Goal: Information Seeking & Learning: Learn about a topic

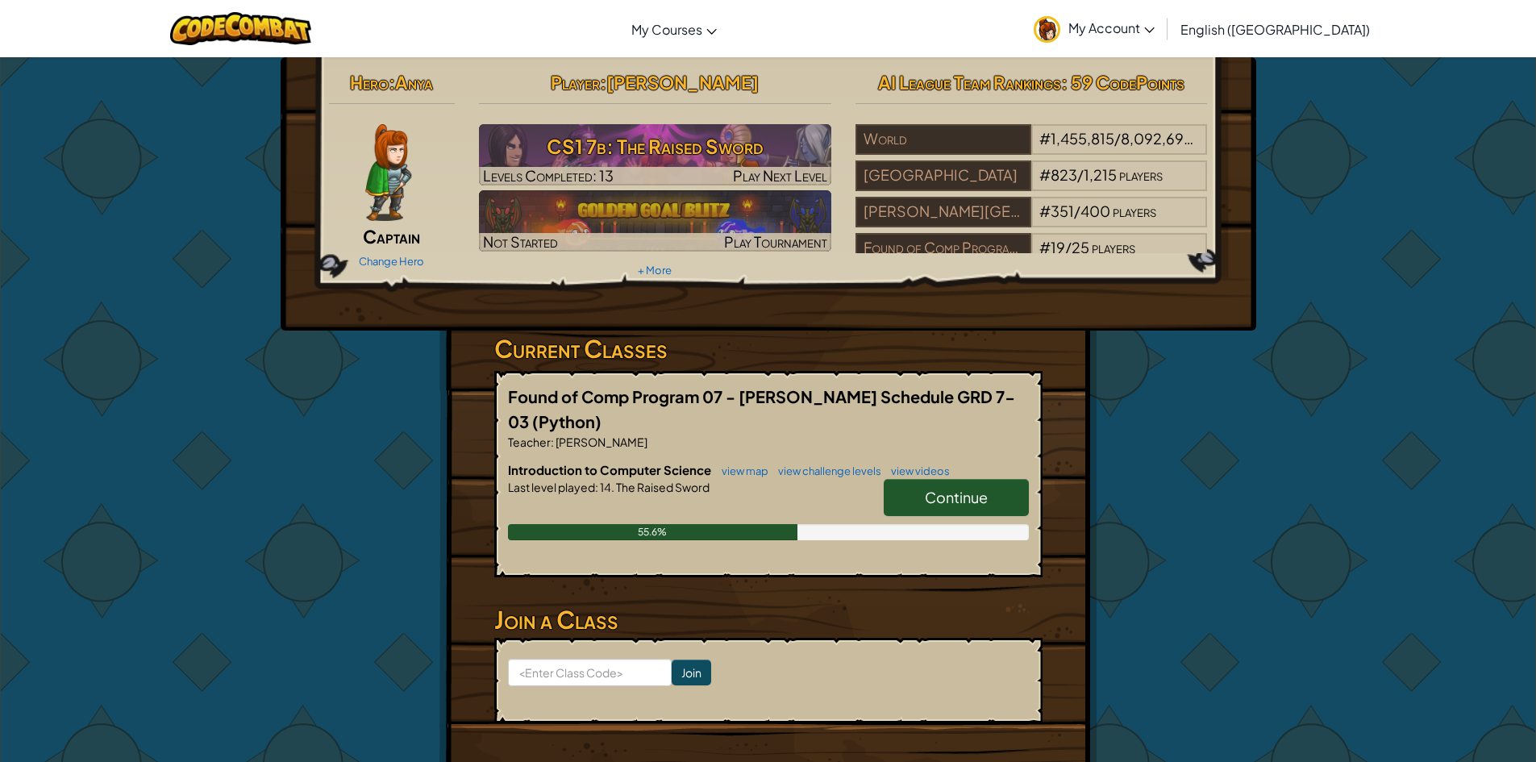
click at [951, 514] on link "Continue" at bounding box center [956, 497] width 145 height 37
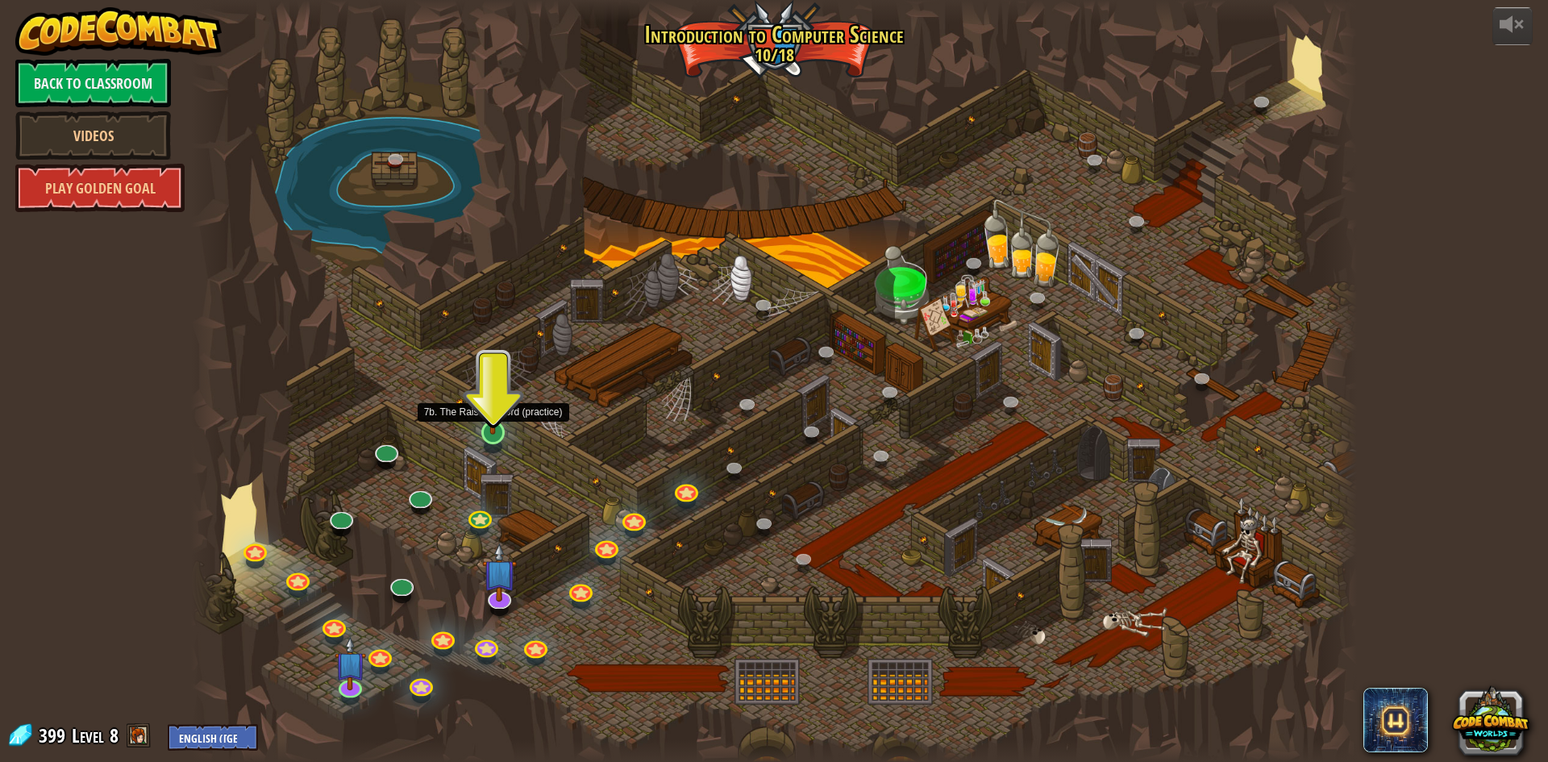
click at [505, 398] on img at bounding box center [492, 399] width 31 height 72
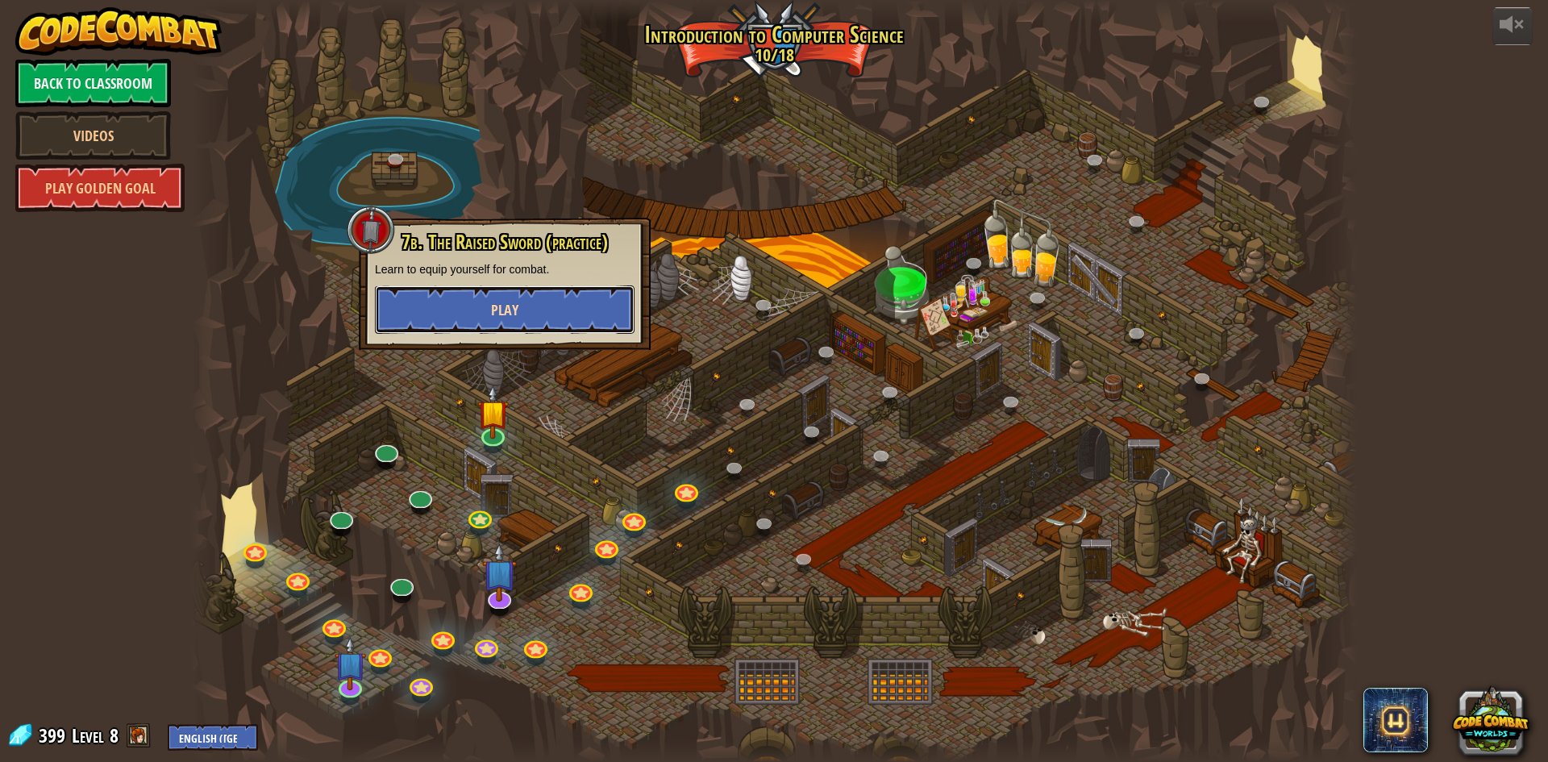
click at [563, 310] on button "Play" at bounding box center [505, 309] width 260 height 48
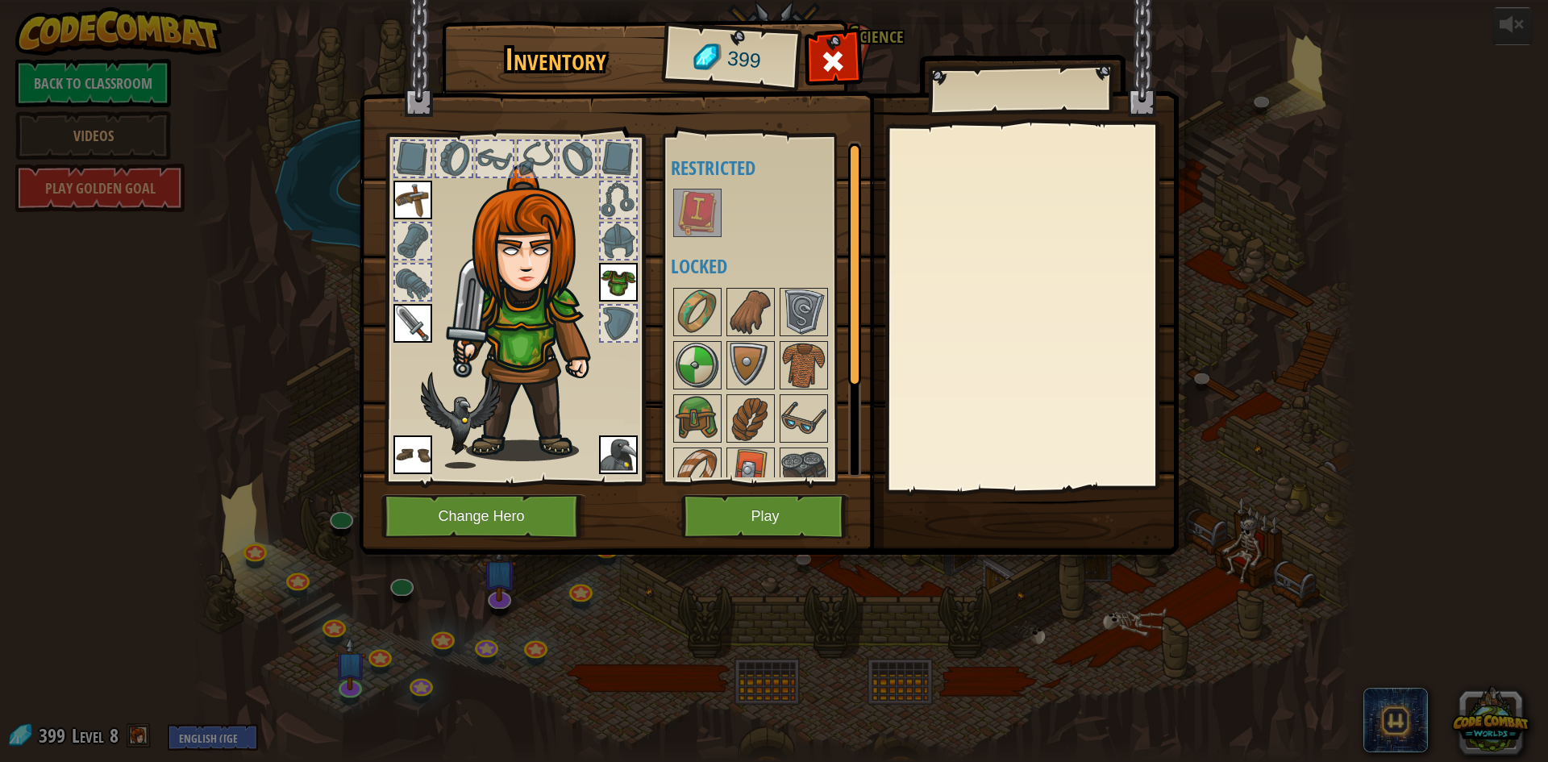
click at [805, 540] on img at bounding box center [769, 261] width 820 height 585
click at [800, 517] on button "Play" at bounding box center [765, 516] width 168 height 44
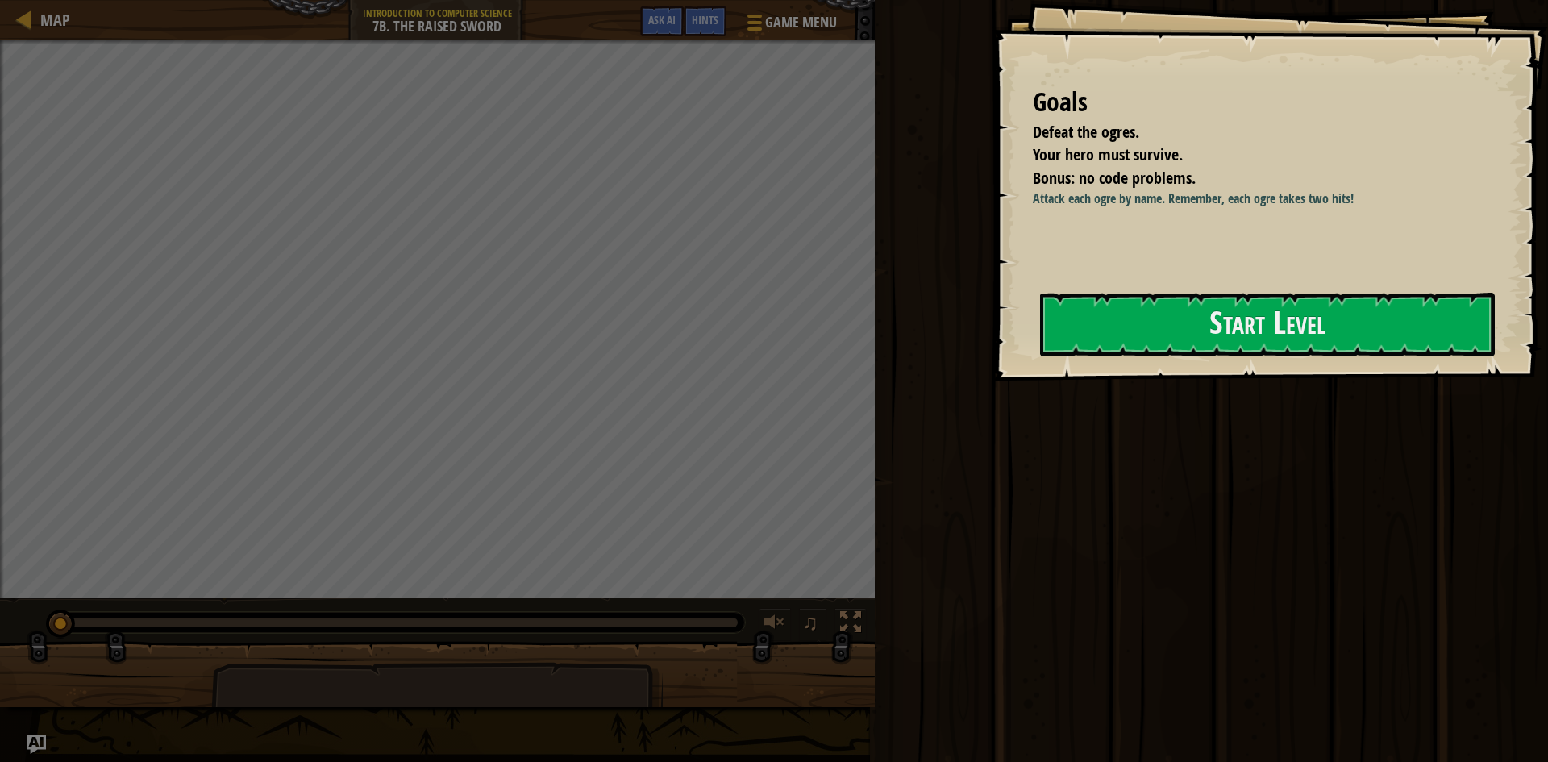
click at [716, 605] on div "♫" at bounding box center [437, 618] width 875 height 48
click at [1122, 321] on button "Start Level" at bounding box center [1267, 325] width 455 height 64
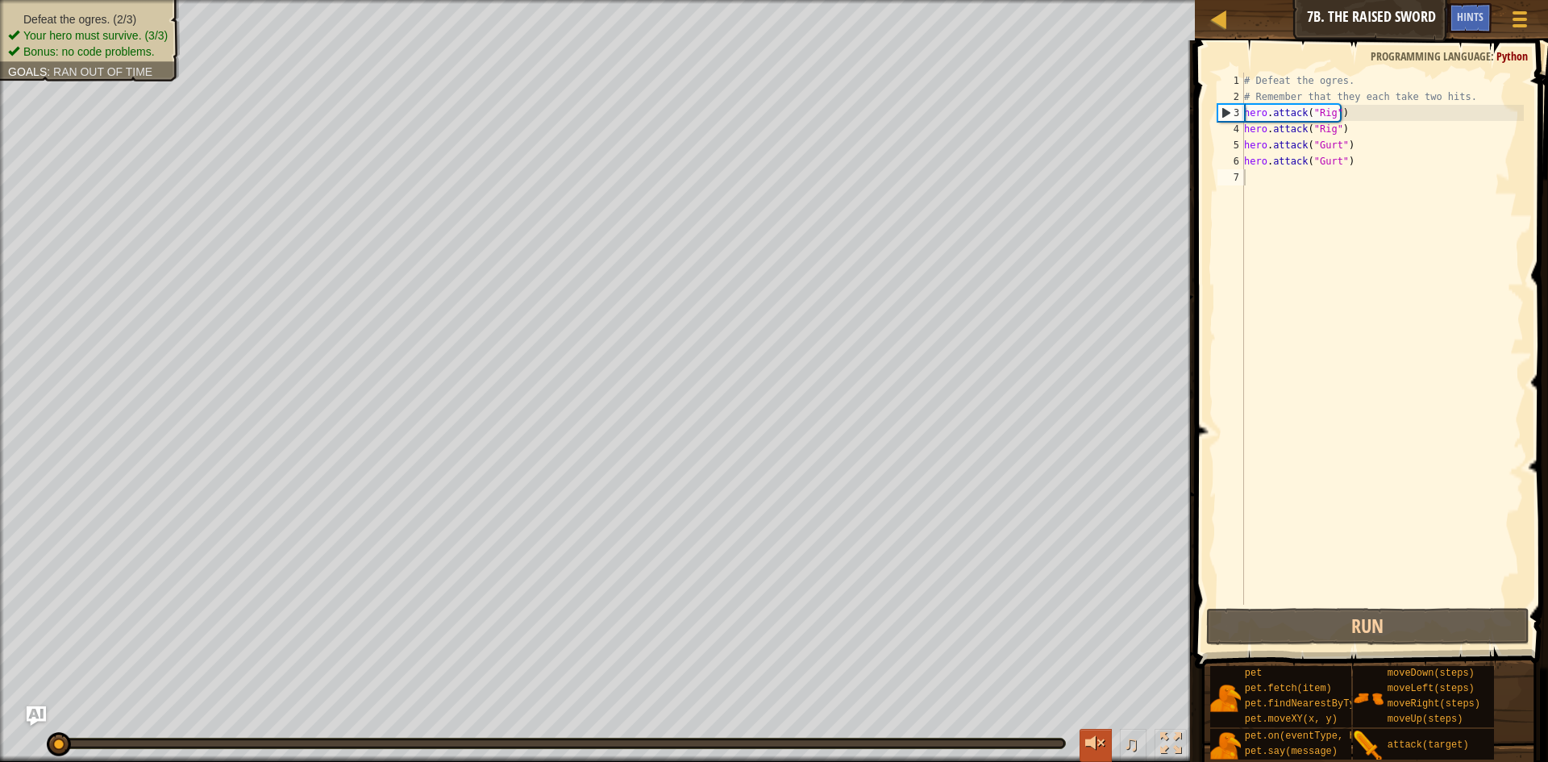
click at [1096, 740] on div at bounding box center [1095, 743] width 21 height 21
click at [237, 714] on div "Defeat the ogres. (2/3) Your hero must survive. (3/3) Bonus: no code problems. …" at bounding box center [774, 381] width 1548 height 762
drag, startPoint x: 232, startPoint y: 739, endPoint x: 2, endPoint y: 735, distance: 230.6
click at [2, 735] on div "♫" at bounding box center [597, 739] width 1195 height 48
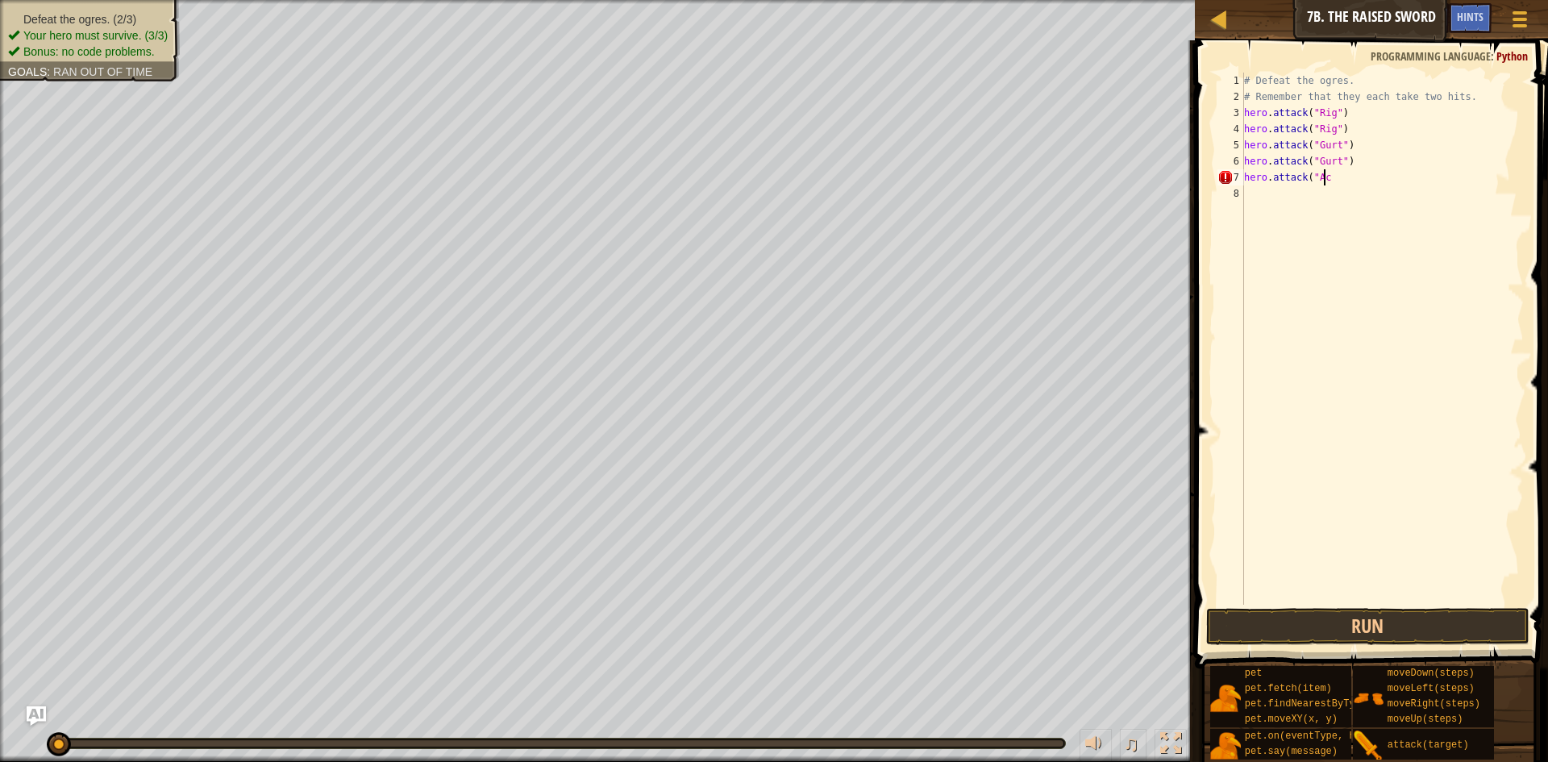
scroll to position [7, 6]
type textarea "hero.attack("Ack")"
type textarea "H"
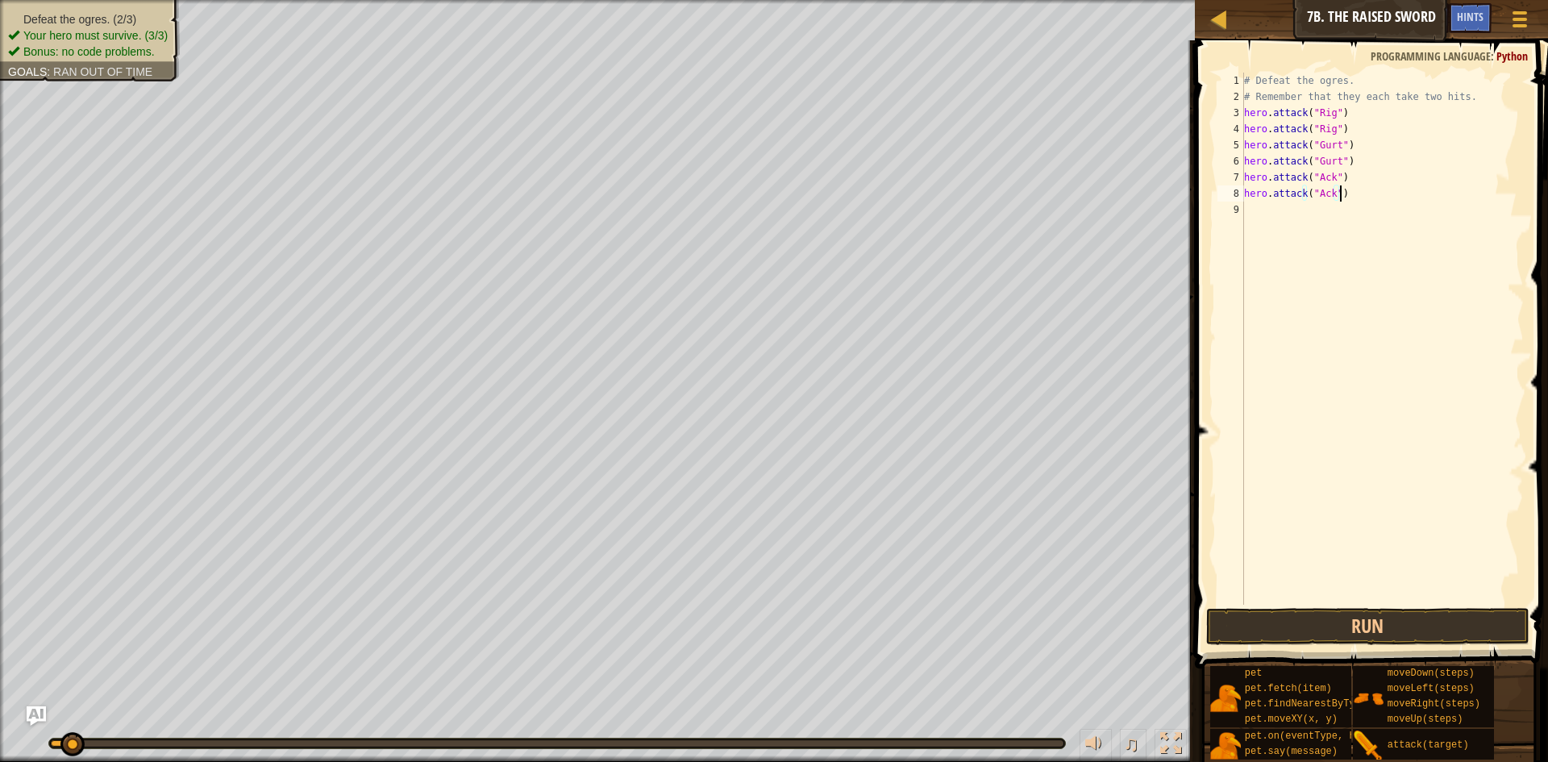
drag, startPoint x: 57, startPoint y: 746, endPoint x: 73, endPoint y: 800, distance: 55.4
click at [73, 0] on html "Map Introduction to Computer Science 7b. The Raised Sword Game Menu Done Hints …" at bounding box center [774, 0] width 1548 height 0
type textarea "hero.attack("Ack")"
click at [1266, 617] on button "Run" at bounding box center [1367, 626] width 323 height 37
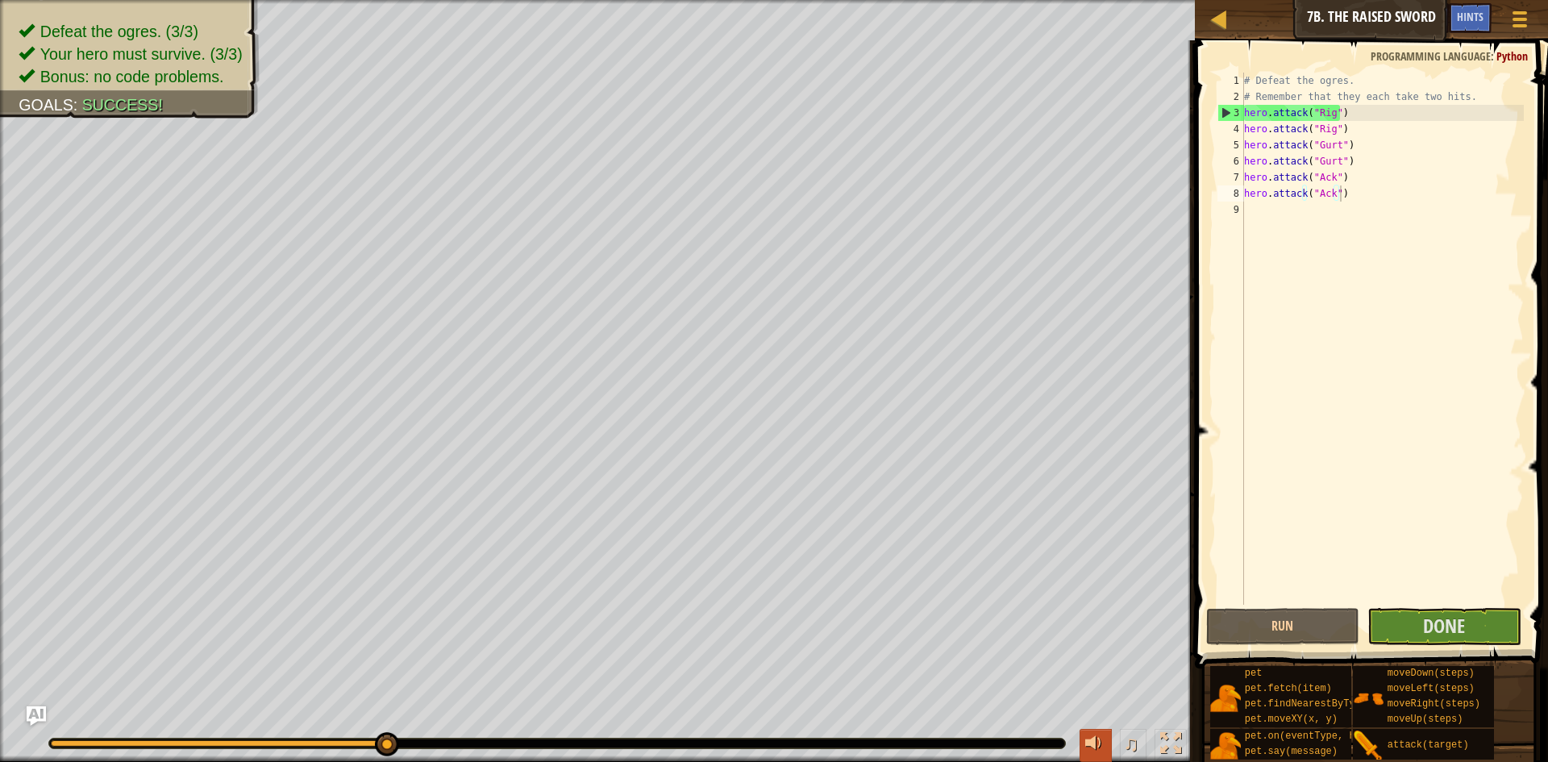
click at [1104, 754] on div at bounding box center [1095, 743] width 21 height 21
click at [1101, 739] on div at bounding box center [1095, 743] width 21 height 21
click at [1455, 630] on span "Done" at bounding box center [1444, 626] width 42 height 26
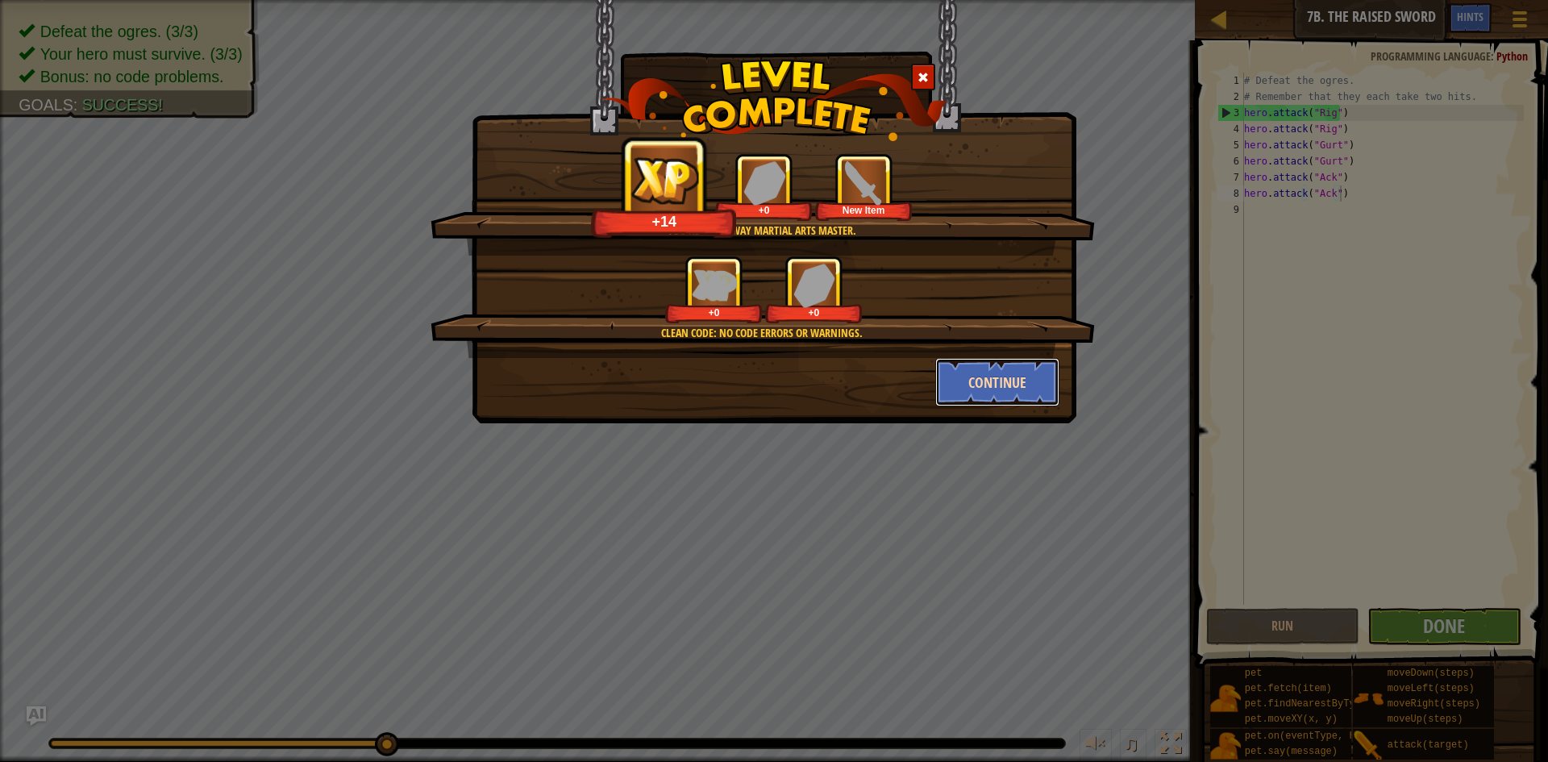
click at [1042, 380] on button "Continue" at bounding box center [997, 382] width 125 height 48
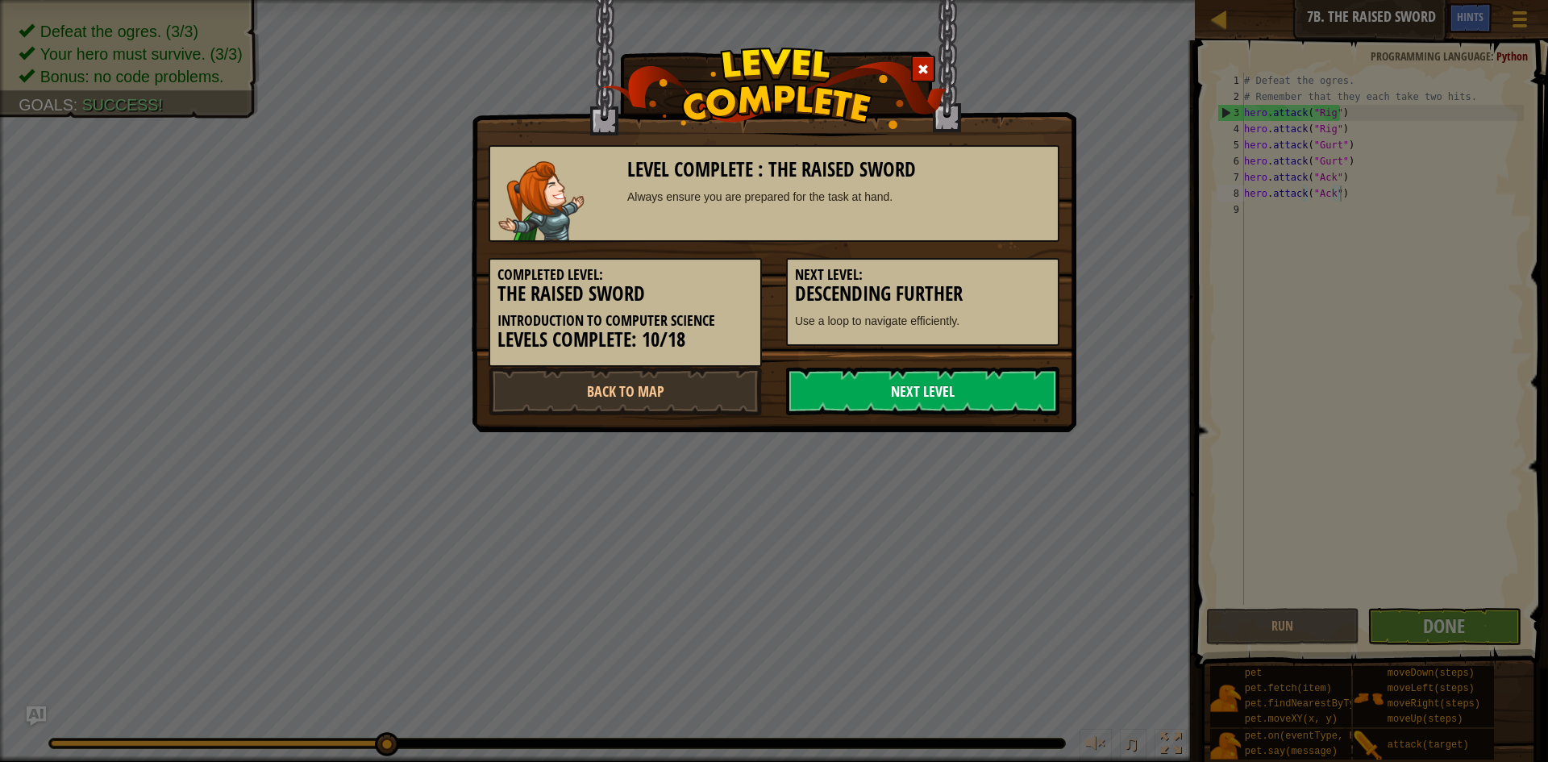
click at [1038, 403] on link "Next Level" at bounding box center [922, 391] width 273 height 48
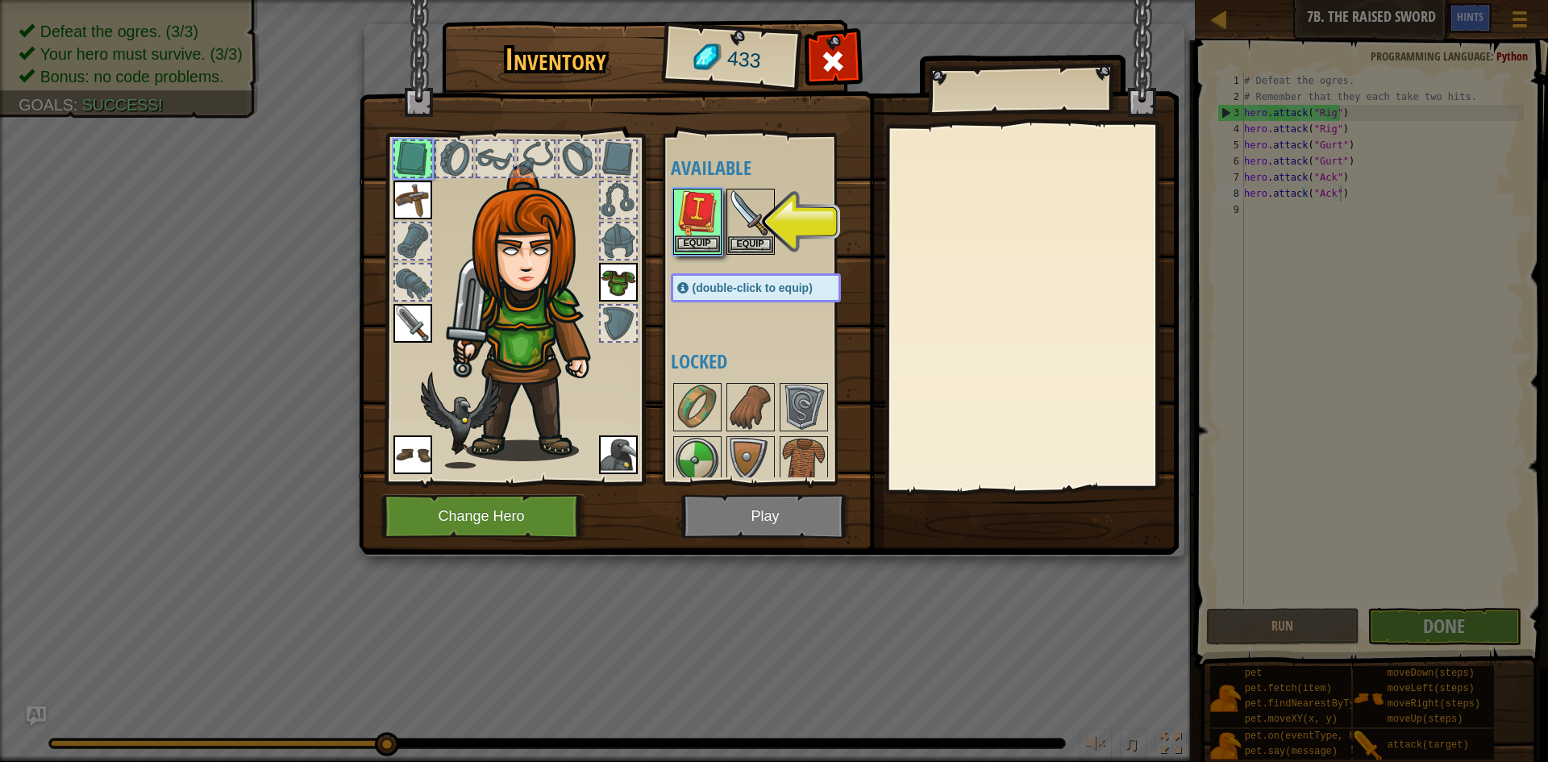
click at [691, 197] on img at bounding box center [697, 212] width 45 height 45
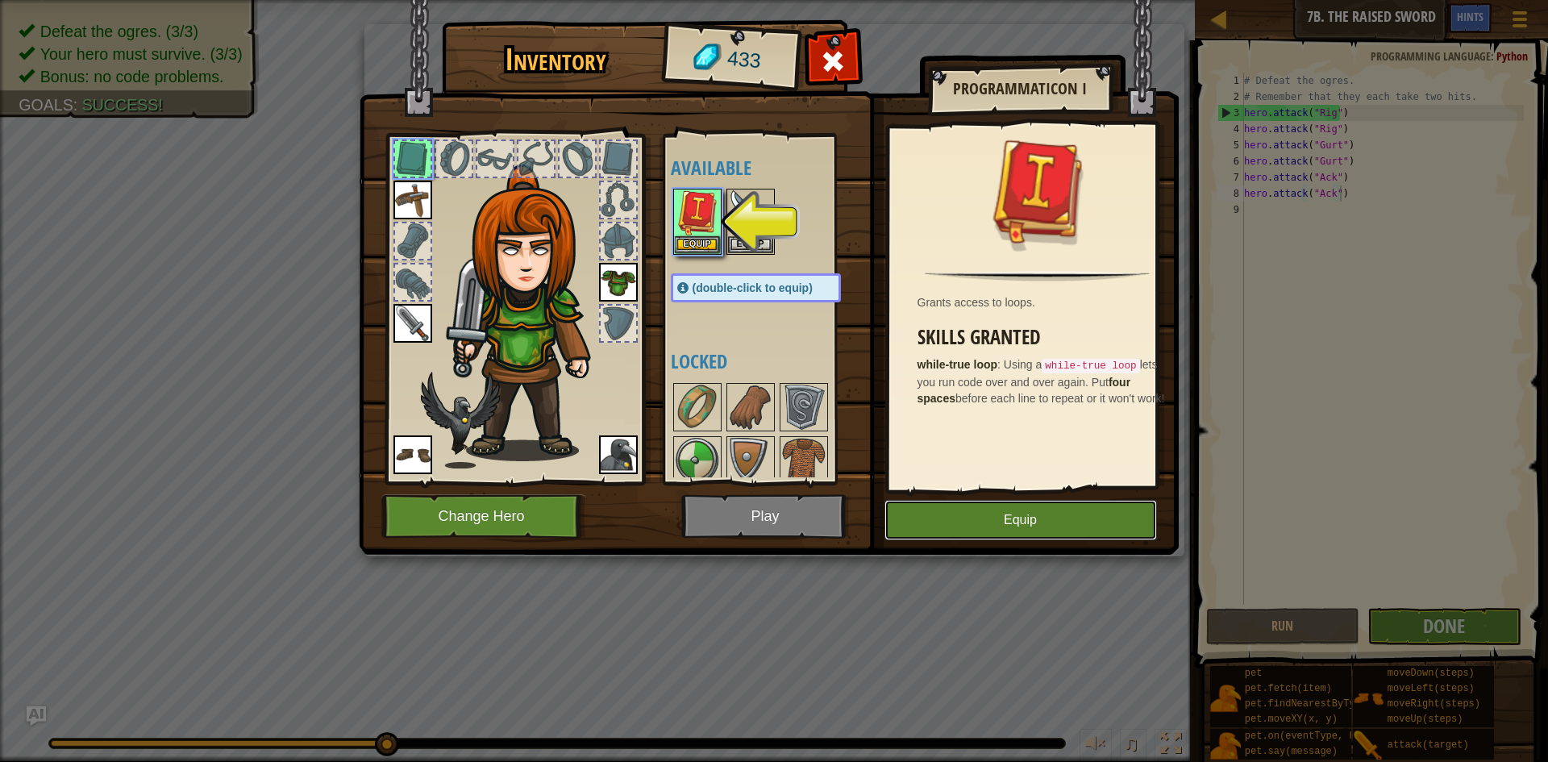
click at [926, 513] on button "Equip" at bounding box center [1020, 520] width 272 height 40
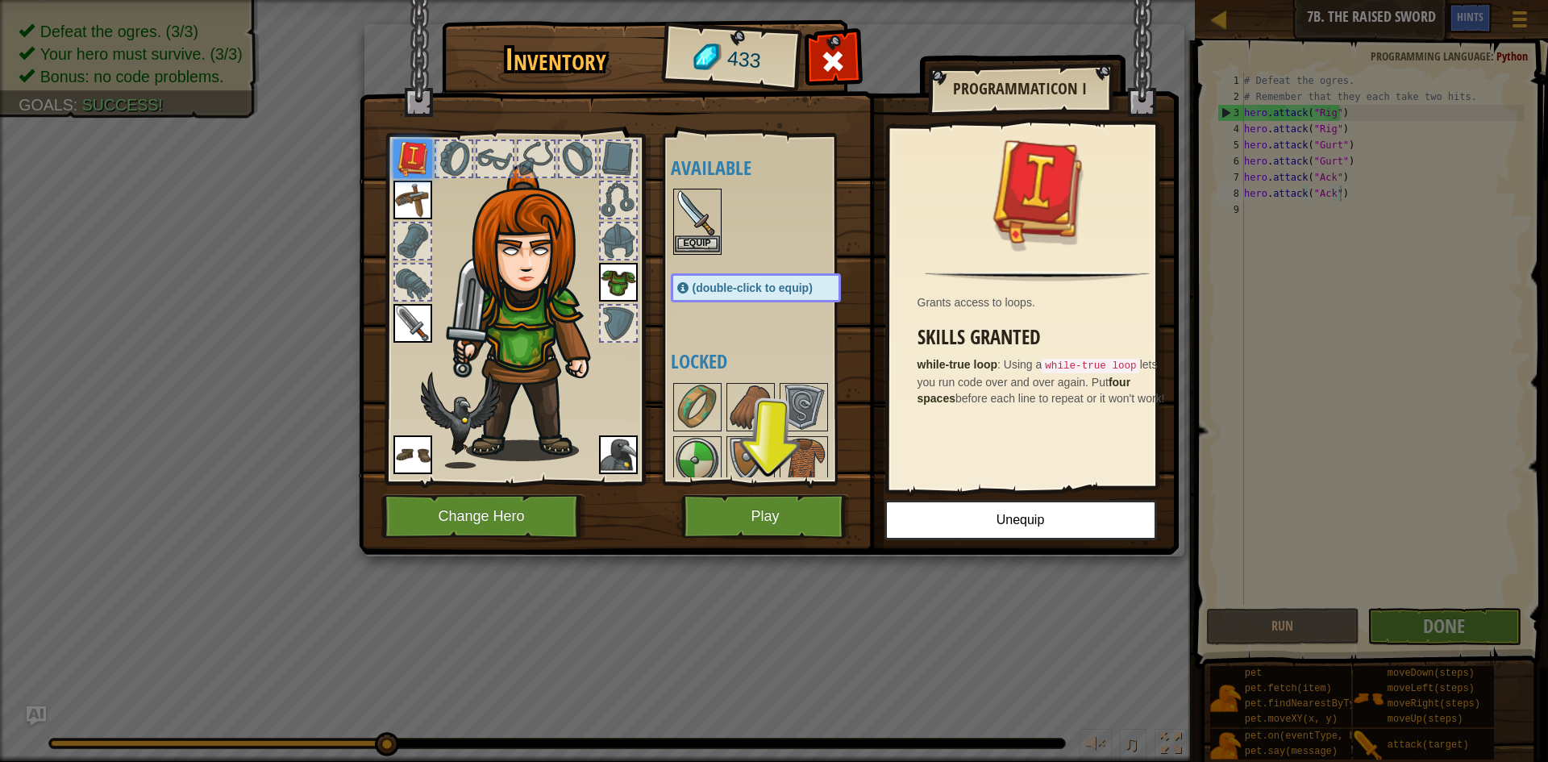
click at [705, 221] on img at bounding box center [697, 212] width 45 height 45
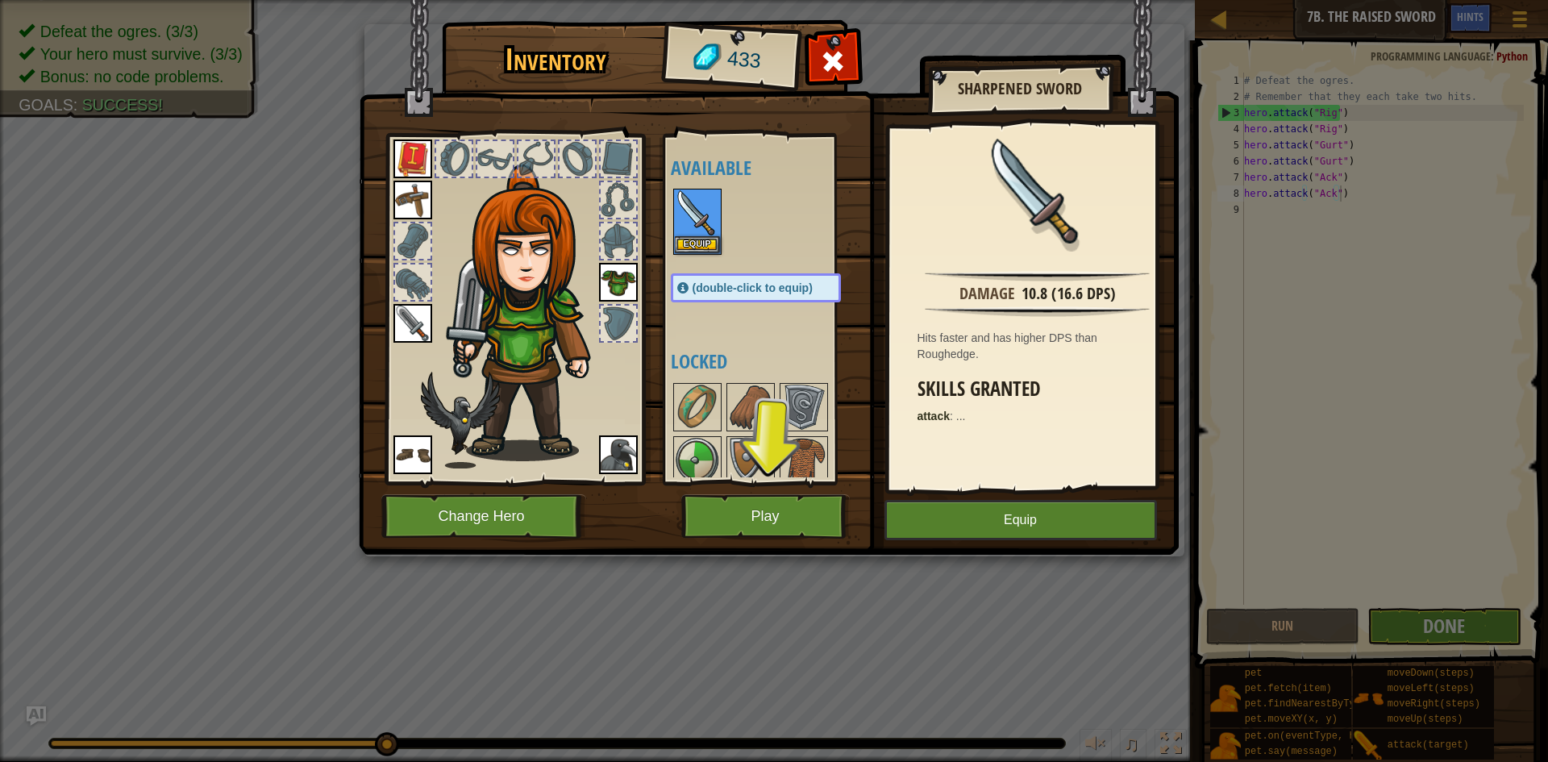
click at [997, 493] on img at bounding box center [769, 261] width 820 height 585
click at [1005, 514] on button "Equip" at bounding box center [1020, 520] width 272 height 40
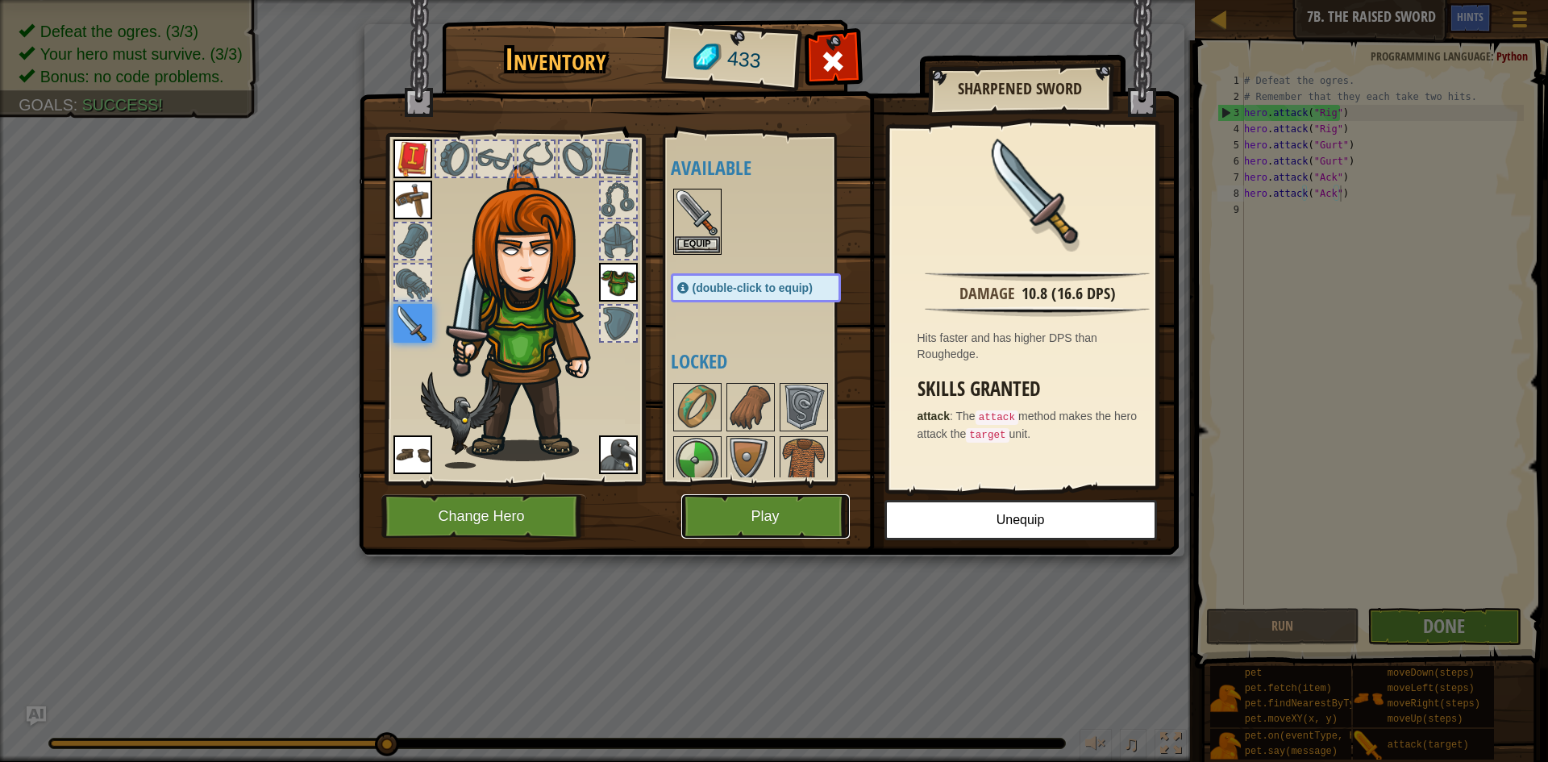
click at [824, 511] on button "Play" at bounding box center [765, 516] width 168 height 44
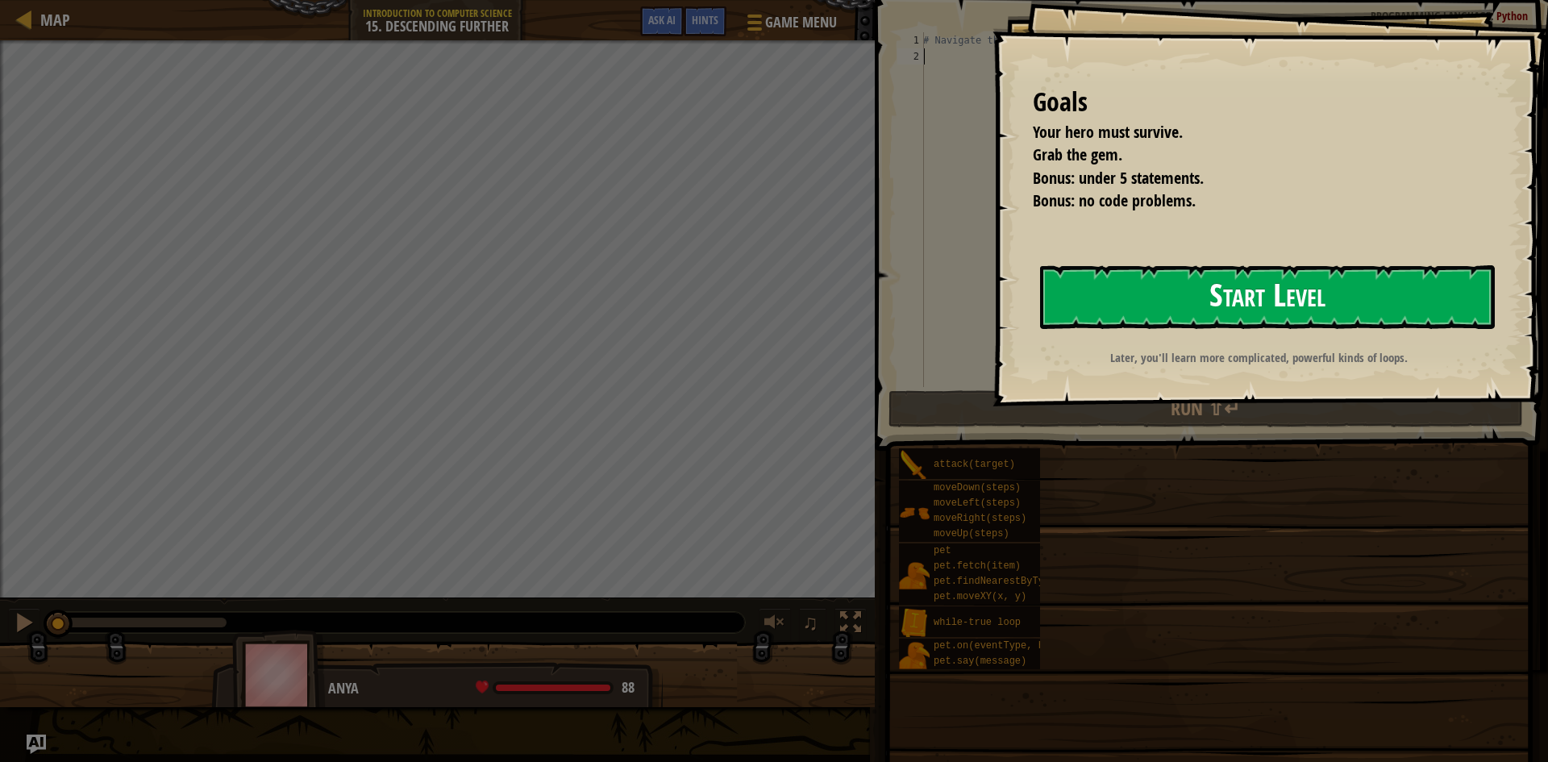
click at [1179, 303] on button "Start Level" at bounding box center [1267, 297] width 455 height 64
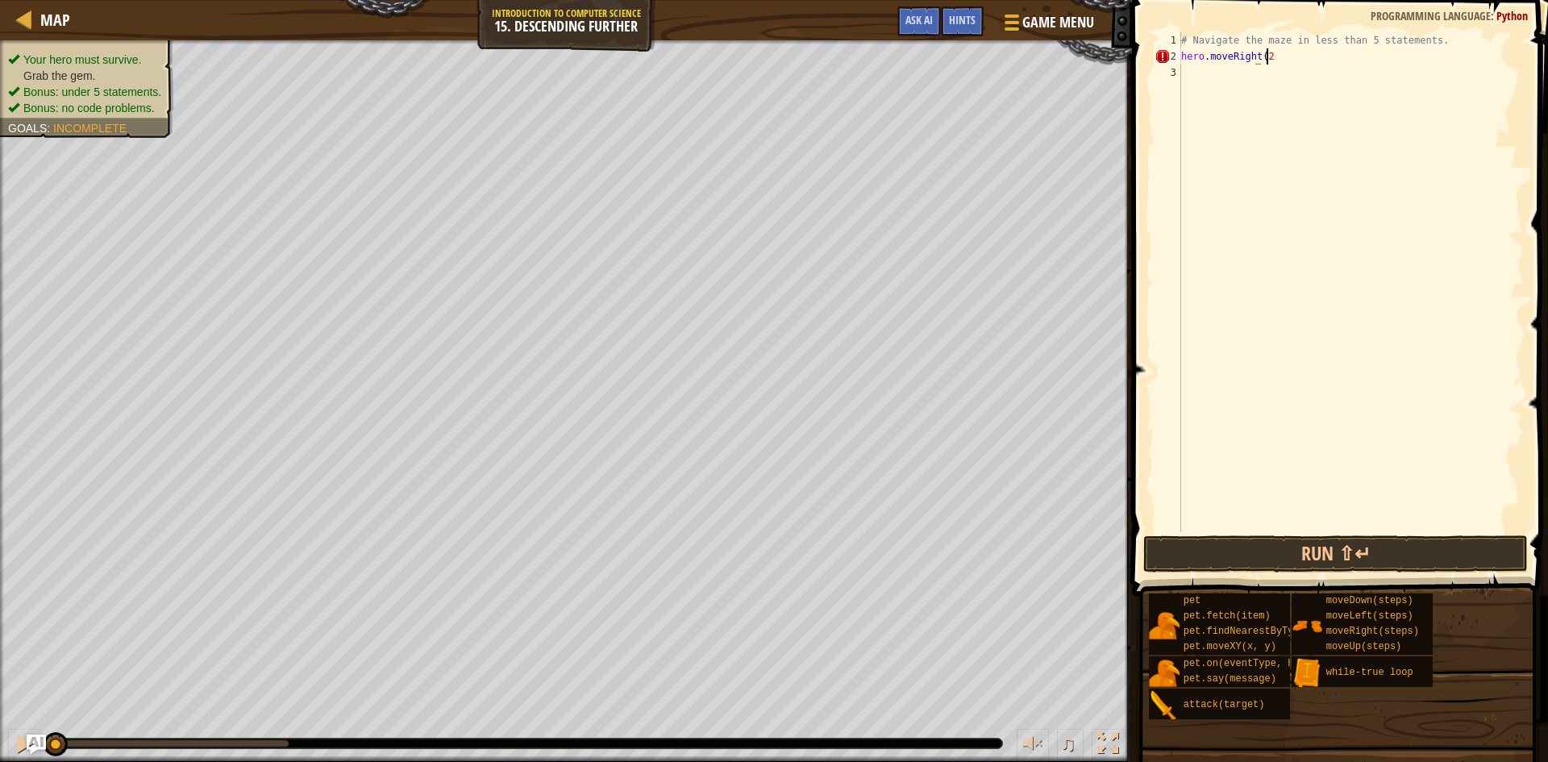
scroll to position [7, 6]
type textarea "hero.moveRight(2)"
click at [1191, 90] on div "# Navigate the maze in less than 5 statements. hero . moveRight ( 2 )" at bounding box center [1351, 298] width 346 height 532
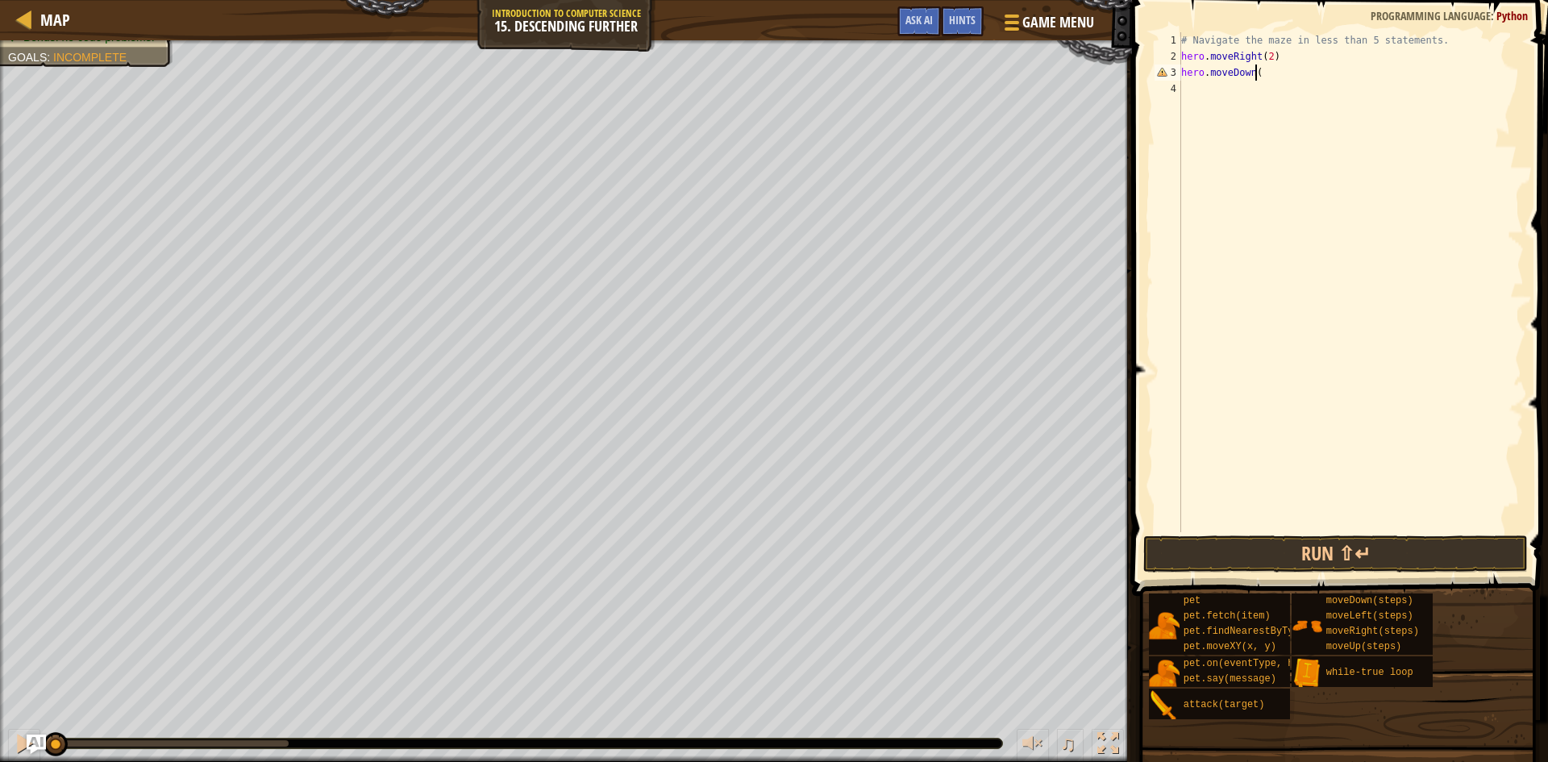
scroll to position [7, 6]
type textarea "hero.moveDown()"
type textarea "hero.moveRight(2)"
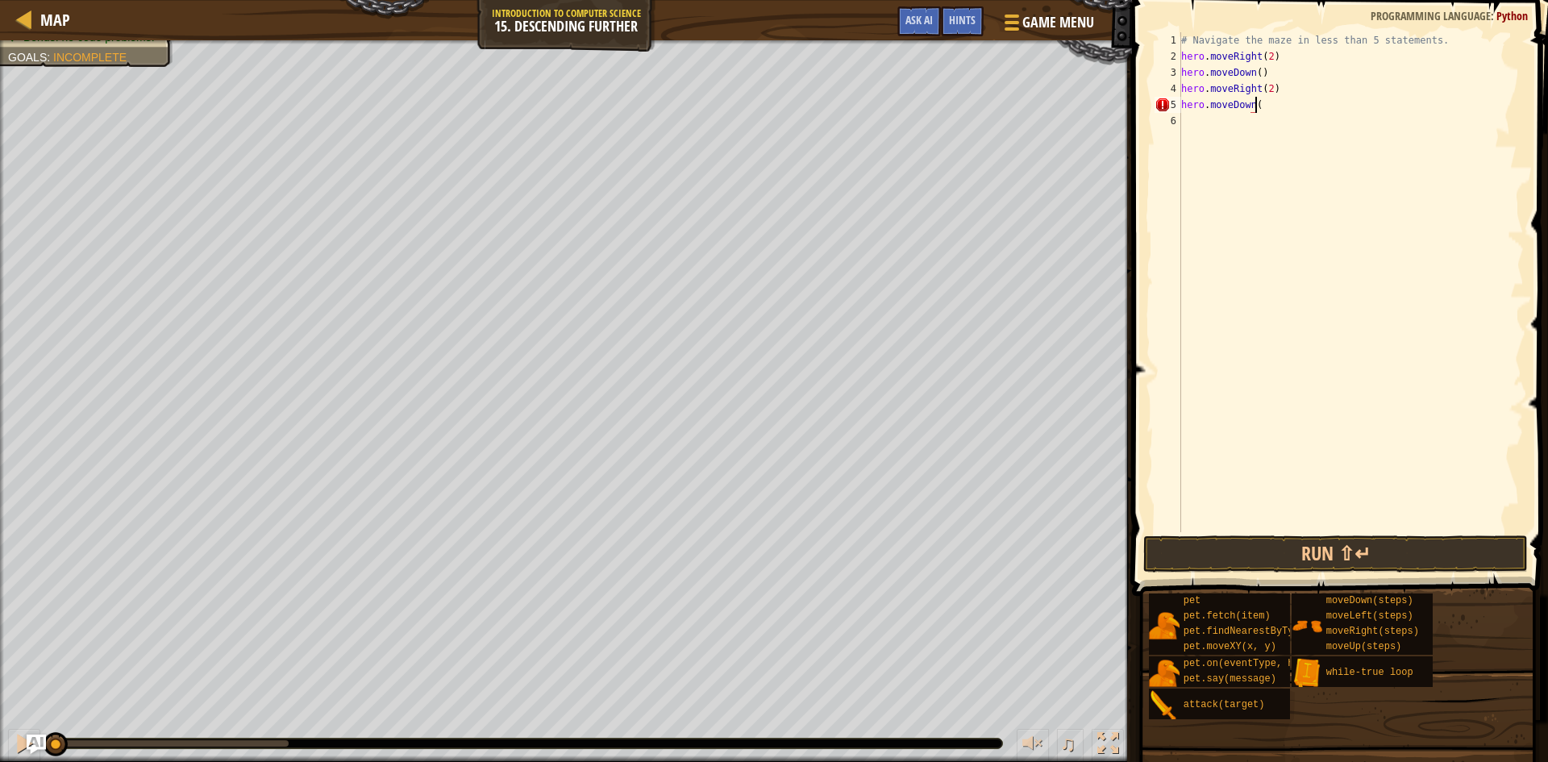
type textarea "hero.moveDown()"
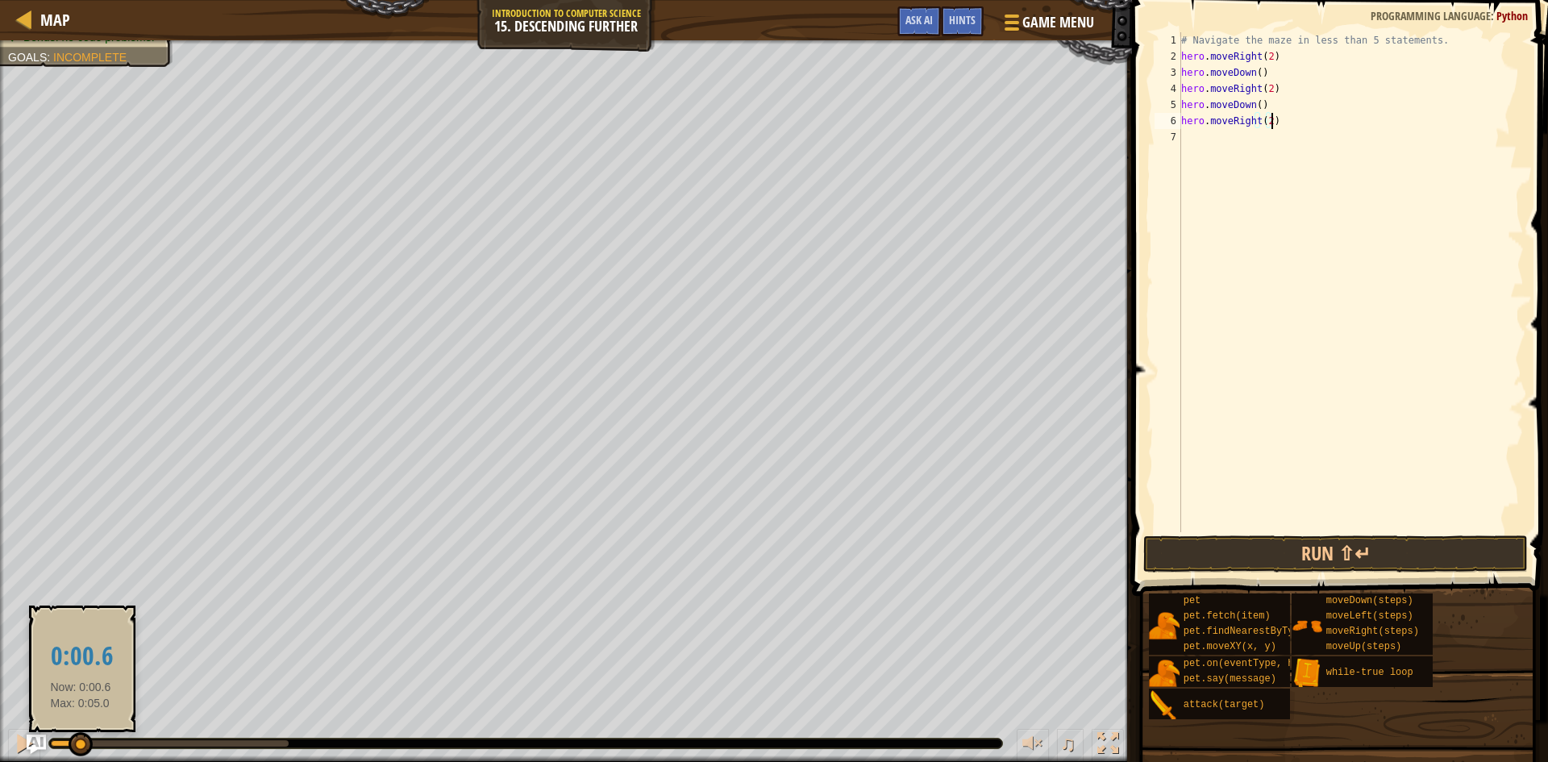
drag, startPoint x: 55, startPoint y: 738, endPoint x: 81, endPoint y: 740, distance: 25.9
click at [81, 740] on div at bounding box center [81, 744] width 24 height 24
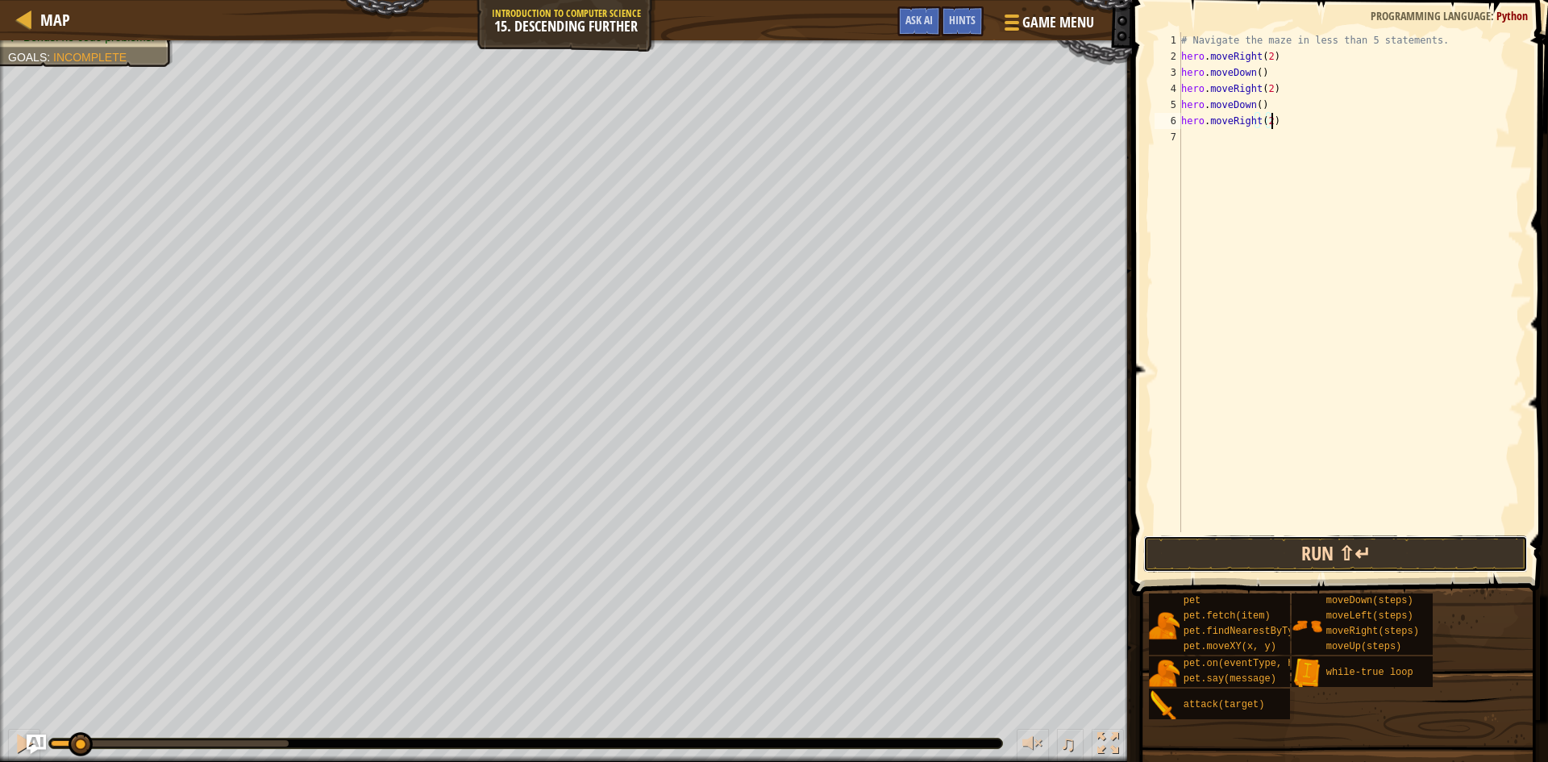
click at [1353, 570] on button "Run ⇧↵" at bounding box center [1335, 553] width 385 height 37
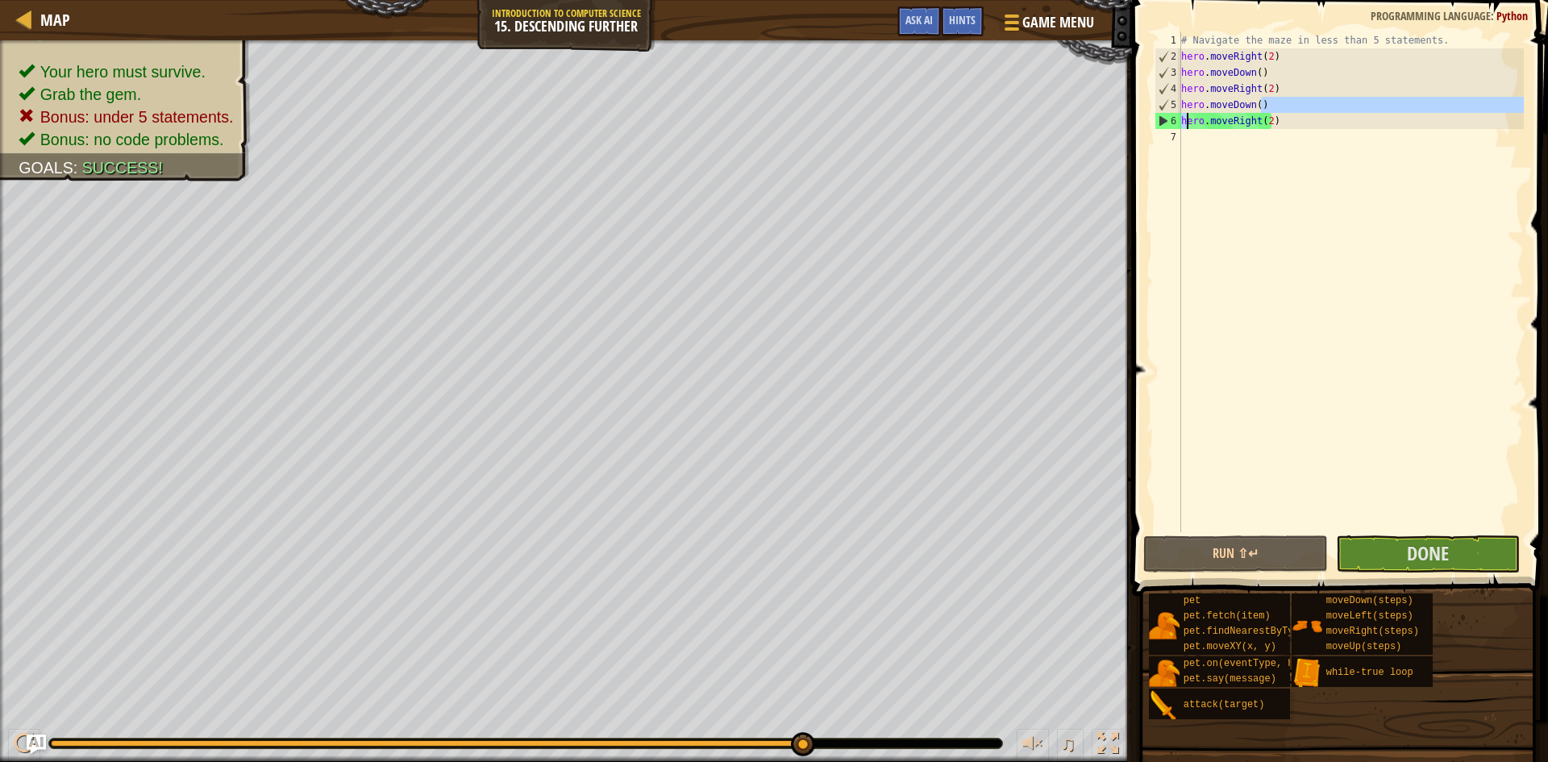
drag, startPoint x: 1267, startPoint y: 108, endPoint x: 1187, endPoint y: 119, distance: 81.4
click at [1187, 119] on div "# Navigate the maze in less than 5 statements. hero . moveRight ( 2 ) hero . mo…" at bounding box center [1351, 298] width 346 height 532
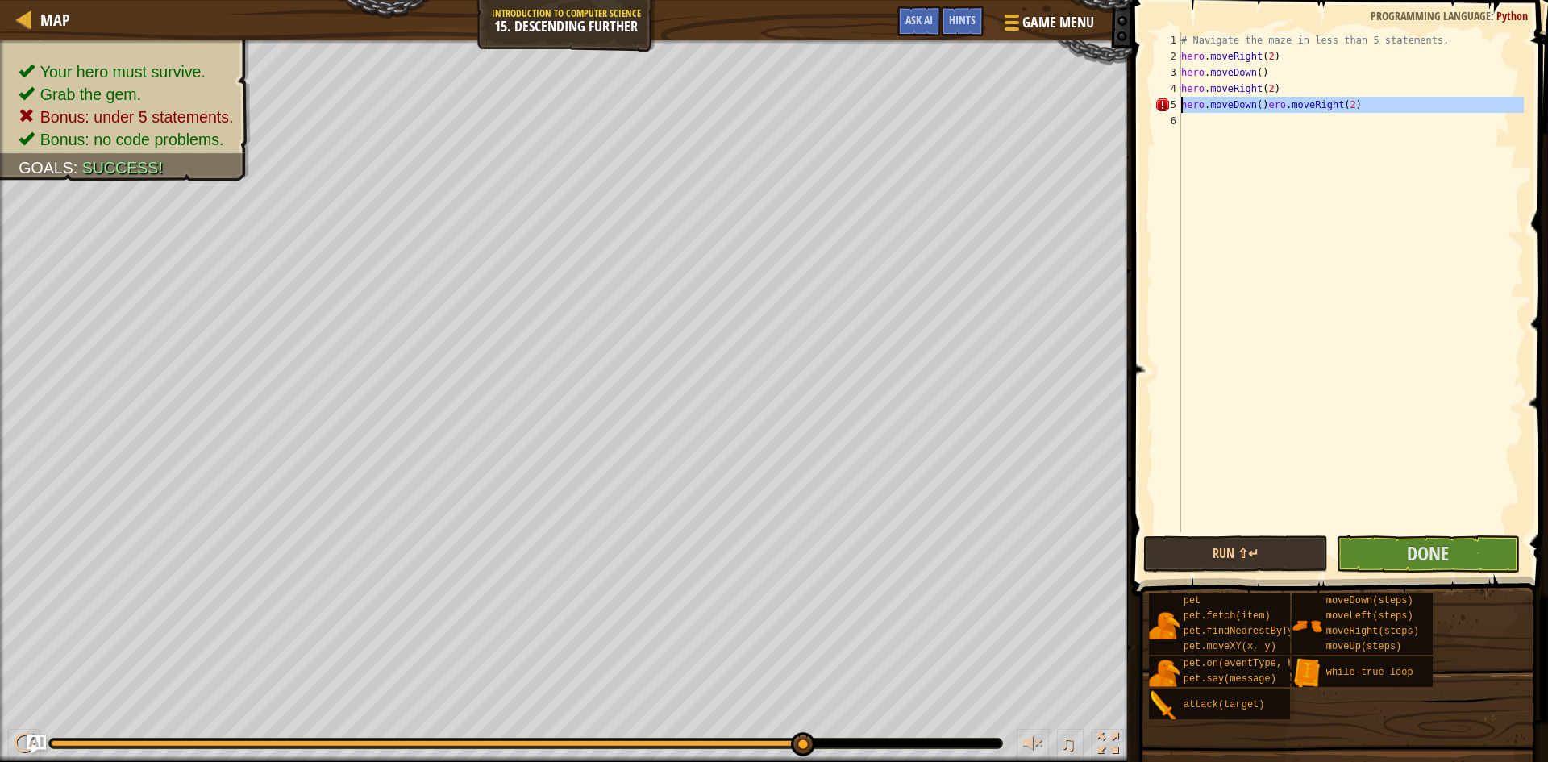
drag, startPoint x: 1359, startPoint y: 114, endPoint x: 1174, endPoint y: 107, distance: 185.6
click at [1174, 107] on div "hero.moveDown()ero.moveRight(2) 1 2 3 4 5 6 # Navigate the maze in less than 5 …" at bounding box center [1337, 282] width 372 height 500
type textarea "hero.moveDown()ero.moveRight(2)"
click at [1254, 545] on button "Run ⇧↵" at bounding box center [1235, 553] width 185 height 37
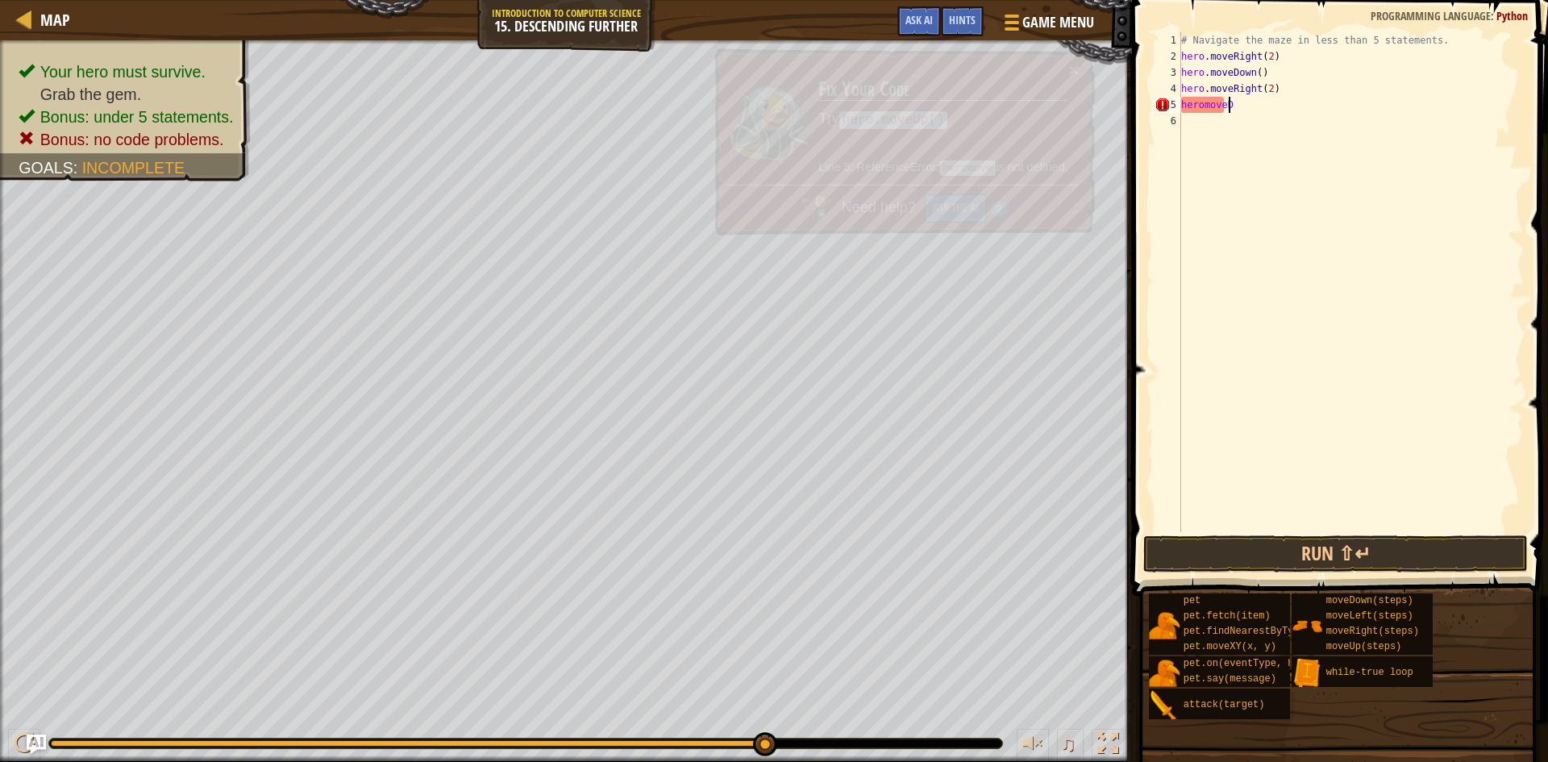
scroll to position [7, 3]
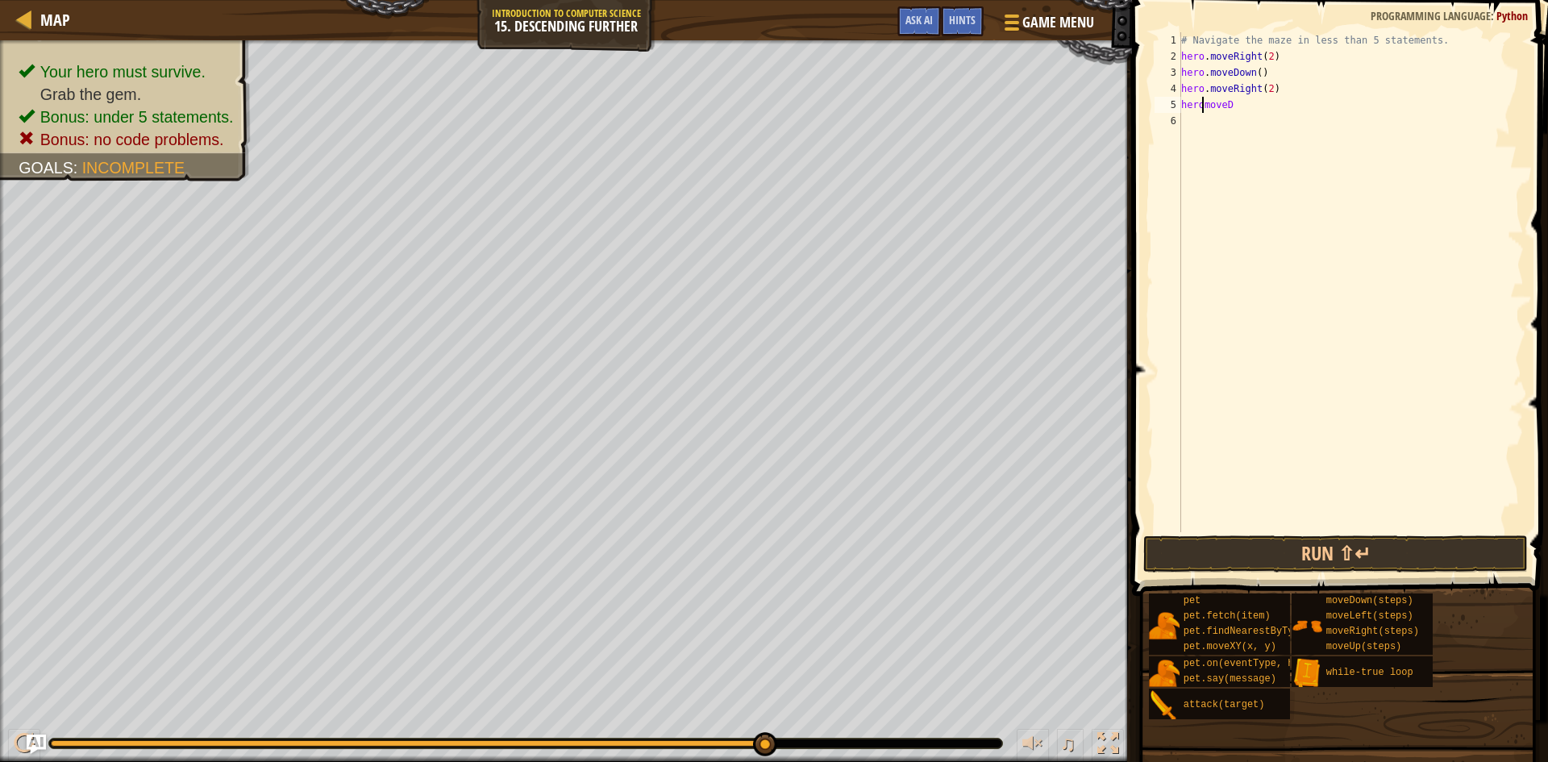
type textarea "hero.moveD"
click at [1241, 104] on div "# Navigate the maze in less than 5 statements. hero . moveRight ( 2 ) hero . mo…" at bounding box center [1351, 298] width 346 height 532
drag, startPoint x: 1408, startPoint y: 61, endPoint x: 1419, endPoint y: 46, distance: 19.0
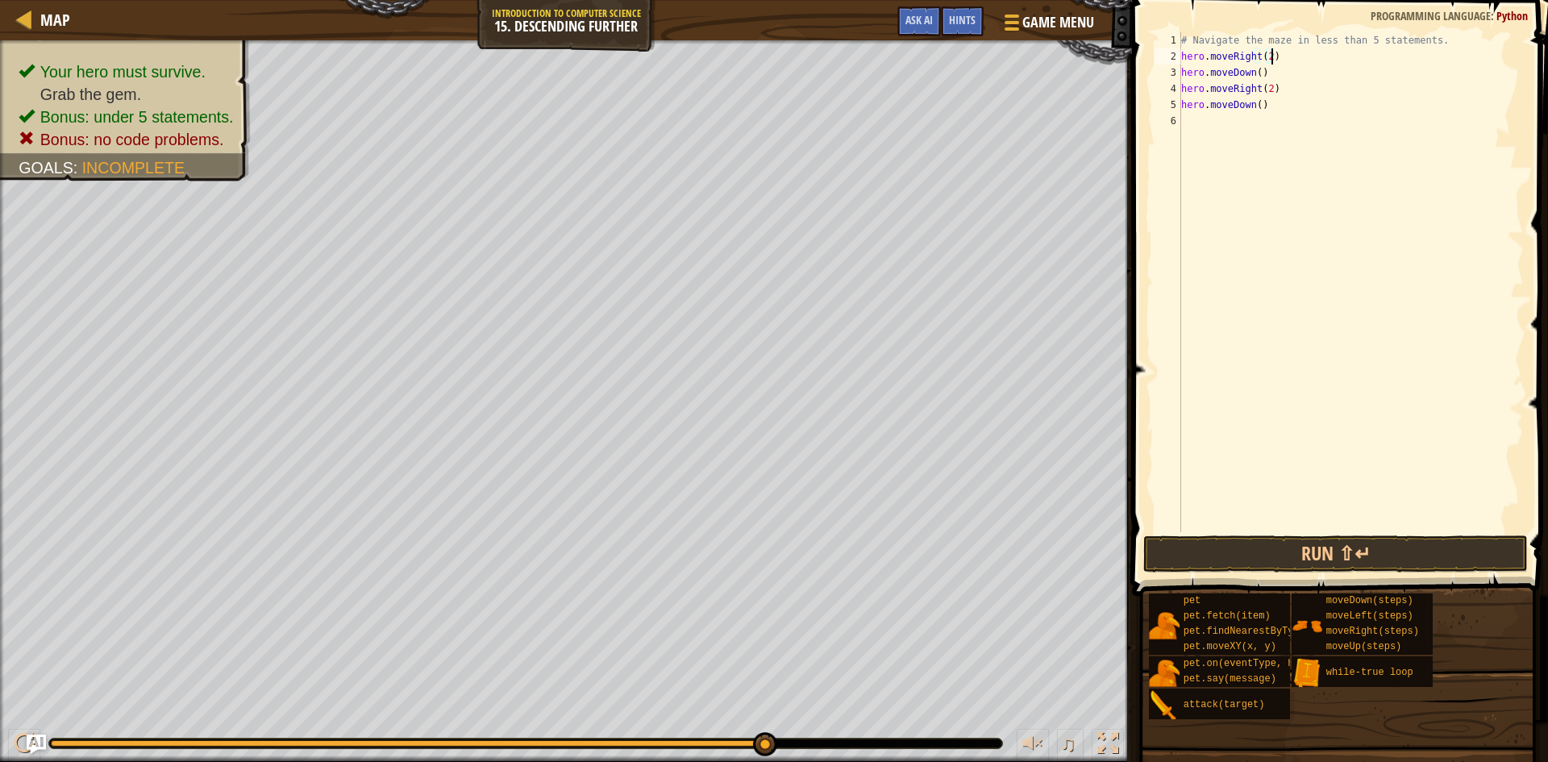
click at [1419, 46] on div "# Navigate the maze in less than 5 statements. hero . moveRight ( 2 ) hero . mo…" at bounding box center [1351, 298] width 346 height 532
click at [1441, 35] on div "# Navigate the maze in less than 5 statements. hero . moveRight ( 2 ) hero . mo…" at bounding box center [1351, 298] width 346 height 532
type textarea "# Navigate the maze in less than 5 statements."
drag, startPoint x: 1441, startPoint y: 35, endPoint x: 1191, endPoint y: 14, distance: 250.0
click at [1191, 14] on div "# Navigate the maze in less than 5 statements. 1 2 3 4 5 6 # Navigate the maze …" at bounding box center [1337, 329] width 421 height 643
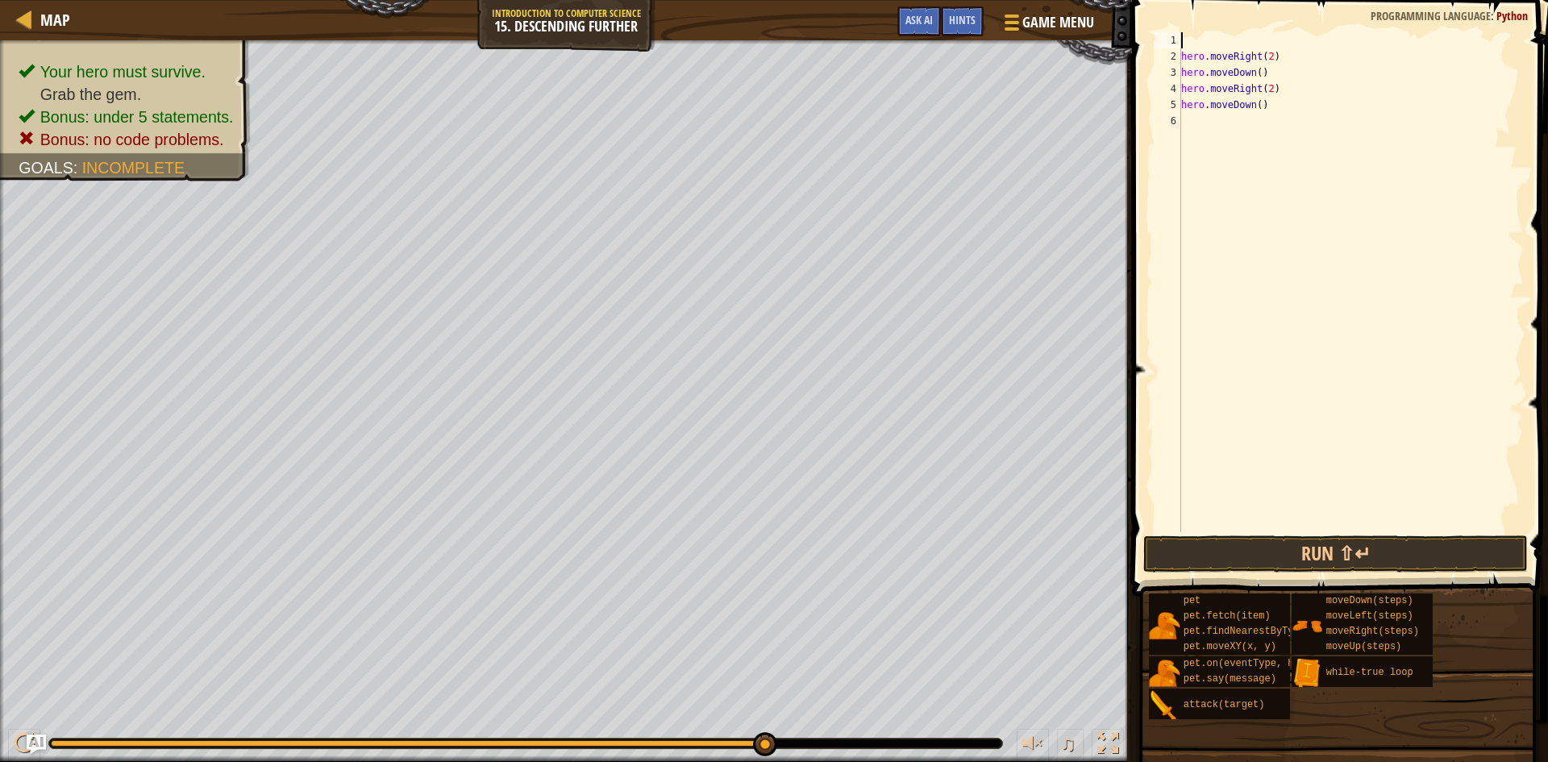
scroll to position [7, 0]
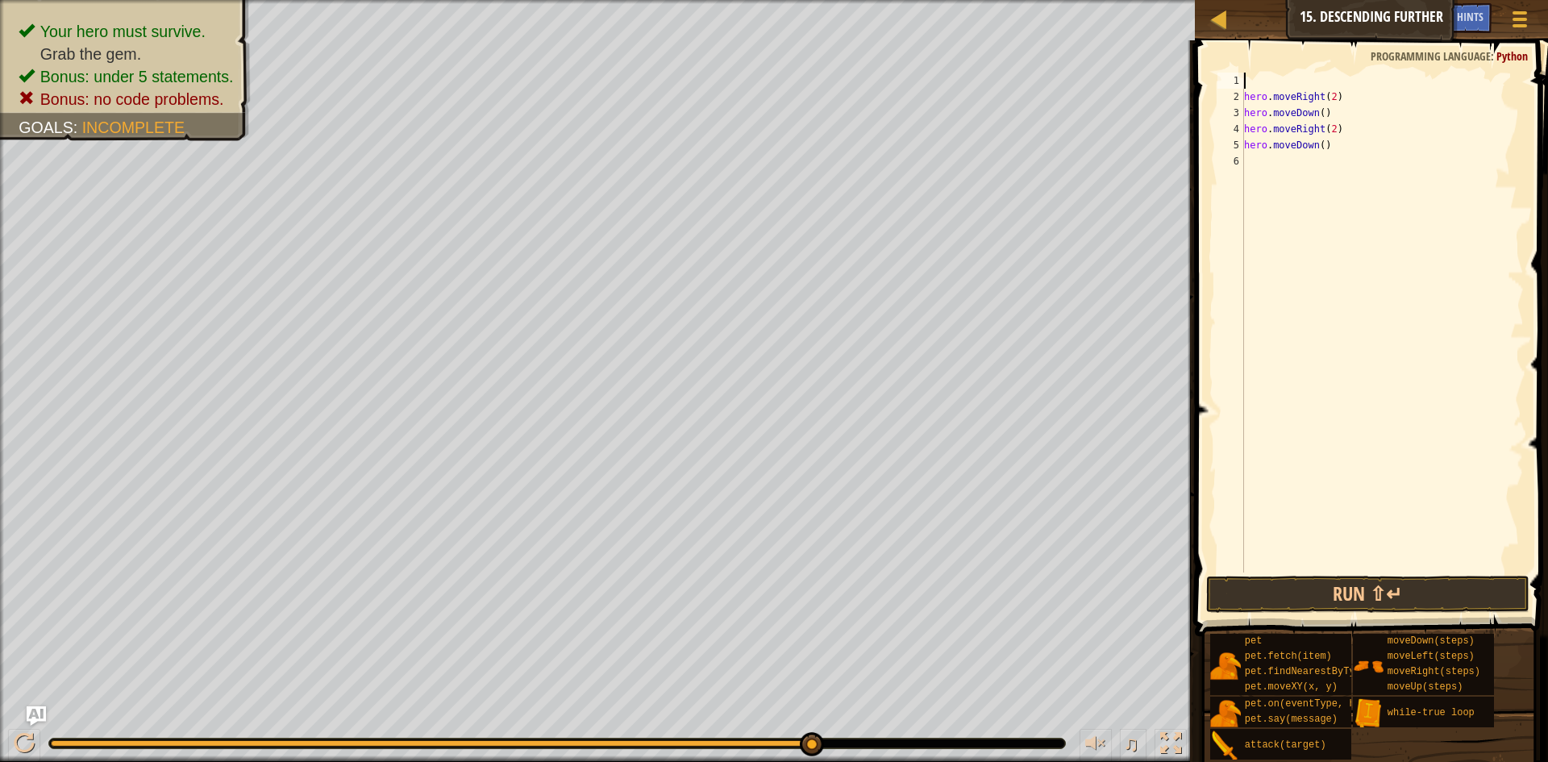
click at [1323, 76] on div "hero . moveRight ( 2 ) hero . moveDown ( ) hero . moveRight ( 2 ) hero . moveDo…" at bounding box center [1382, 339] width 283 height 532
click at [1246, 183] on div "hero . moveRight ( 2 ) hero . moveDown ( ) hero . moveRight ( 2 ) hero . moveDo…" at bounding box center [1382, 339] width 283 height 532
click at [1399, 593] on button "Run ⇧↵" at bounding box center [1367, 594] width 323 height 37
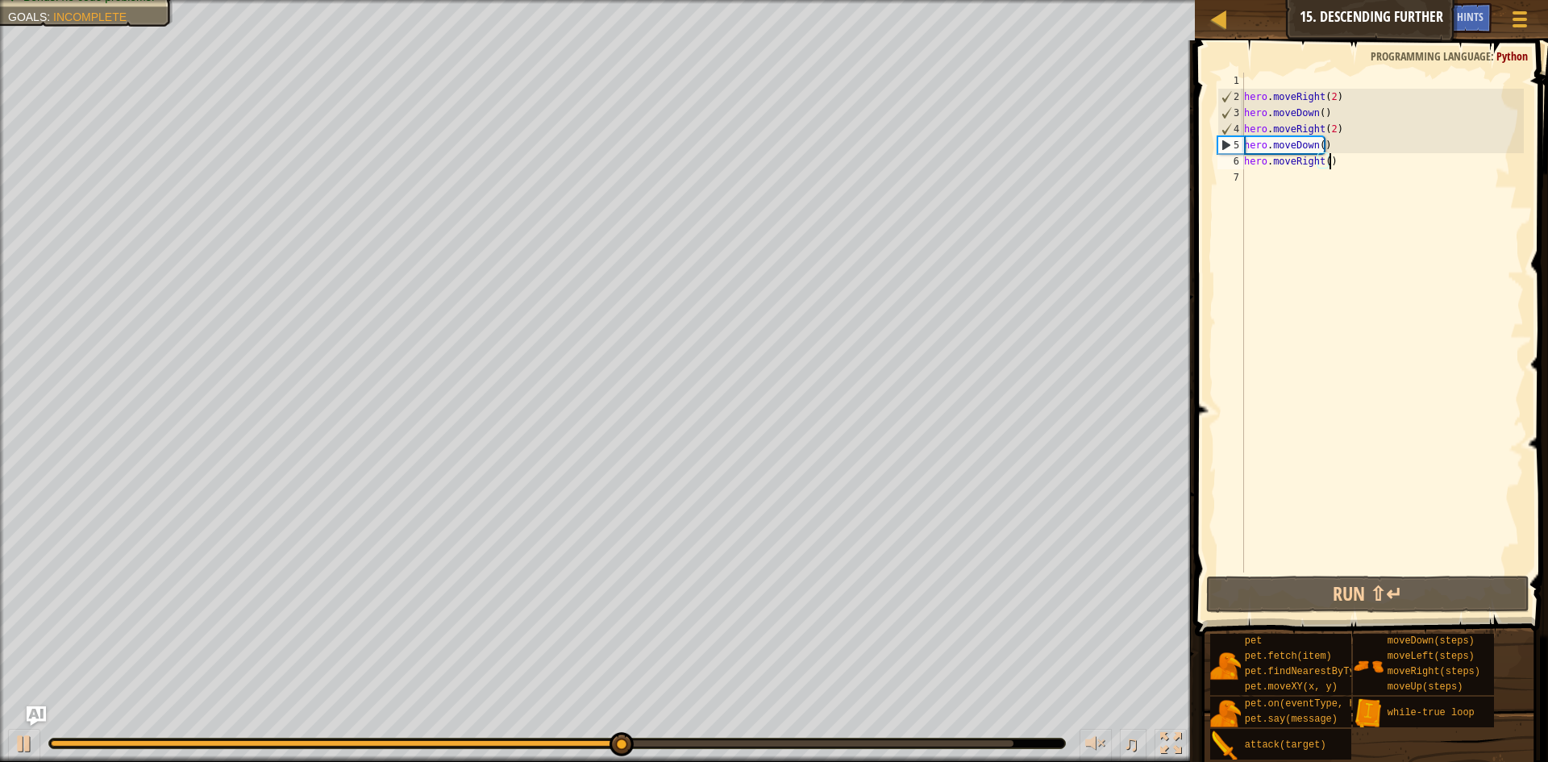
click at [1323, 160] on div "hero . moveRight ( 2 ) hero . moveDown ( ) hero . moveRight ( 2 ) hero . moveDo…" at bounding box center [1382, 339] width 283 height 532
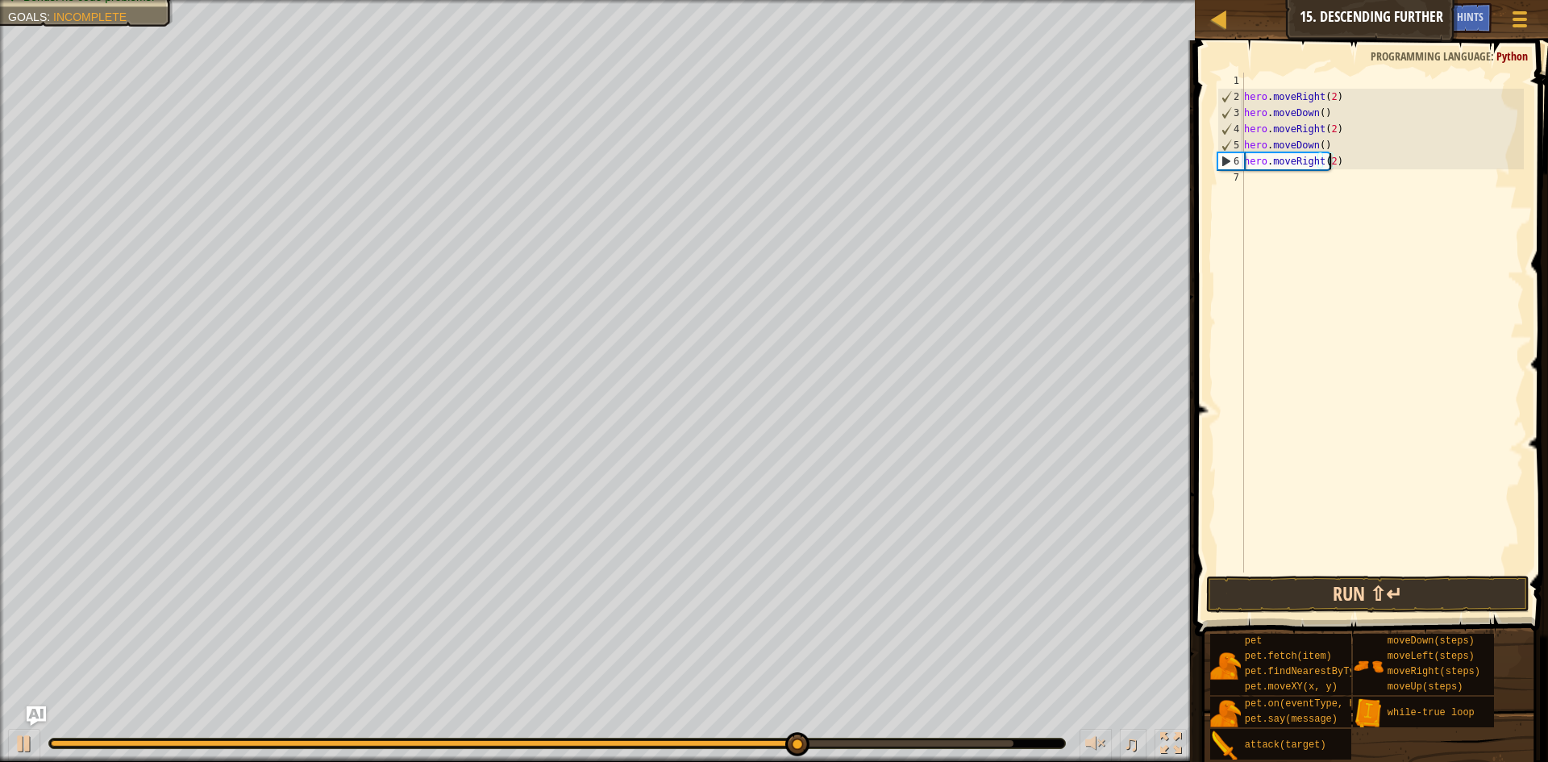
type textarea "hero.moveRight(2)"
click at [1430, 576] on button "Run ⇧↵" at bounding box center [1367, 594] width 323 height 37
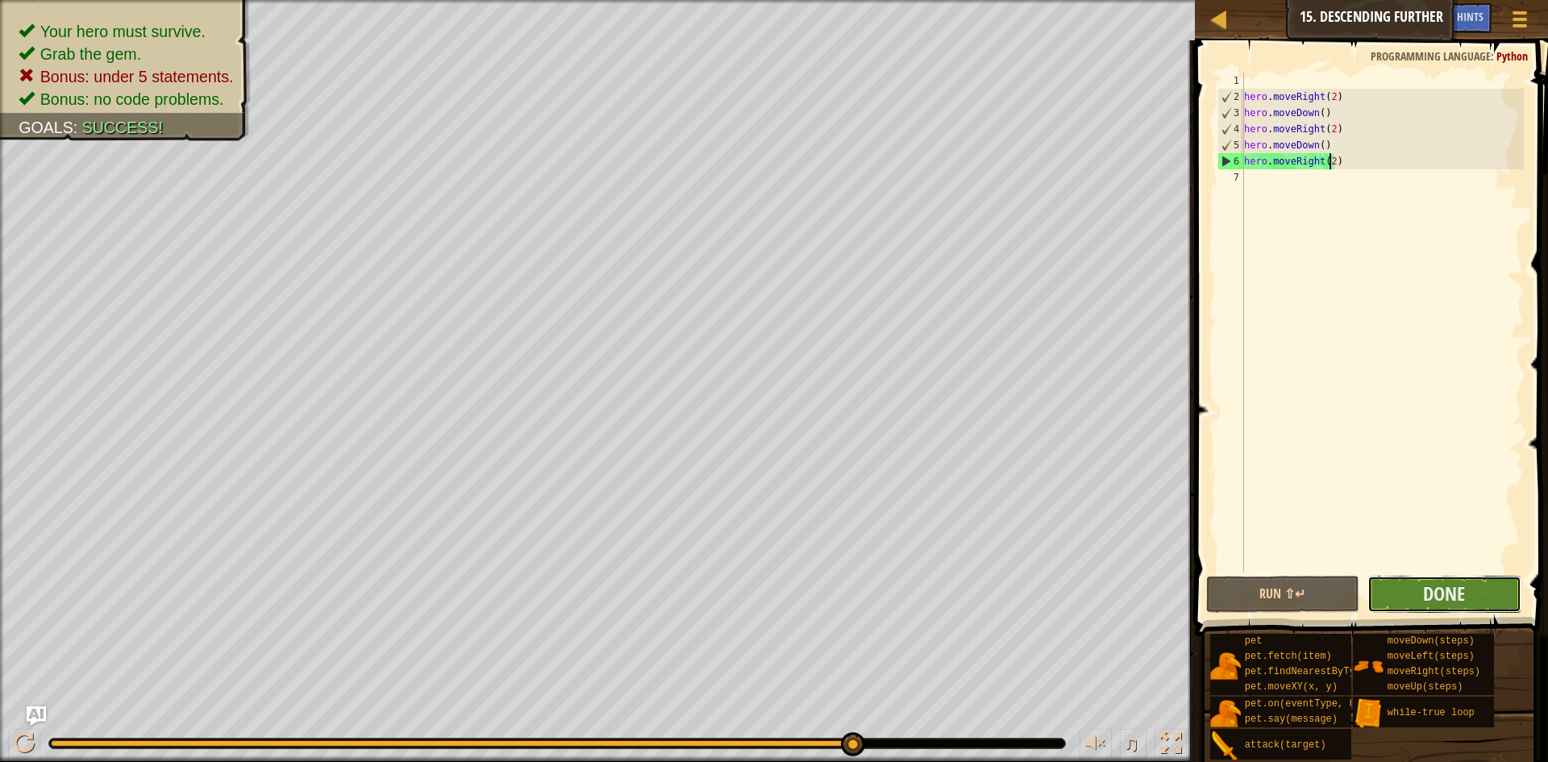
click at [1466, 597] on button "Done" at bounding box center [1444, 594] width 154 height 37
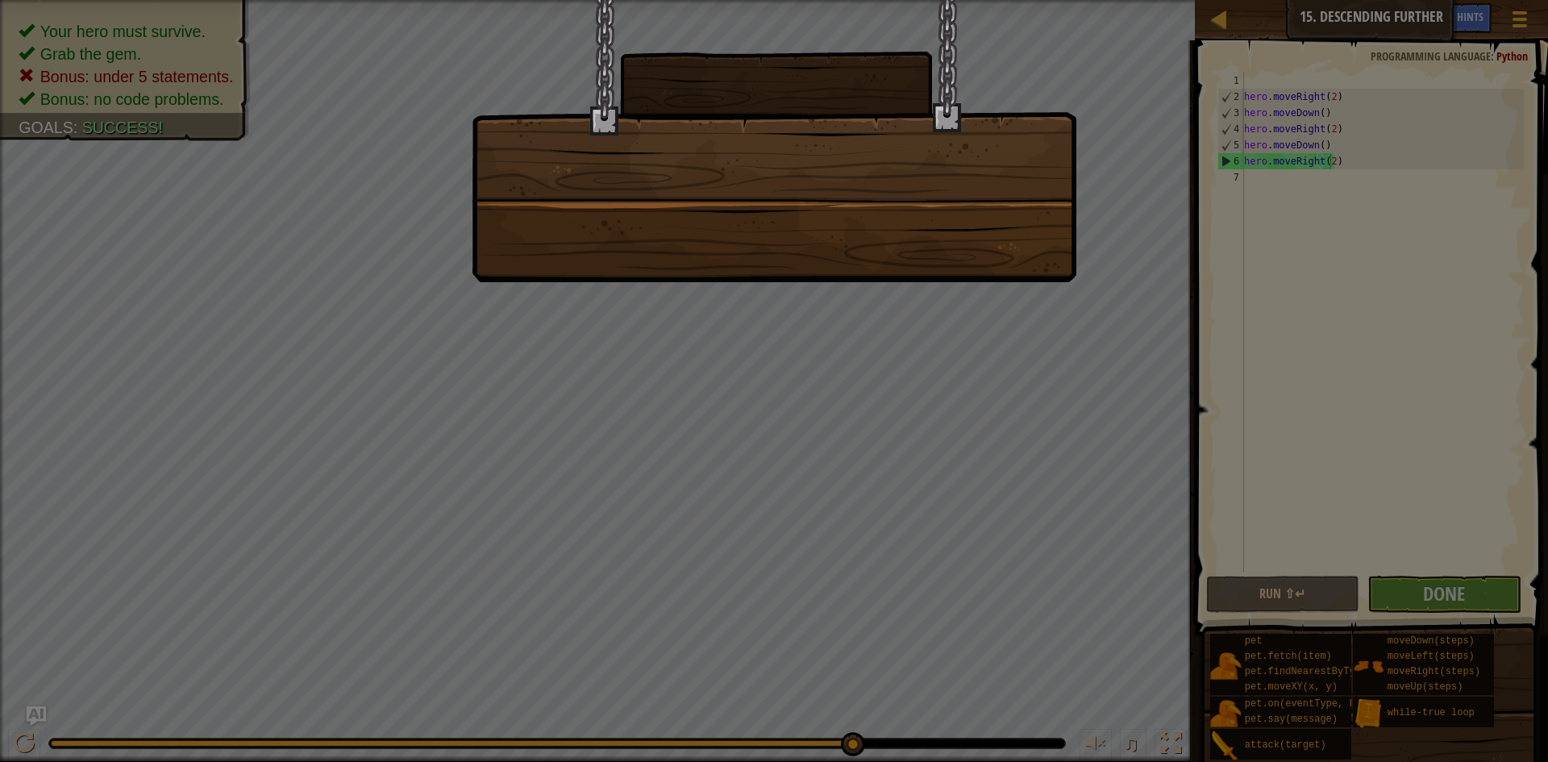
drag, startPoint x: 1377, startPoint y: 414, endPoint x: 1383, endPoint y: 454, distance: 40.8
click at [1383, 454] on div at bounding box center [774, 381] width 1548 height 762
drag, startPoint x: 1072, startPoint y: 297, endPoint x: 897, endPoint y: 202, distance: 199.1
click at [1013, 264] on div at bounding box center [774, 381] width 1548 height 762
drag, startPoint x: 853, startPoint y: 183, endPoint x: 825, endPoint y: 182, distance: 28.2
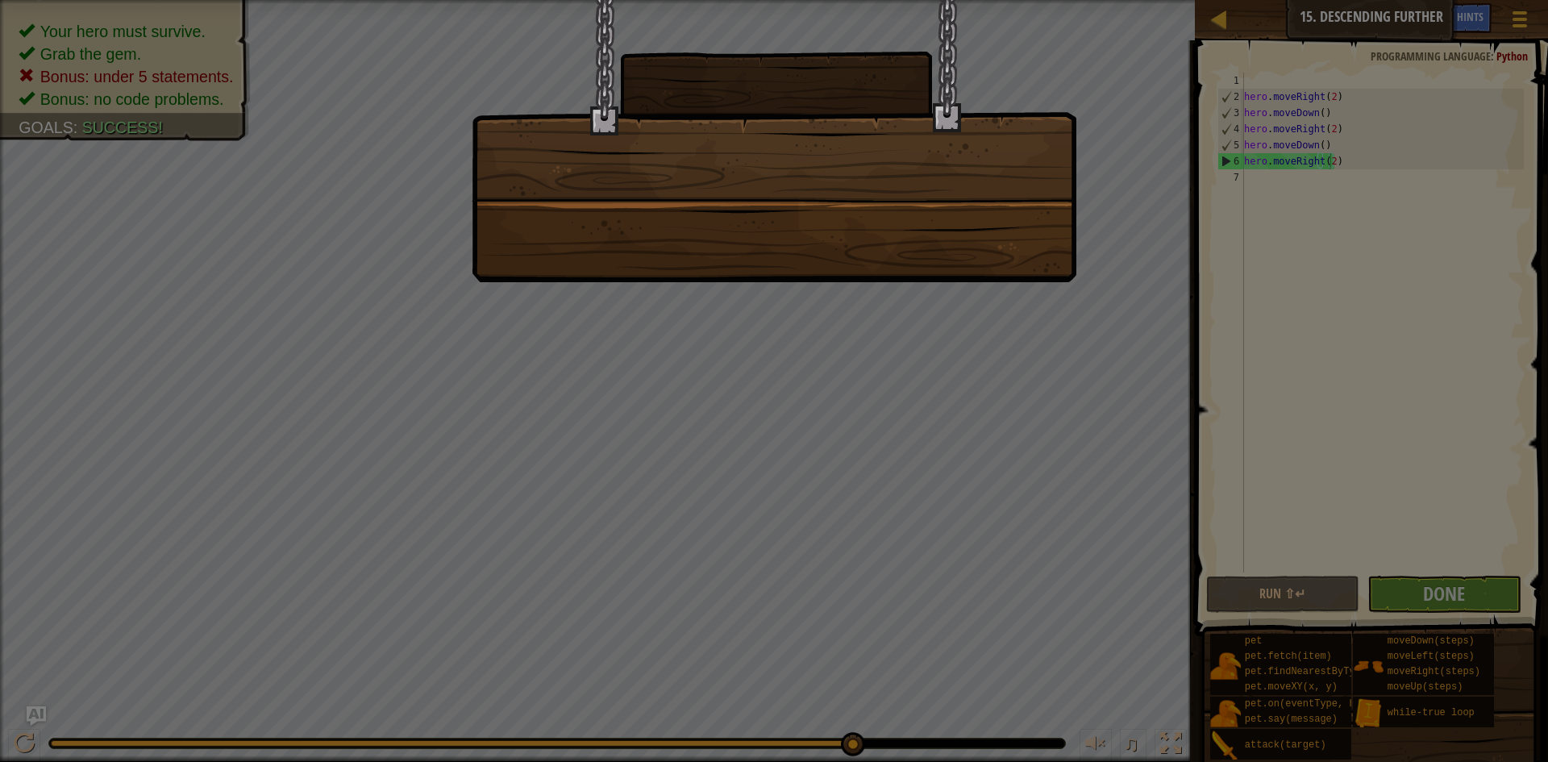
click at [850, 183] on div at bounding box center [774, 141] width 605 height 282
drag, startPoint x: 311, startPoint y: 150, endPoint x: 256, endPoint y: 168, distance: 57.6
click at [256, 168] on div at bounding box center [774, 381] width 1548 height 762
click at [286, 193] on div at bounding box center [774, 381] width 1548 height 762
click at [448, 219] on div at bounding box center [774, 381] width 1548 height 762
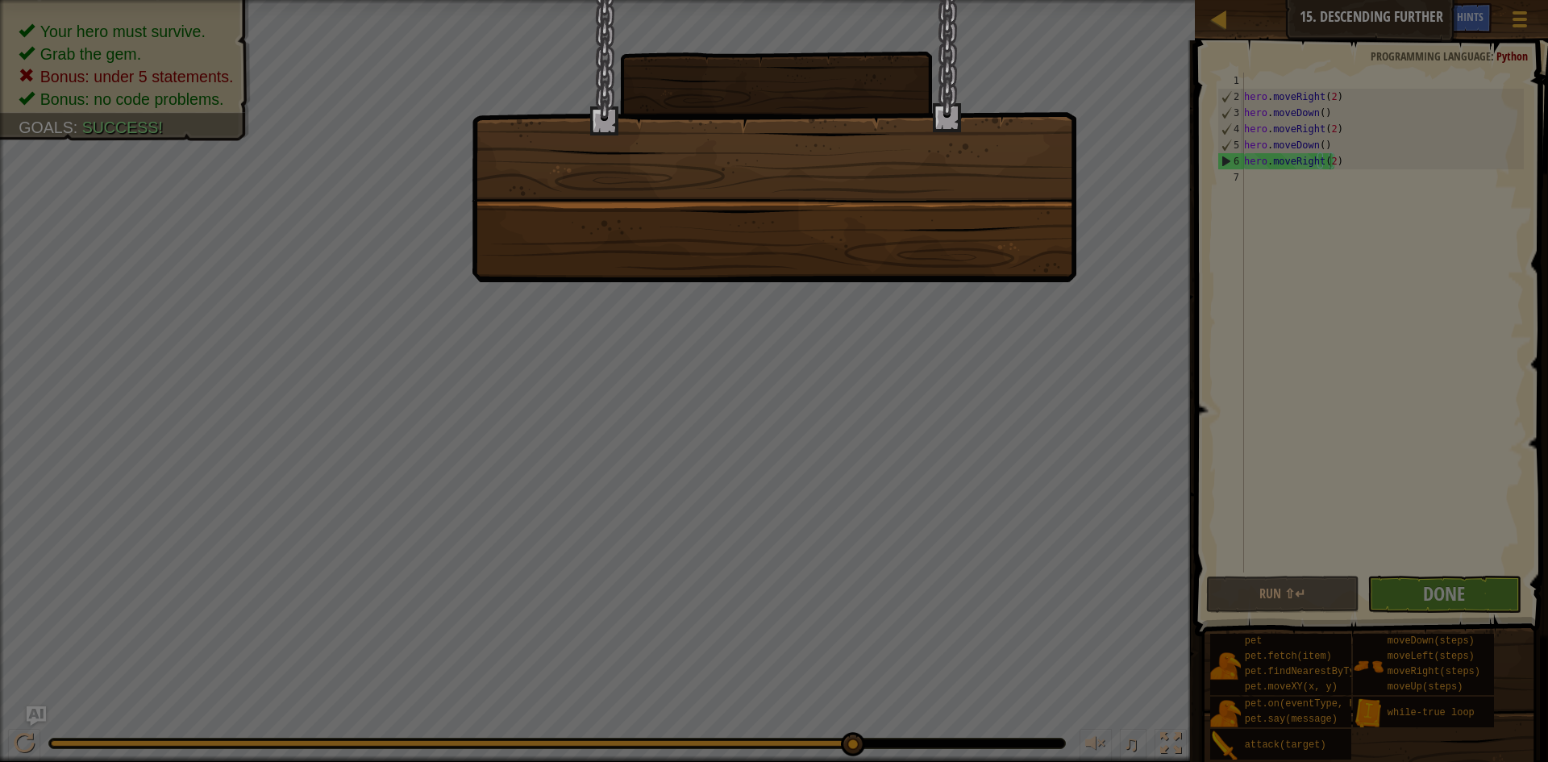
drag, startPoint x: 98, startPoint y: 98, endPoint x: 447, endPoint y: 107, distance: 349.2
click at [207, 110] on div at bounding box center [774, 381] width 1548 height 762
drag, startPoint x: 988, startPoint y: 297, endPoint x: 955, endPoint y: 279, distance: 37.2
click at [993, 295] on div at bounding box center [774, 381] width 1548 height 762
click at [1289, 131] on div at bounding box center [774, 381] width 1548 height 762
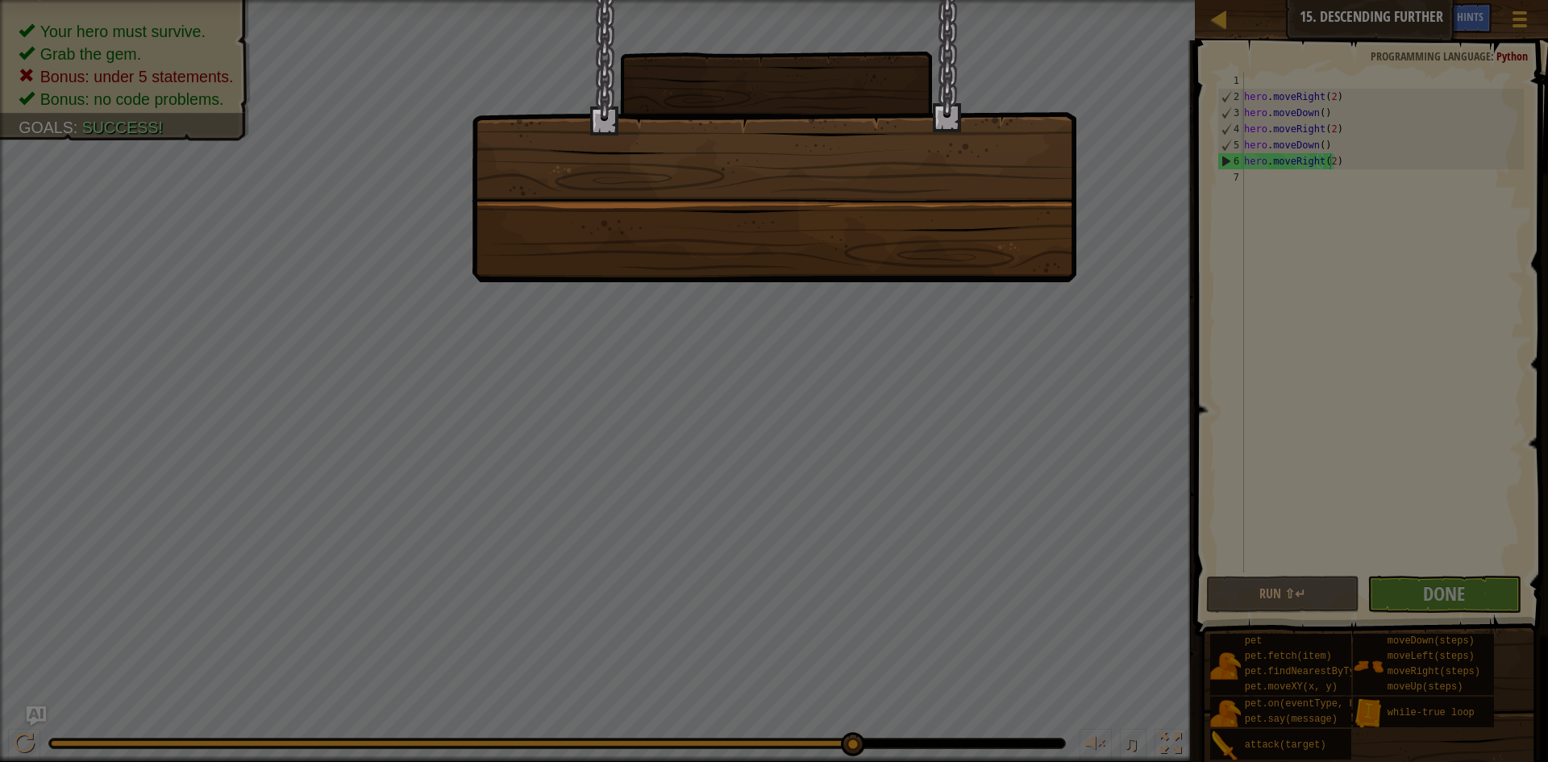
drag, startPoint x: 899, startPoint y: 217, endPoint x: 871, endPoint y: 231, distance: 31.4
click at [882, 227] on div at bounding box center [774, 141] width 605 height 282
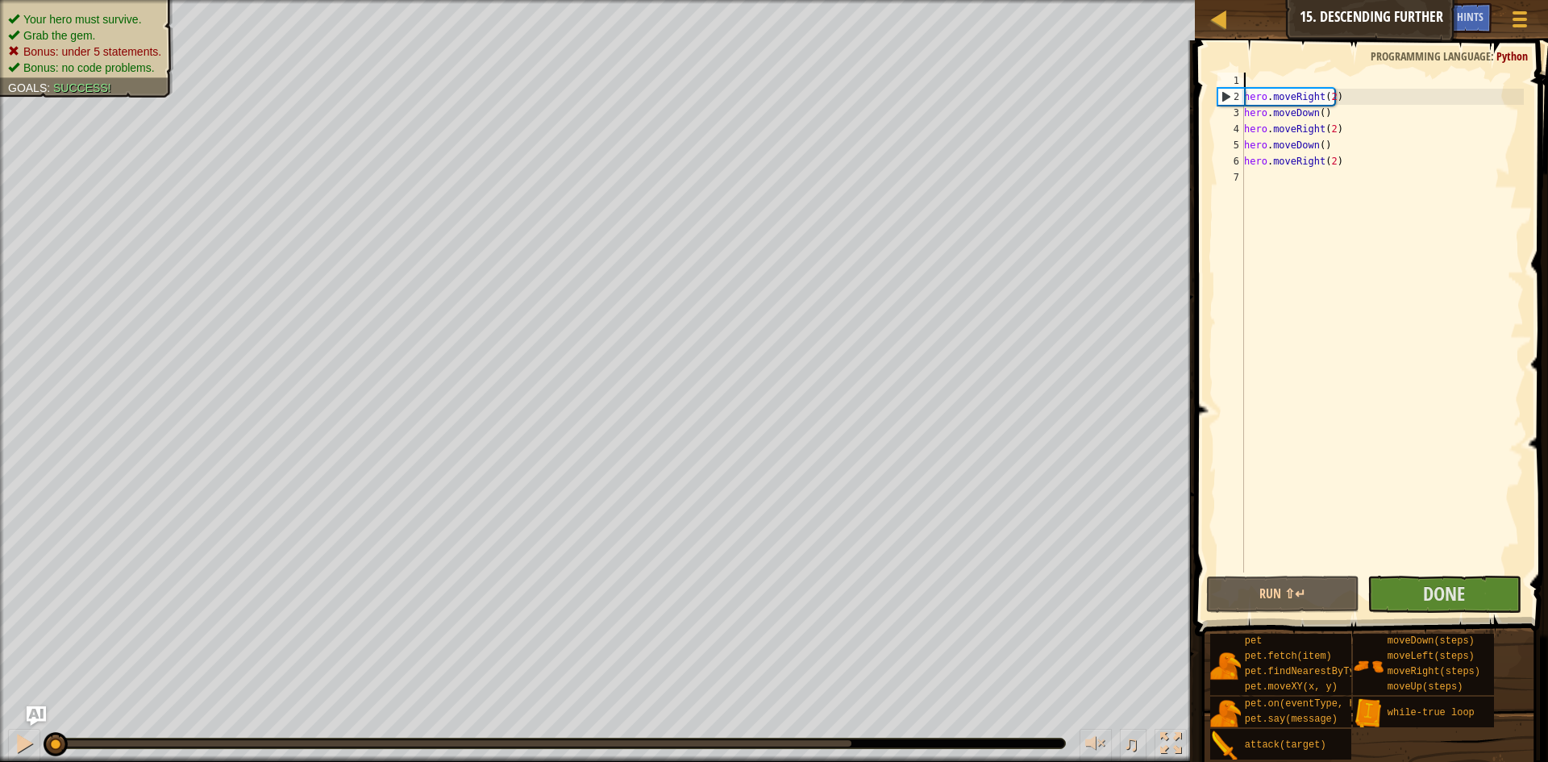
click at [1249, 78] on div "hero . moveRight ( 2 ) hero . moveDown ( ) hero . moveRight ( 2 ) hero . moveDo…" at bounding box center [1382, 339] width 283 height 532
click at [1413, 579] on button "Done" at bounding box center [1444, 594] width 154 height 37
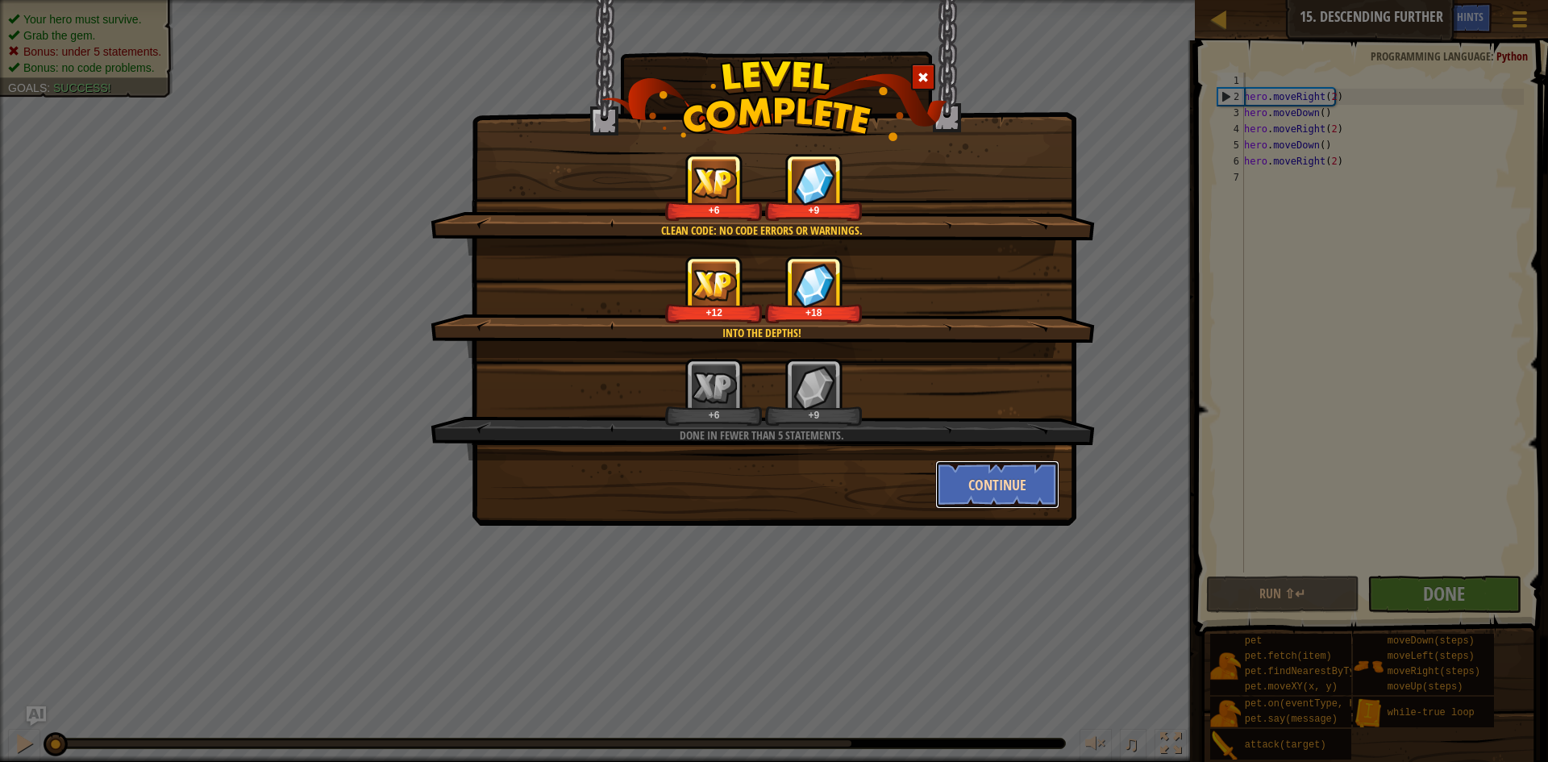
click at [1035, 501] on button "Continue" at bounding box center [997, 484] width 125 height 48
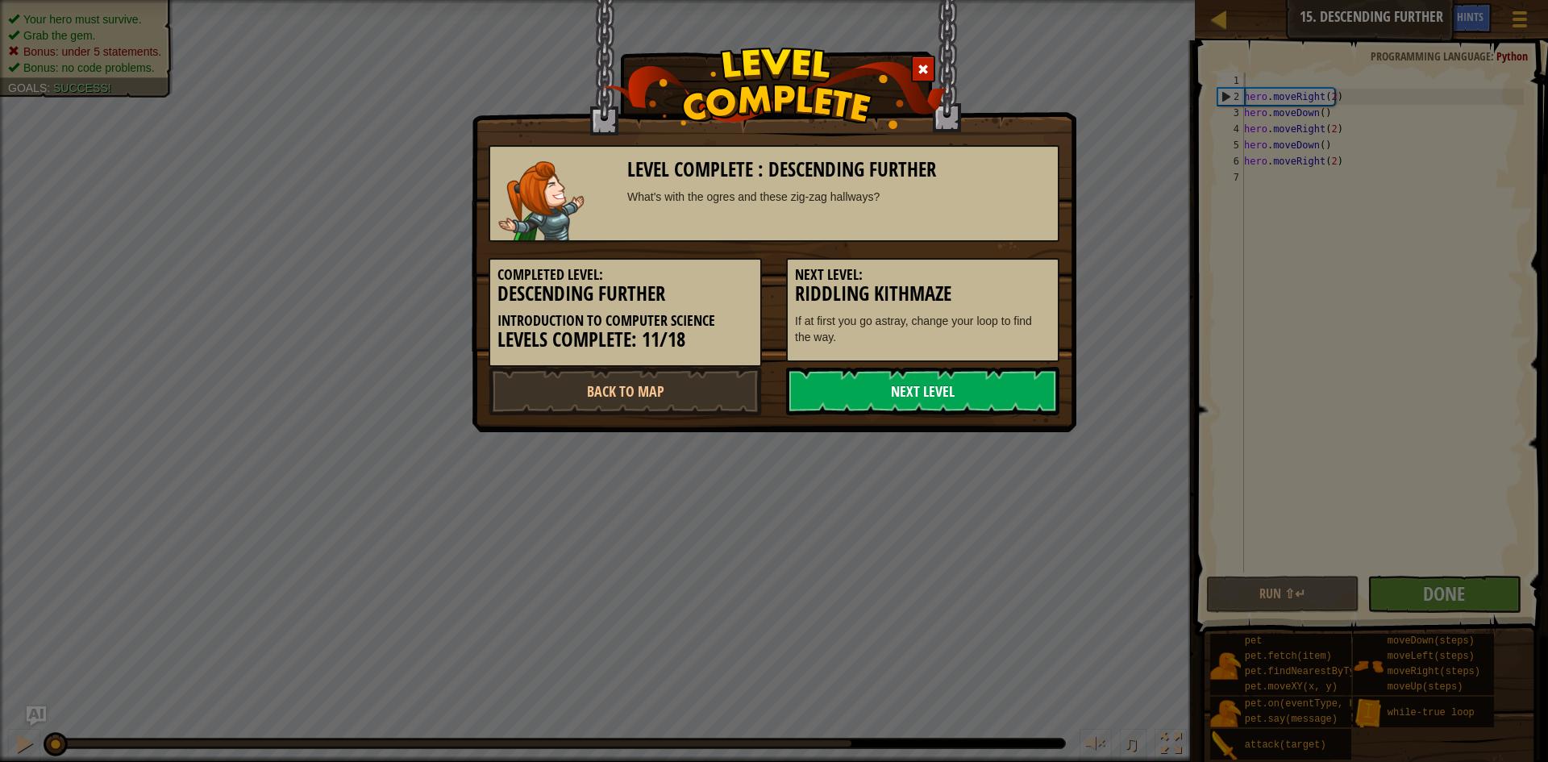
click at [905, 410] on link "Next Level" at bounding box center [922, 391] width 273 height 48
click at [917, 390] on link "Next Level" at bounding box center [922, 391] width 273 height 48
click at [881, 397] on link "Next Level" at bounding box center [922, 391] width 273 height 48
click at [933, 385] on link "Next Level" at bounding box center [922, 391] width 273 height 48
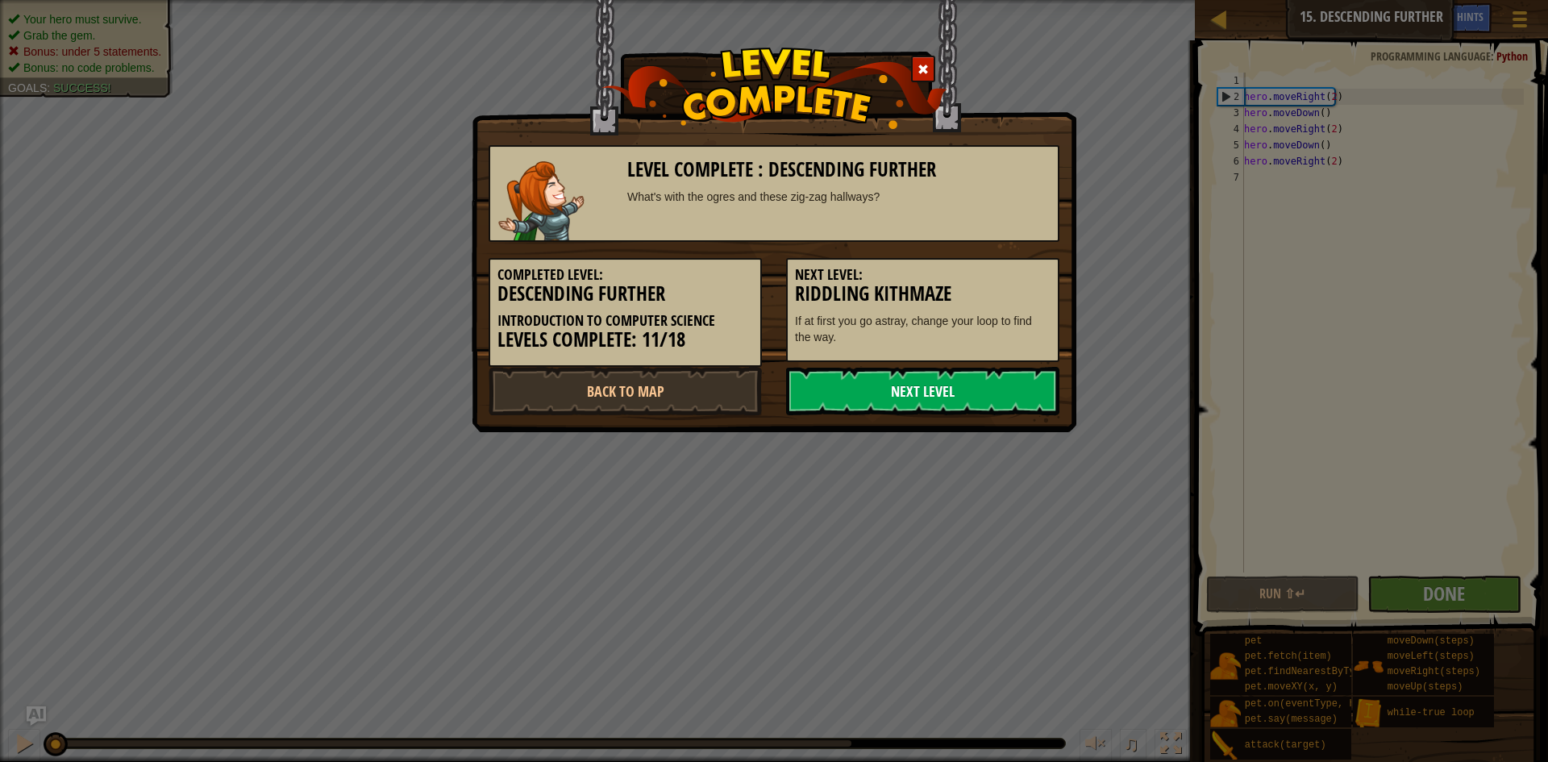
click at [933, 385] on link "Next Level" at bounding box center [922, 391] width 273 height 48
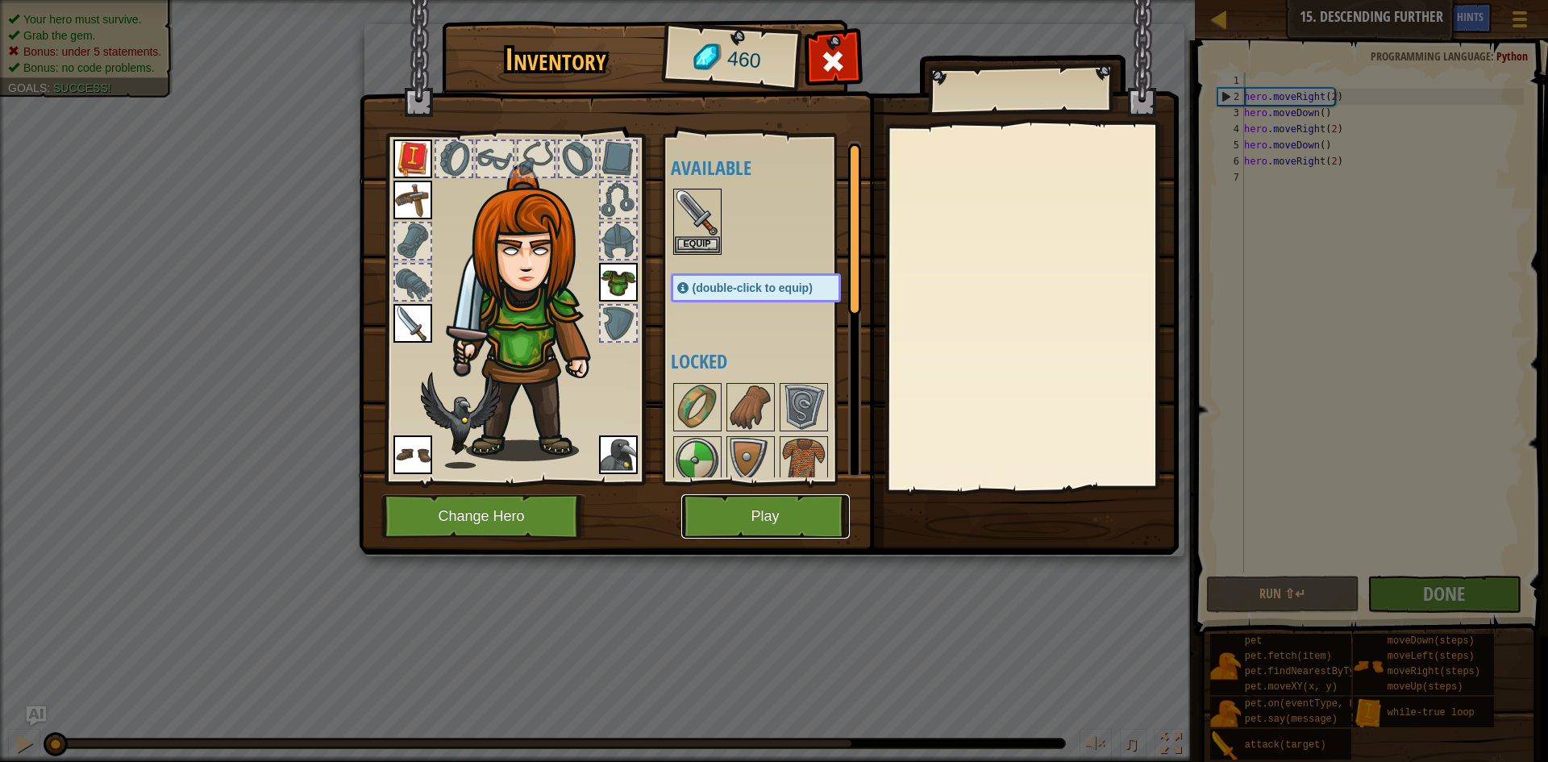
click at [776, 516] on button "Play" at bounding box center [765, 516] width 168 height 44
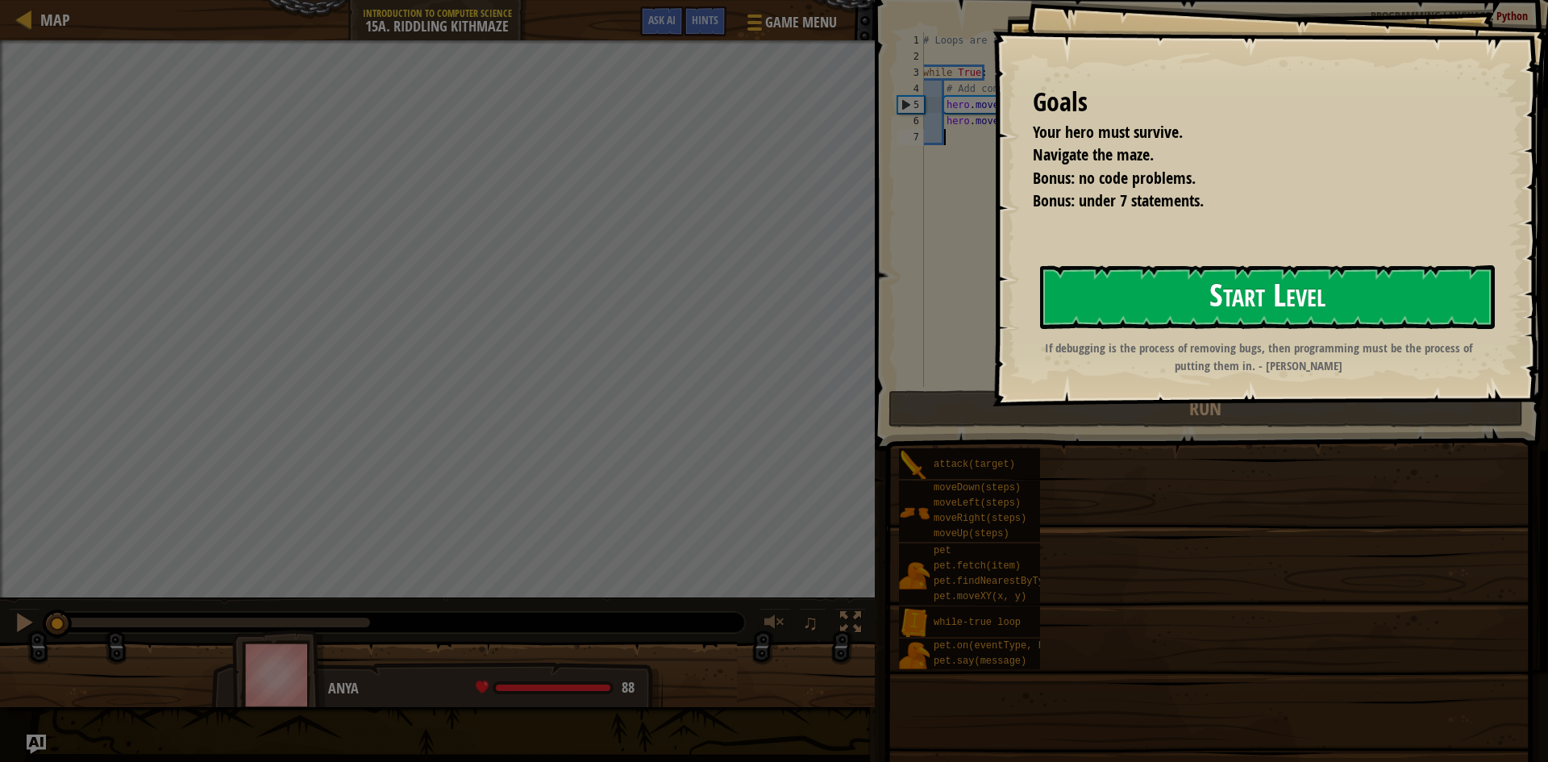
click at [1326, 292] on button "Start Level" at bounding box center [1267, 297] width 455 height 64
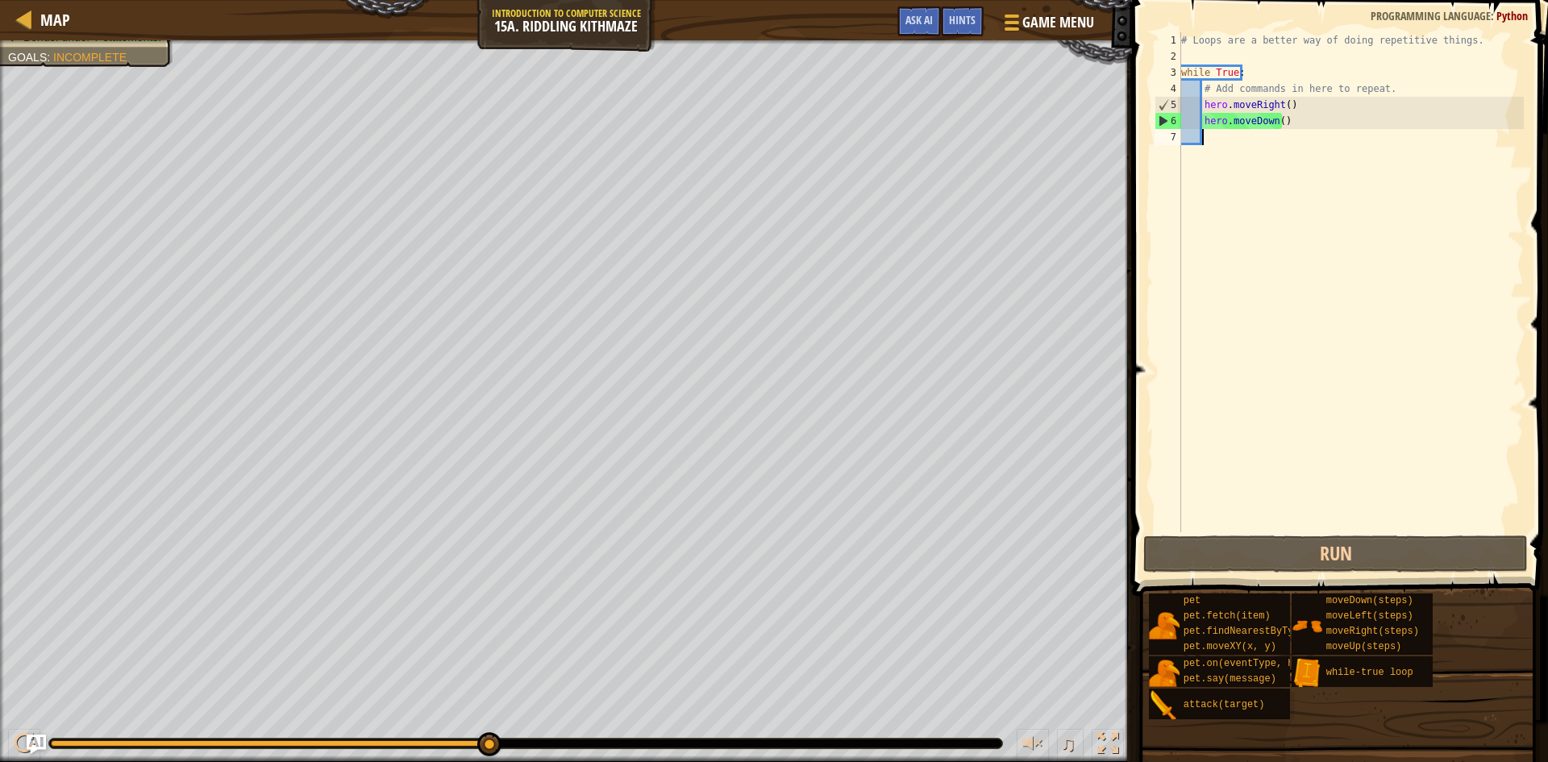
type textarea "r"
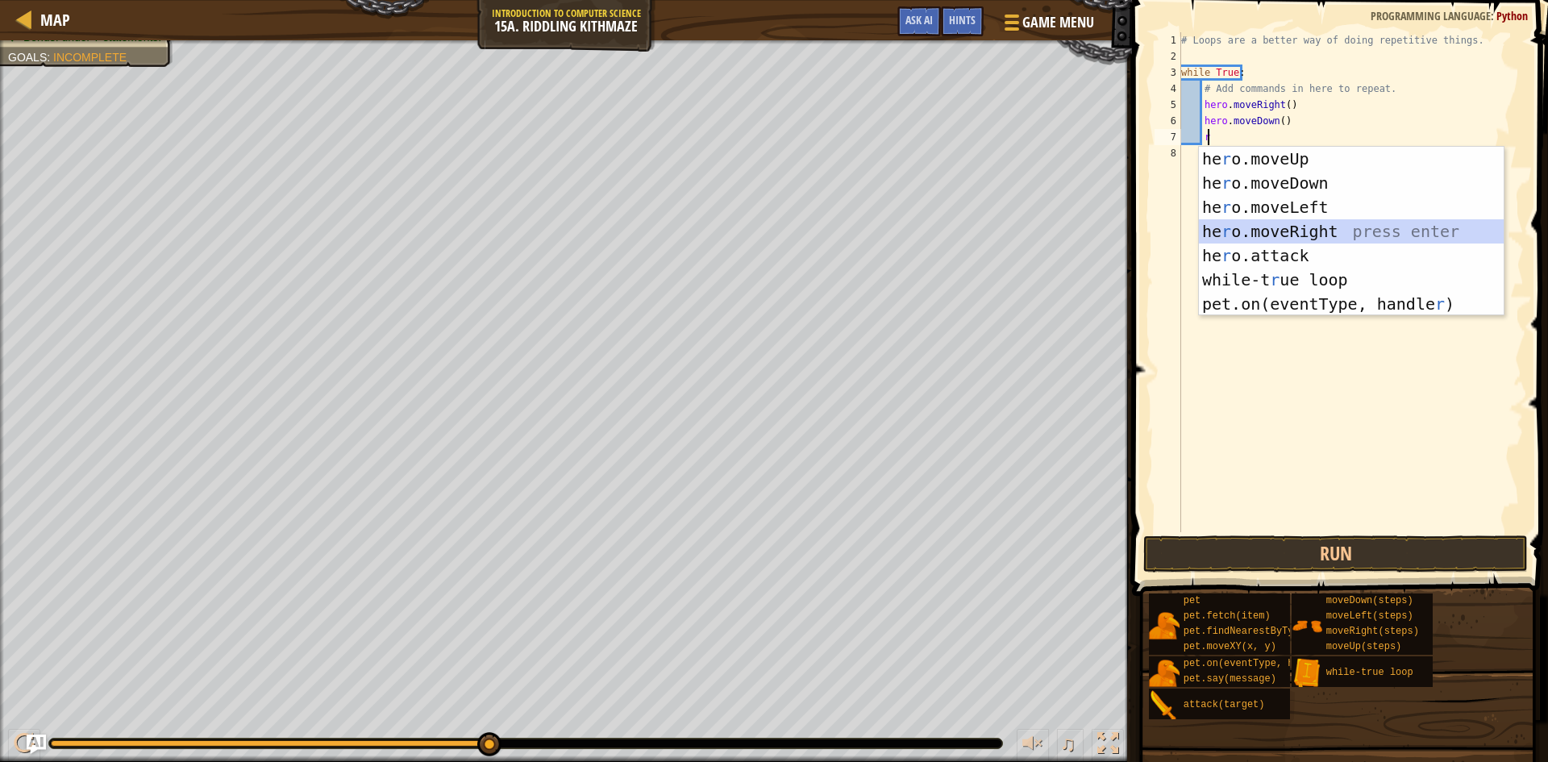
click at [1249, 231] on div "he r o.moveUp press enter he r o.moveDown press enter he r o.moveLeft press ent…" at bounding box center [1351, 256] width 305 height 218
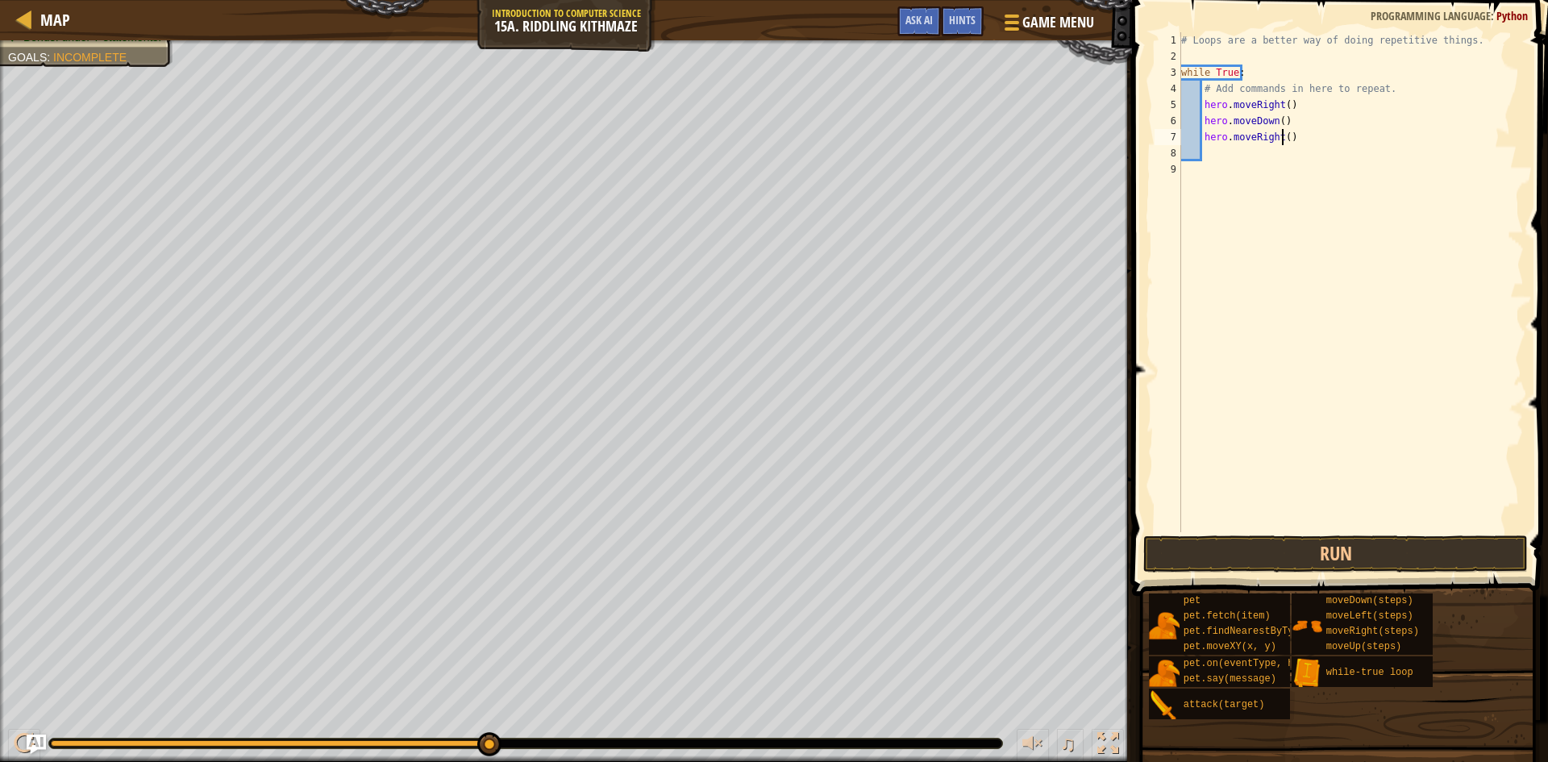
click at [1283, 134] on div "# Loops are a better way of doing repetitive things. while True : # Add command…" at bounding box center [1351, 298] width 346 height 532
type textarea "hero.moveRight(2)"
click at [1281, 558] on button "Run" at bounding box center [1335, 553] width 385 height 37
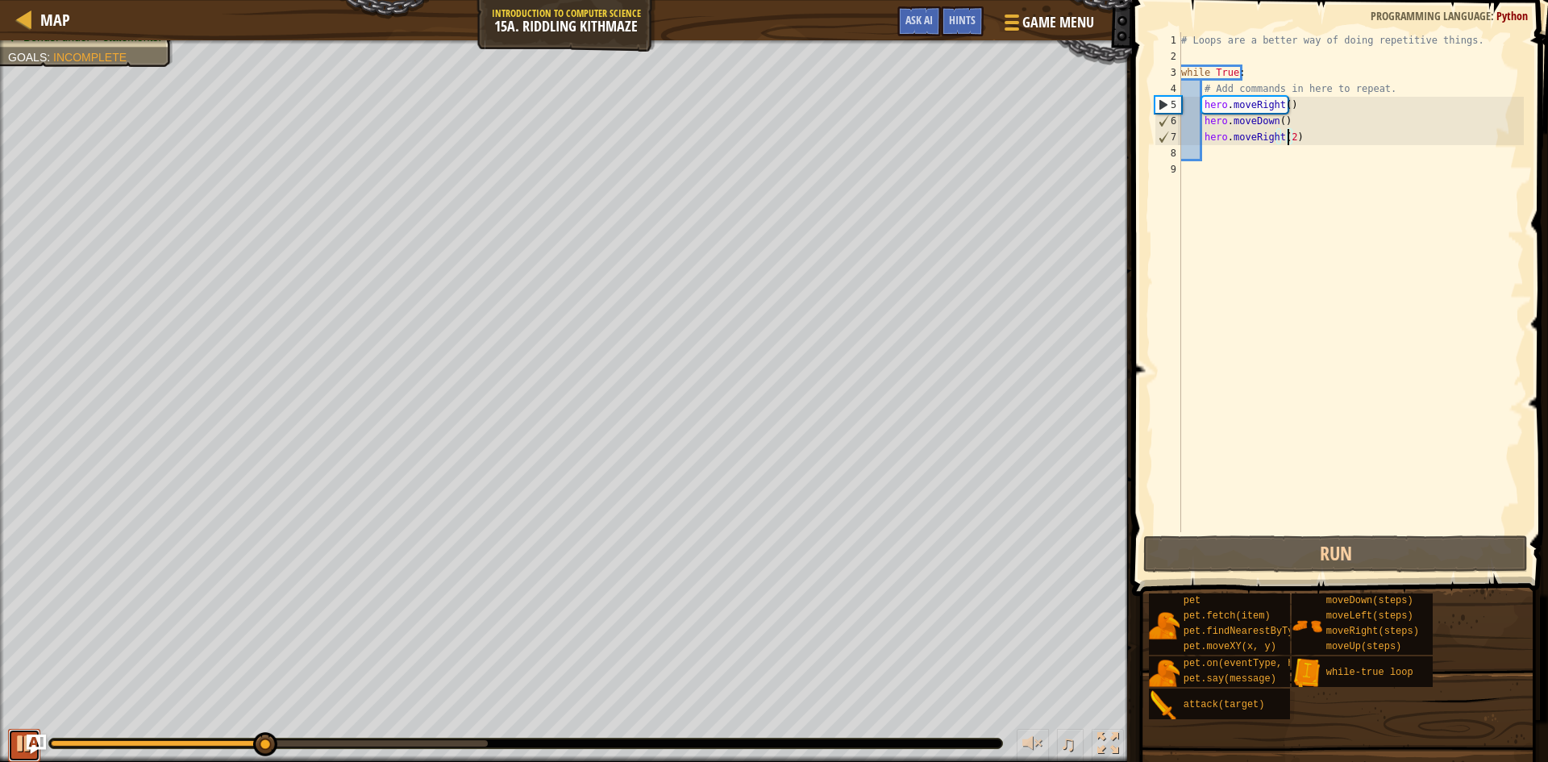
click at [12, 738] on button at bounding box center [24, 745] width 32 height 33
click at [1231, 164] on div "# Loops are a better way of doing repetitive things. while True : # Add command…" at bounding box center [1351, 298] width 346 height 532
click at [1223, 152] on div "# Loops are a better way of doing repetitive things. while True : # Add command…" at bounding box center [1351, 298] width 346 height 532
type textarea "h"
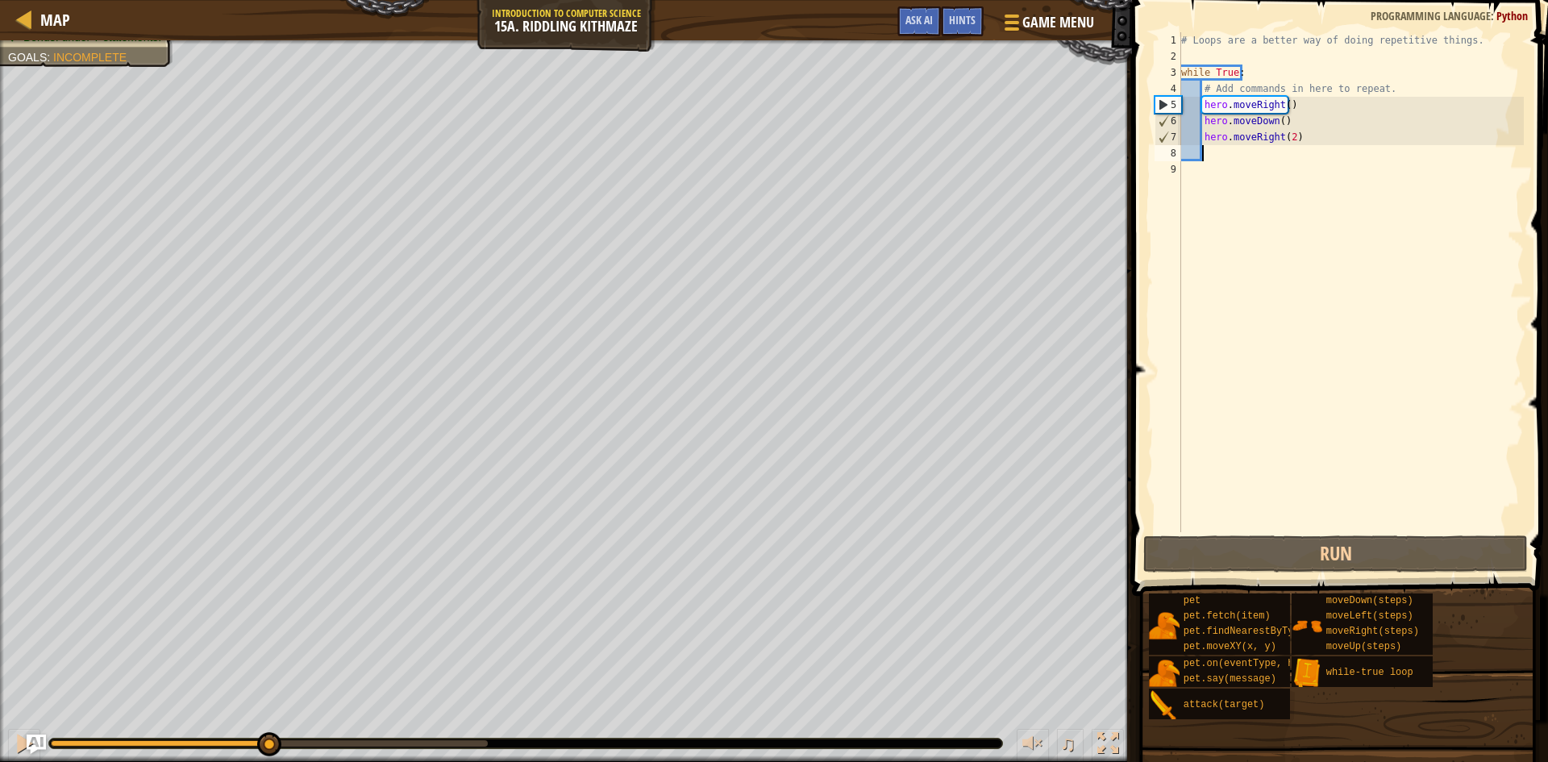
scroll to position [7, 2]
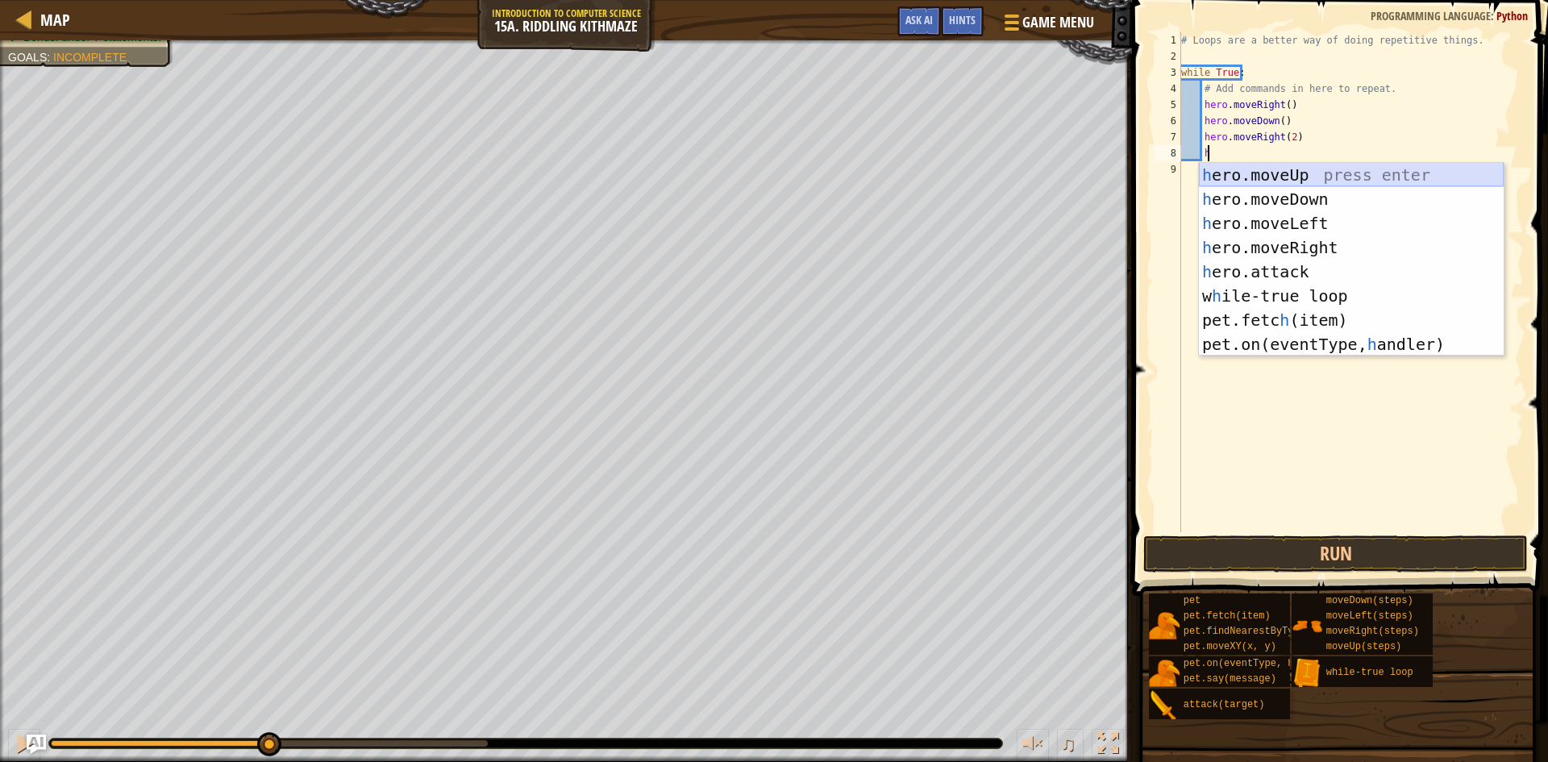
click at [1229, 177] on div "h ero.moveUp press enter h ero.moveDown press enter h ero.moveLeft press enter …" at bounding box center [1351, 284] width 305 height 242
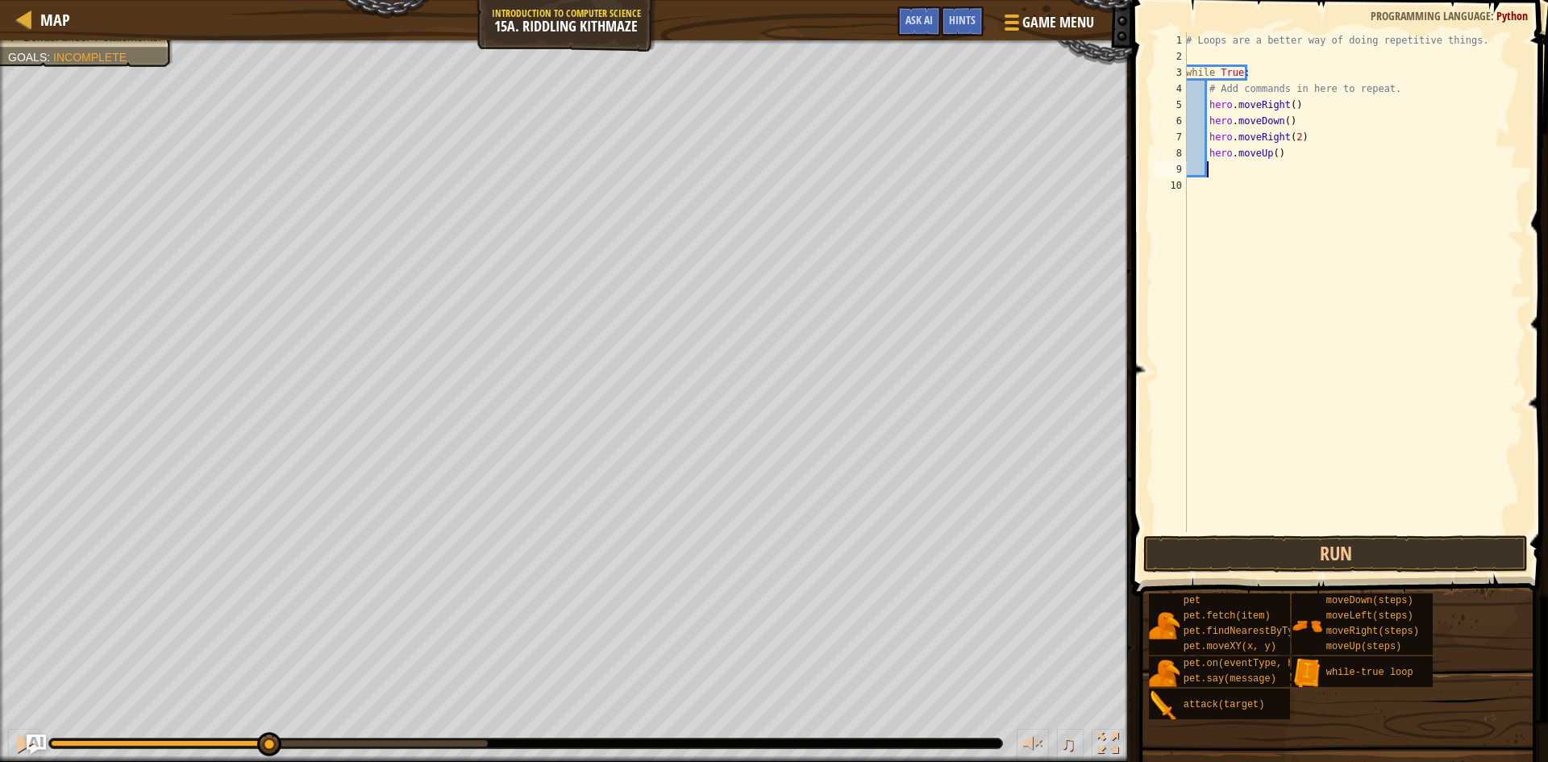
type textarea "h"
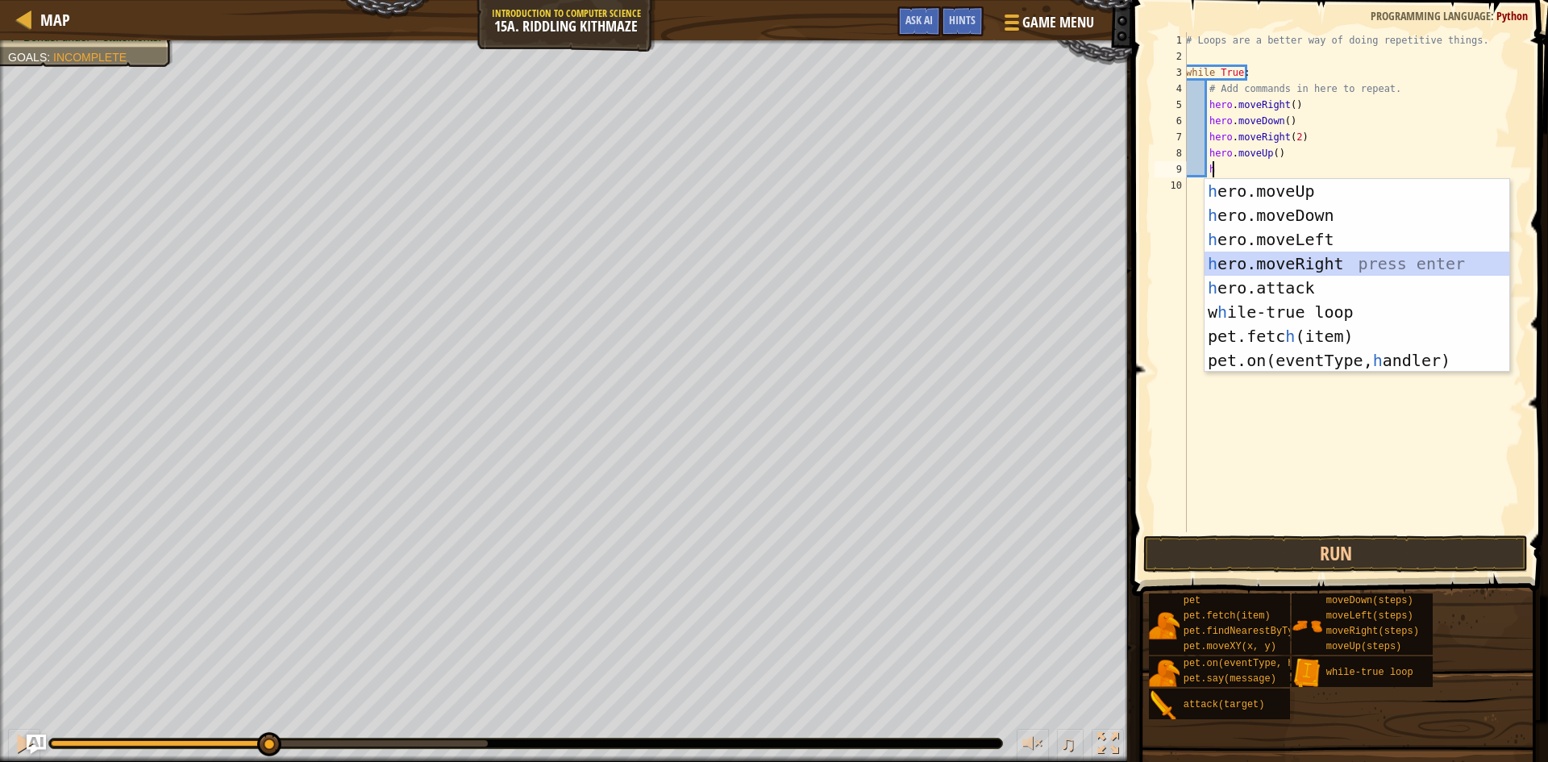
click at [1289, 258] on div "h ero.moveUp press enter h ero.moveDown press enter h ero.moveLeft press enter …" at bounding box center [1356, 300] width 305 height 242
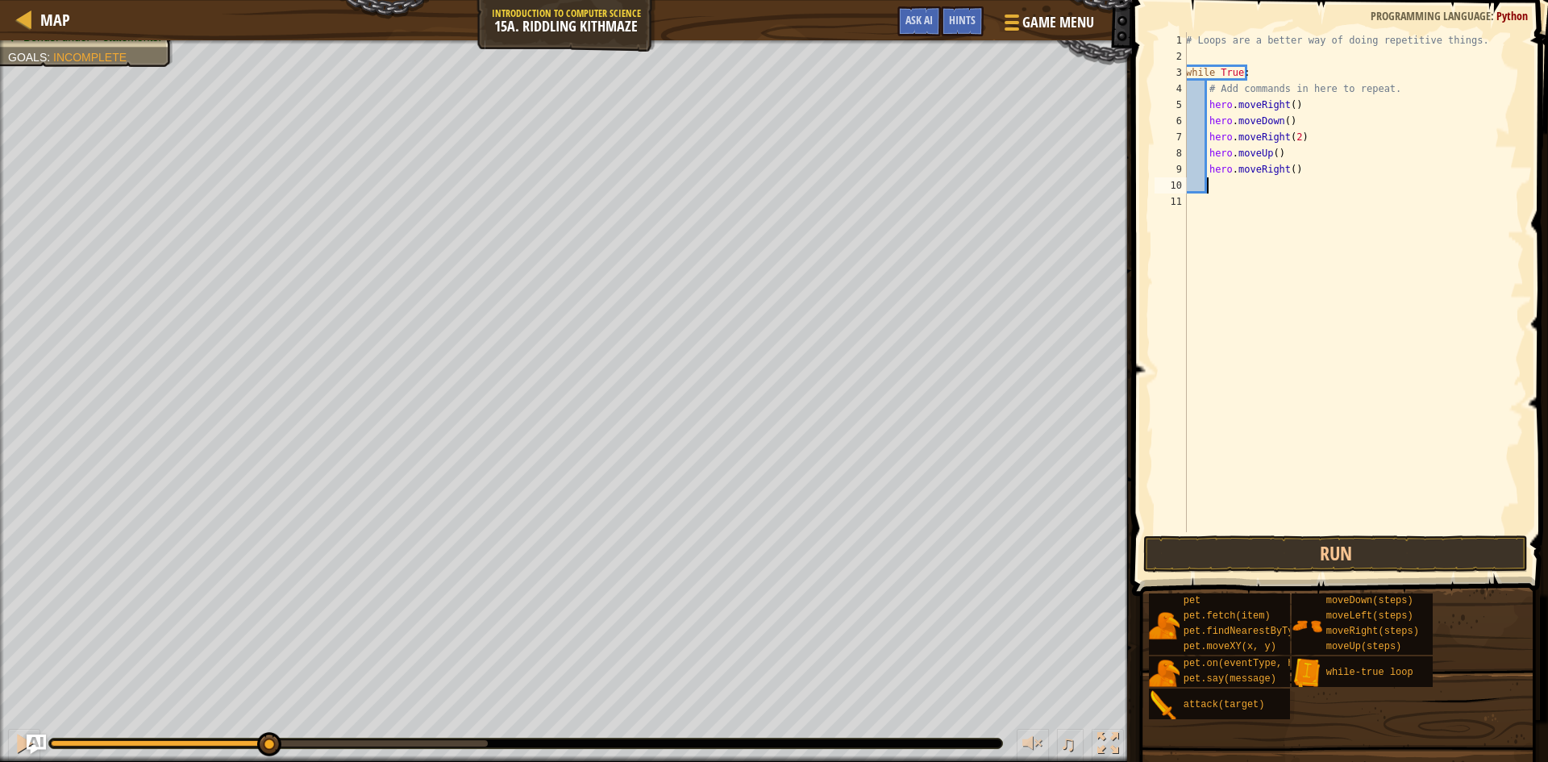
type textarea "h"
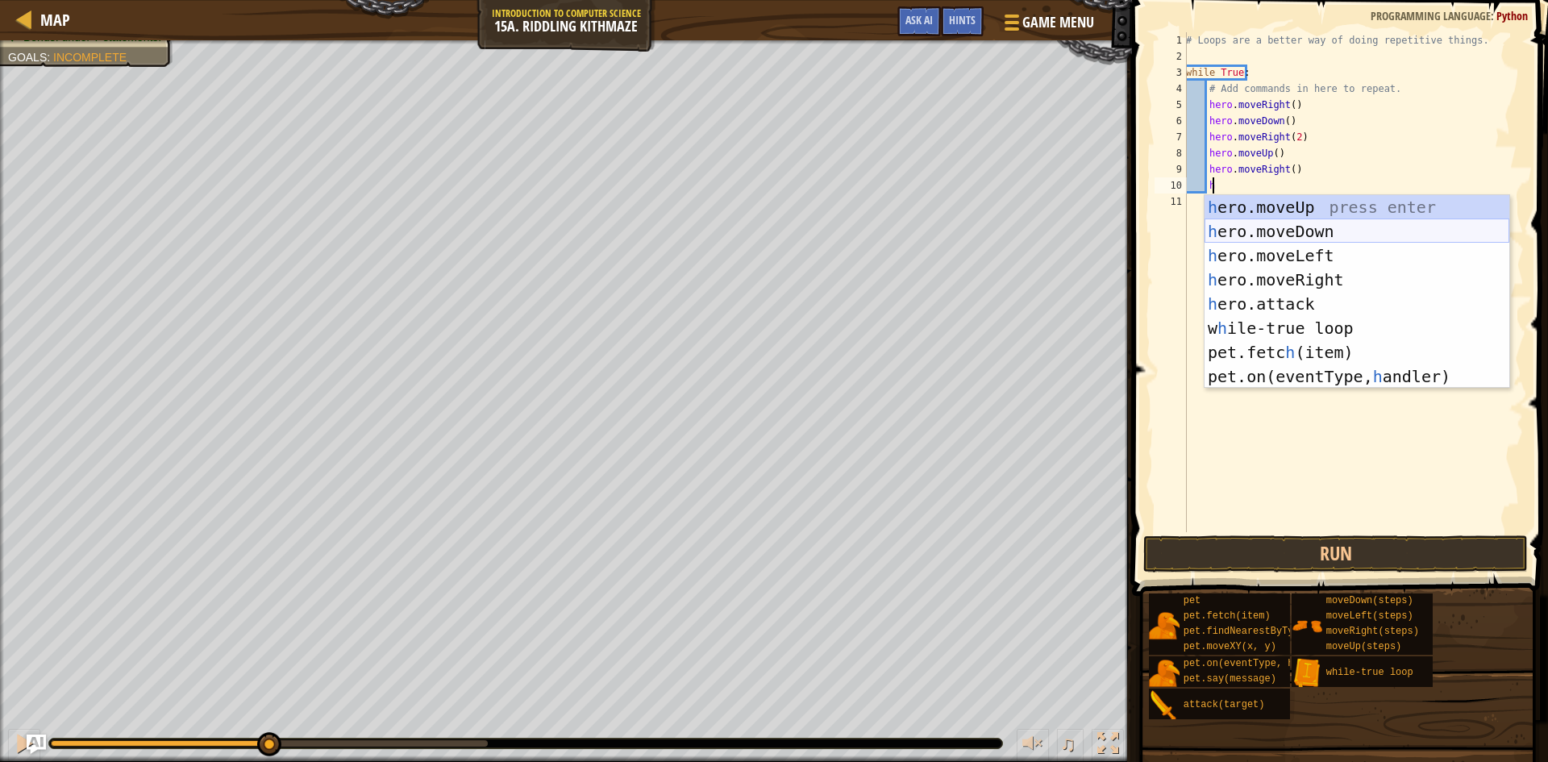
click at [1376, 232] on div "h ero.moveUp press enter h ero.moveDown press enter h ero.moveLeft press enter …" at bounding box center [1356, 316] width 305 height 242
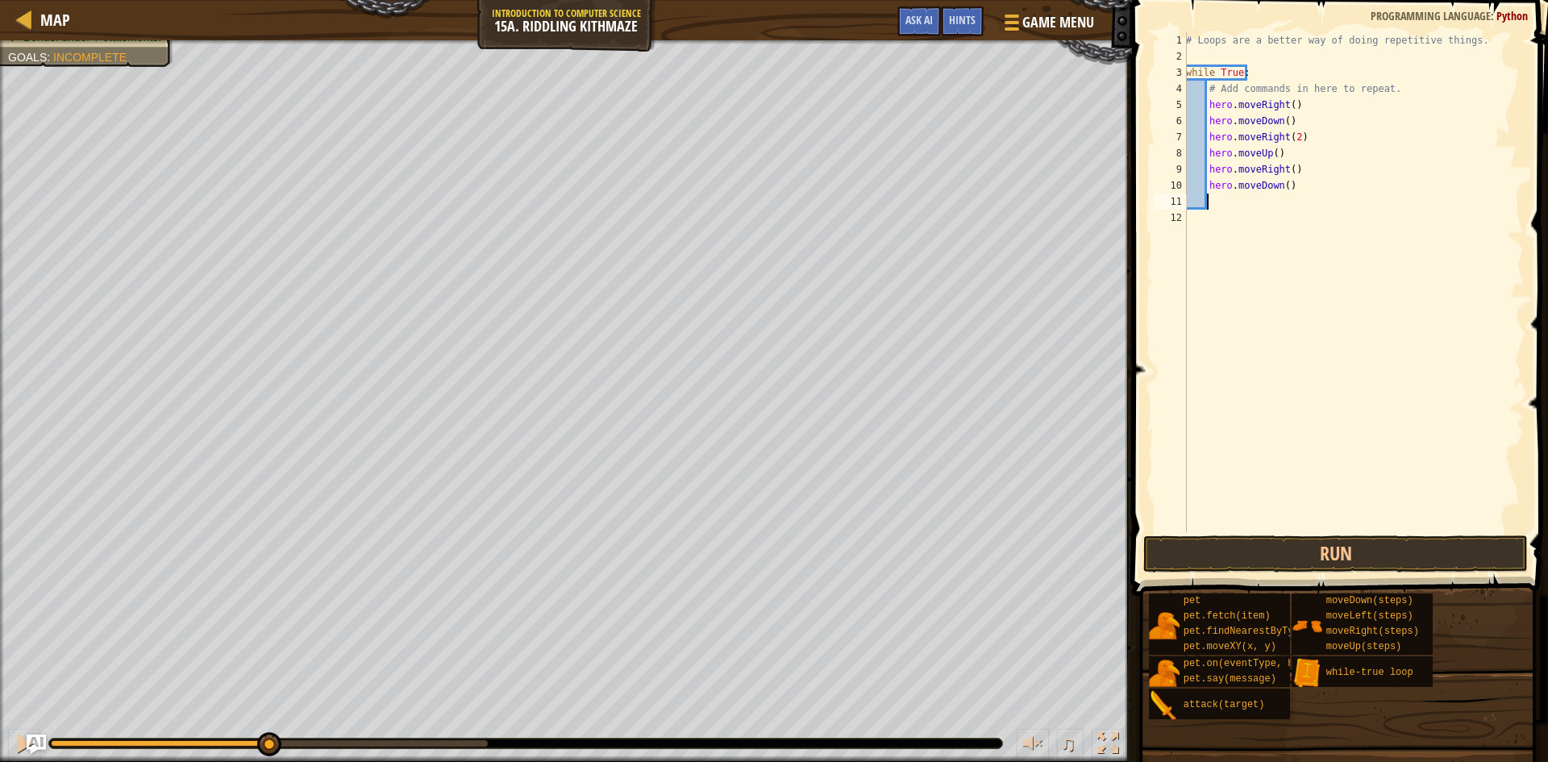
scroll to position [7, 1]
click at [1309, 551] on button "Run" at bounding box center [1335, 553] width 385 height 37
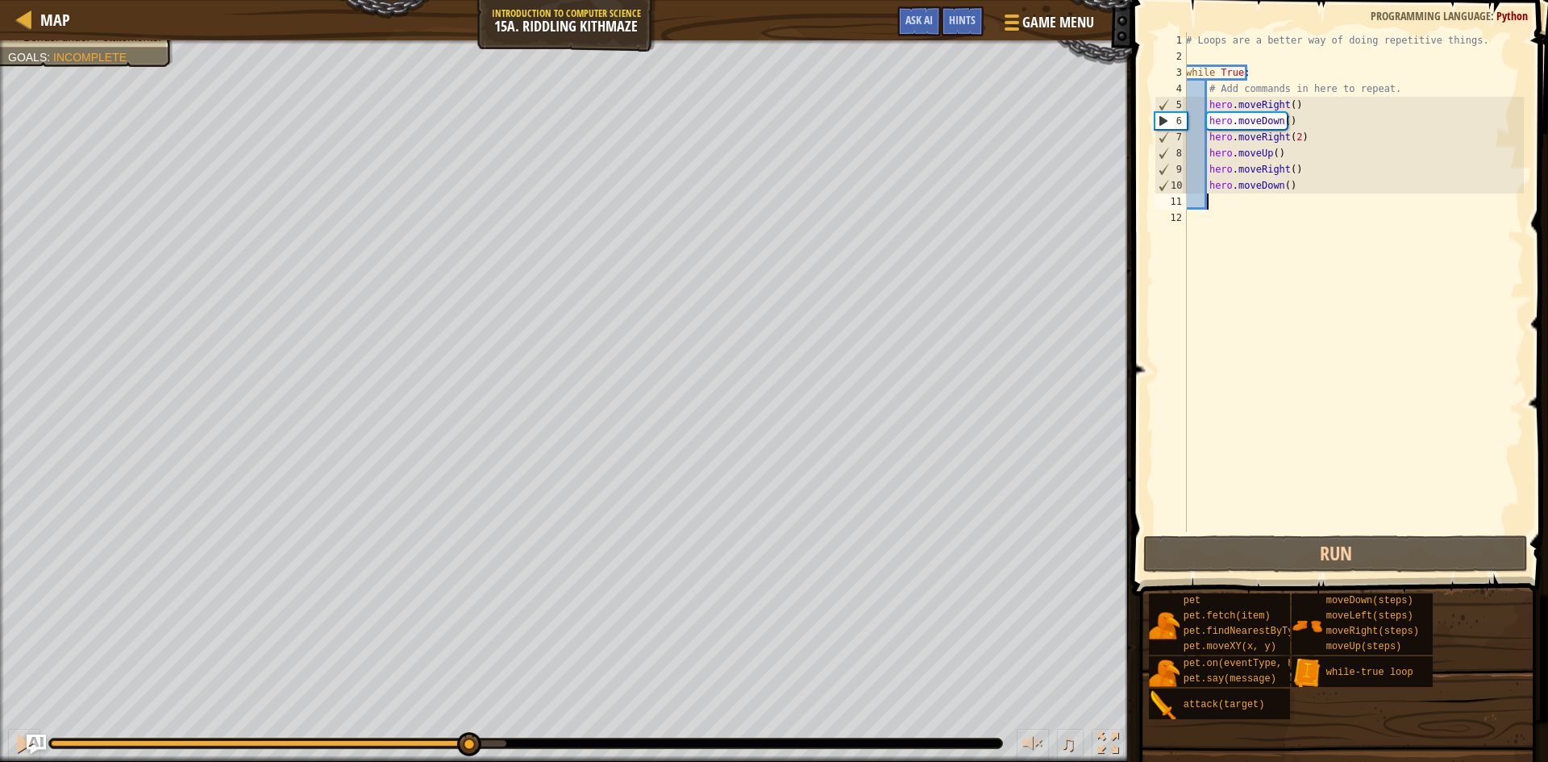
click at [467, 712] on div "Your hero must survive. Navigate the maze. Bonus: no code problems. Bonus: unde…" at bounding box center [774, 400] width 1548 height 721
type textarea "h"
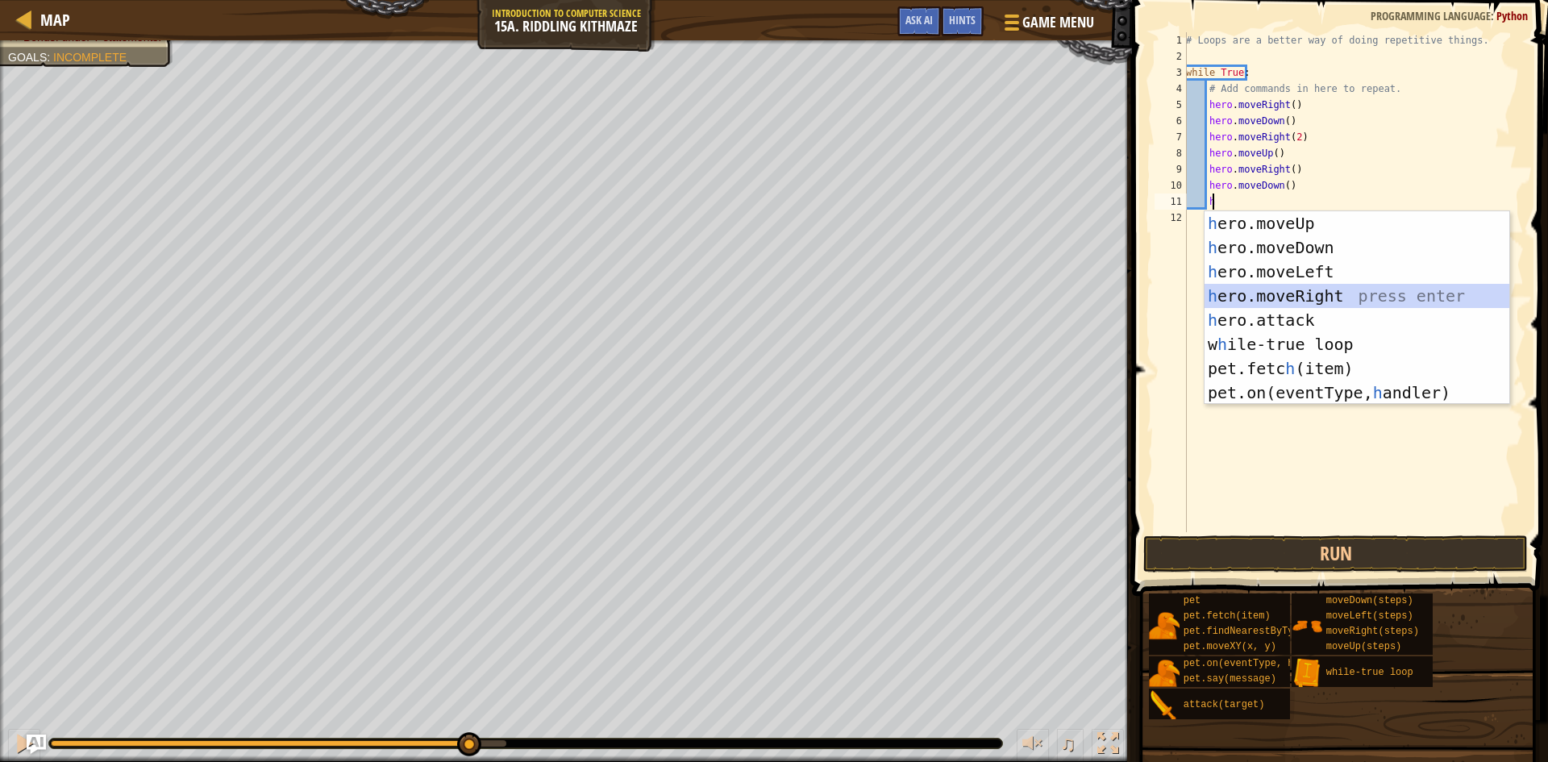
click at [1274, 298] on div "h ero.moveUp press enter h ero.moveDown press enter h ero.moveLeft press enter …" at bounding box center [1356, 332] width 305 height 242
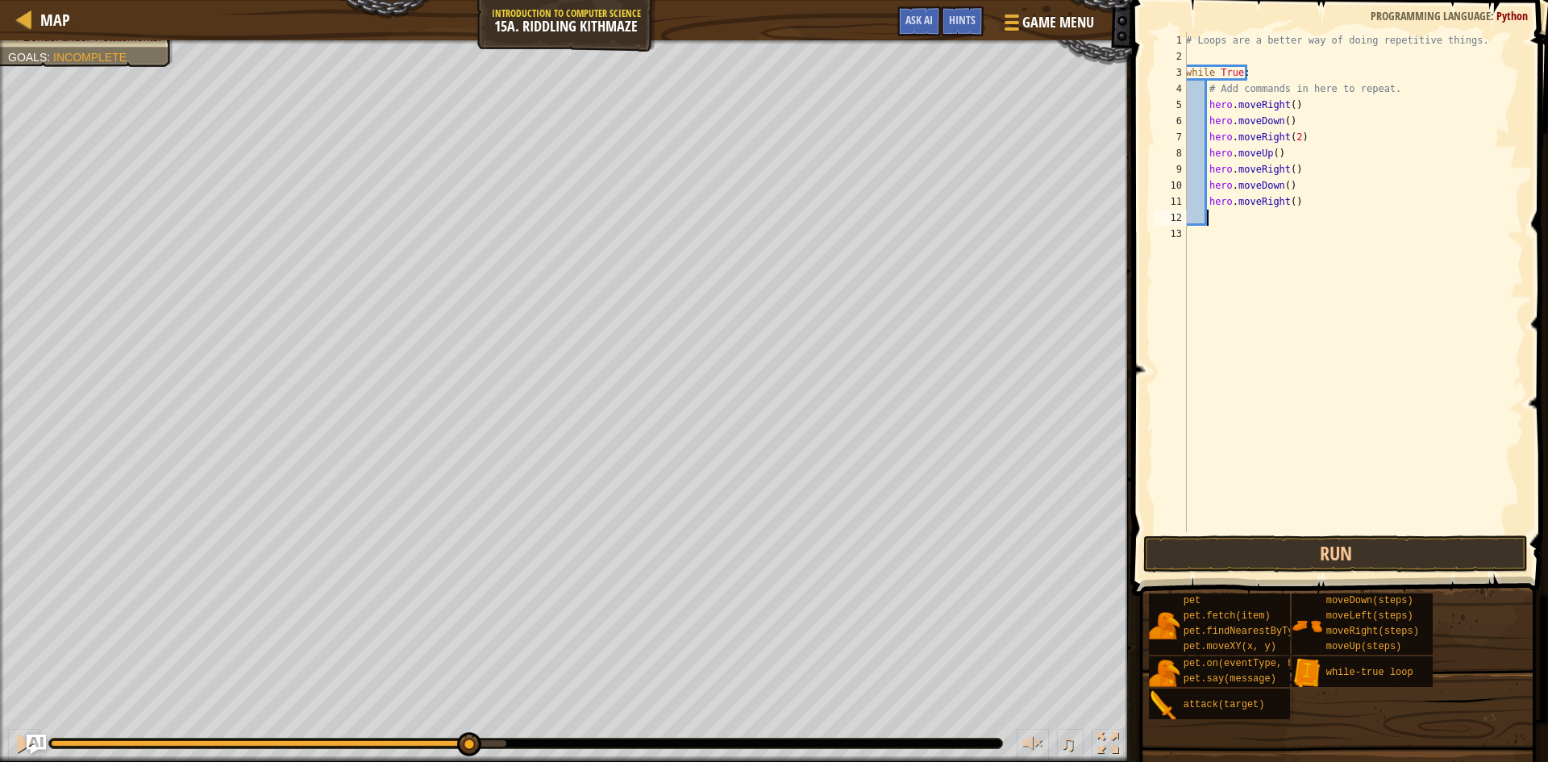
type textarea "h"
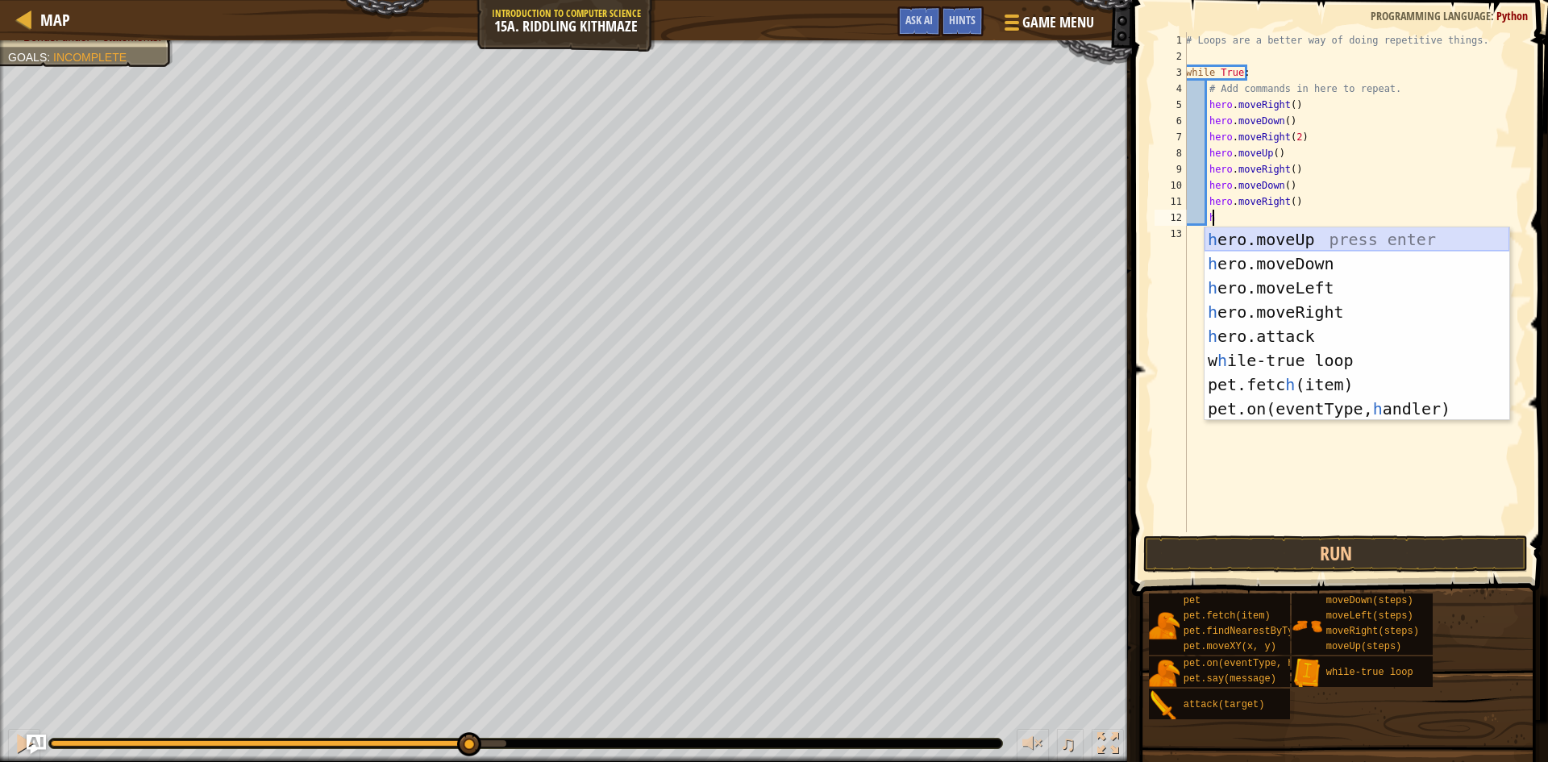
click at [1357, 242] on div "h ero.moveUp press enter h ero.moveDown press enter h ero.moveLeft press enter …" at bounding box center [1356, 348] width 305 height 242
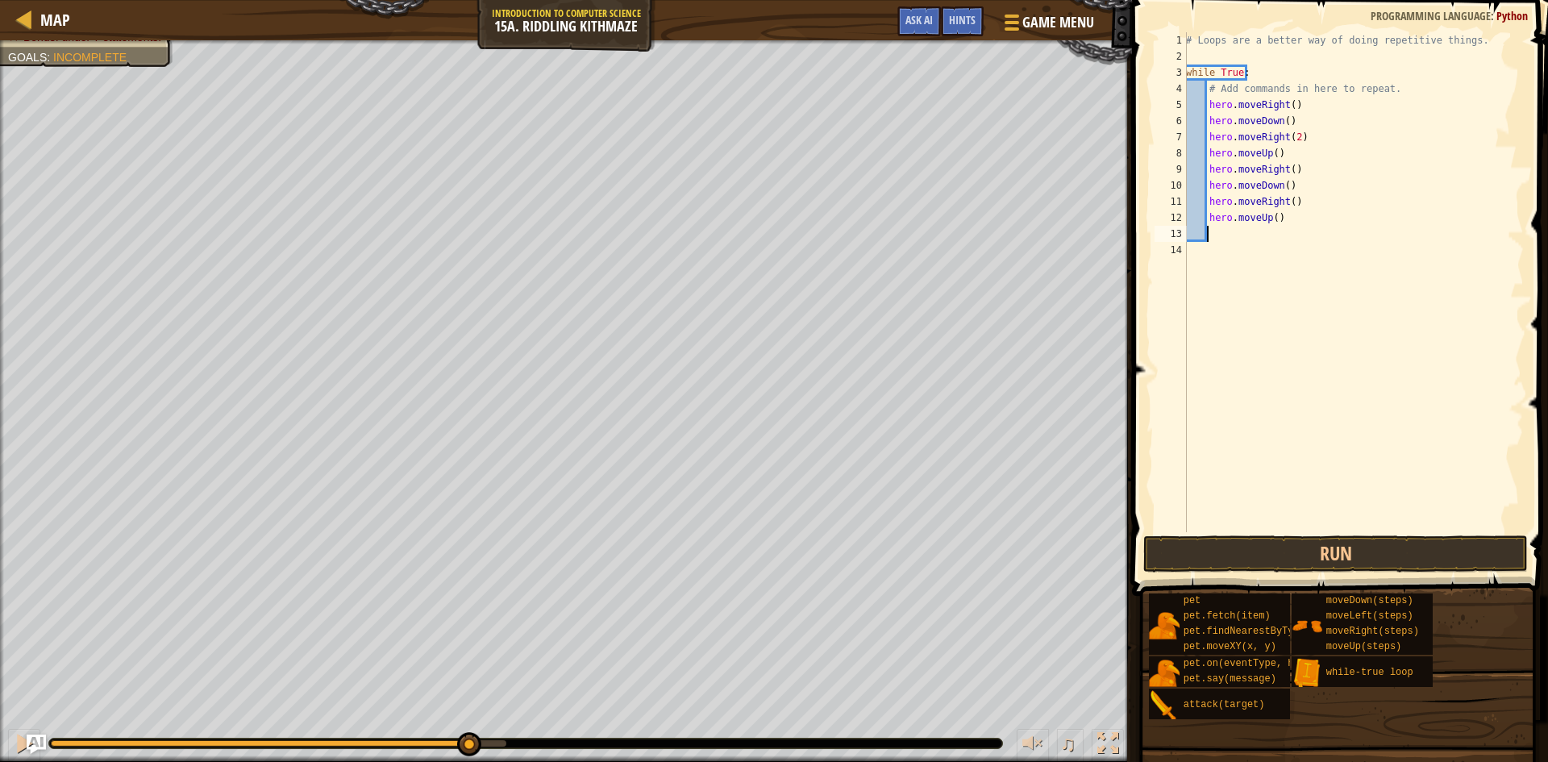
type textarea "h"
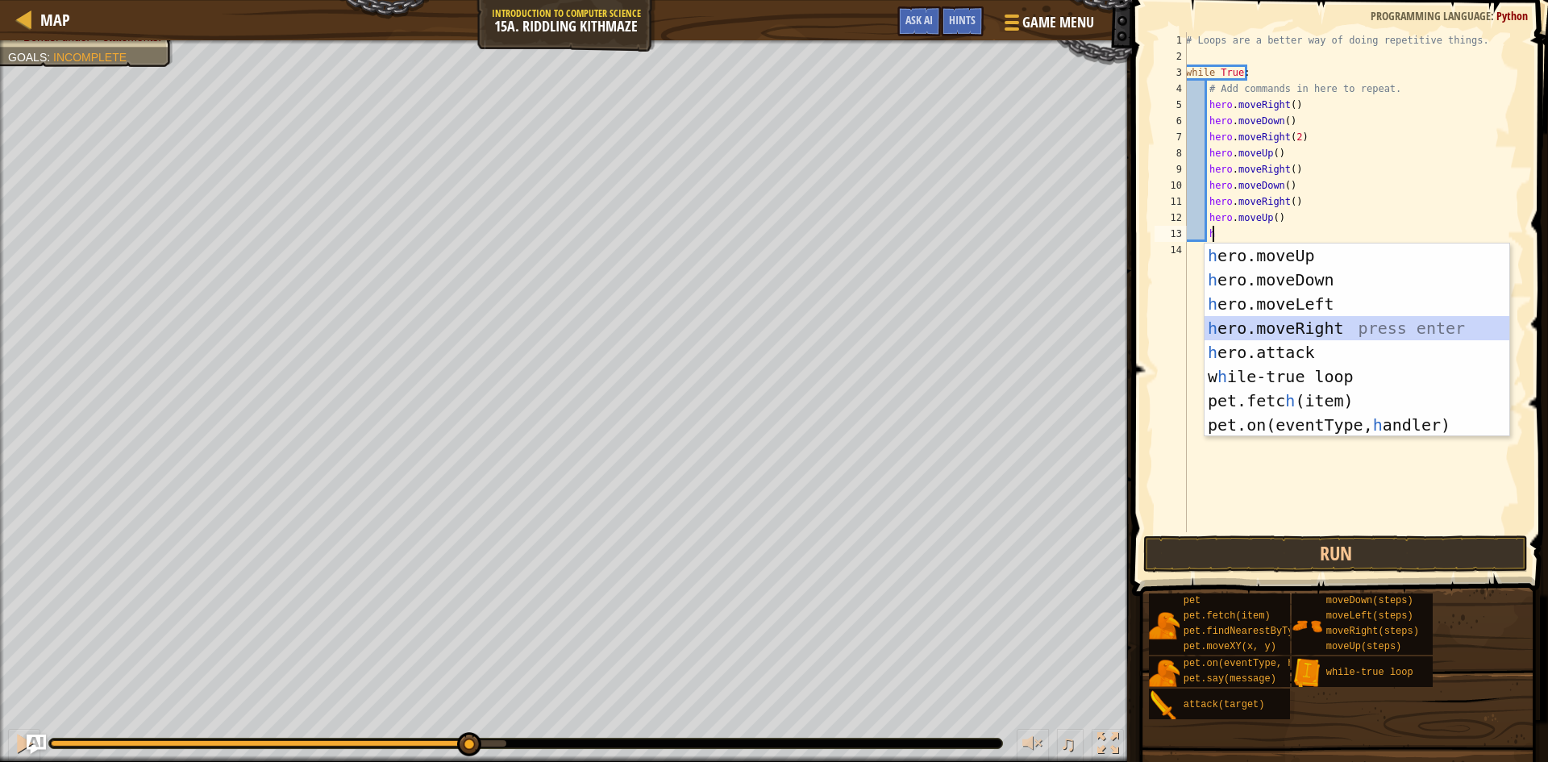
click at [1333, 321] on div "h ero.moveUp press enter h ero.moveDown press enter h ero.moveLeft press enter …" at bounding box center [1356, 364] width 305 height 242
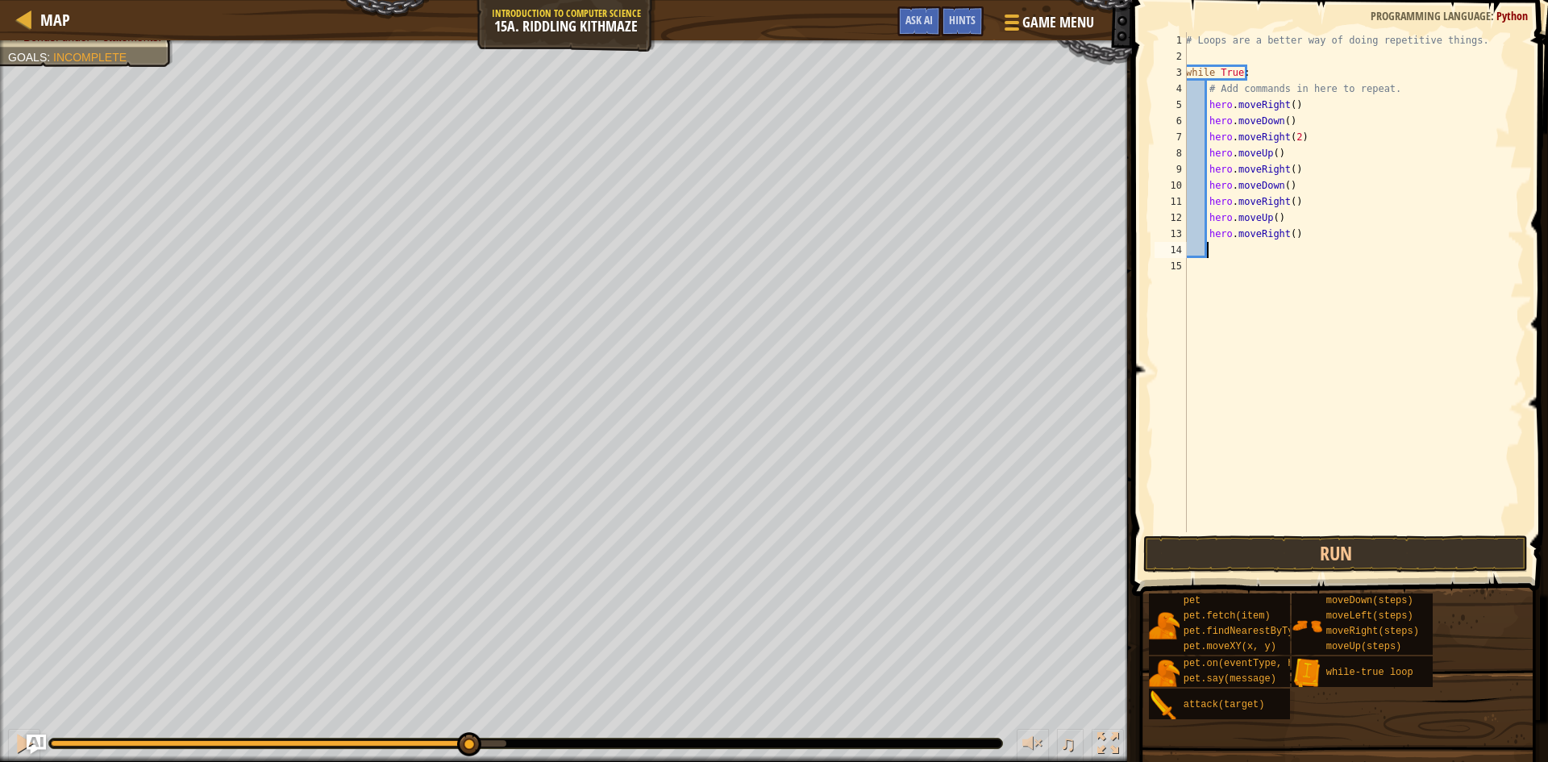
type textarea "h"
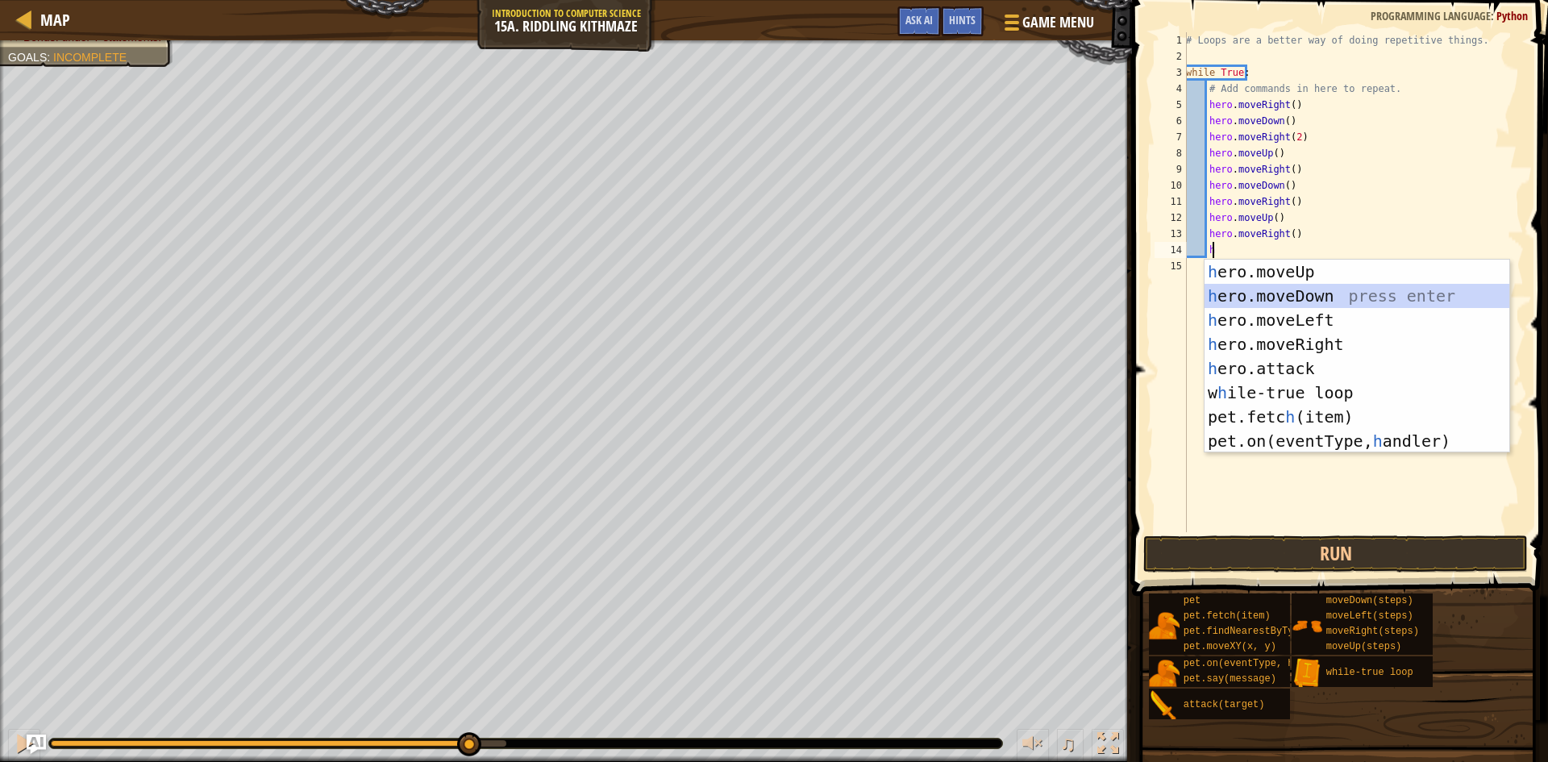
click at [1339, 299] on div "h ero.moveUp press enter h ero.moveDown press enter h ero.moveLeft press enter …" at bounding box center [1356, 381] width 305 height 242
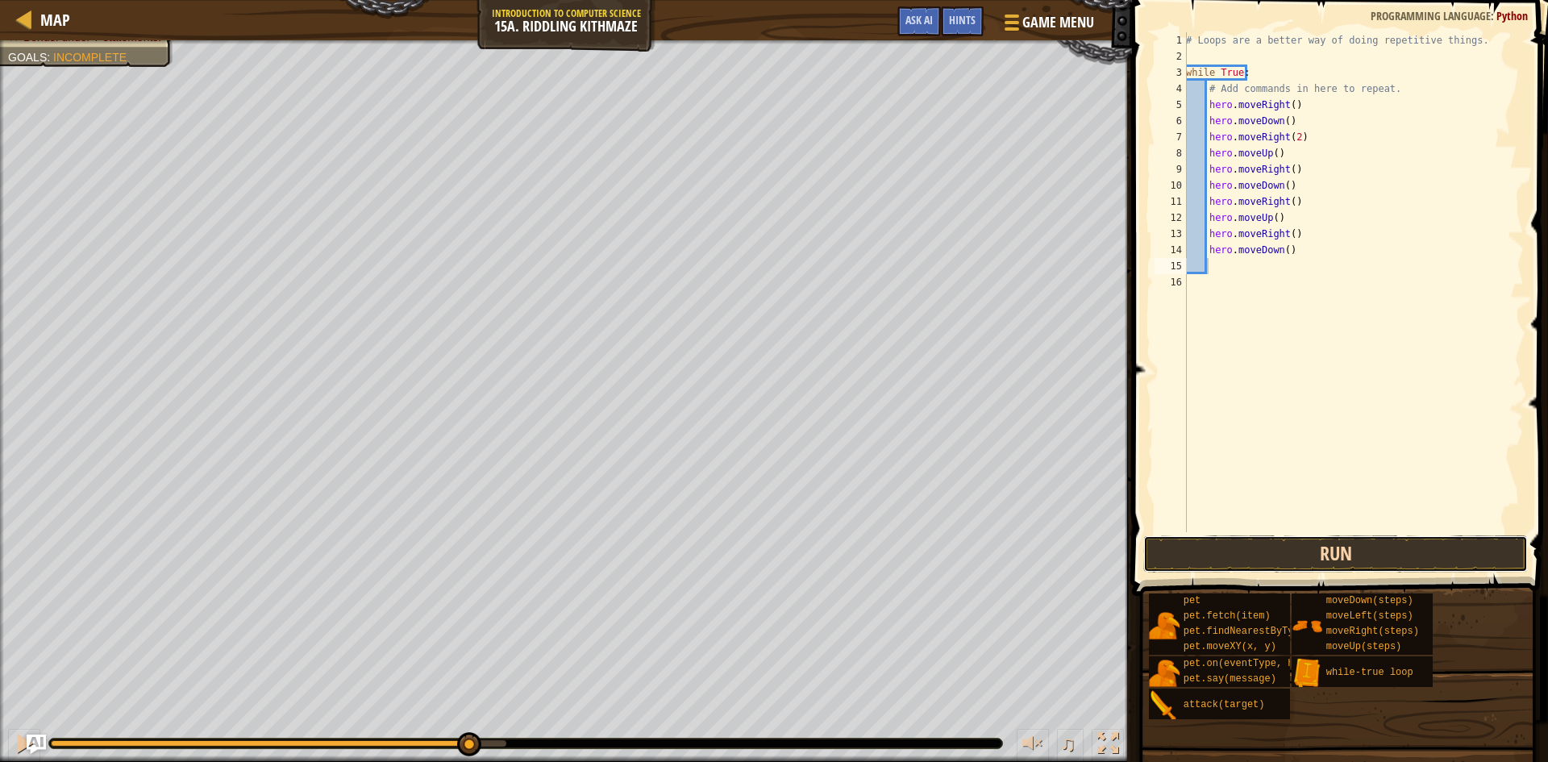
click at [1332, 554] on button "Run" at bounding box center [1335, 553] width 385 height 37
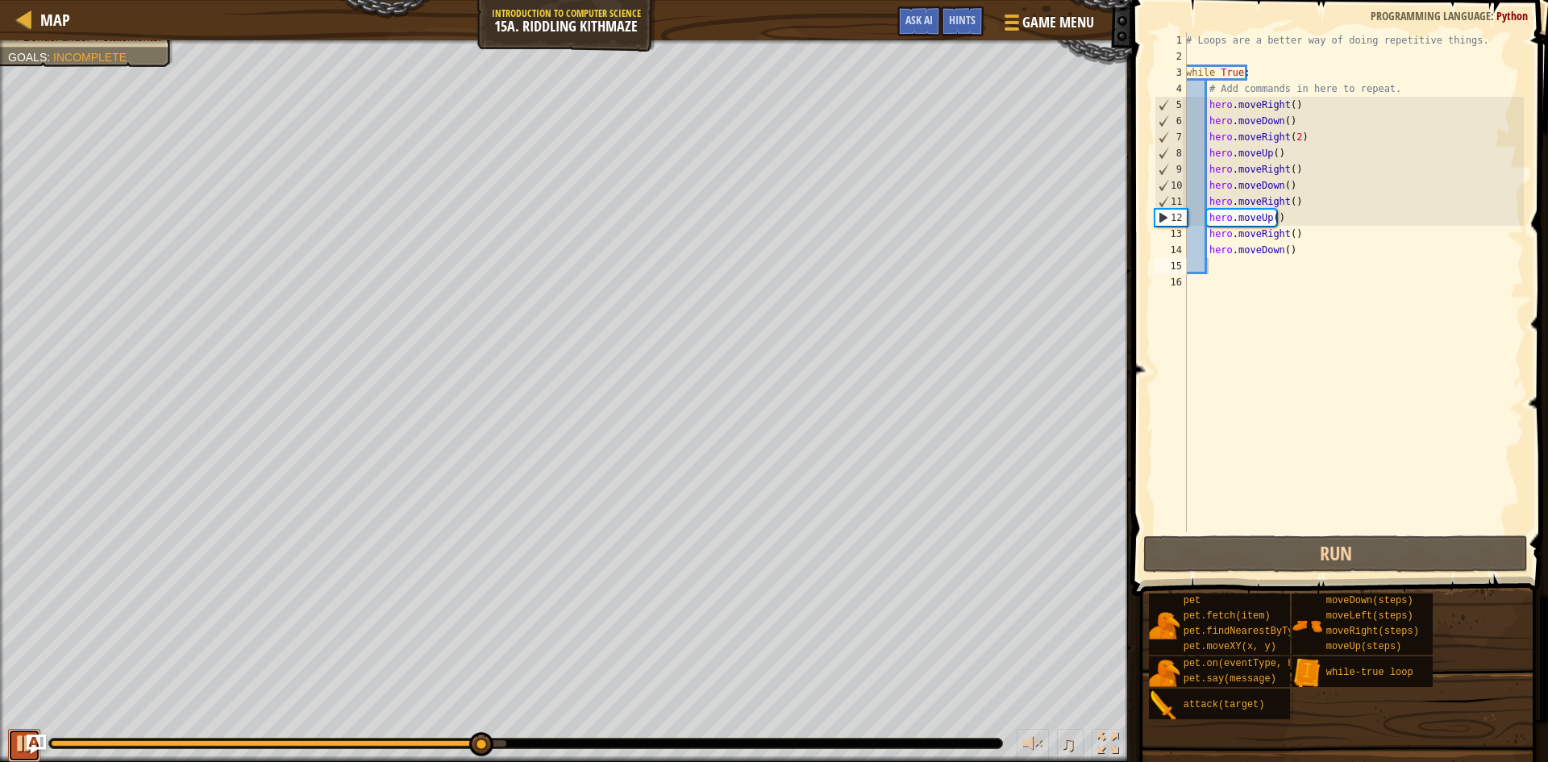
click at [20, 734] on div at bounding box center [24, 743] width 21 height 21
drag, startPoint x: 1290, startPoint y: 219, endPoint x: 1227, endPoint y: 209, distance: 63.7
click at [1227, 209] on div "# Loops are a better way of doing repetitive things. while True : # Add command…" at bounding box center [1353, 298] width 341 height 532
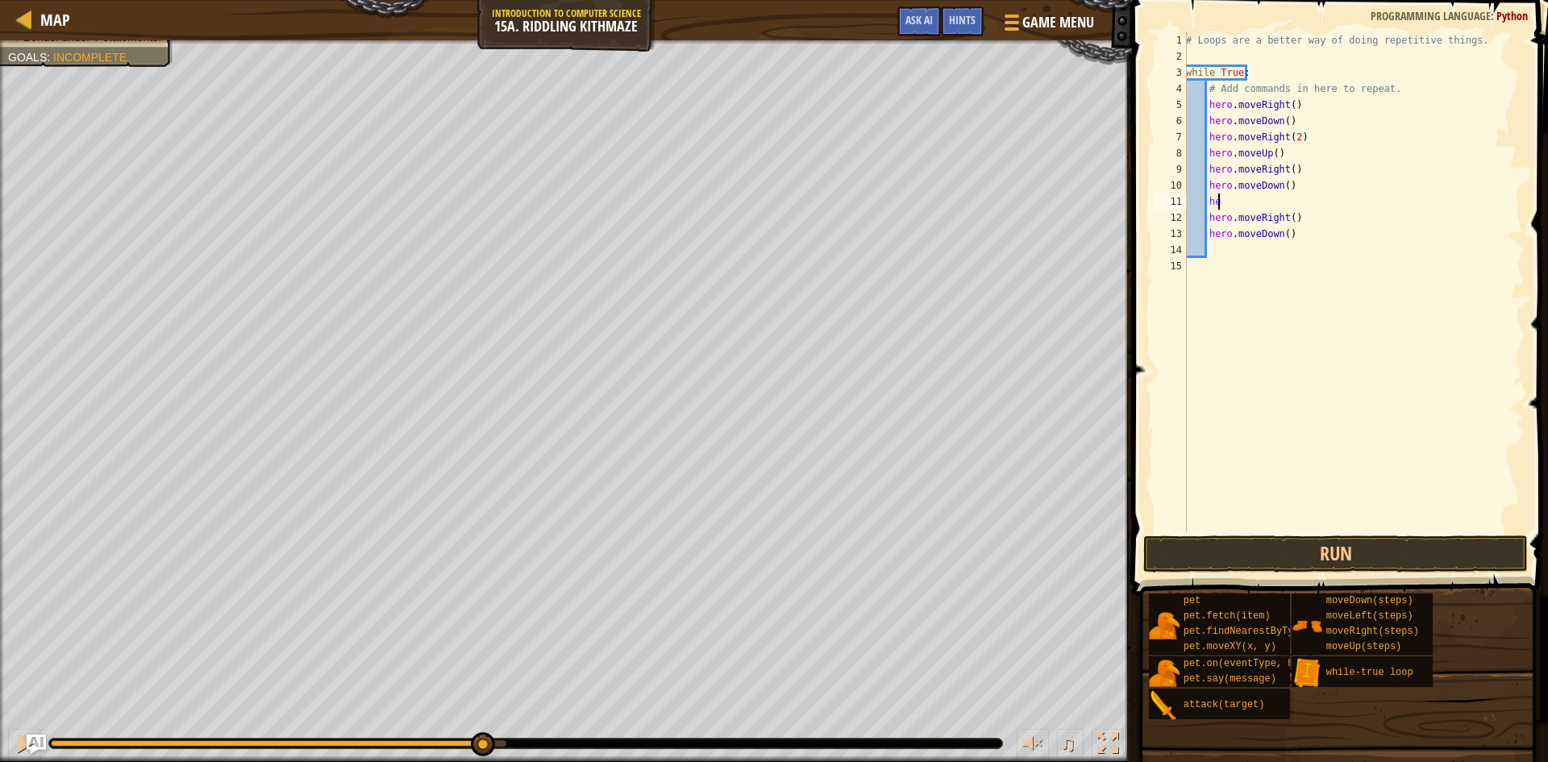
type textarea "h"
click at [1200, 165] on div "# Loops are a better way of doing repetitive things. while True : # Add command…" at bounding box center [1353, 298] width 341 height 532
type textarea "hero.moveRight()"
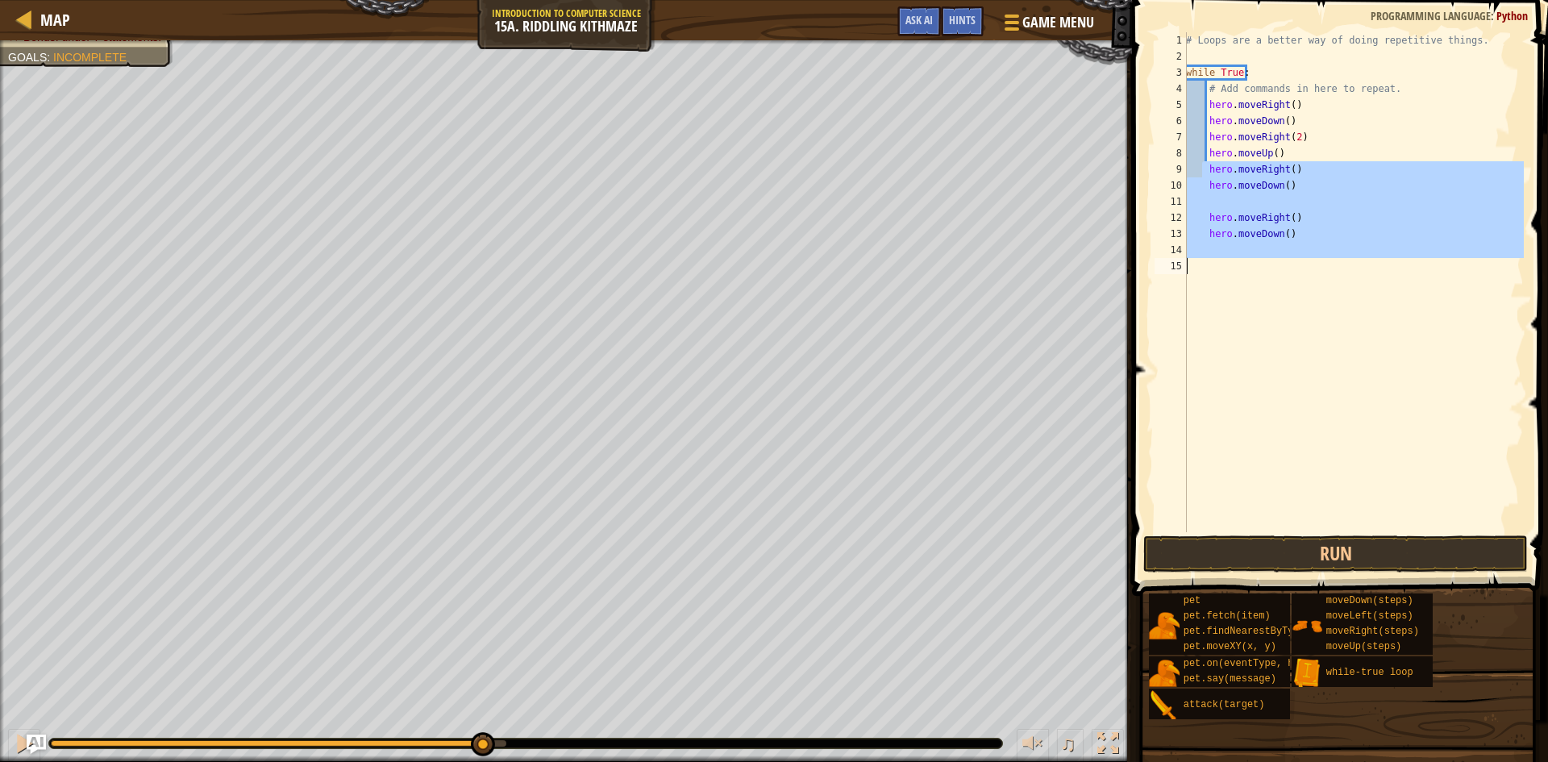
drag, startPoint x: 1204, startPoint y: 164, endPoint x: 1243, endPoint y: 264, distance: 107.2
click at [1243, 264] on div "# Loops are a better way of doing repetitive things. while True : # Add command…" at bounding box center [1353, 298] width 341 height 532
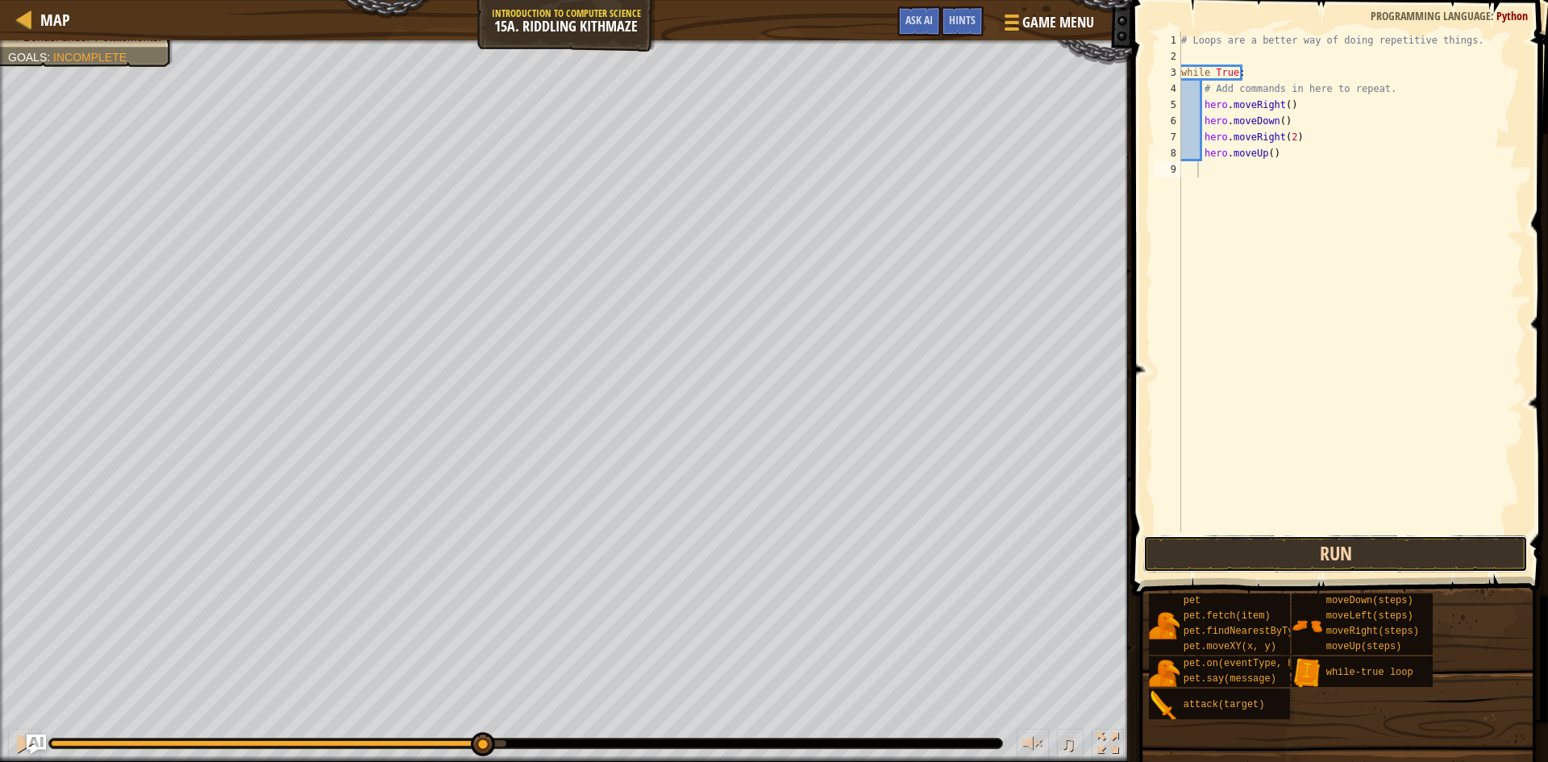
click at [1294, 551] on button "Run" at bounding box center [1335, 553] width 385 height 37
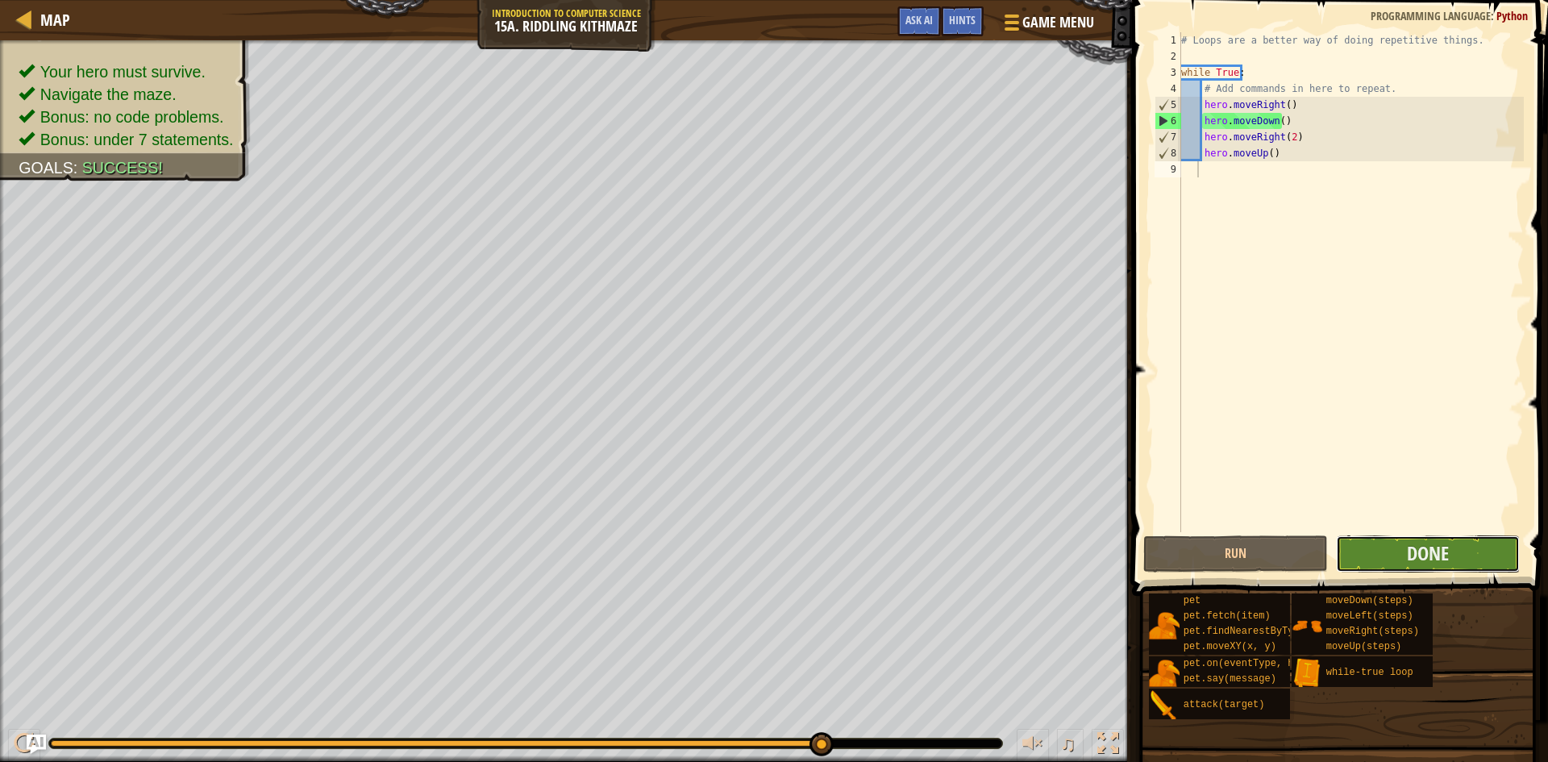
click at [1454, 555] on button "Done" at bounding box center [1428, 553] width 185 height 37
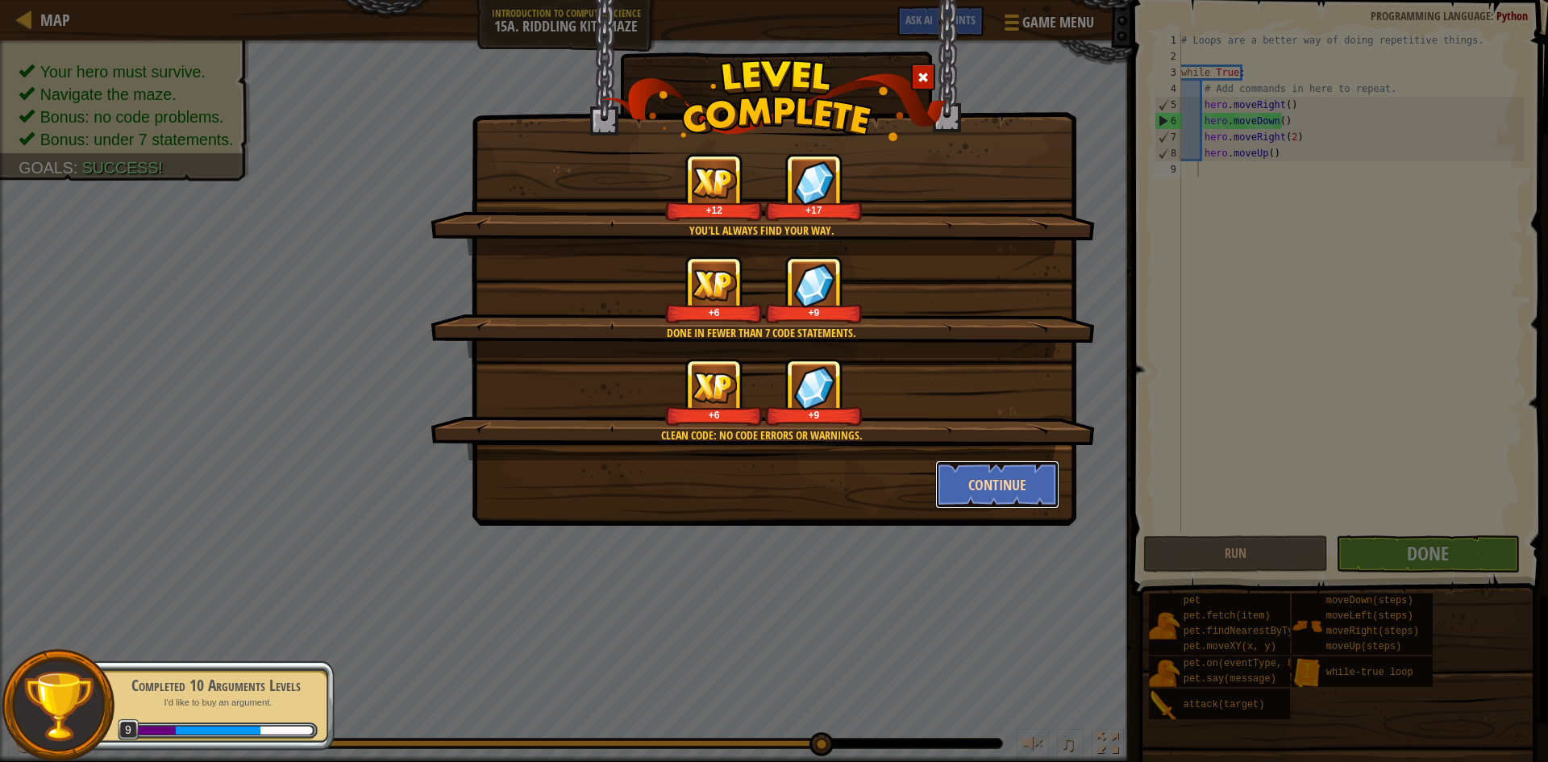
click at [979, 478] on button "Continue" at bounding box center [997, 484] width 125 height 48
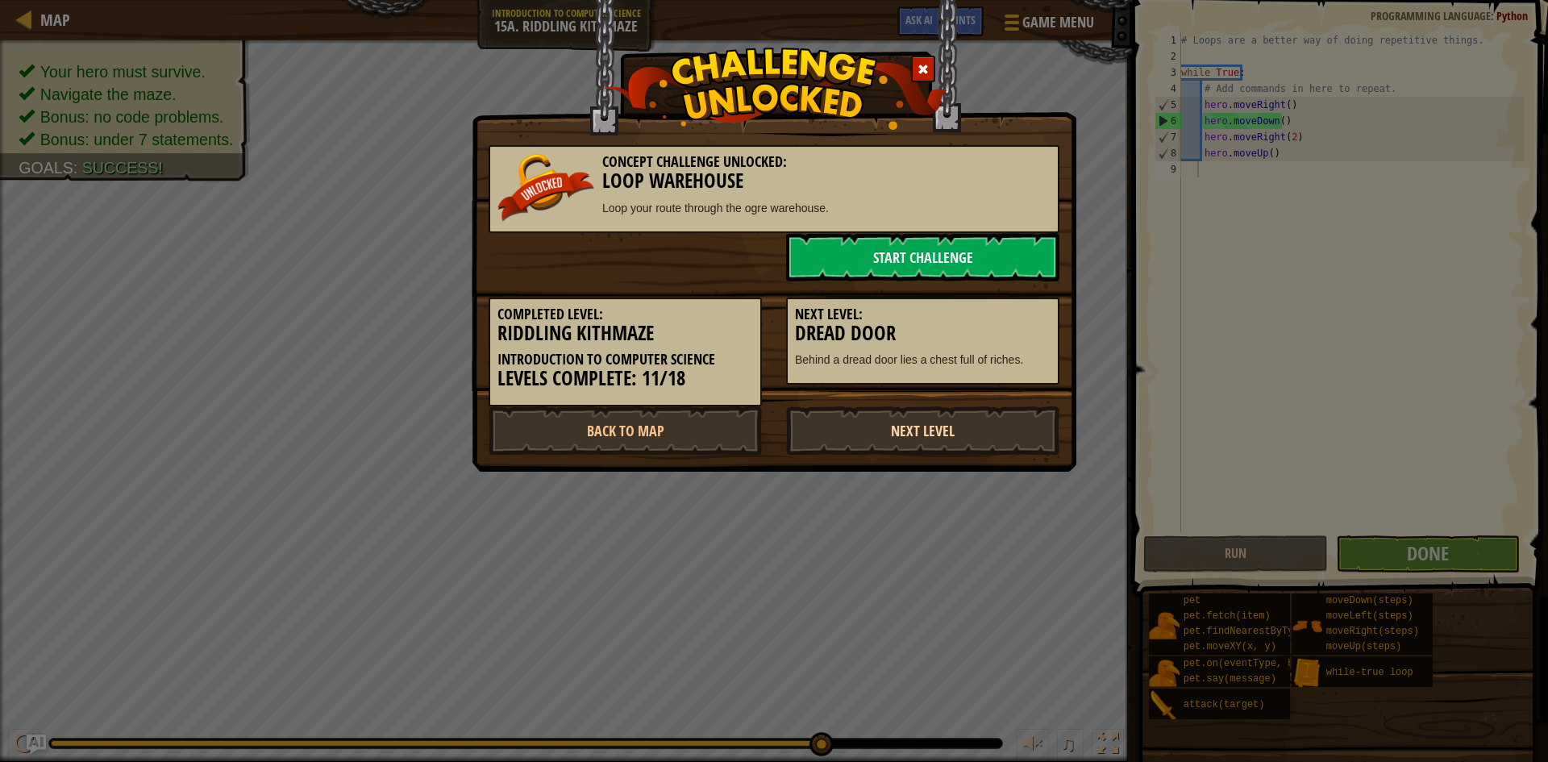
click at [980, 435] on link "Next Level" at bounding box center [922, 430] width 273 height 48
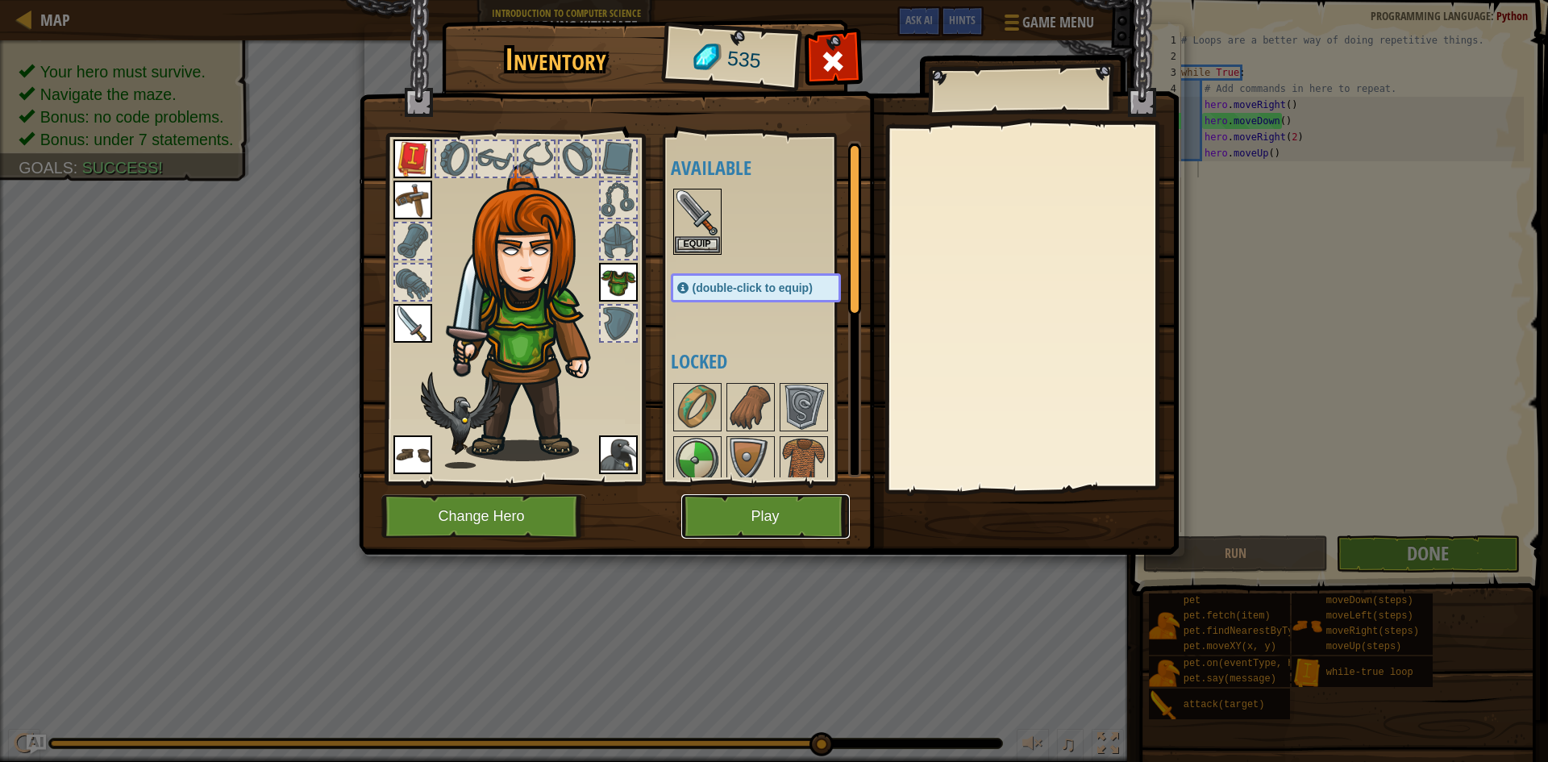
click at [835, 510] on button "Play" at bounding box center [765, 516] width 168 height 44
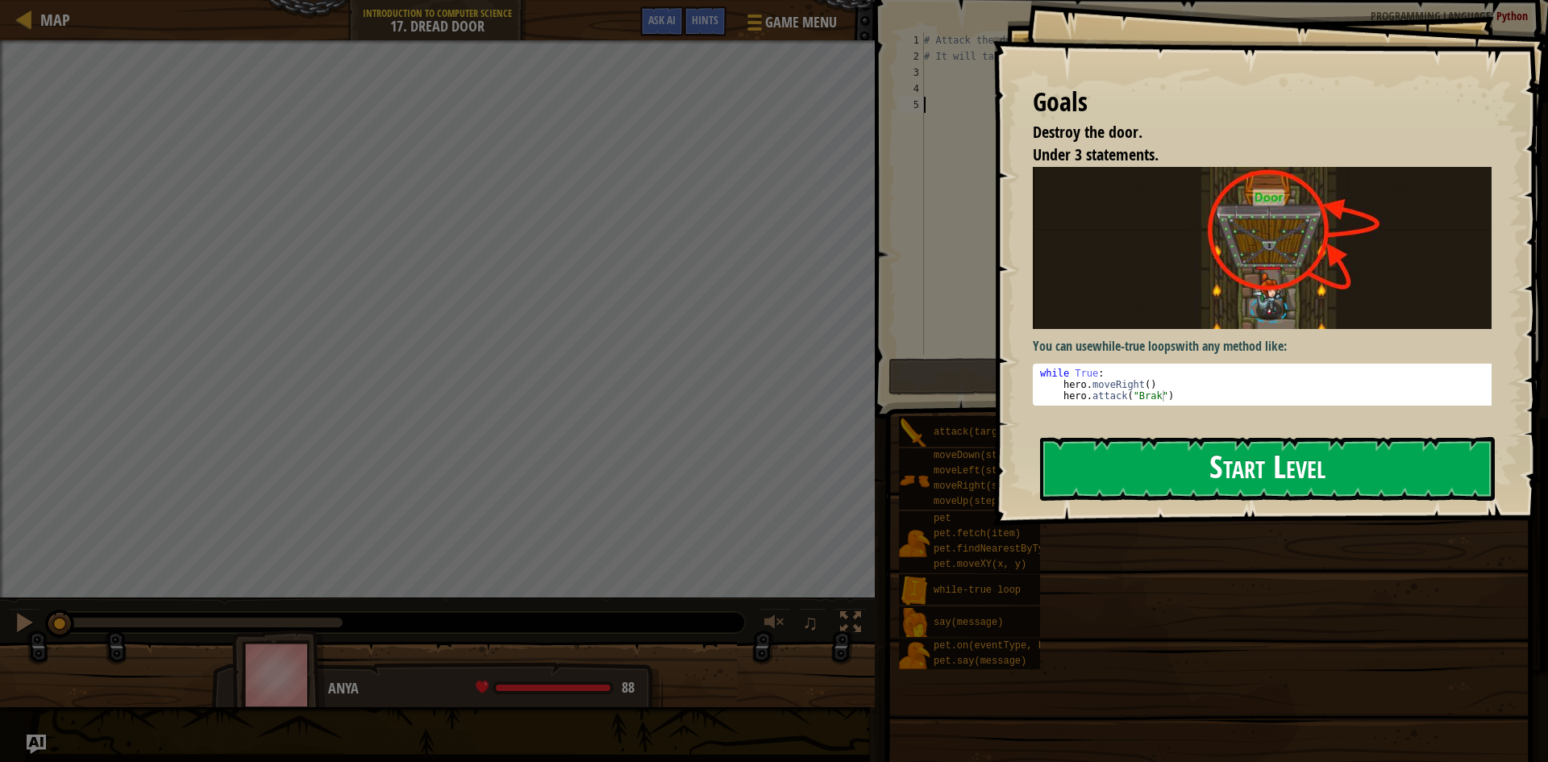
click at [1229, 459] on button "Start Level" at bounding box center [1267, 469] width 455 height 64
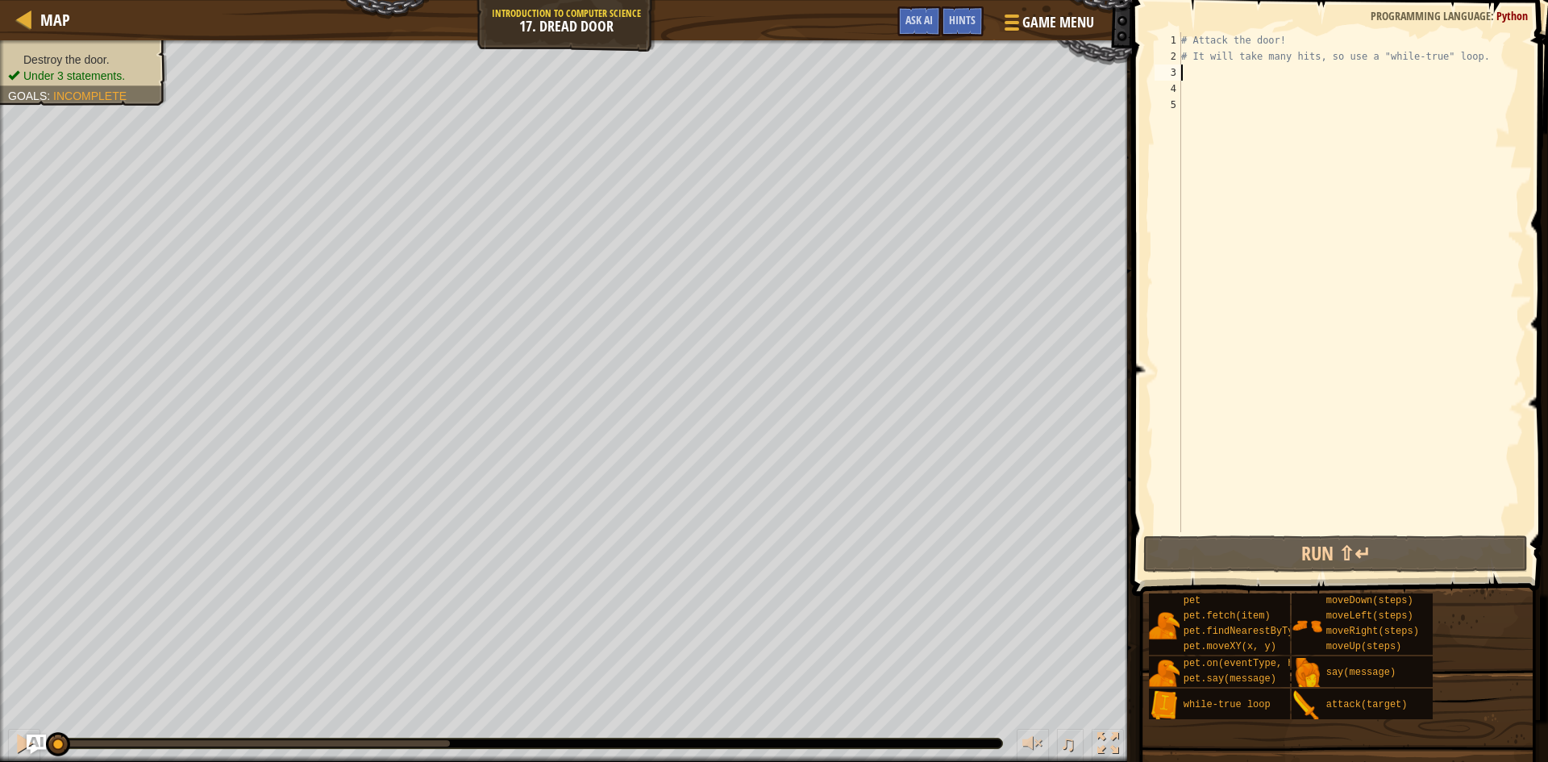
click at [1241, 76] on div "# Attack the door! # It will take many hits, so use a "while-true" loop." at bounding box center [1351, 298] width 346 height 532
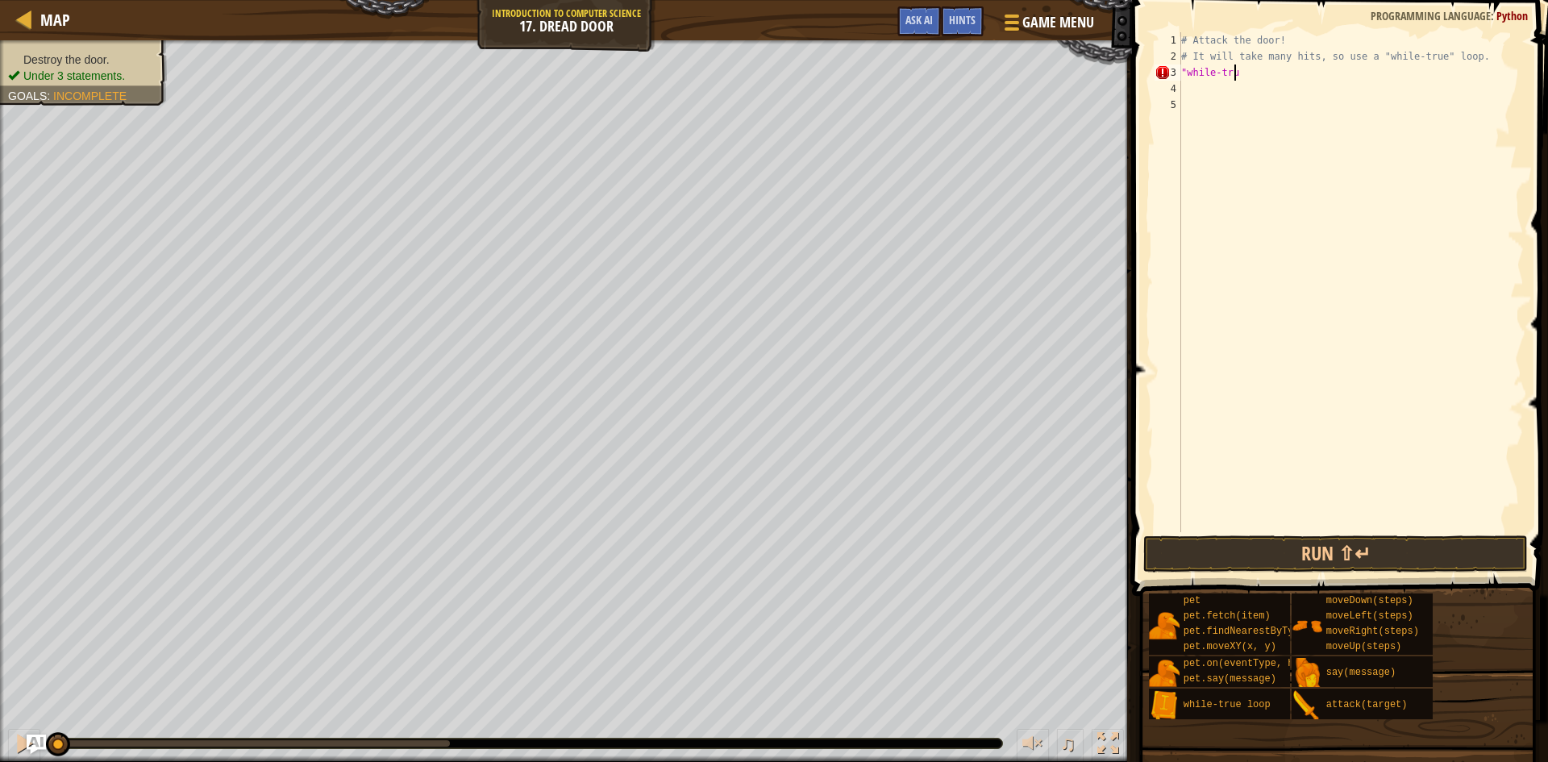
scroll to position [7, 4]
type textarea ""while-true""
click at [1241, 88] on div "# Attack the door! # It will take many hits, so use a "while-true" loop. "while…" at bounding box center [1351, 298] width 346 height 532
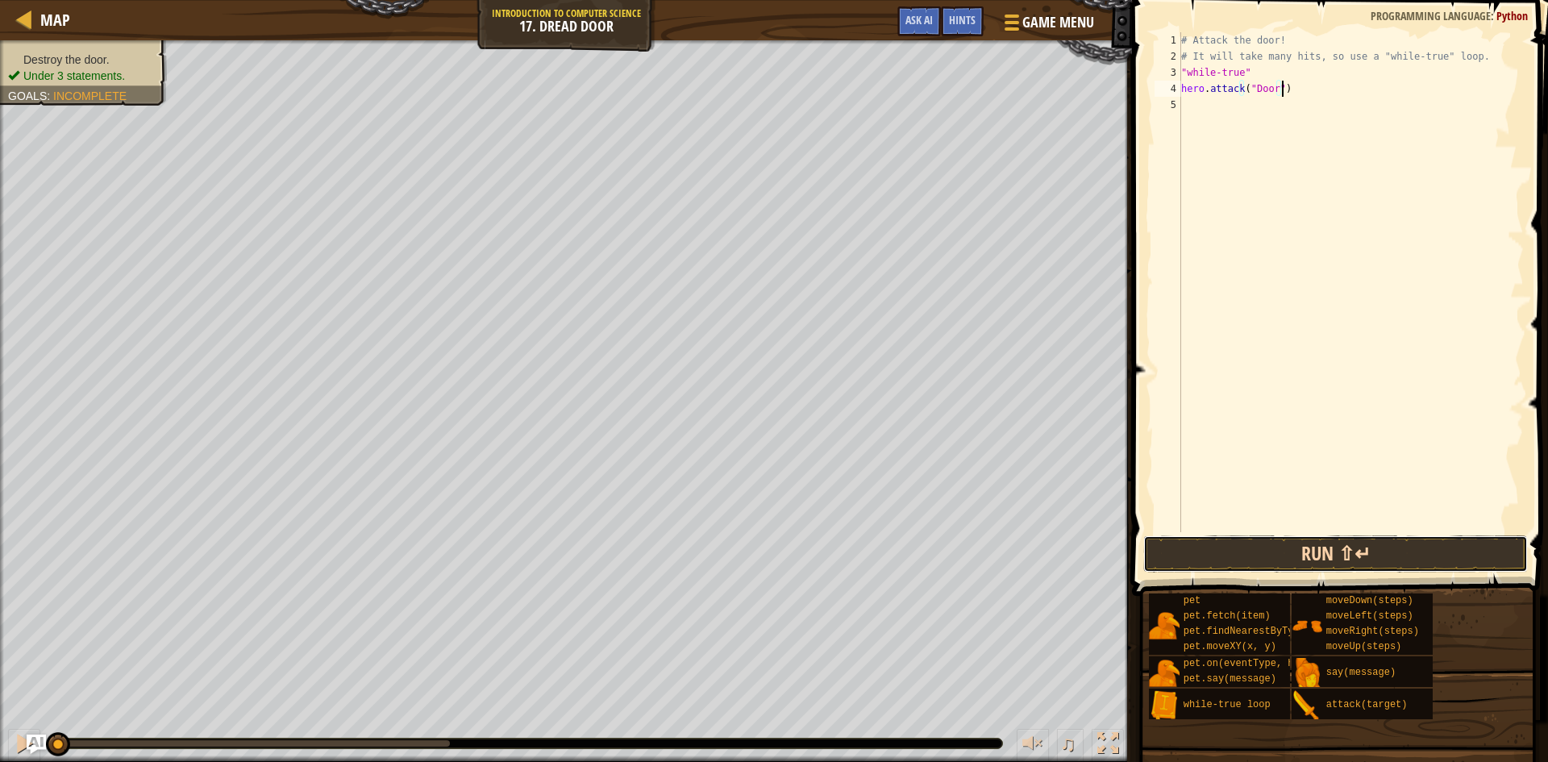
click at [1366, 543] on button "Run ⇧↵" at bounding box center [1335, 553] width 385 height 37
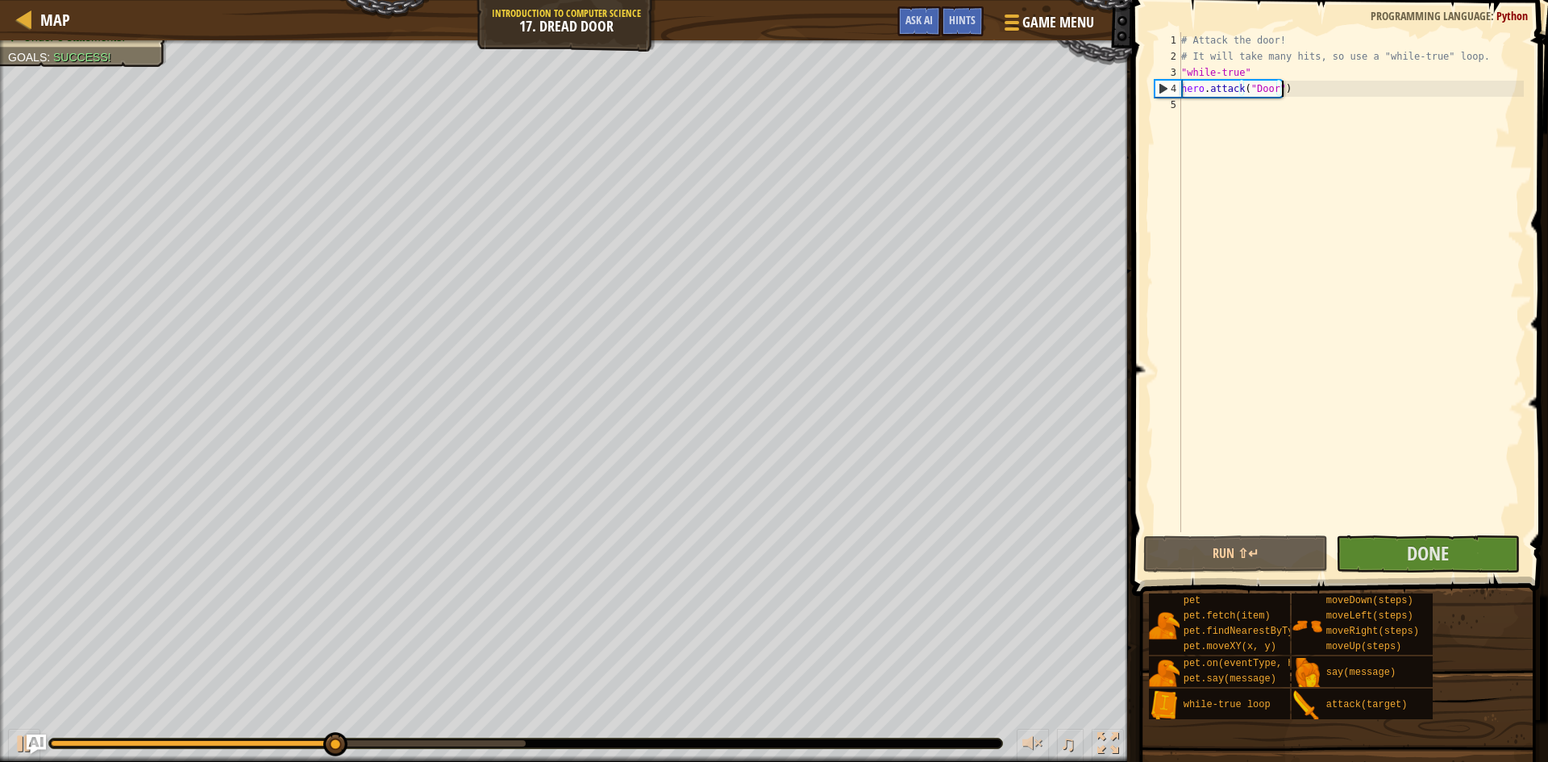
type textarea ""while-true""
click at [1435, 555] on span "Done" at bounding box center [1428, 553] width 42 height 26
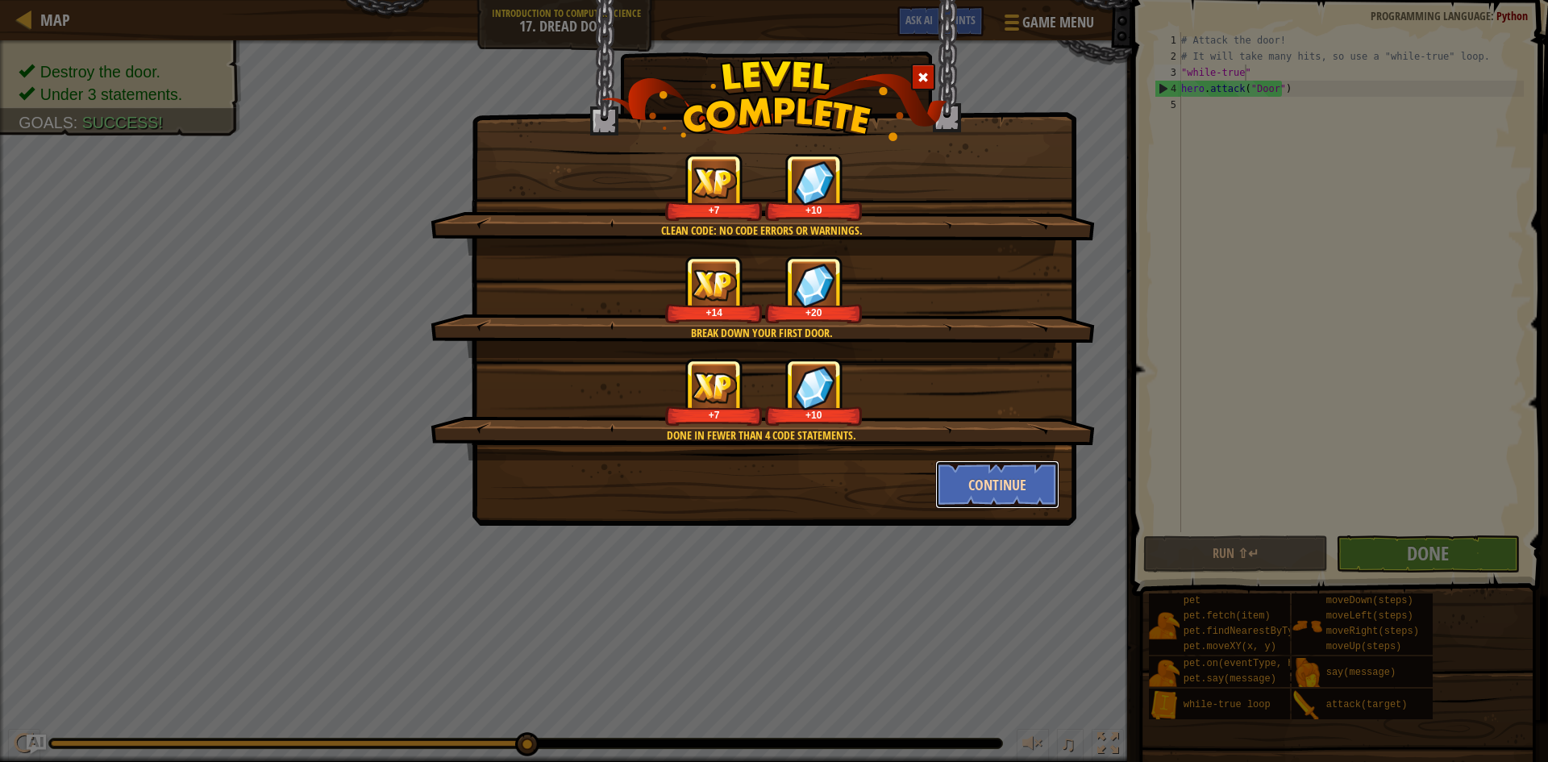
click at [954, 472] on button "Continue" at bounding box center [997, 484] width 125 height 48
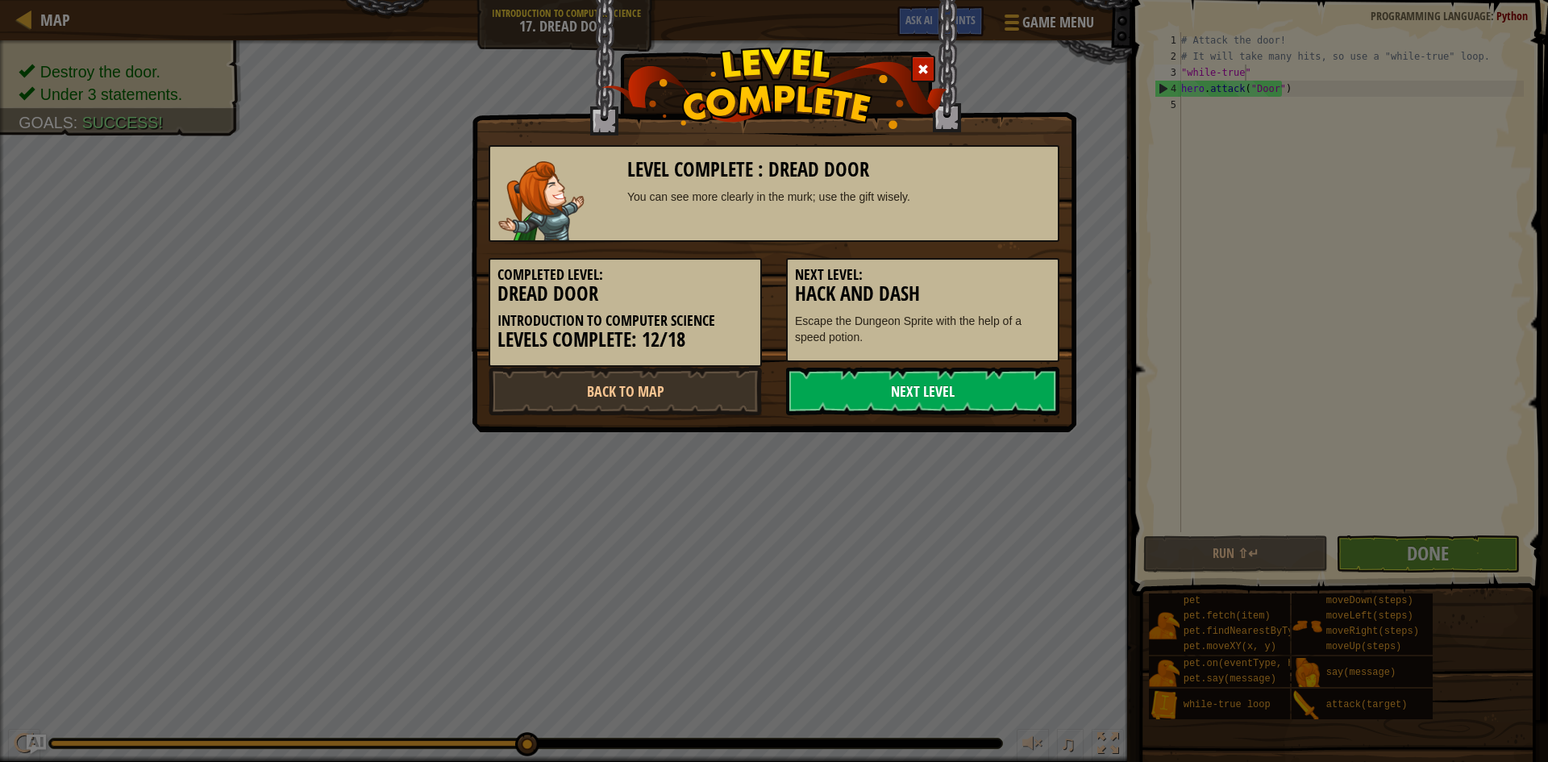
click at [1010, 374] on link "Next Level" at bounding box center [922, 391] width 273 height 48
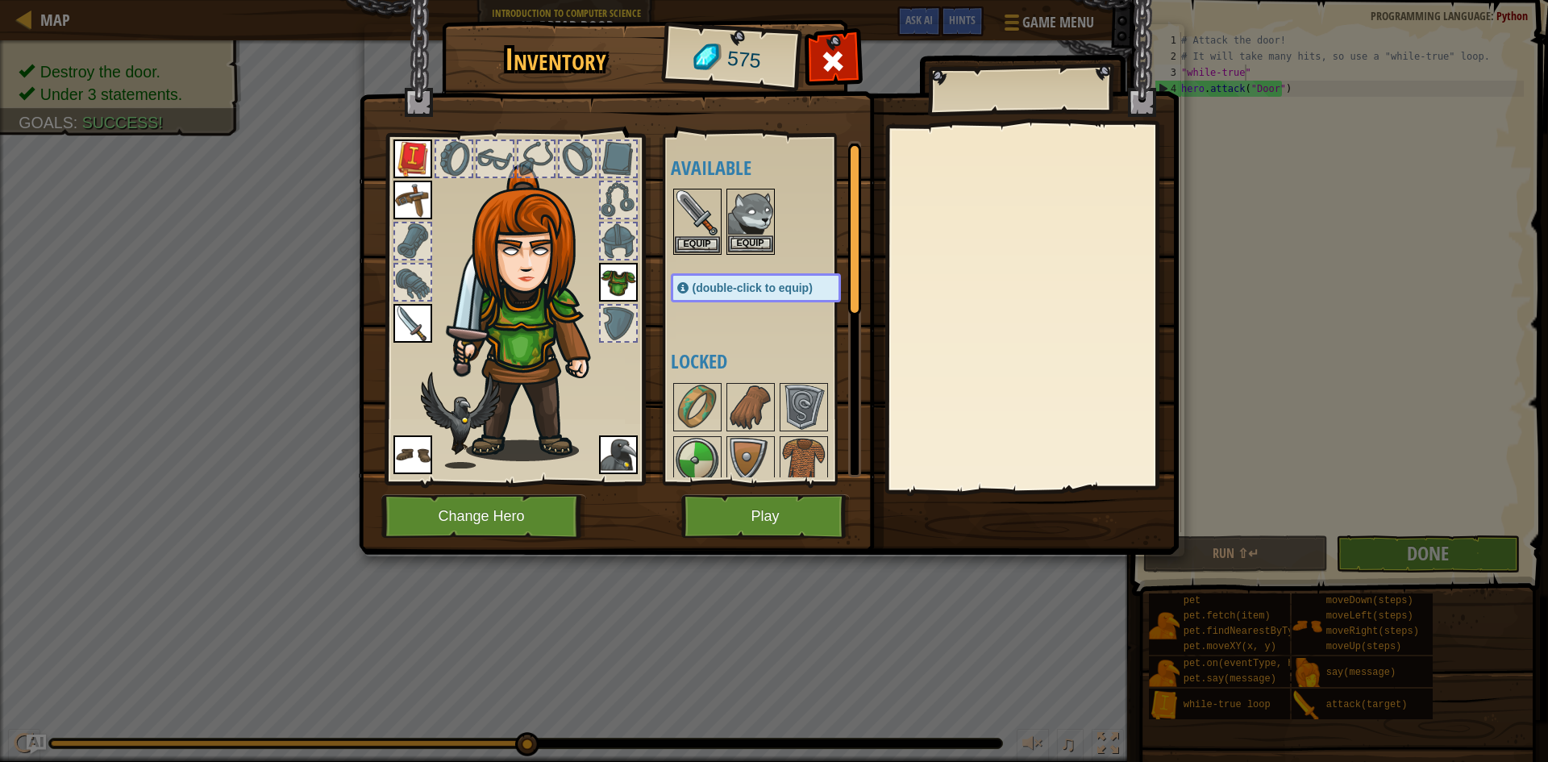
click at [728, 234] on img at bounding box center [750, 212] width 45 height 45
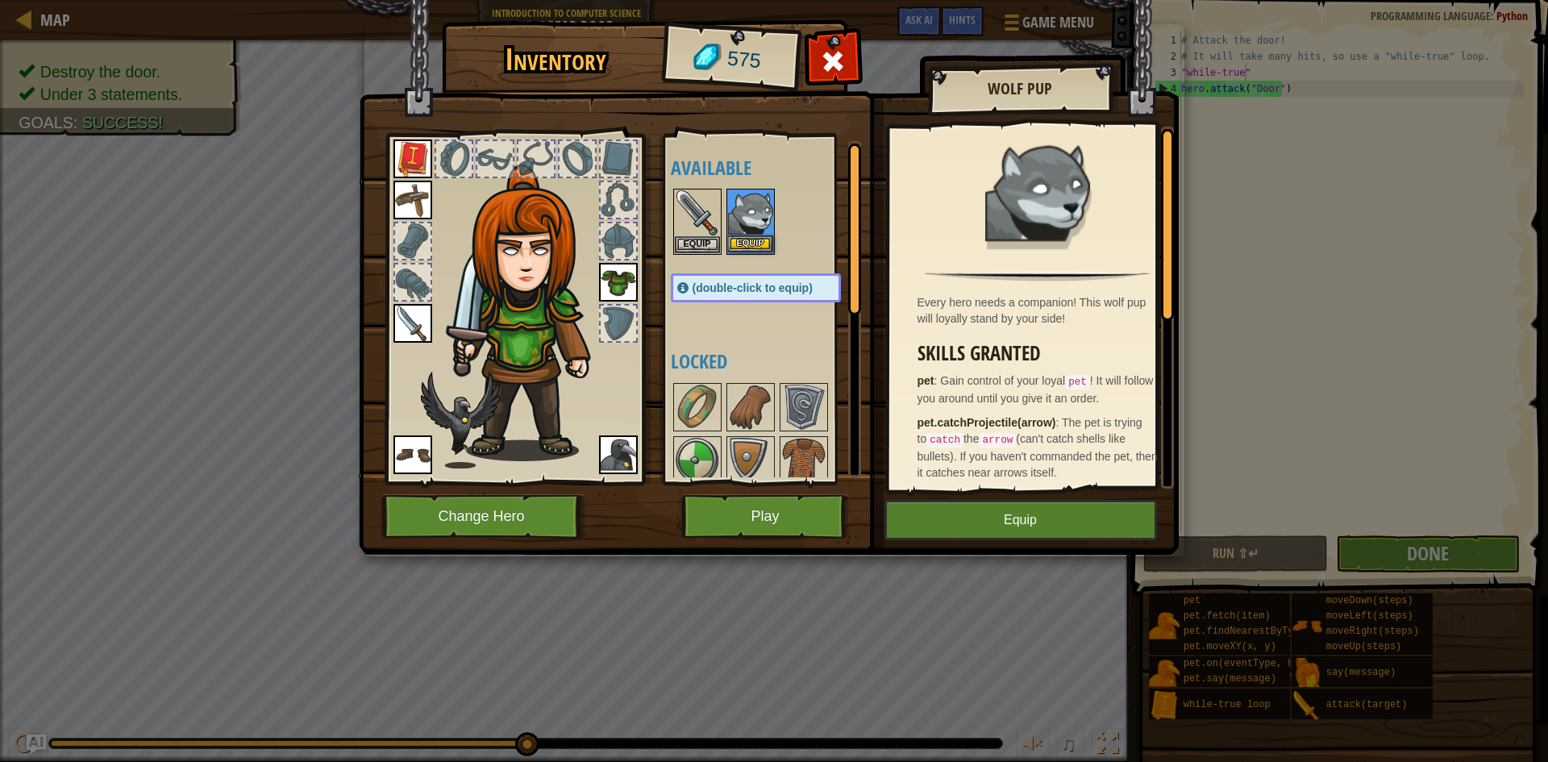
click at [728, 234] on img at bounding box center [750, 212] width 45 height 45
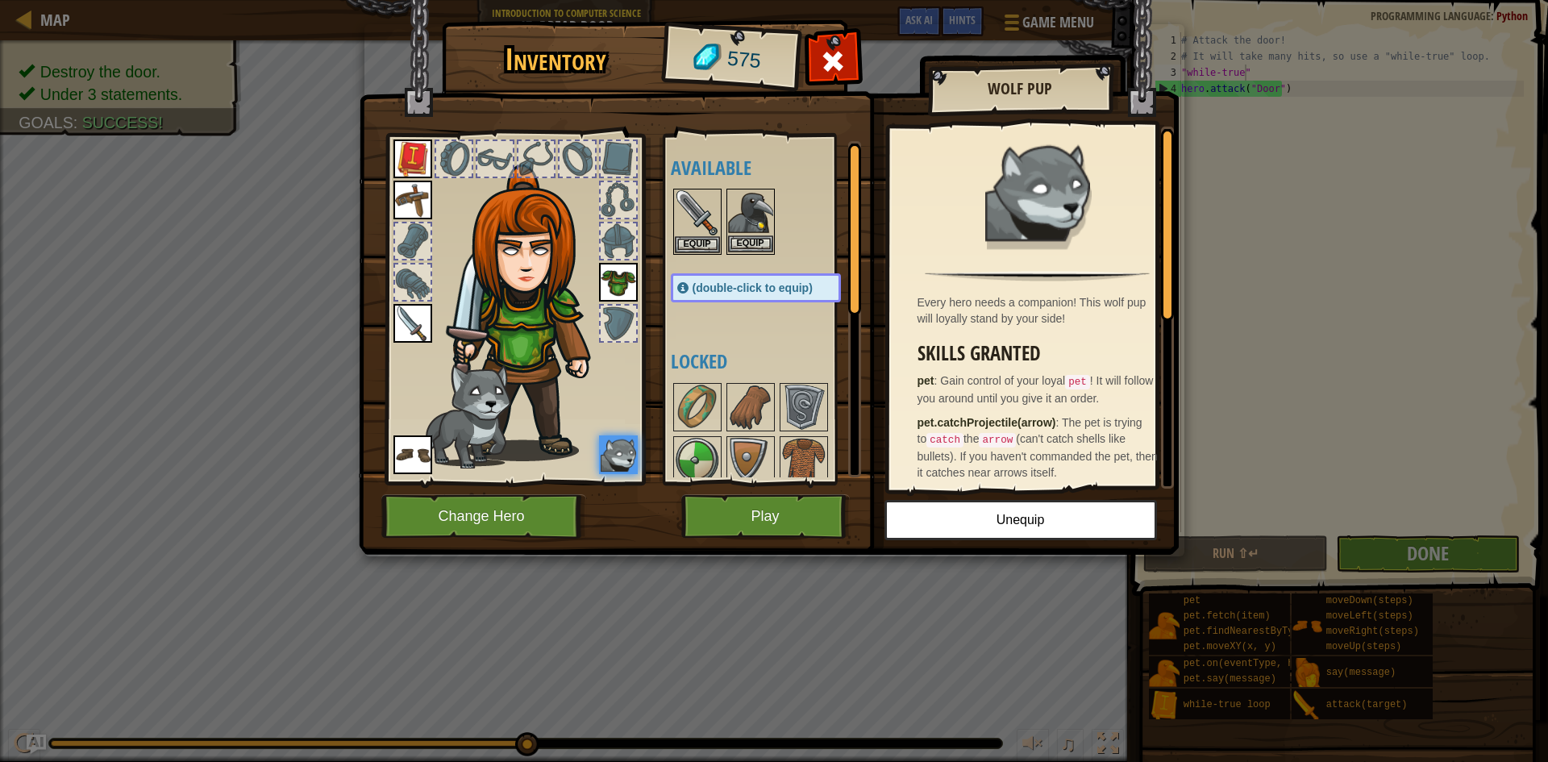
click at [738, 222] on img at bounding box center [750, 212] width 45 height 45
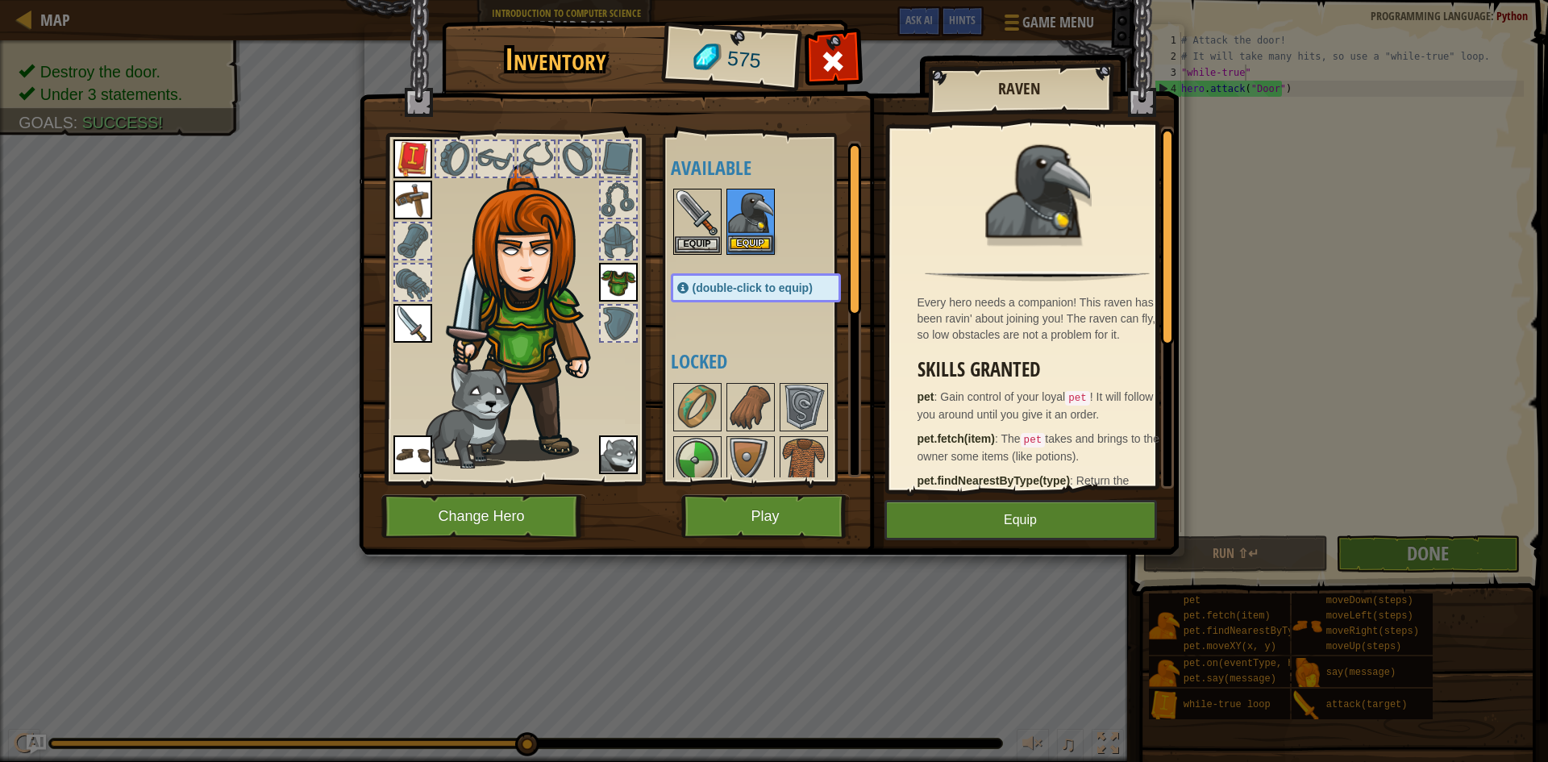
click at [738, 222] on img at bounding box center [750, 212] width 45 height 45
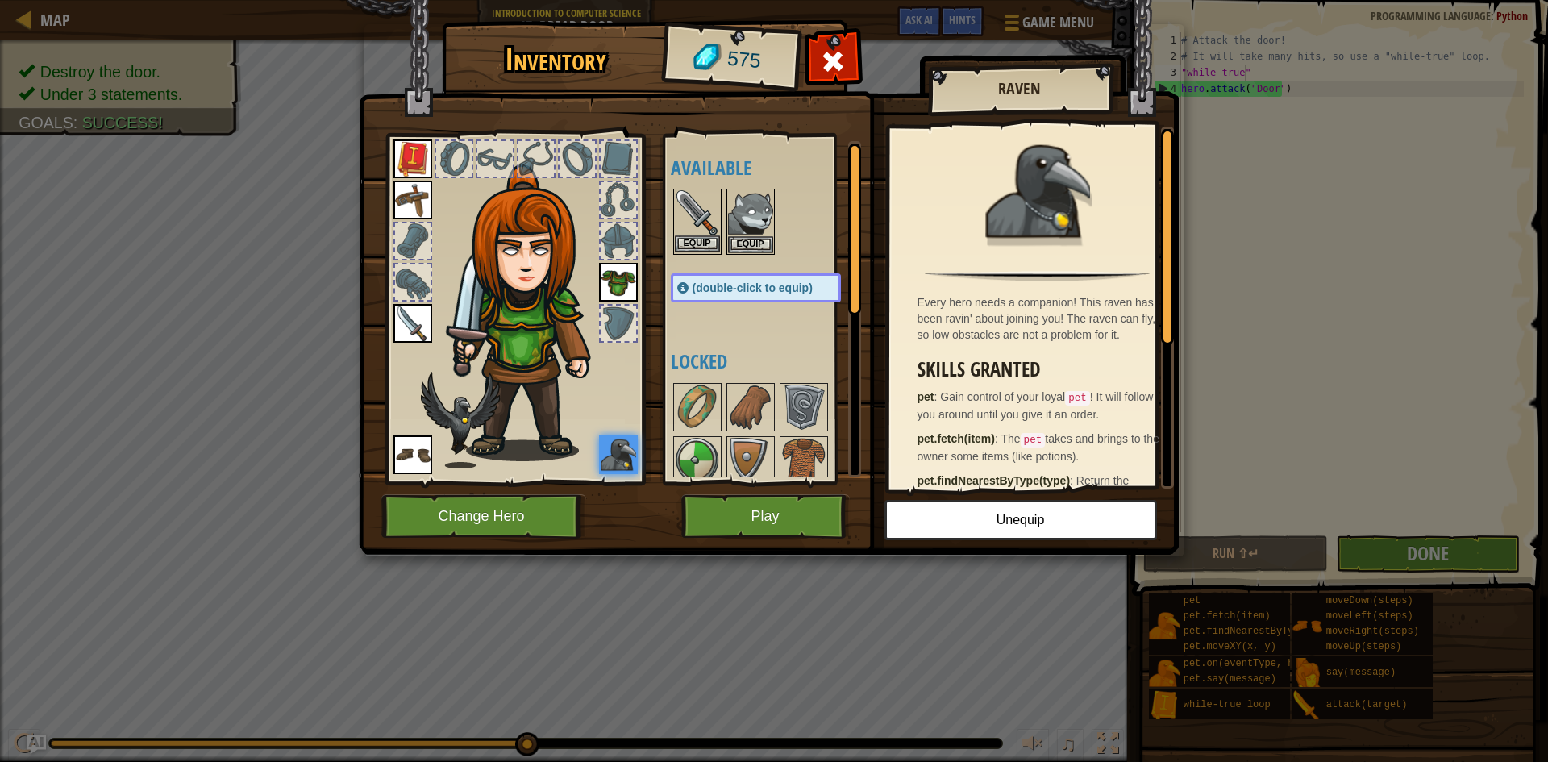
click at [673, 218] on div "Equip" at bounding box center [697, 222] width 48 height 66
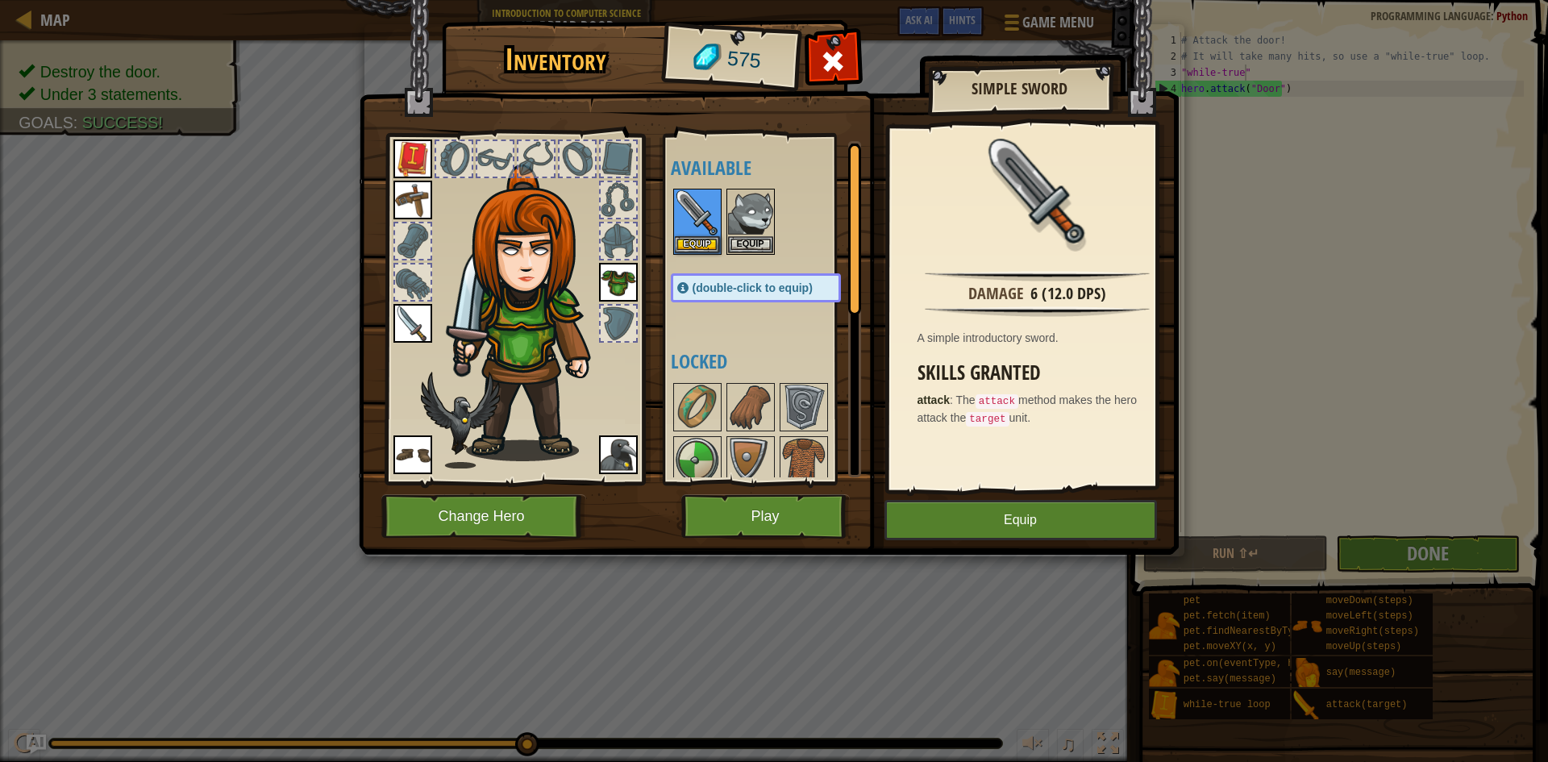
click at [421, 322] on img at bounding box center [412, 323] width 39 height 39
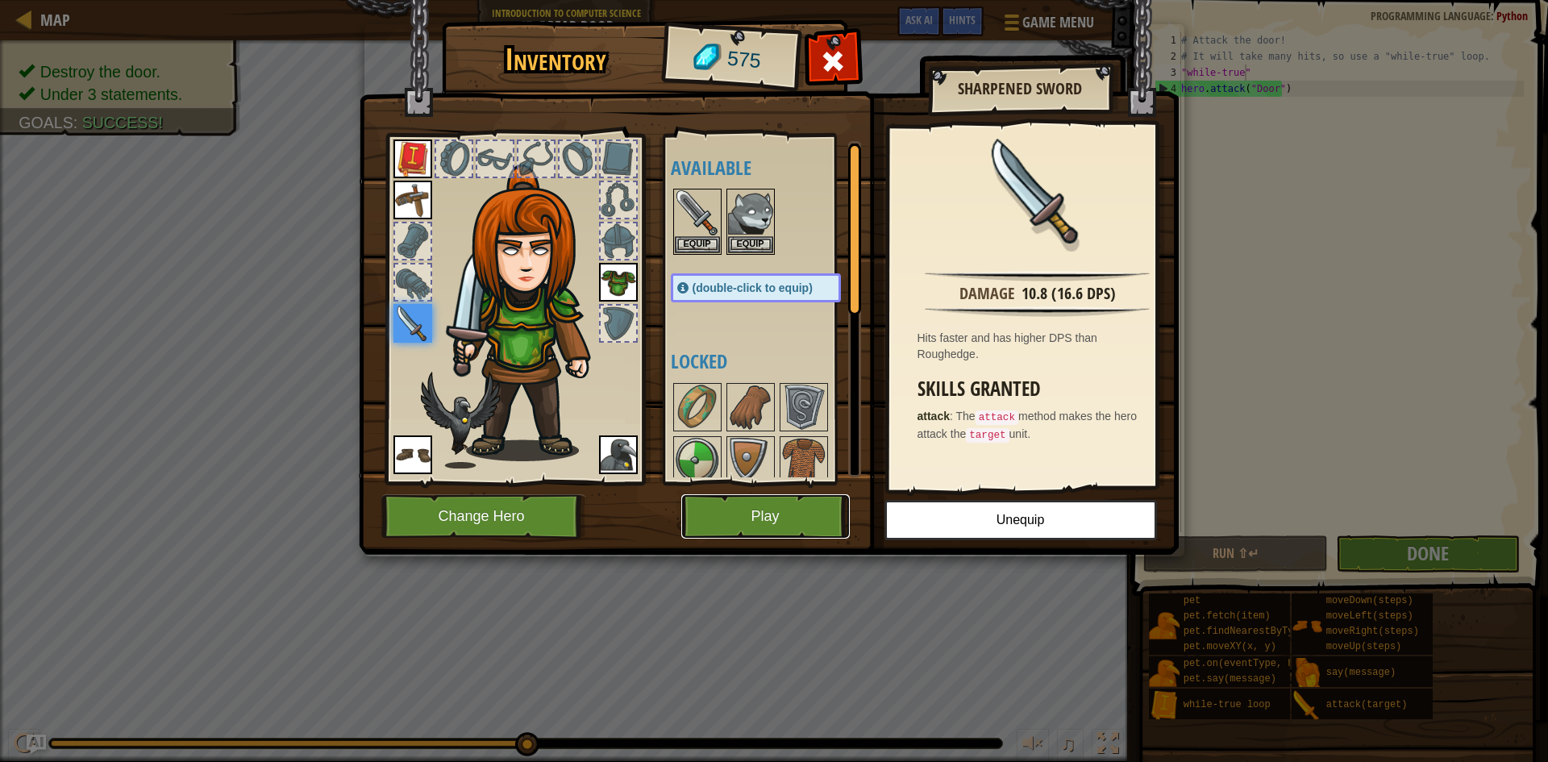
click at [777, 510] on button "Play" at bounding box center [765, 516] width 168 height 44
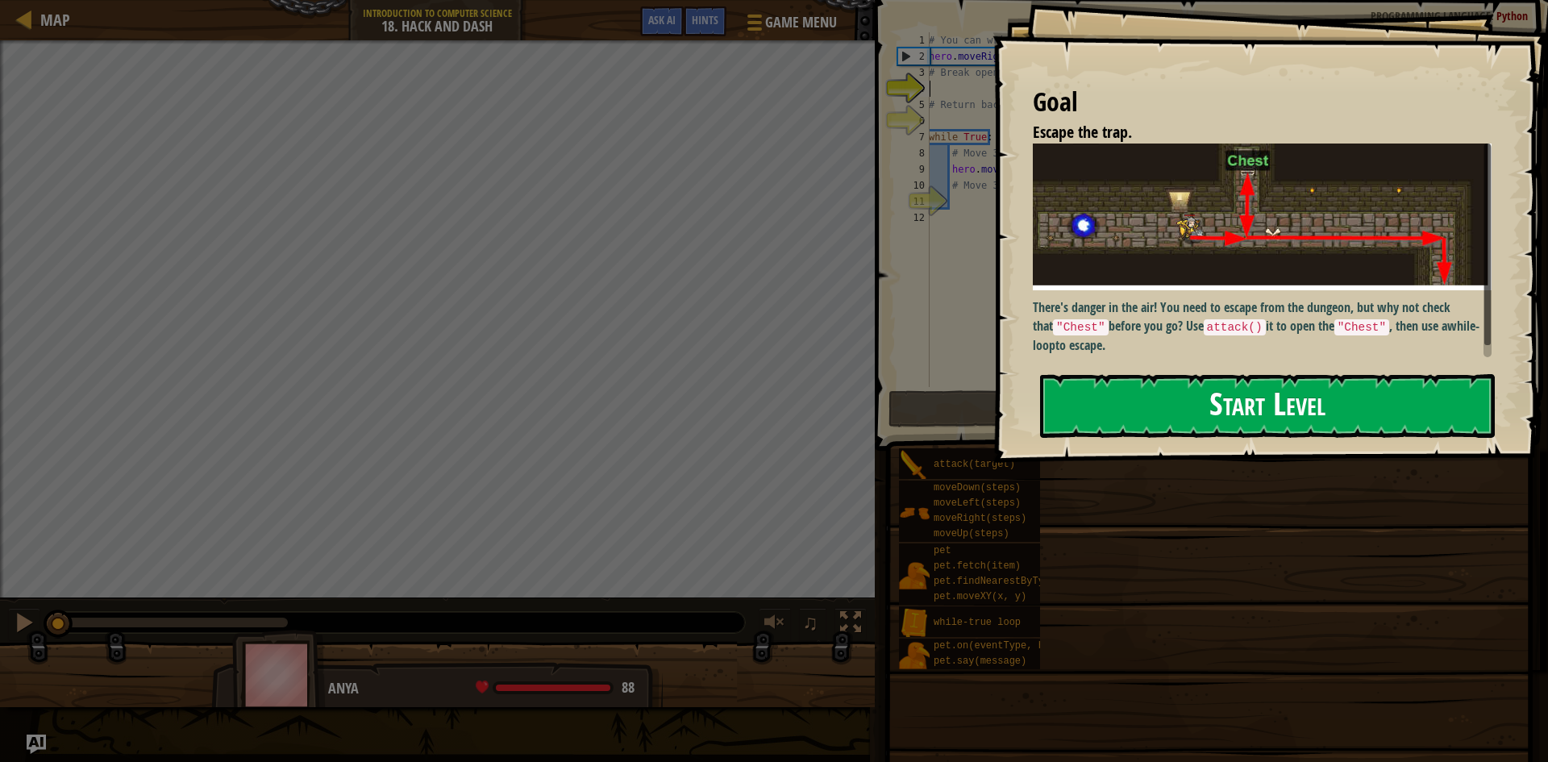
click at [1192, 386] on button "Start Level" at bounding box center [1267, 406] width 455 height 64
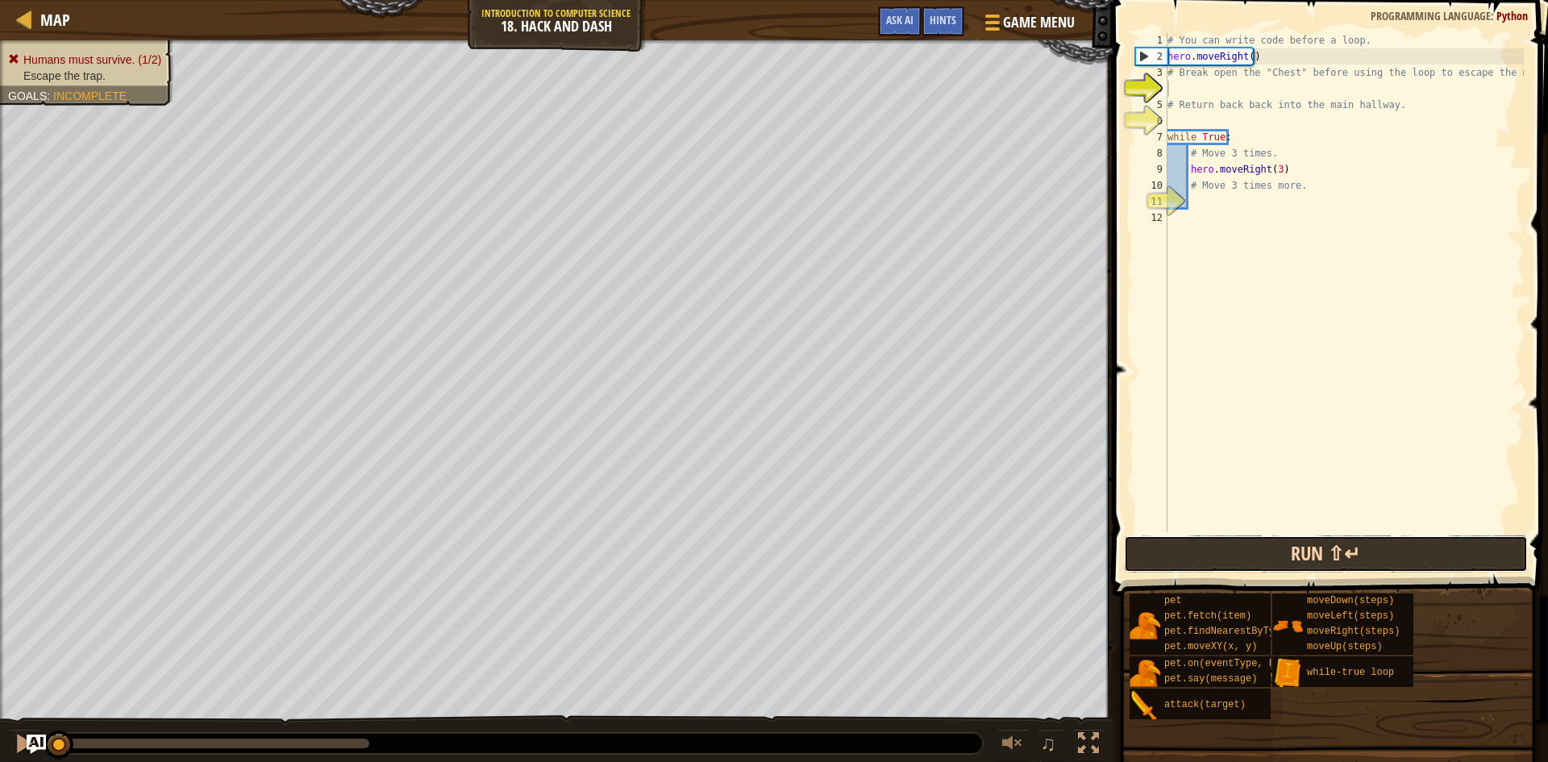
click at [1194, 548] on button "Run ⇧↵" at bounding box center [1326, 553] width 404 height 37
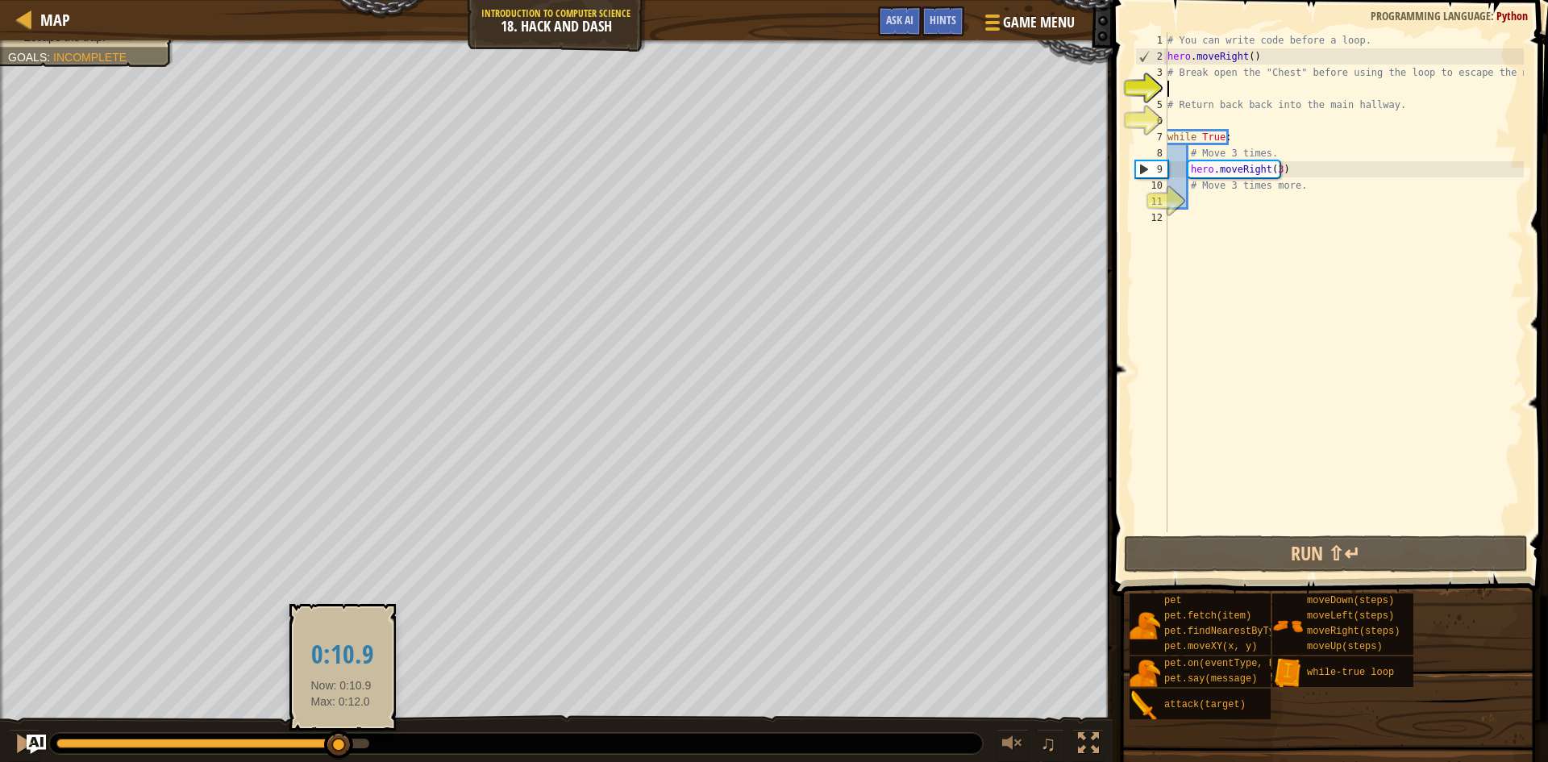
drag, startPoint x: 368, startPoint y: 746, endPoint x: 339, endPoint y: 739, distance: 30.5
click at [339, 739] on div at bounding box center [338, 744] width 29 height 29
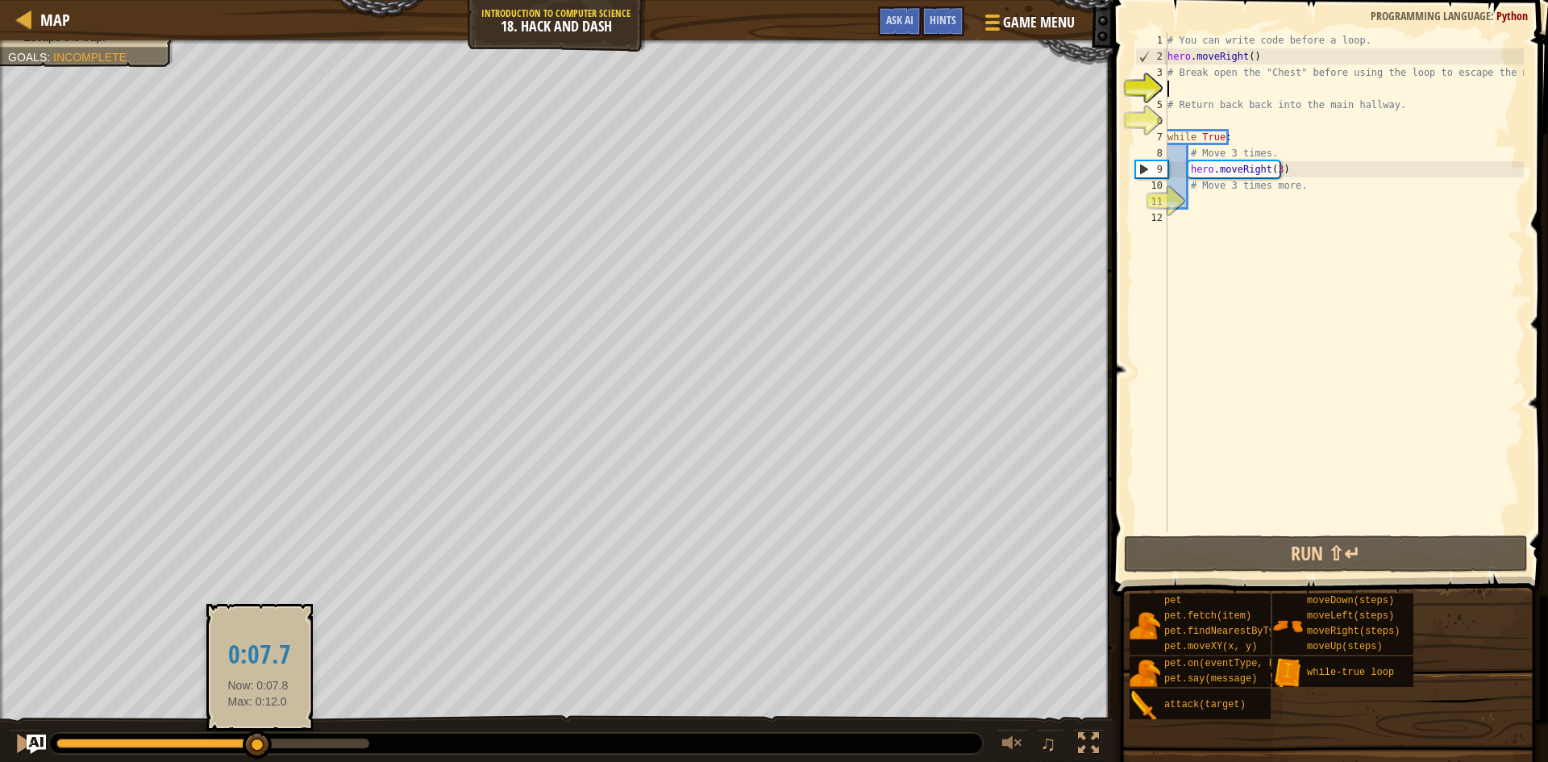
drag, startPoint x: 339, startPoint y: 739, endPoint x: 258, endPoint y: 751, distance: 81.4
click at [258, 751] on div at bounding box center [257, 744] width 29 height 29
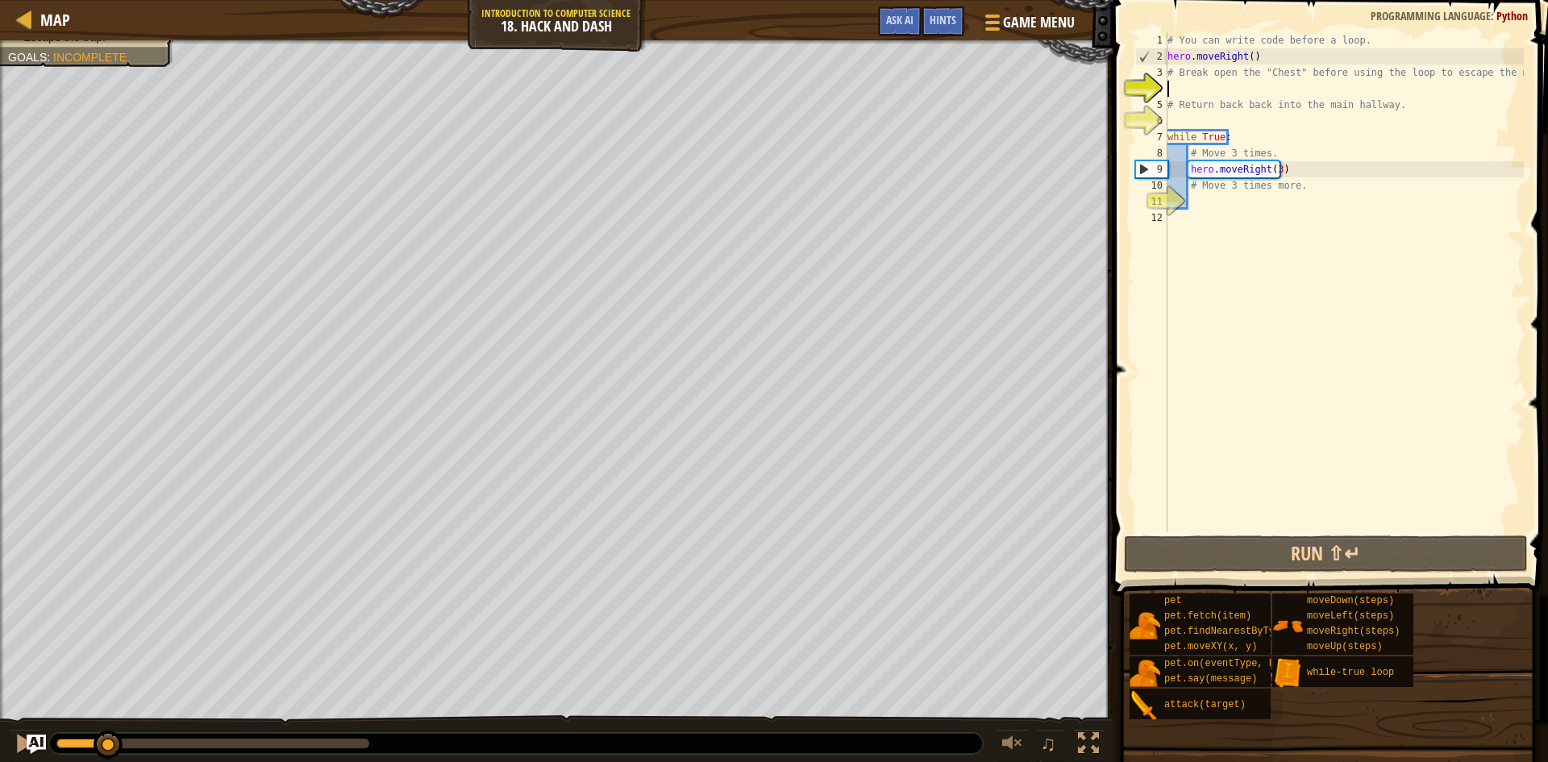
drag, startPoint x: 257, startPoint y: 755, endPoint x: 109, endPoint y: 797, distance: 154.4
click at [109, 0] on html "Map Introduction to Computer Science 18. Hack and Dash Game Menu Done Hints Ask…" at bounding box center [774, 0] width 1548 height 0
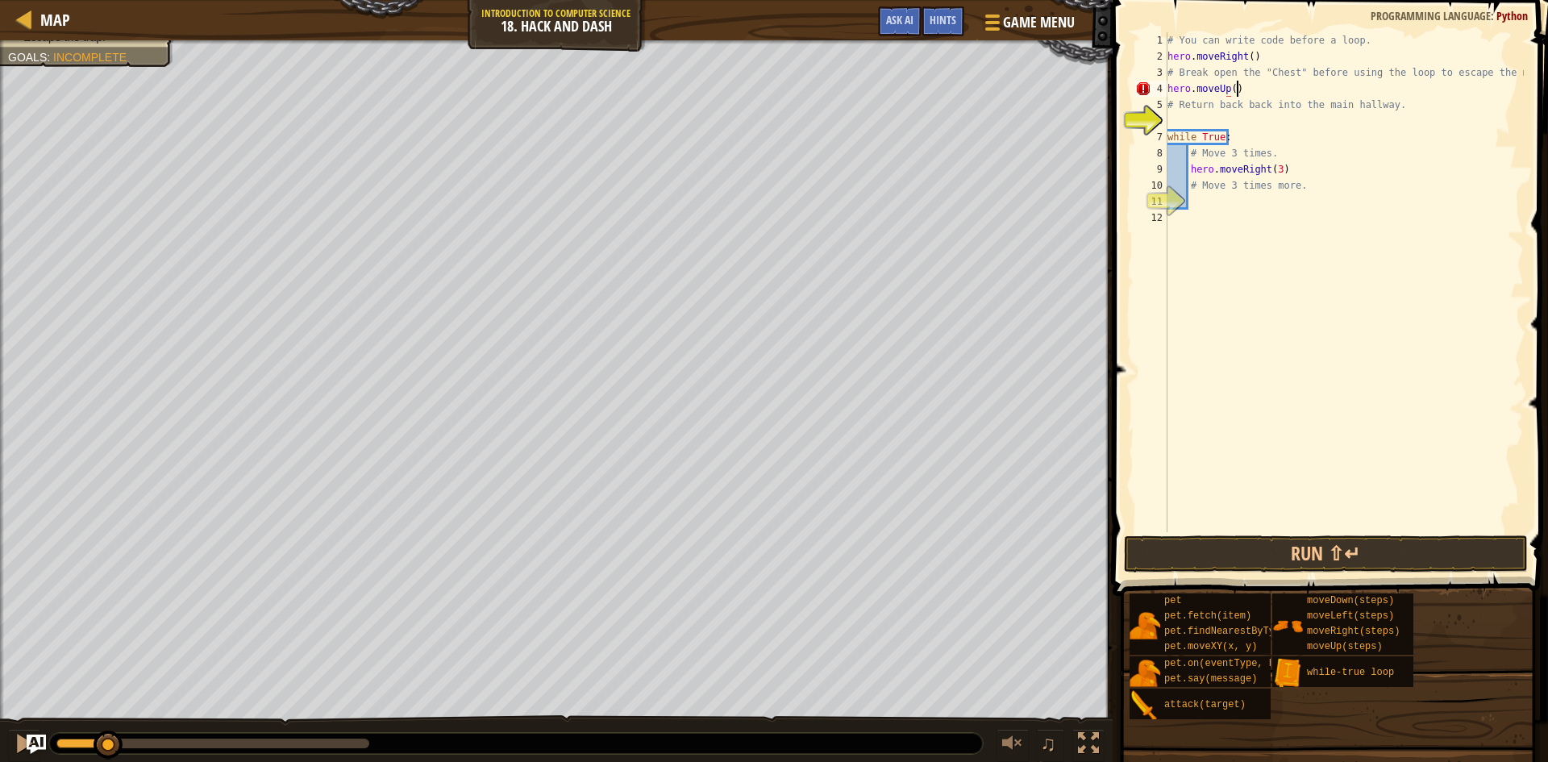
scroll to position [7, 5]
click at [1390, 561] on button "Run ⇧↵" at bounding box center [1326, 553] width 404 height 37
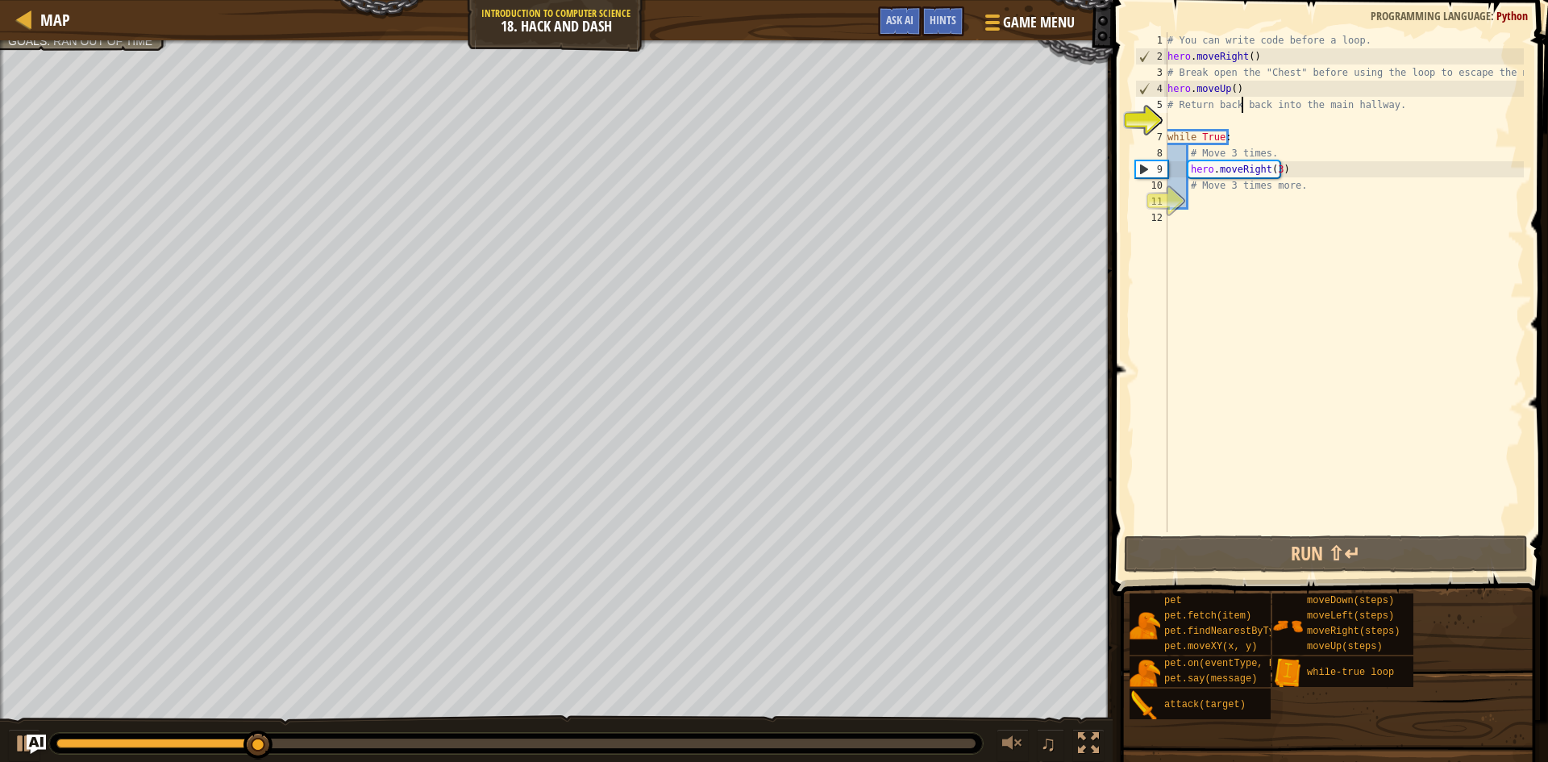
click at [1241, 109] on div "# You can write code before a loop. hero . moveRight ( ) # Break open the "Ches…" at bounding box center [1344, 298] width 360 height 532
type textarea "# Return back back into the main hallway."
click at [1242, 113] on div "# You can write code before a loop. hero . moveRight ( ) # Break open the "Ches…" at bounding box center [1344, 298] width 360 height 532
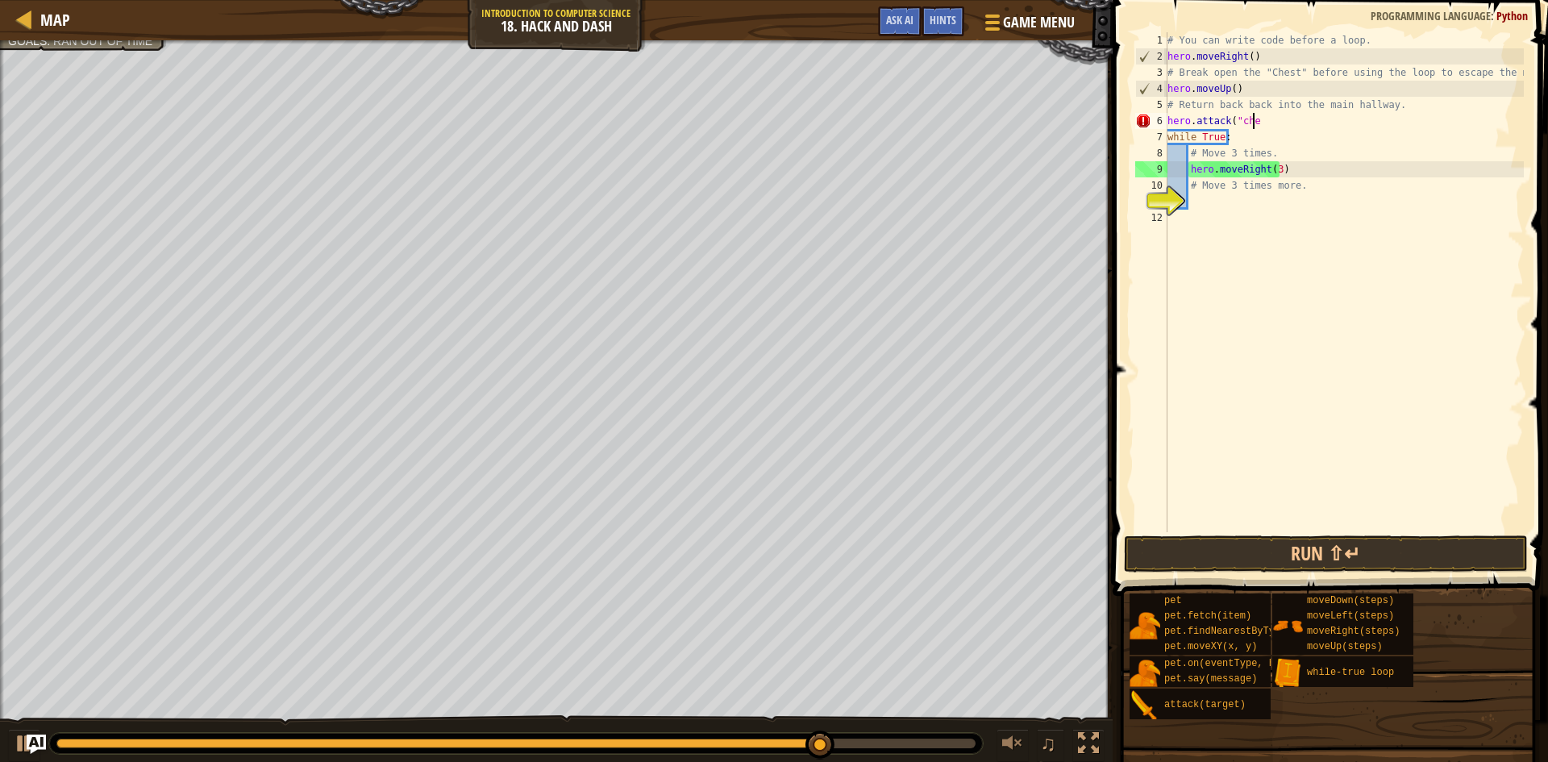
scroll to position [7, 6]
type textarea "hero.attack("chest")"
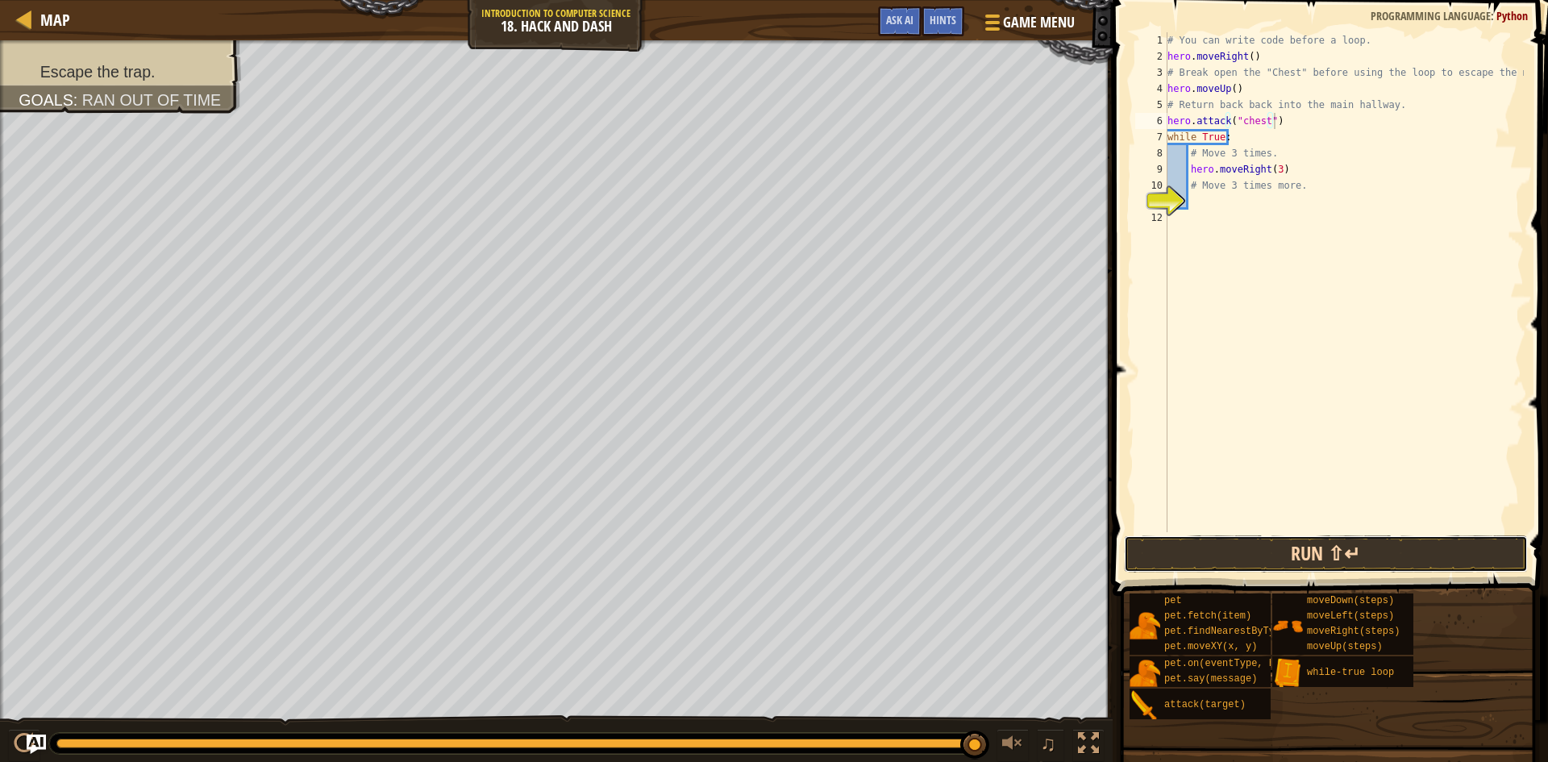
click at [1313, 551] on button "Run ⇧↵" at bounding box center [1326, 553] width 404 height 37
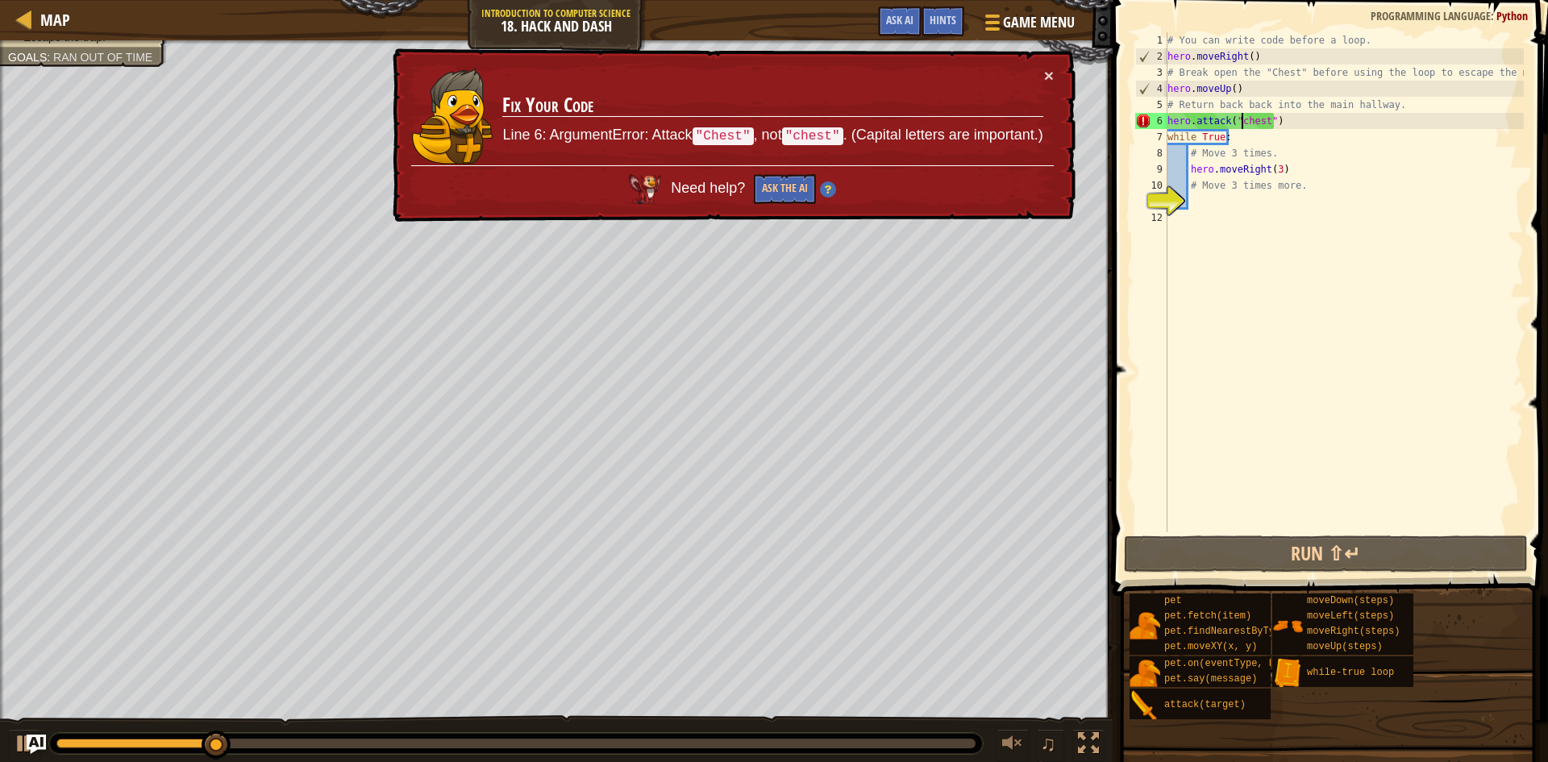
click at [1244, 114] on div "# You can write code before a loop. hero . moveRight ( ) # Break open the "Ches…" at bounding box center [1344, 298] width 360 height 532
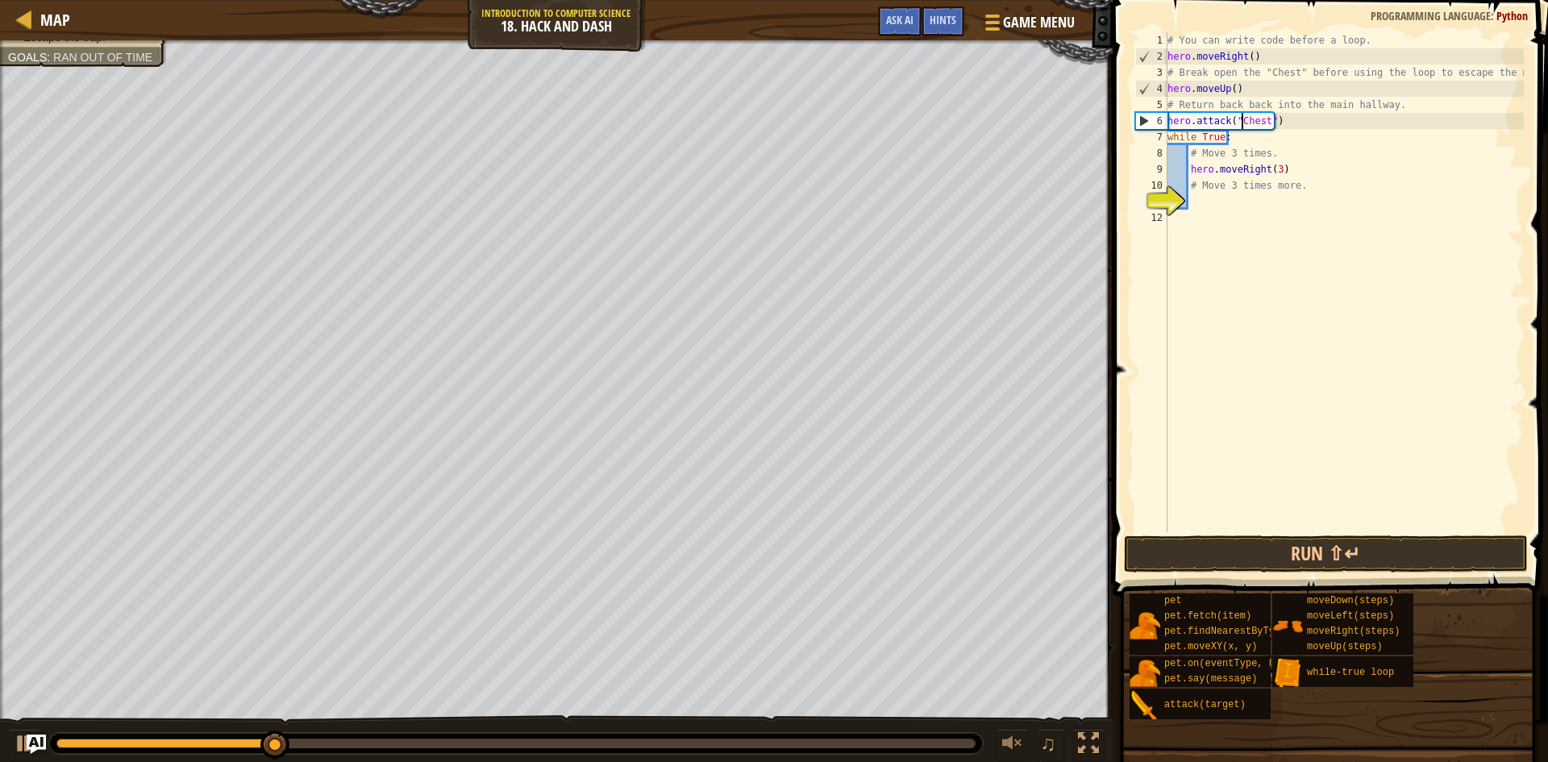
scroll to position [7, 6]
click at [1491, 551] on button "Run ⇧↵" at bounding box center [1326, 553] width 404 height 37
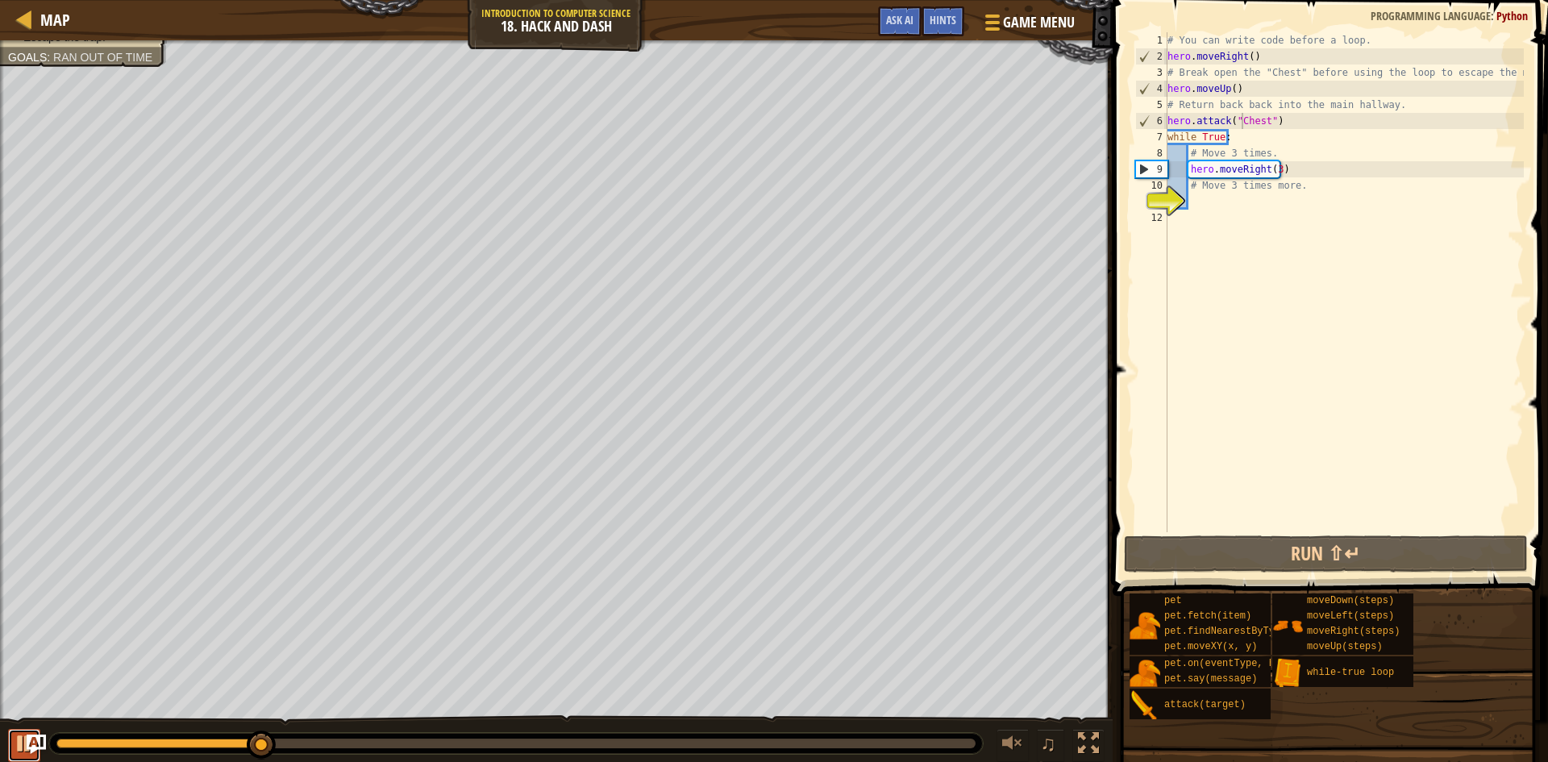
click at [22, 739] on div at bounding box center [24, 743] width 21 height 21
click at [1253, 146] on div "# You can write code before a loop. hero . moveRight ( ) # Break open the "Ches…" at bounding box center [1344, 298] width 360 height 532
click at [1254, 190] on div "# You can write code before a loop. hero . moveRight ( ) # Break open the "Ches…" at bounding box center [1344, 298] width 360 height 532
type textarea "# Move 3 times more."
click at [1222, 202] on div "# You can write code before a loop. hero . moveRight ( ) # Break open the "Ches…" at bounding box center [1344, 298] width 360 height 532
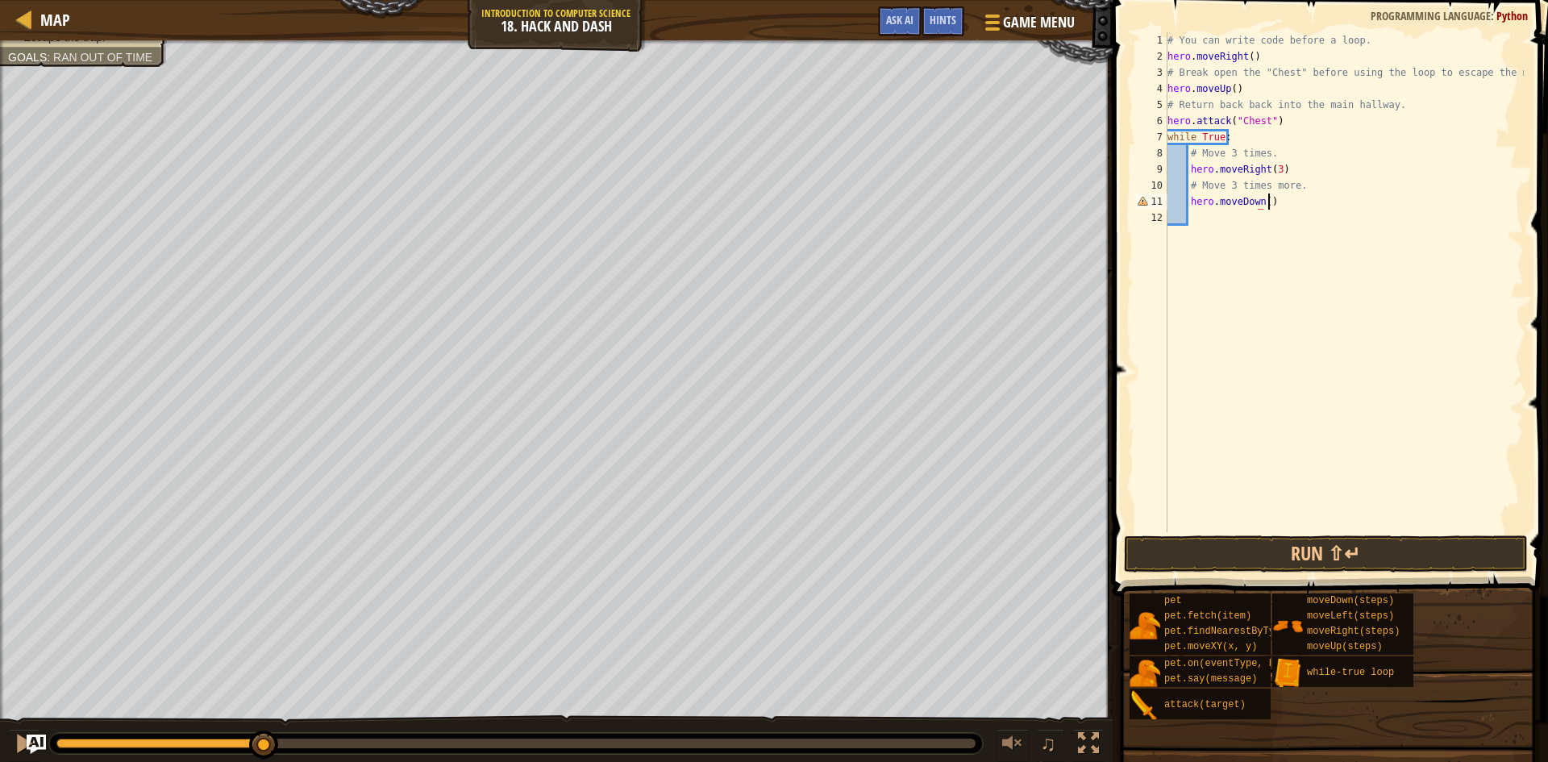
scroll to position [7, 7]
click at [1391, 555] on button "Run ⇧↵" at bounding box center [1326, 553] width 404 height 37
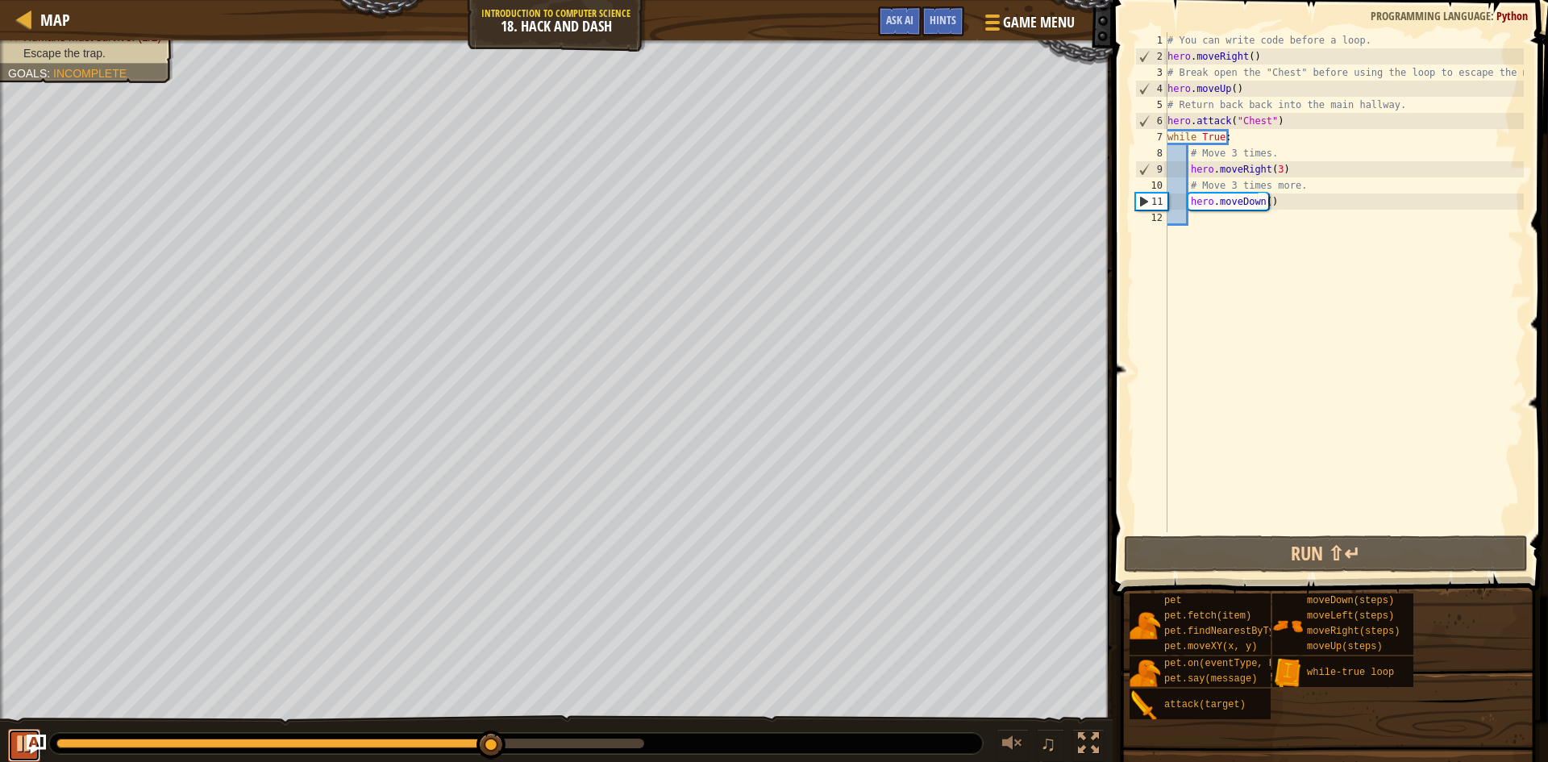
click at [15, 735] on div at bounding box center [24, 743] width 21 height 21
click at [1259, 198] on div "# You can write code before a loop. hero . moveRight ( ) # Break open the "Ches…" at bounding box center [1344, 298] width 360 height 532
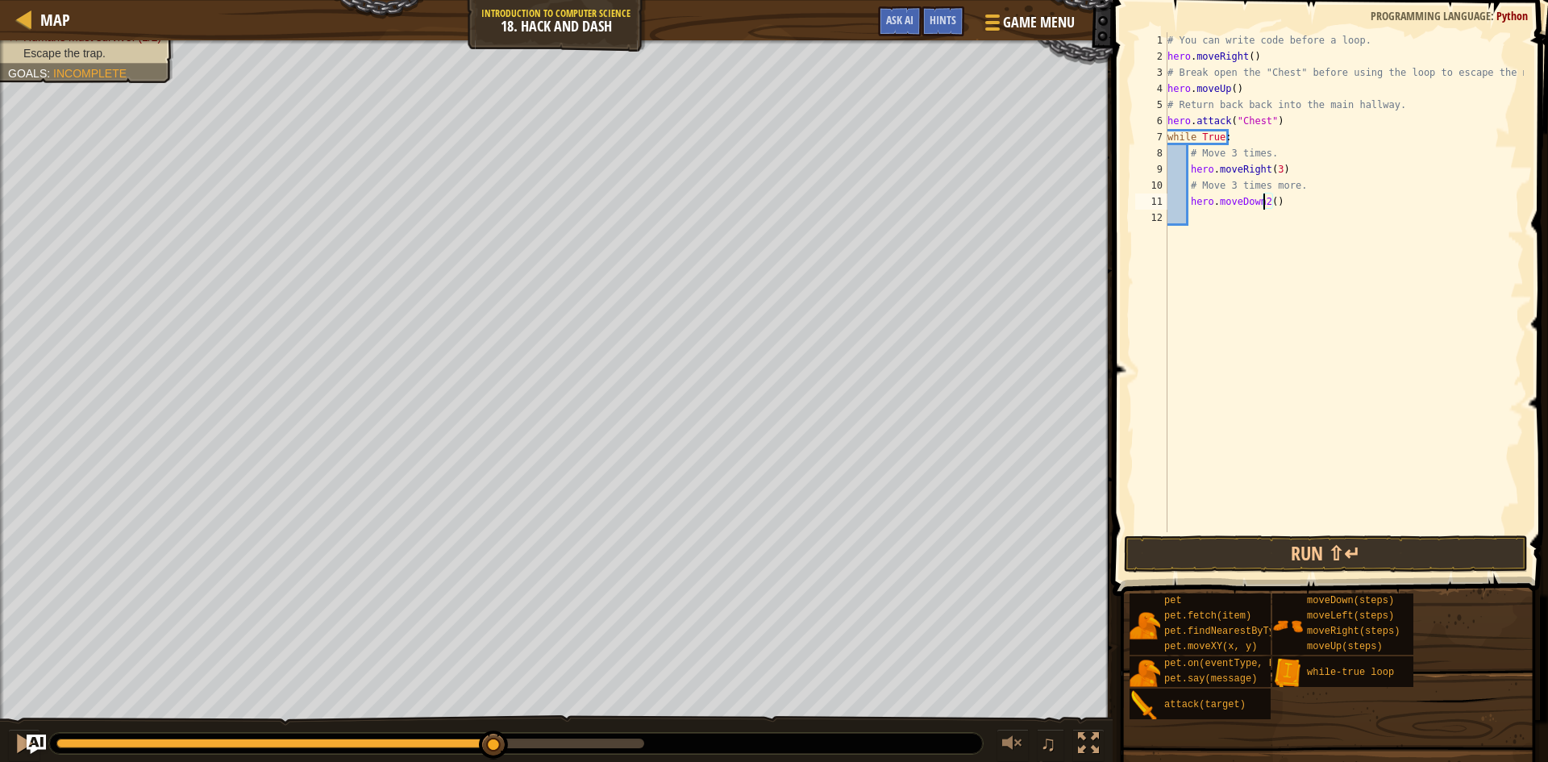
type textarea "hero.moveDown()"
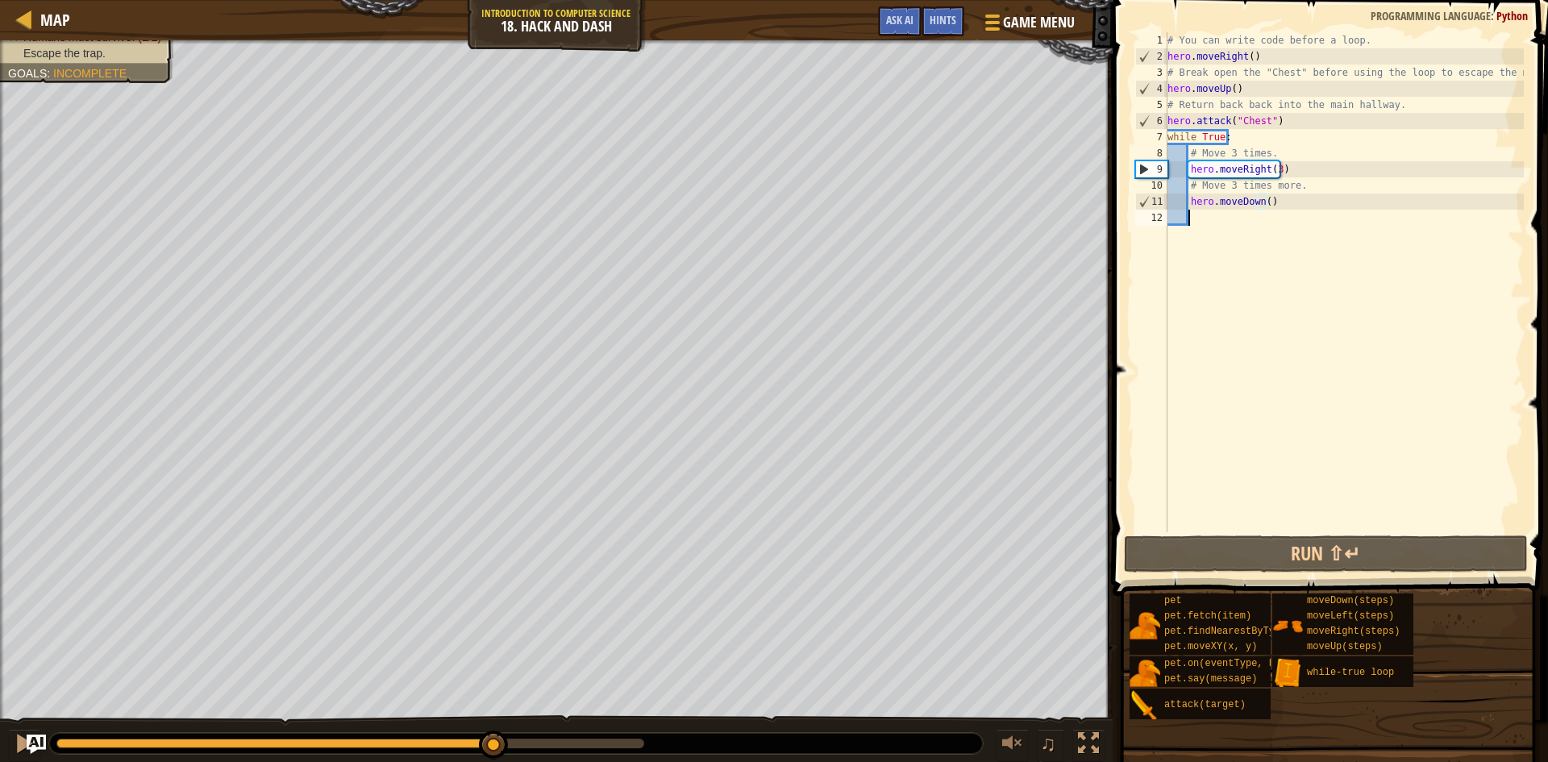
scroll to position [7, 1]
click at [1262, 200] on div "# You can write code before a loop. hero . moveRight ( ) # Break open the "Ches…" at bounding box center [1344, 298] width 360 height 532
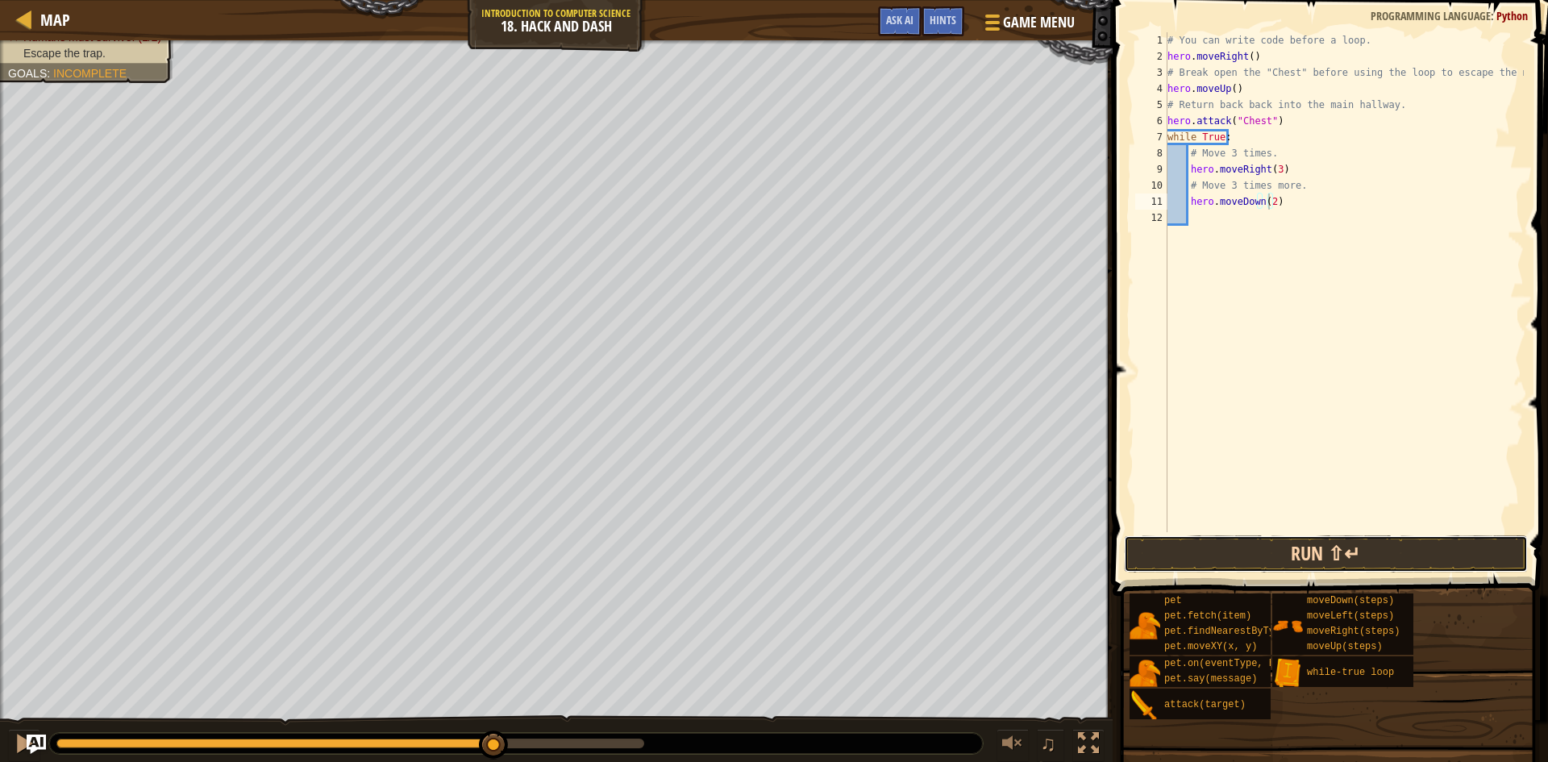
click at [1345, 540] on button "Run ⇧↵" at bounding box center [1326, 553] width 404 height 37
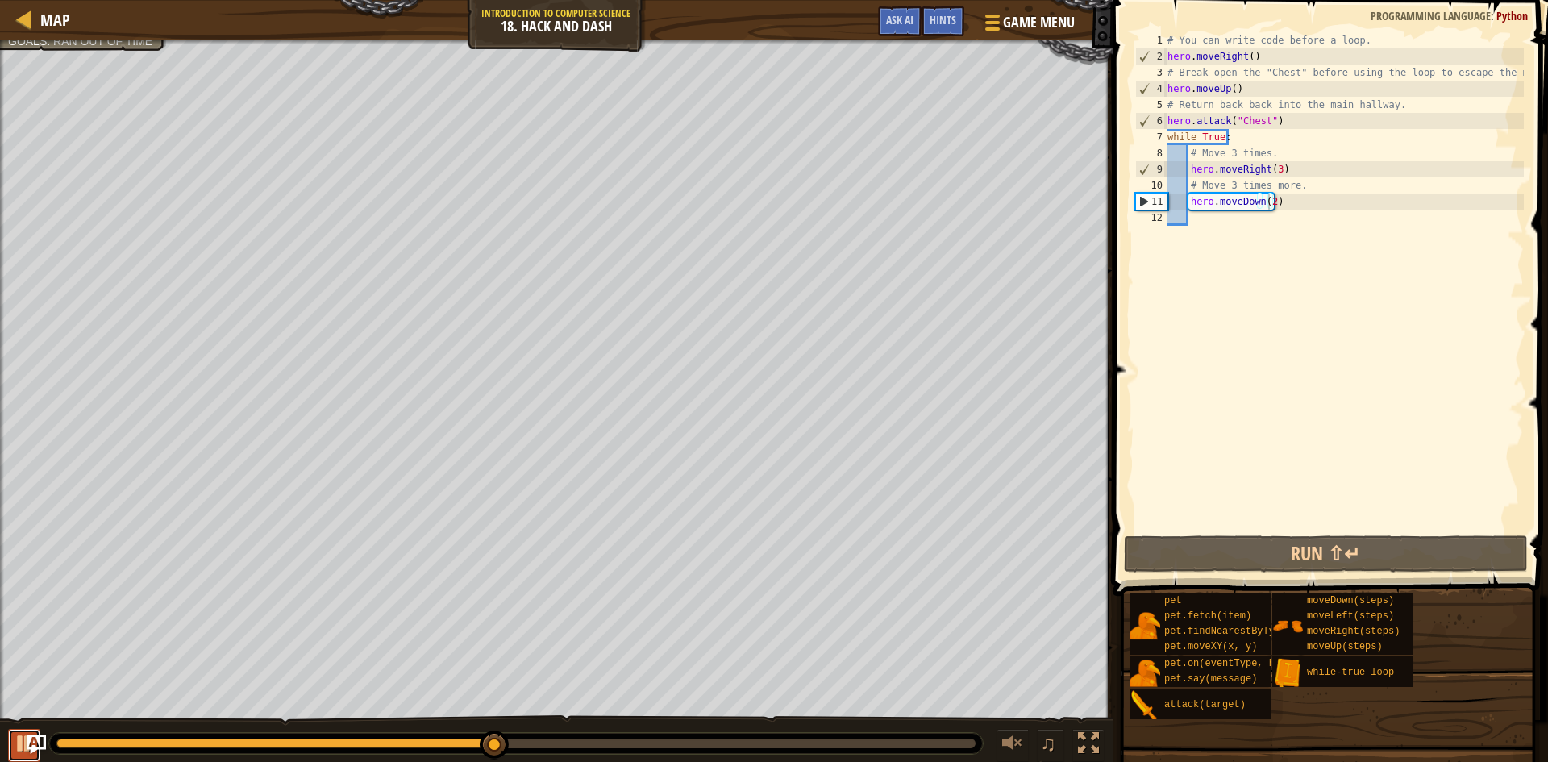
click at [15, 737] on div at bounding box center [24, 743] width 21 height 21
type textarea "hero.moveDown()"
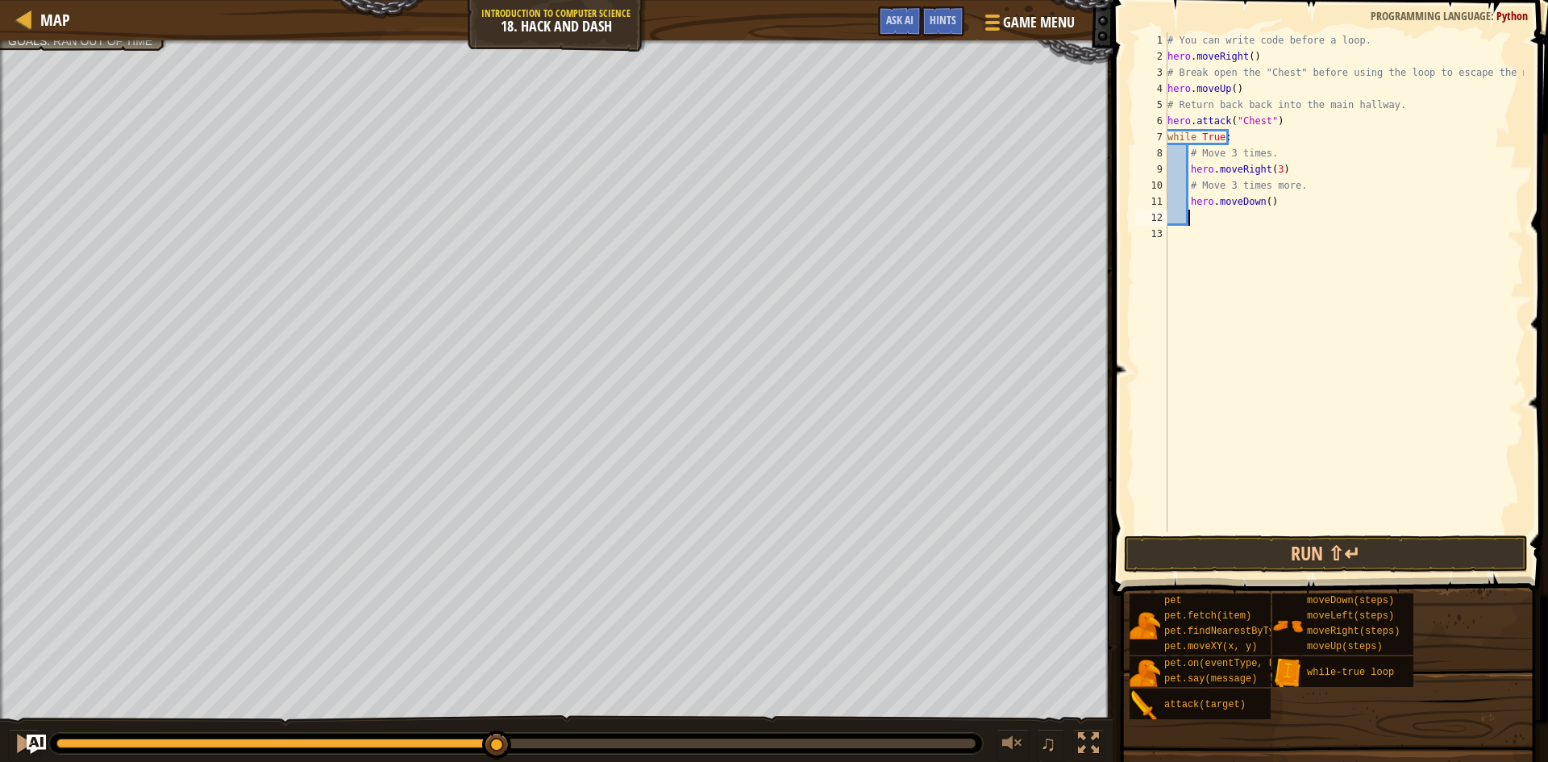
scroll to position [7, 0]
click at [1277, 545] on button "Run ⇧↵" at bounding box center [1326, 553] width 404 height 37
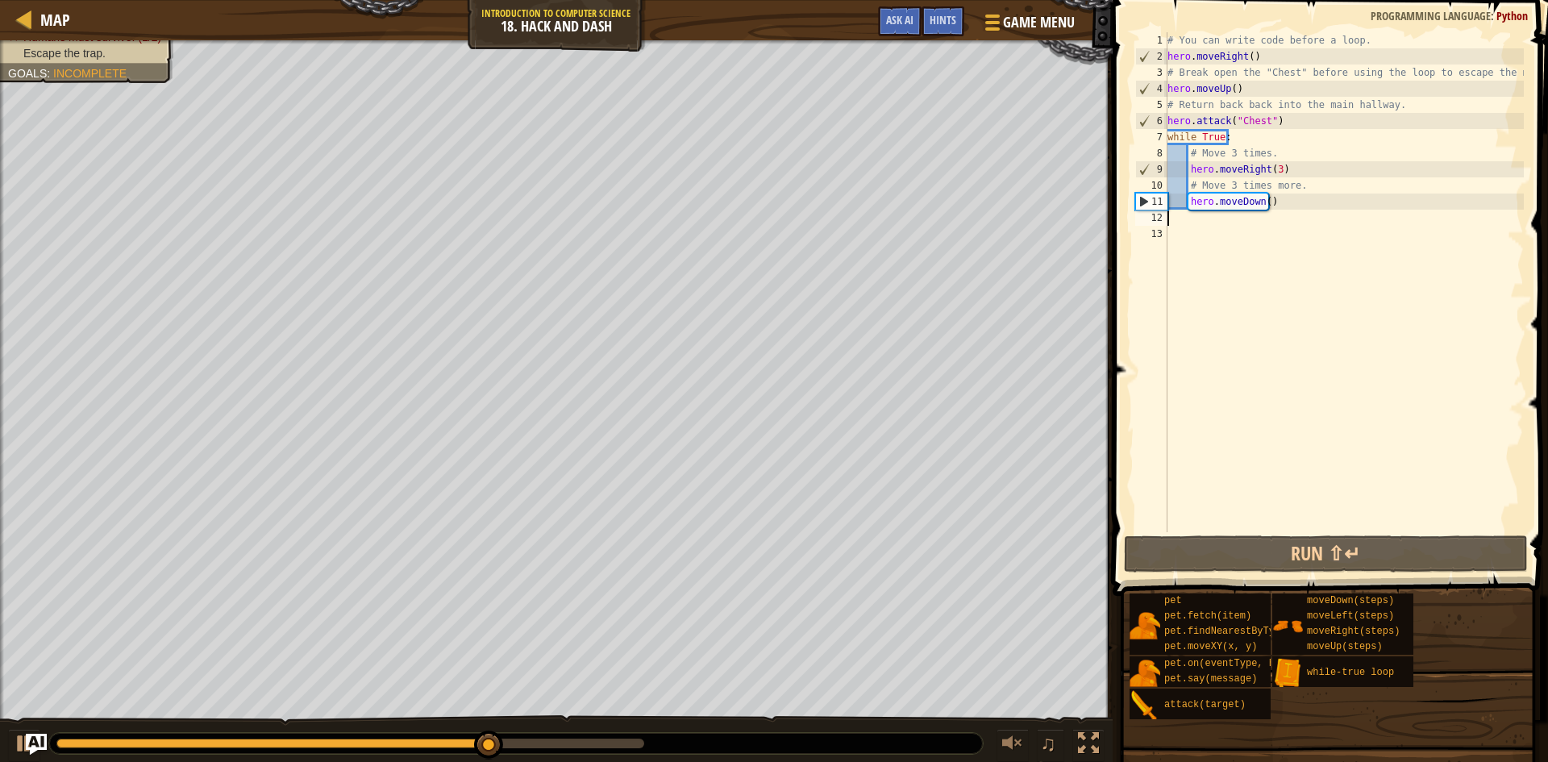
click at [38, 738] on img "Ask AI" at bounding box center [36, 744] width 21 height 21
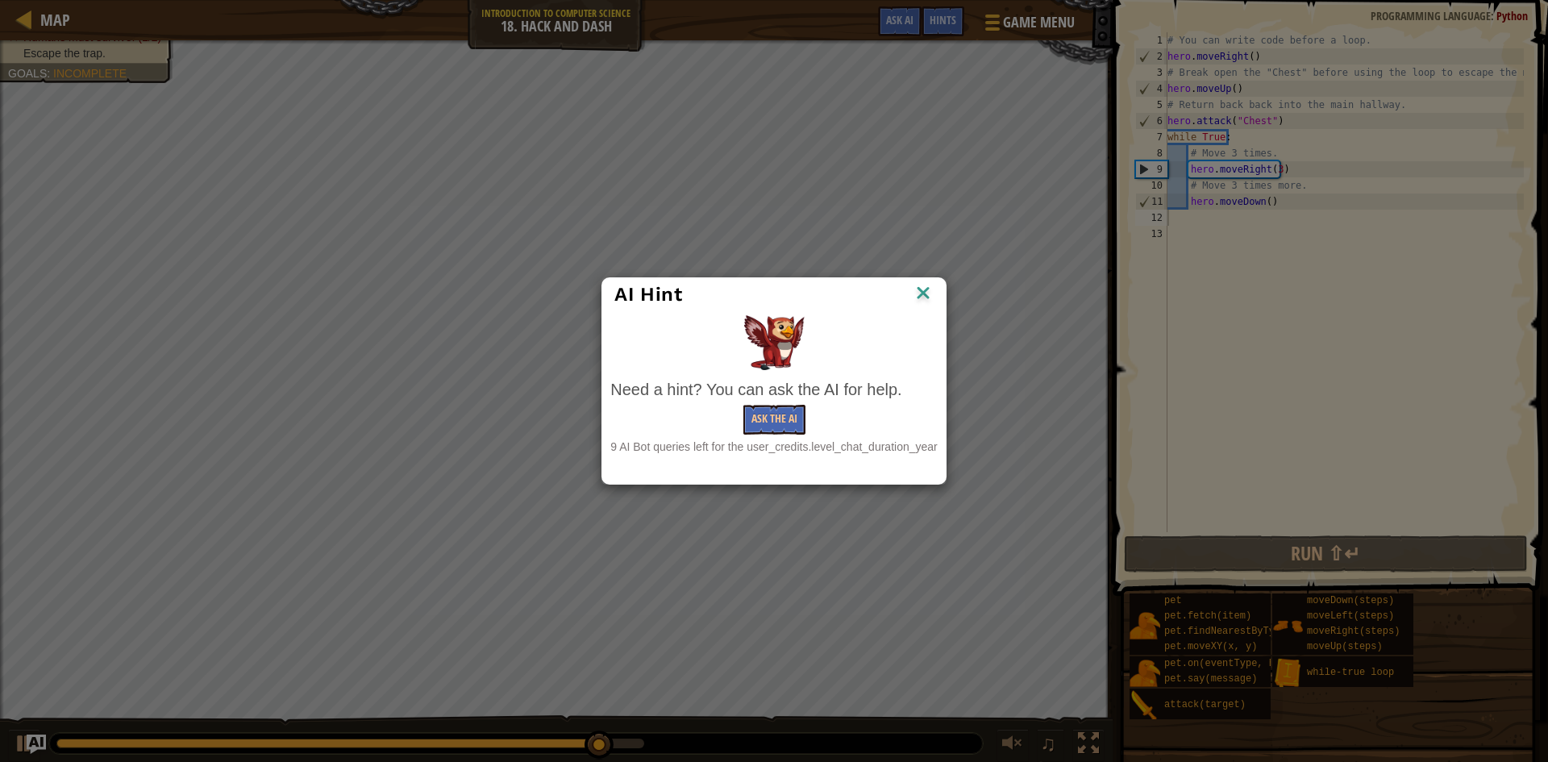
click at [919, 283] on img at bounding box center [923, 294] width 21 height 24
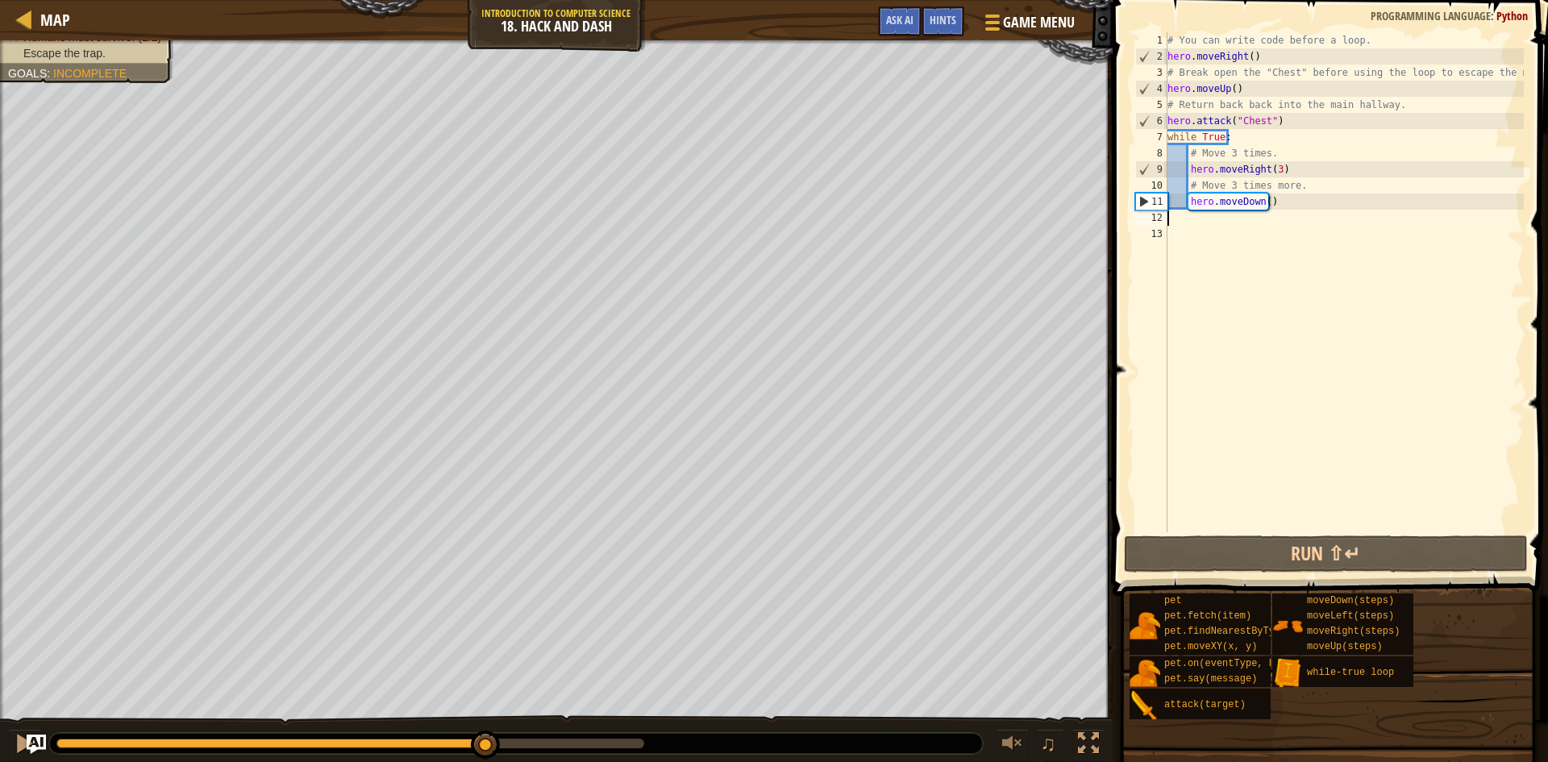
drag, startPoint x: 630, startPoint y: 750, endPoint x: 476, endPoint y: 770, distance: 155.3
click at [476, 0] on html "Map Introduction to Computer Science 18. Hack and Dash Game Menu Done Hints Ask…" at bounding box center [774, 0] width 1548 height 0
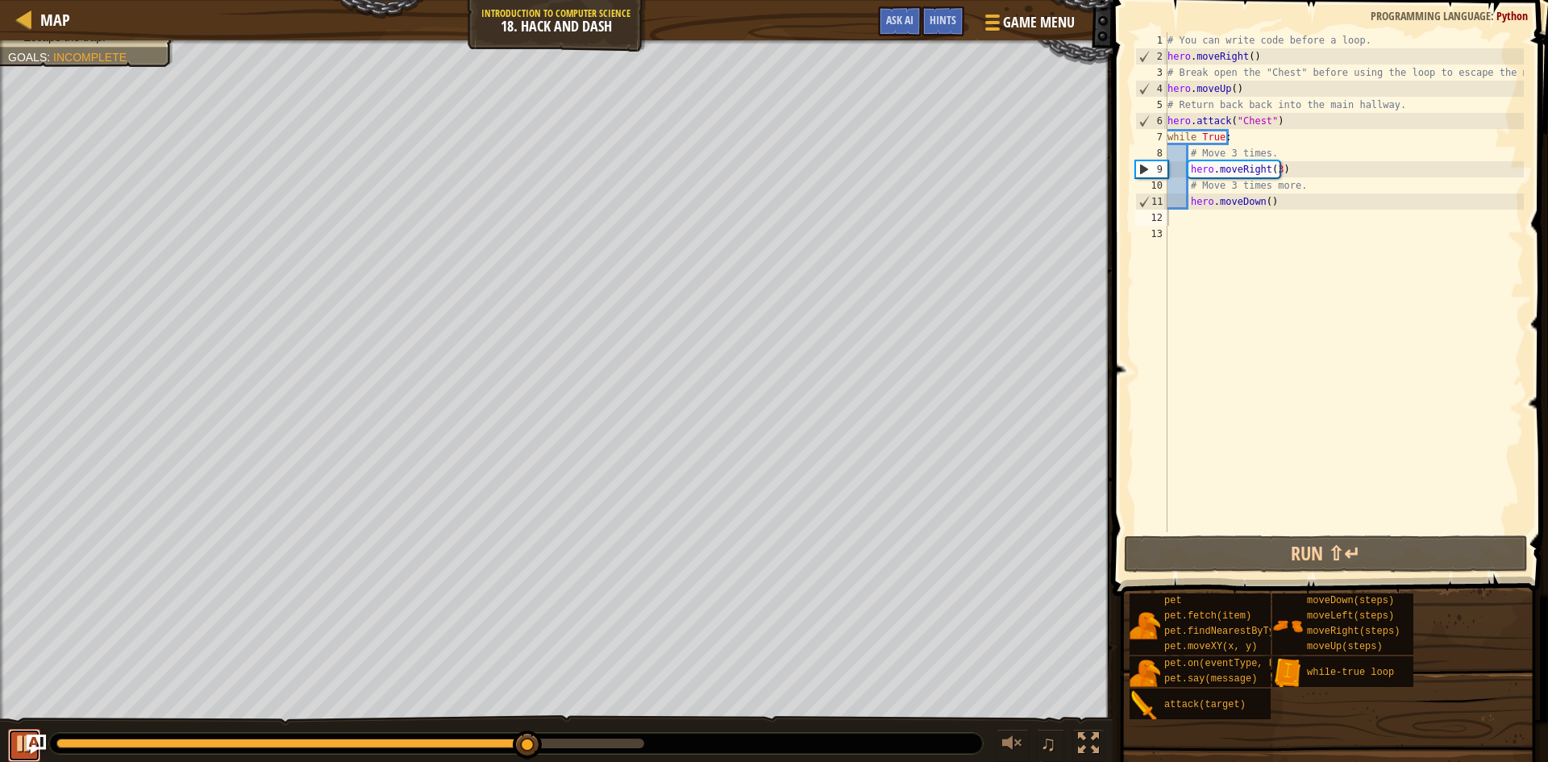
click at [8, 743] on button at bounding box center [24, 745] width 32 height 33
type textarea "h"
click at [1383, 200] on div "# You can write code before a loop. hero . moveRight ( ) # Break open the "Ches…" at bounding box center [1344, 298] width 360 height 532
type textarea "hero.moveDown()"
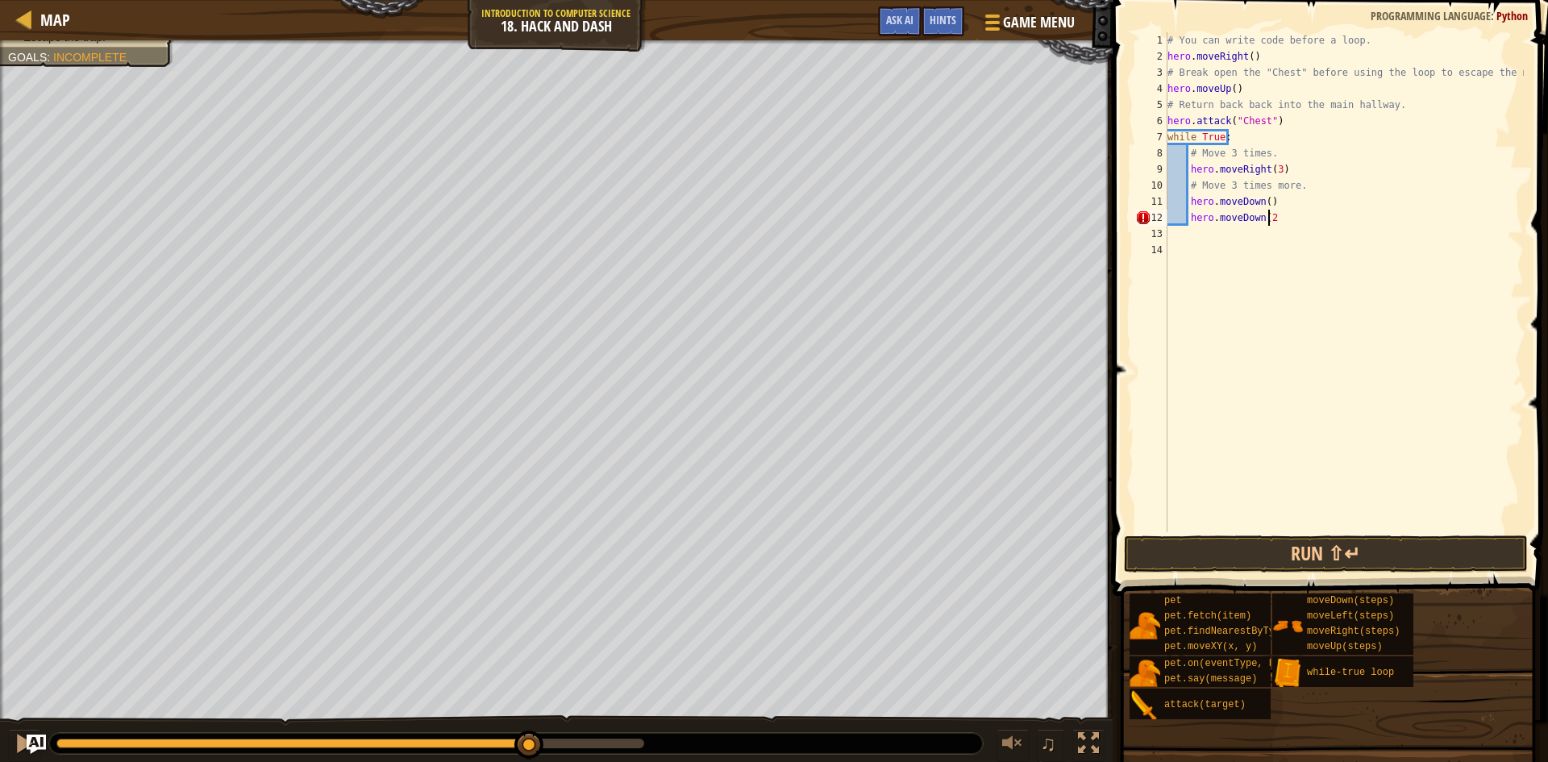
scroll to position [7, 8]
click at [1405, 558] on button "Run ⇧↵" at bounding box center [1326, 553] width 404 height 37
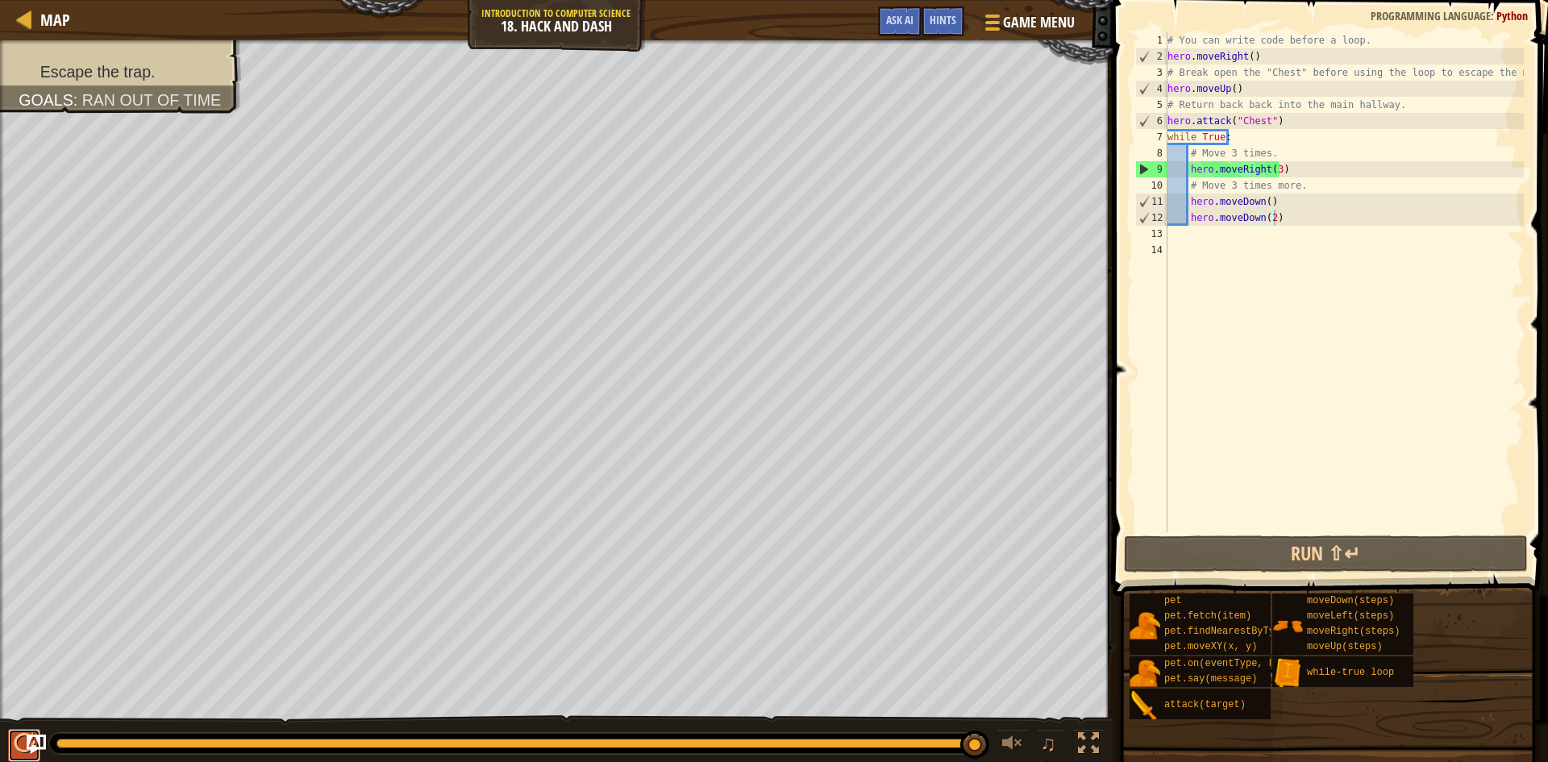
click at [32, 733] on div at bounding box center [24, 743] width 21 height 21
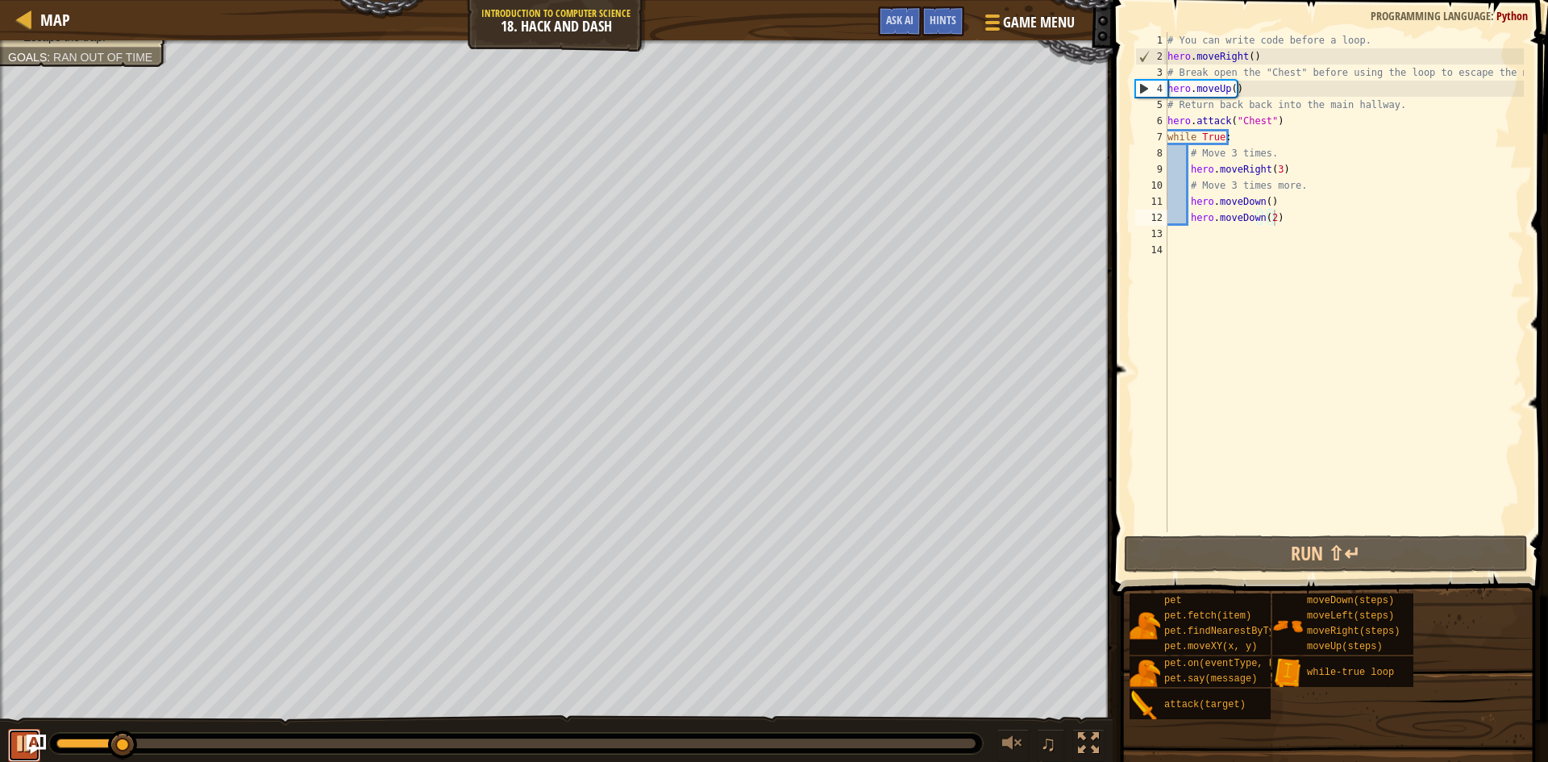
click at [32, 733] on div at bounding box center [24, 743] width 21 height 21
click at [1215, 225] on div "# You can write code before a loop. hero . moveRight ( ) # Break open the "Ches…" at bounding box center [1344, 298] width 360 height 532
click at [1307, 207] on div "# You can write code before a loop. hero . moveRight ( ) # Break open the "Ches…" at bounding box center [1344, 298] width 360 height 532
type textarea "hero.moveDown()"
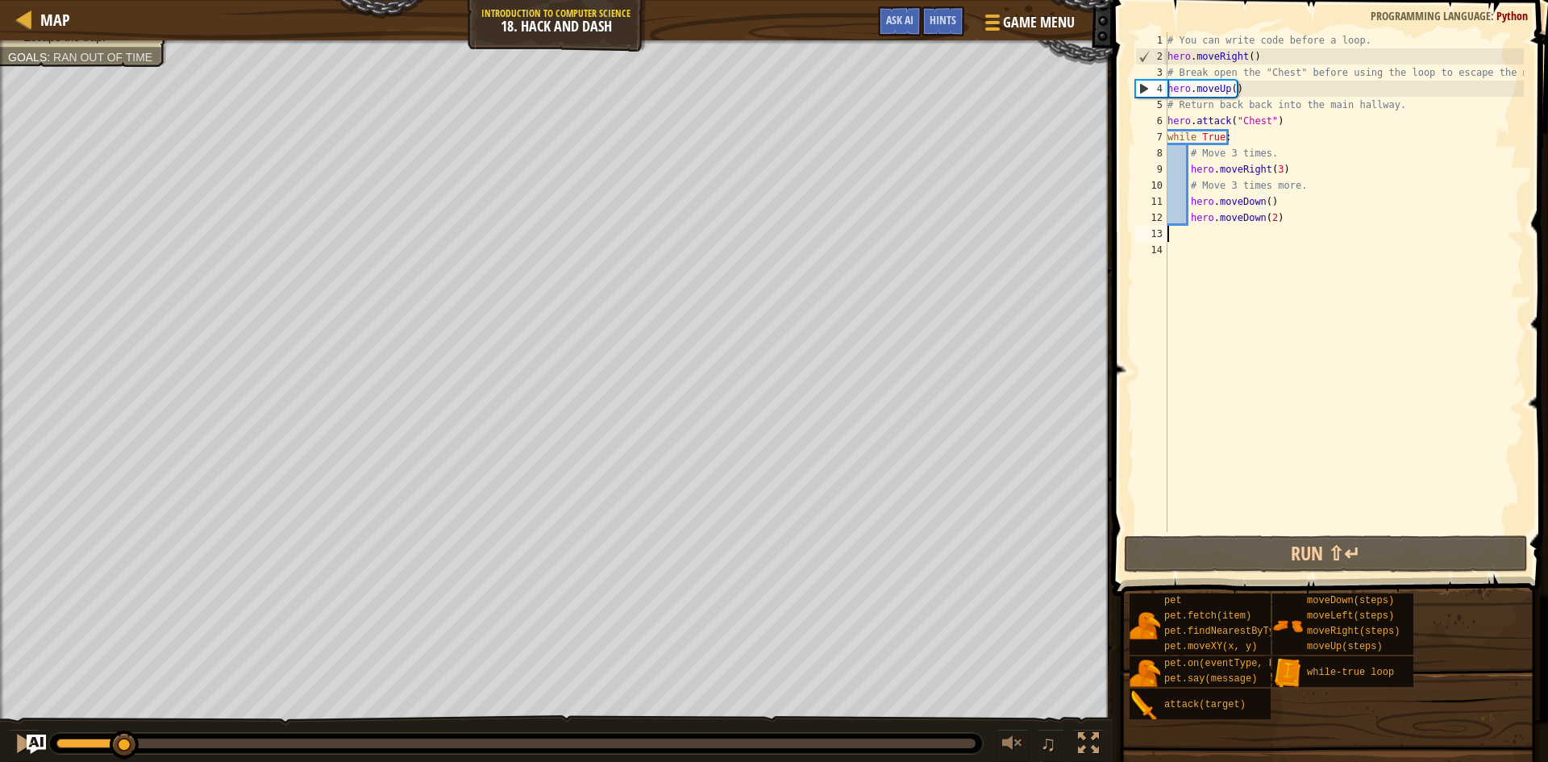
click at [1284, 227] on div "# You can write code before a loop. hero . moveRight ( ) # Break open the "Ches…" at bounding box center [1344, 298] width 360 height 532
click at [1286, 227] on div "# You can write code before a loop. hero . moveRight ( ) # Break open the "Ches…" at bounding box center [1344, 298] width 360 height 532
drag, startPoint x: 1278, startPoint y: 197, endPoint x: 1293, endPoint y: 202, distance: 16.1
click at [1279, 197] on div "# You can write code before a loop. hero . moveRight ( ) # Break open the "Ches…" at bounding box center [1344, 298] width 360 height 532
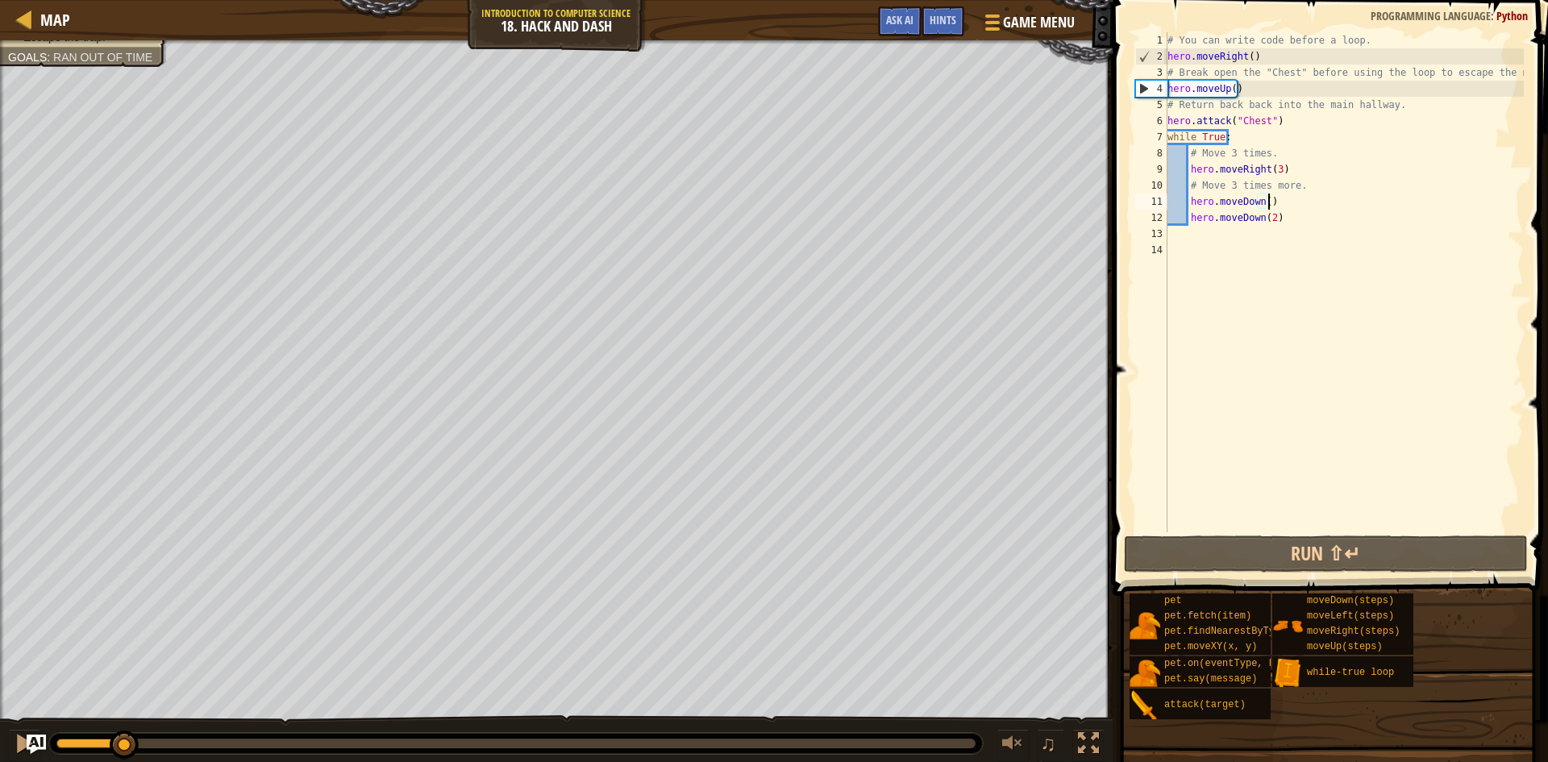
type textarea "hero.moveDown(2)"
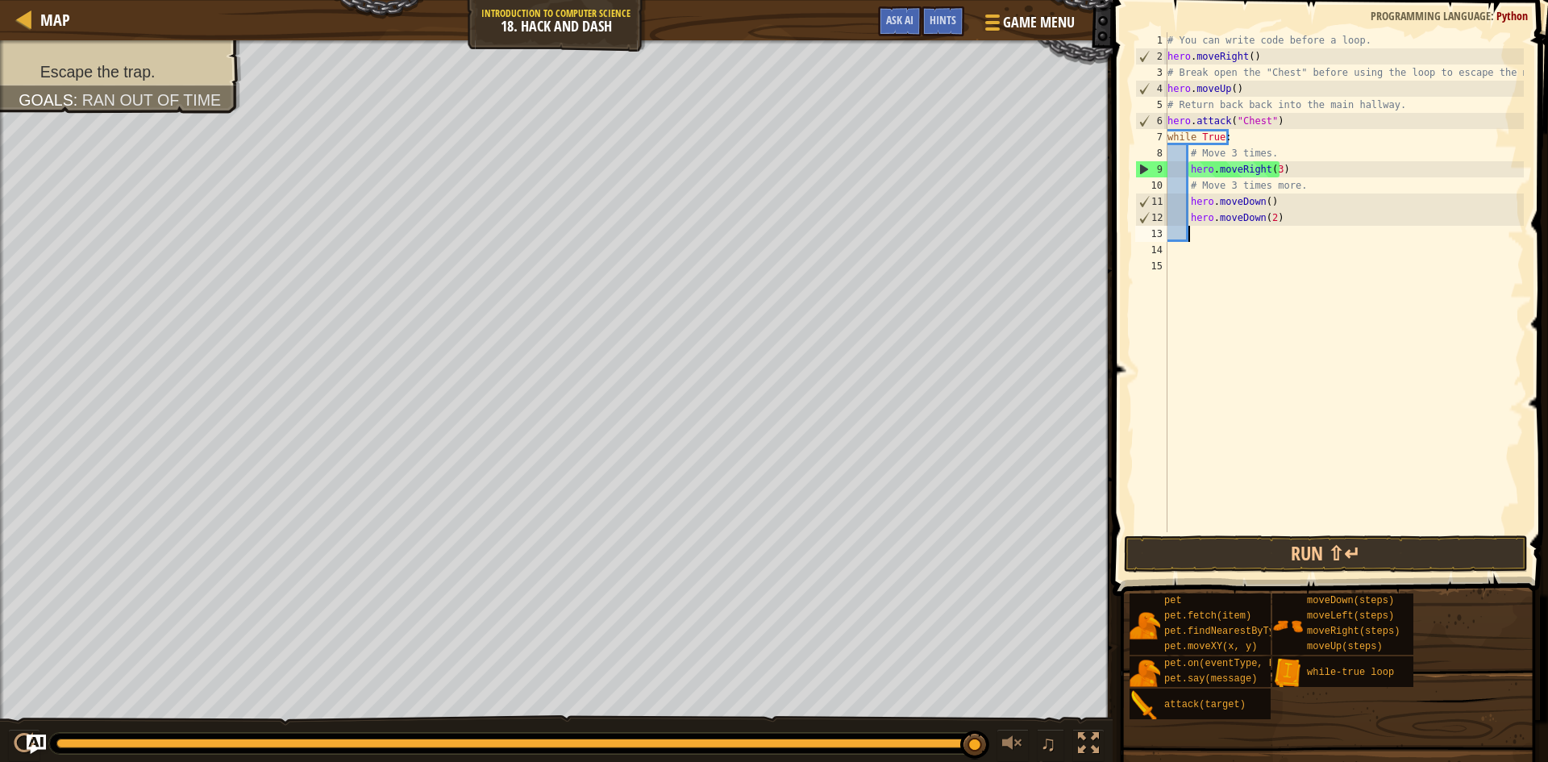
click at [996, 507] on div "Escape the trap. Goals : Ran out of time ♫ Anya 88 x: 156 y: 37 x: 159 y: 37" at bounding box center [774, 401] width 1548 height 723
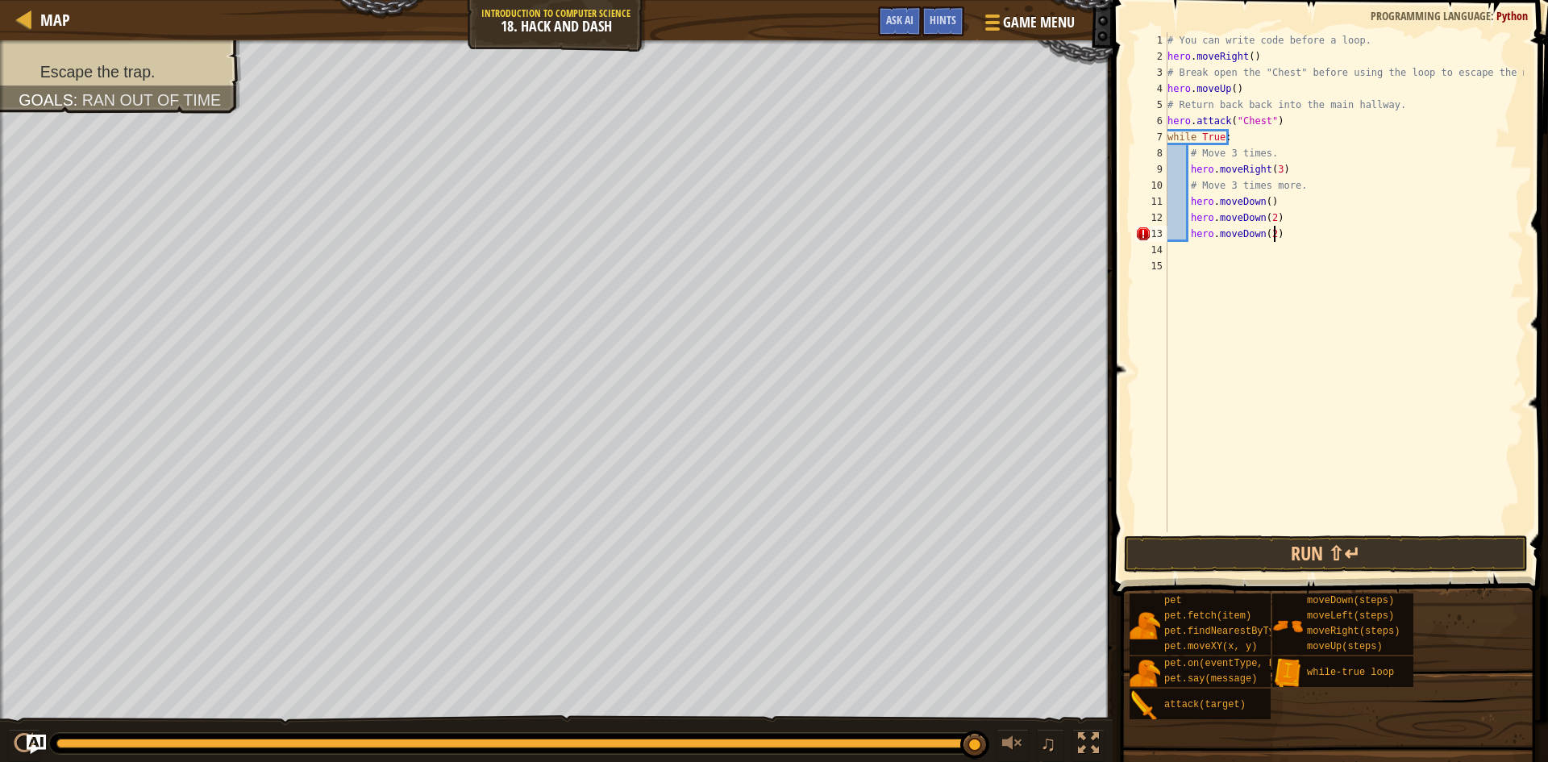
scroll to position [7, 8]
type textarea "hero.moveDown(2)"
click at [1202, 542] on button "Run ⇧↵" at bounding box center [1326, 553] width 404 height 37
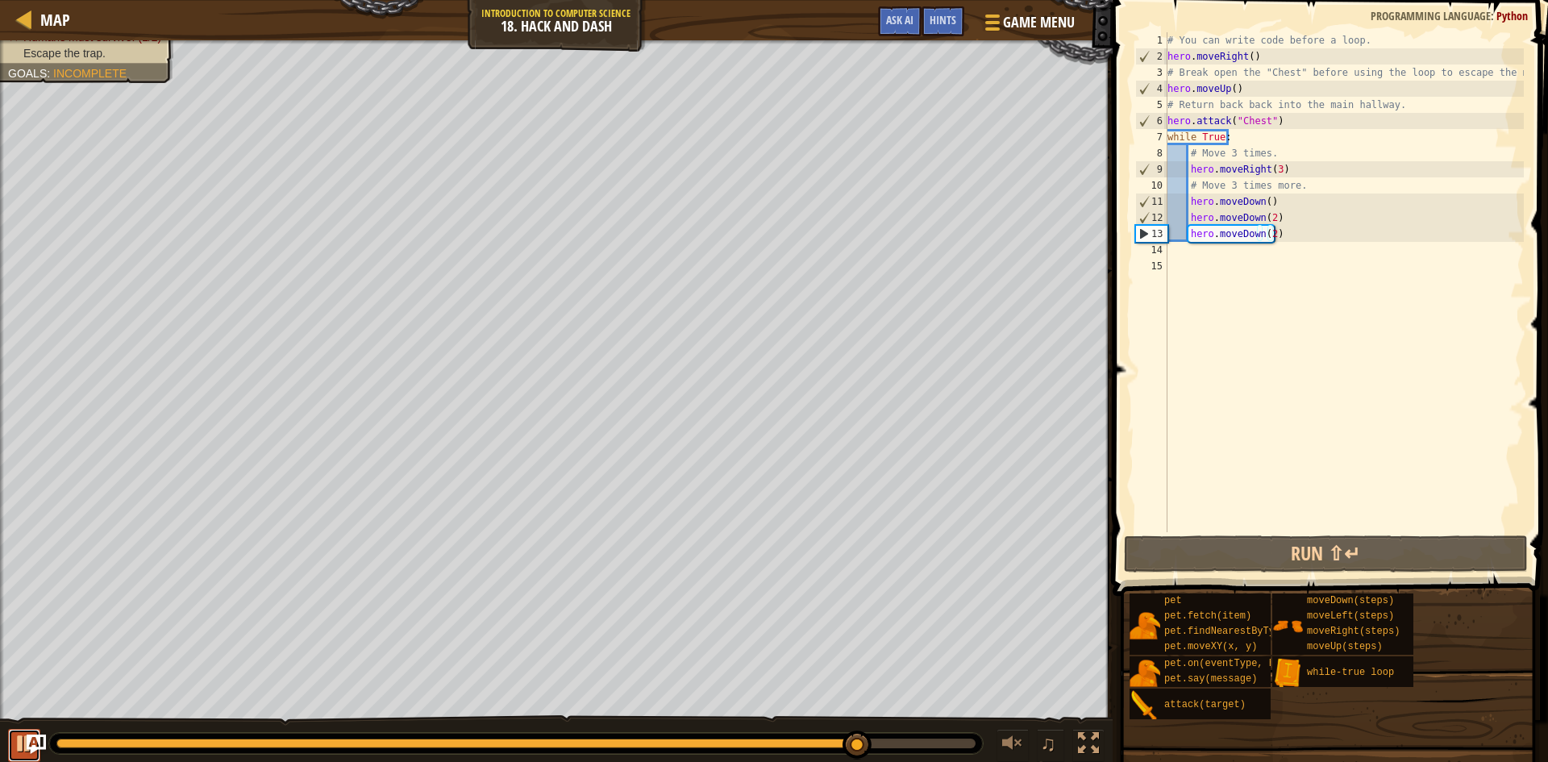
click at [9, 742] on button at bounding box center [24, 745] width 32 height 33
